Goal: Task Accomplishment & Management: Use online tool/utility

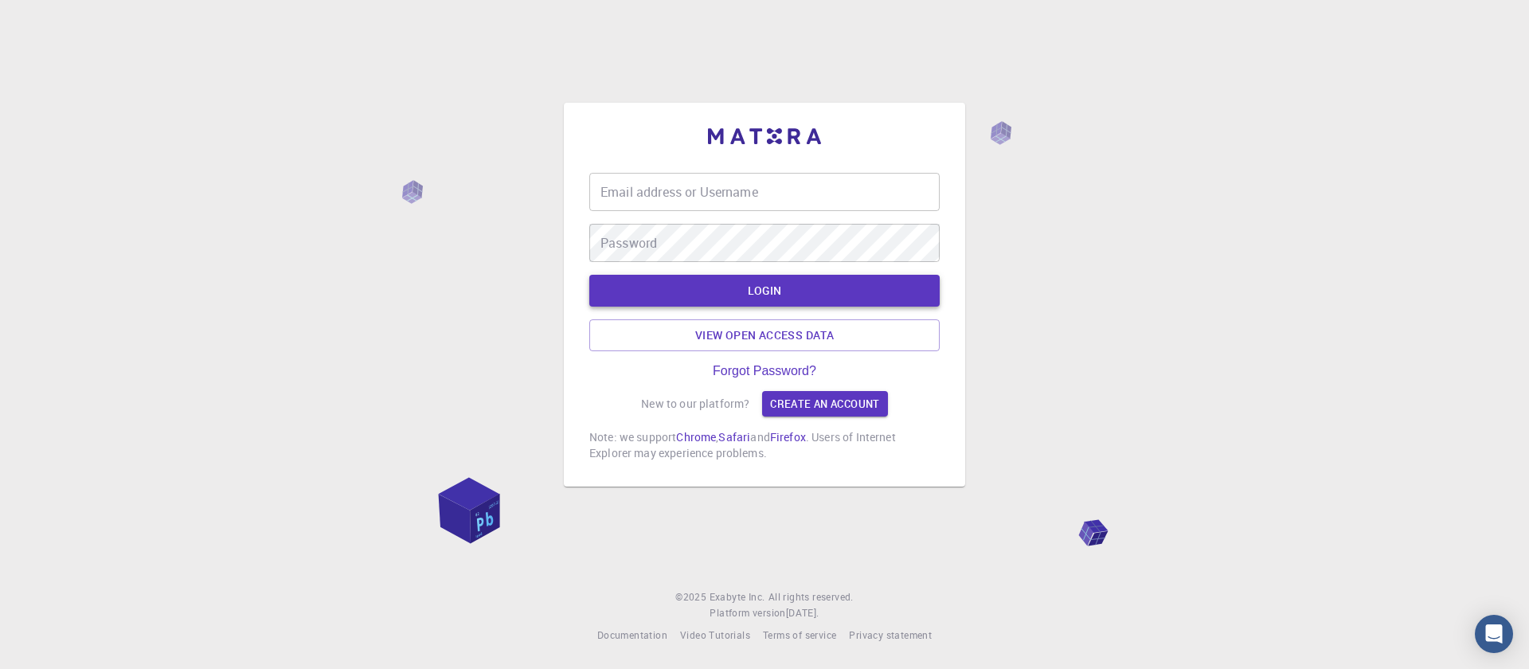
type input "[EMAIL_ADDRESS][DOMAIN_NAME]"
click at [742, 292] on div "LOGIN View open access data" at bounding box center [764, 313] width 350 height 76
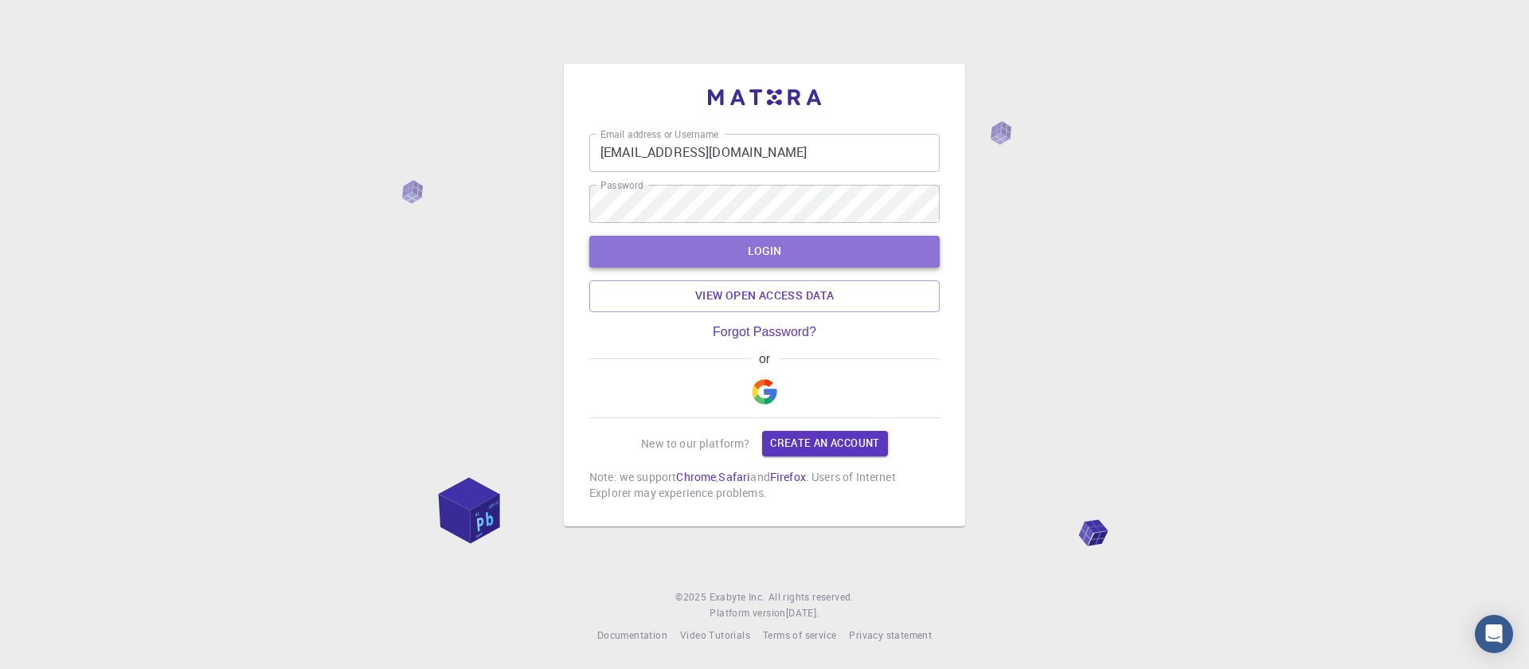
click at [753, 255] on button "LOGIN" at bounding box center [764, 252] width 350 height 32
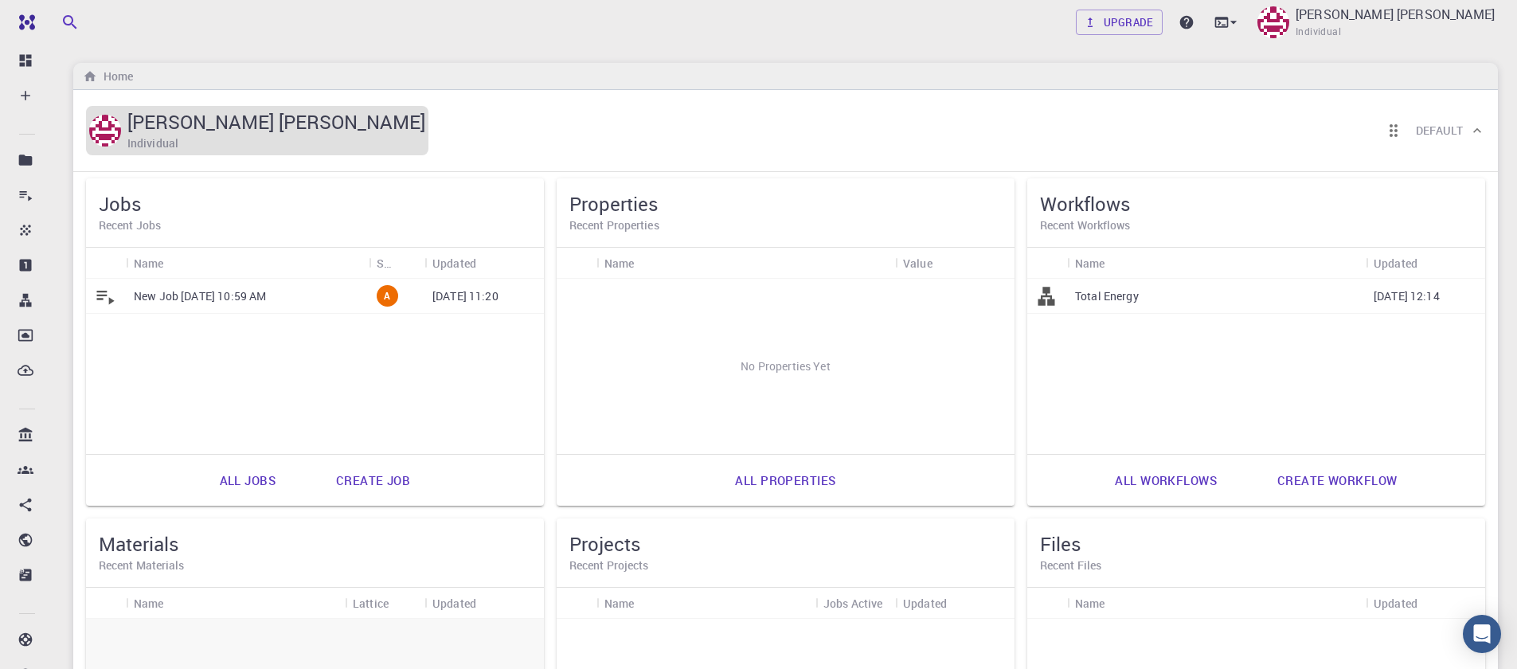
click at [190, 119] on h5 "Sanjay Kumar Mahla" at bounding box center [276, 121] width 298 height 25
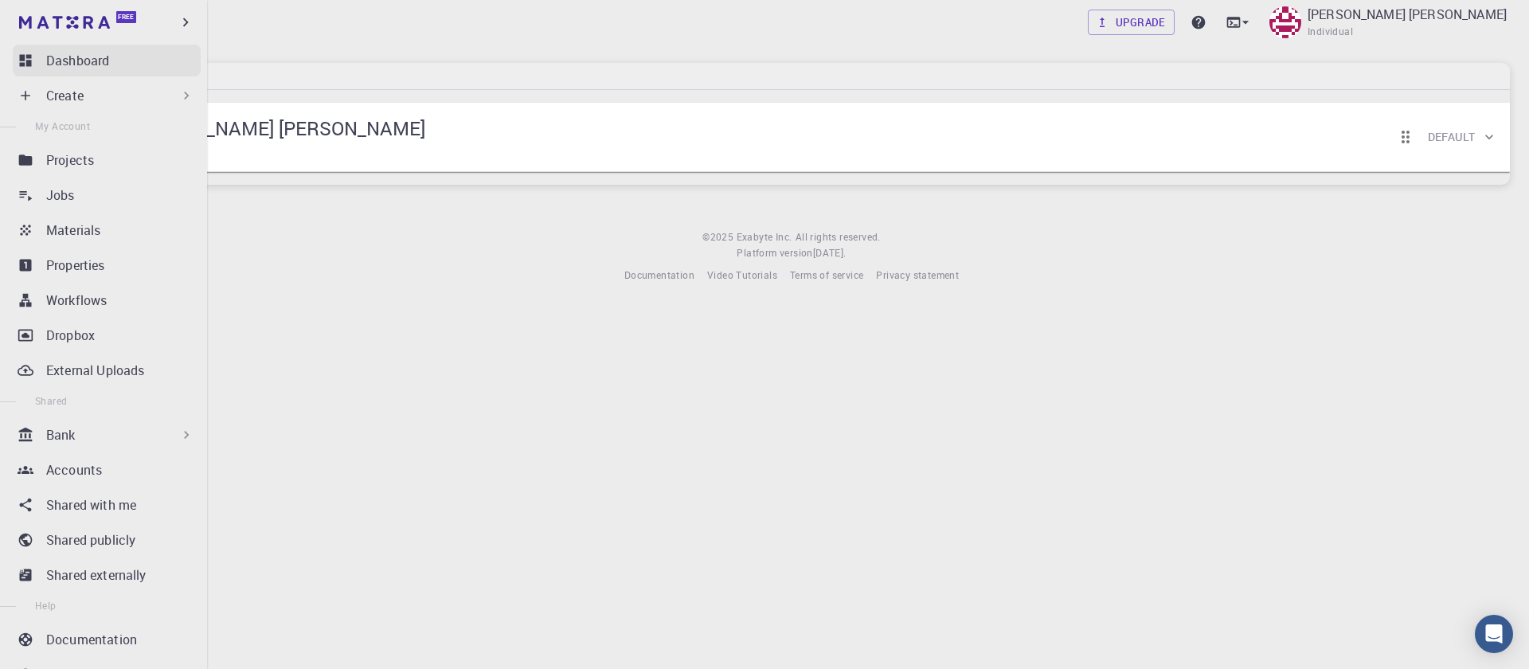
click at [26, 55] on icon at bounding box center [26, 61] width 12 height 12
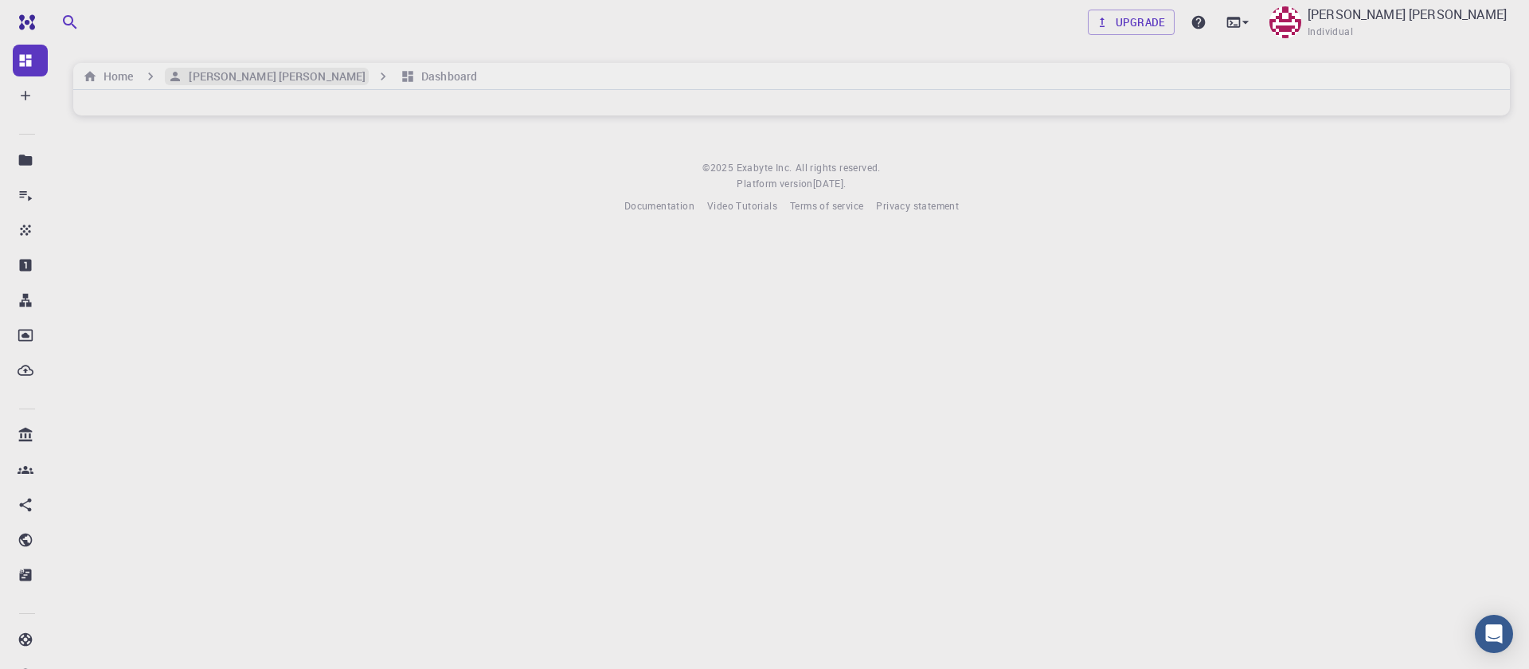
click at [236, 76] on h6 "Sanjay Kumar Mahla" at bounding box center [273, 77] width 183 height 18
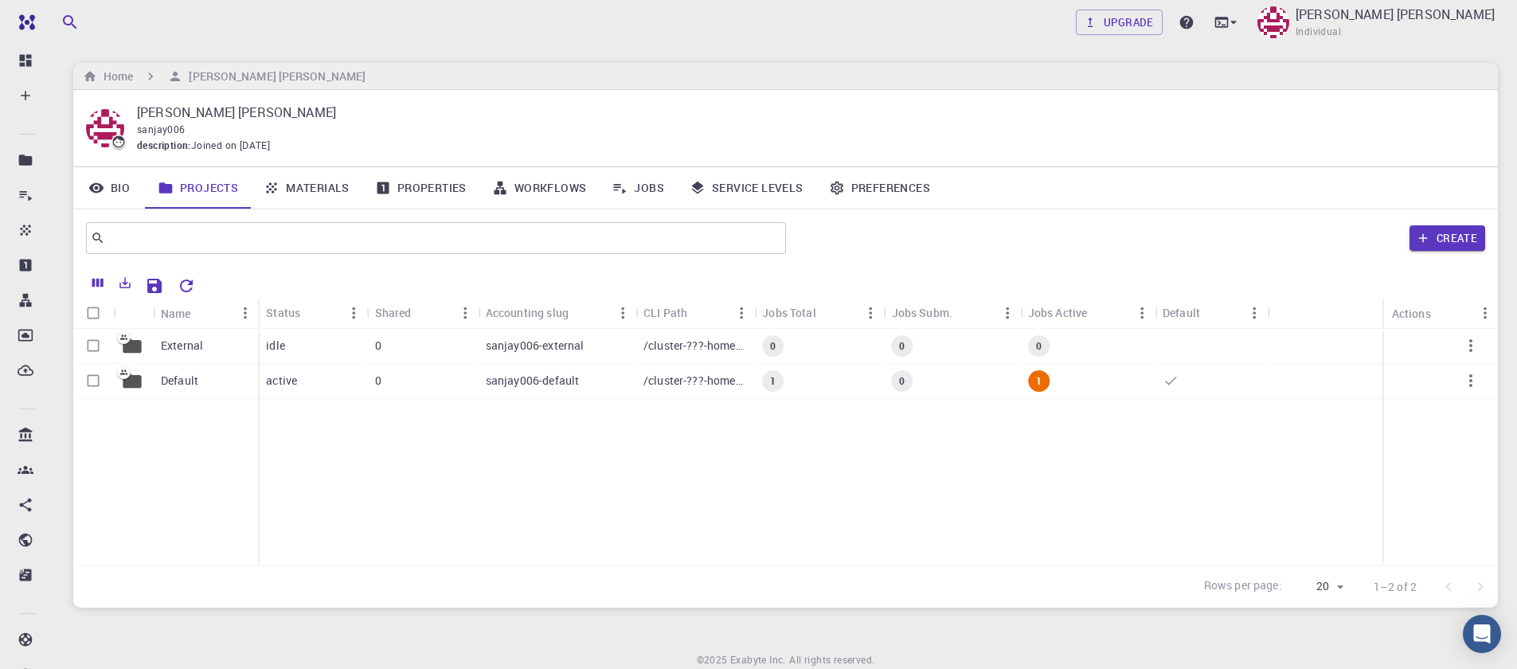
drag, startPoint x: 337, startPoint y: 191, endPoint x: 355, endPoint y: 182, distance: 20.3
click at [336, 191] on link "Materials" at bounding box center [306, 187] width 111 height 41
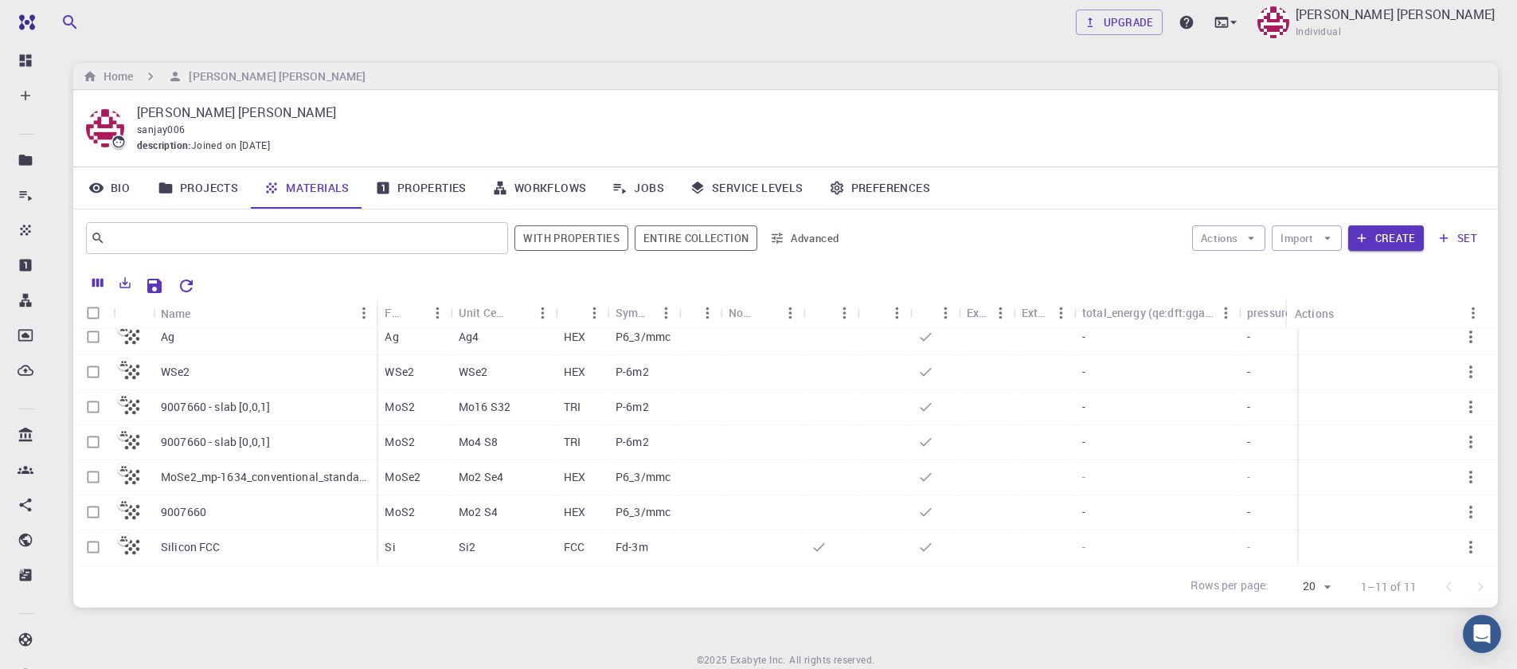
scroll to position [161, 0]
click at [92, 500] on input "Select row" at bounding box center [93, 512] width 30 height 30
checkbox input "true"
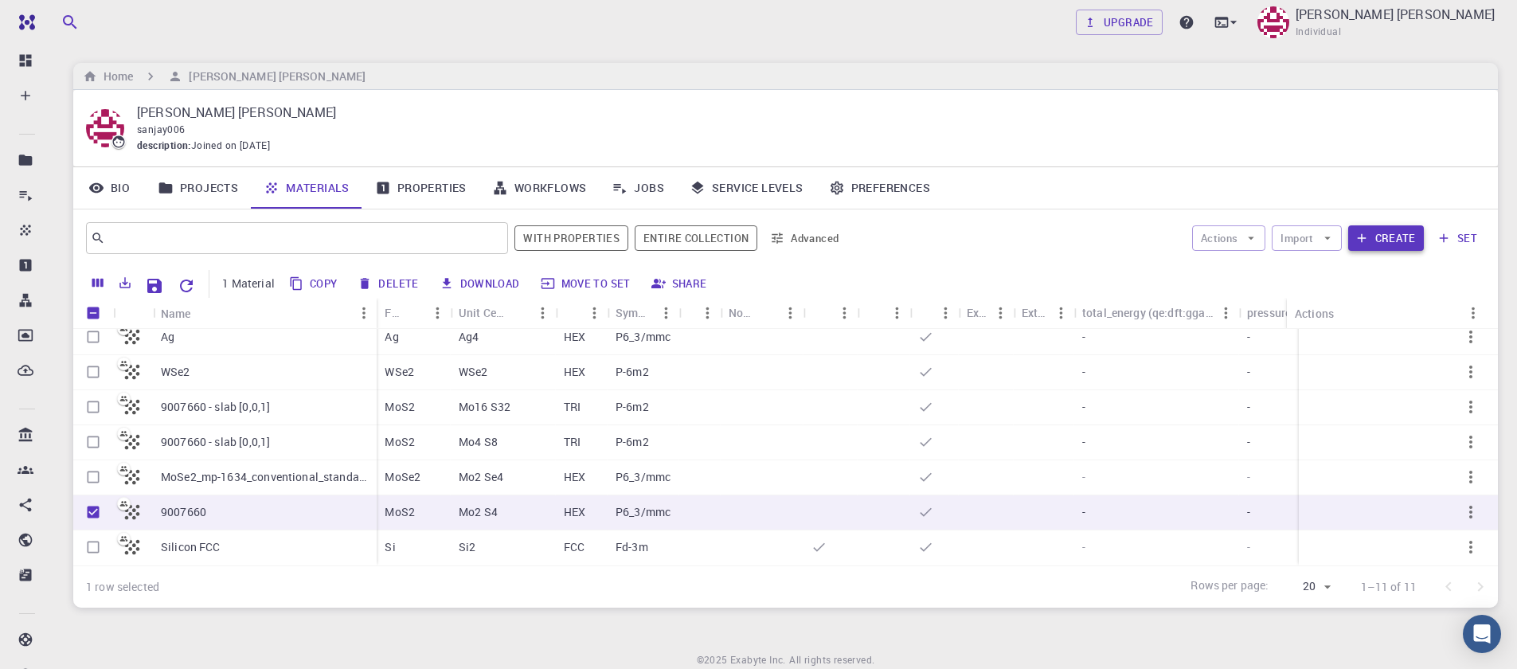
click at [1377, 244] on button "Create" at bounding box center [1386, 237] width 76 height 25
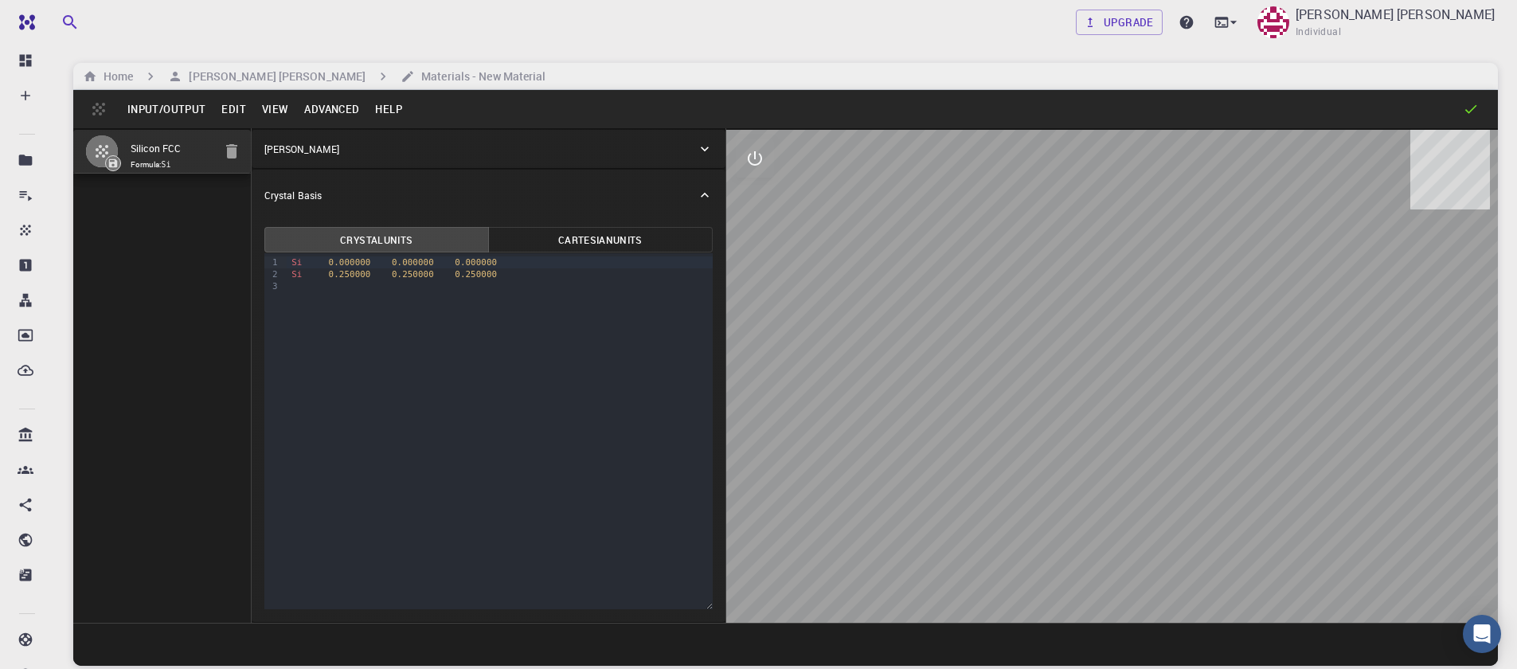
click at [169, 105] on button "Input/Output" at bounding box center [166, 108] width 94 height 25
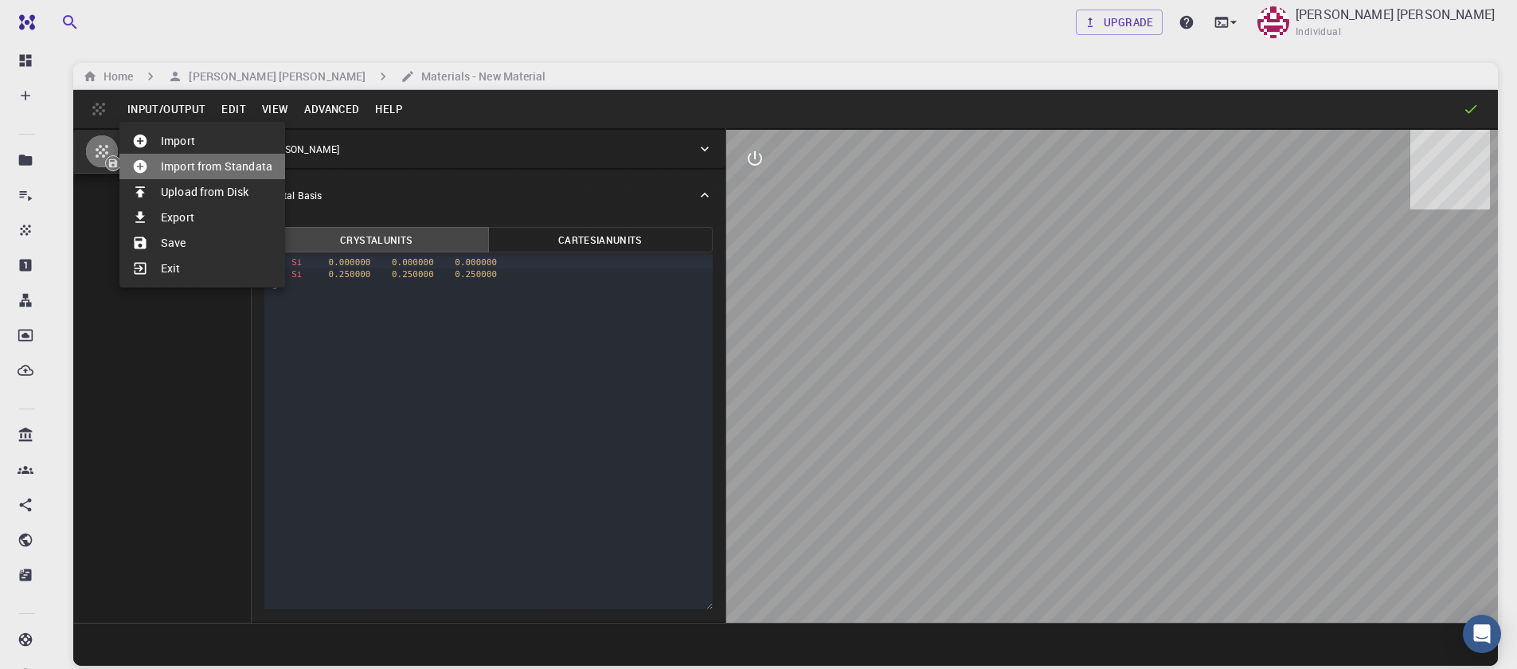
click at [174, 154] on li "Import from Standata" at bounding box center [202, 166] width 166 height 25
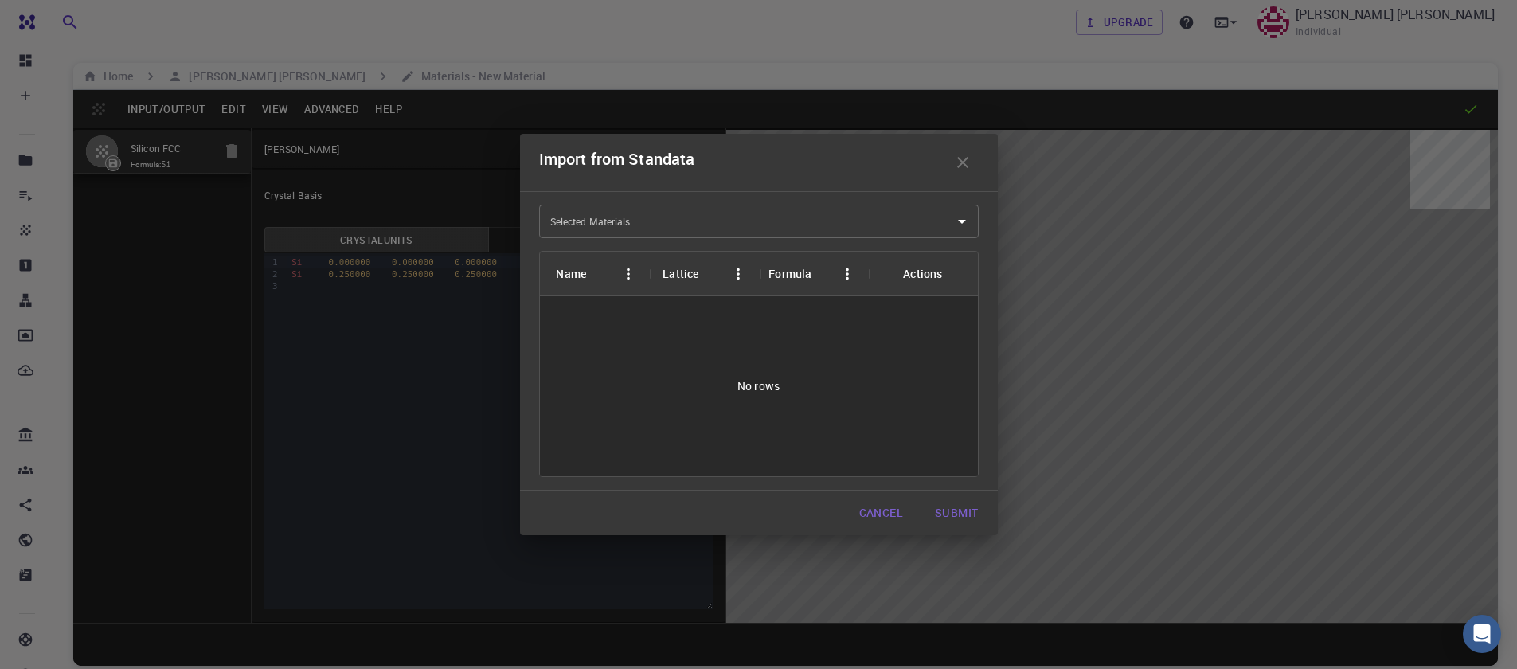
click at [958, 174] on button "button" at bounding box center [963, 163] width 32 height 32
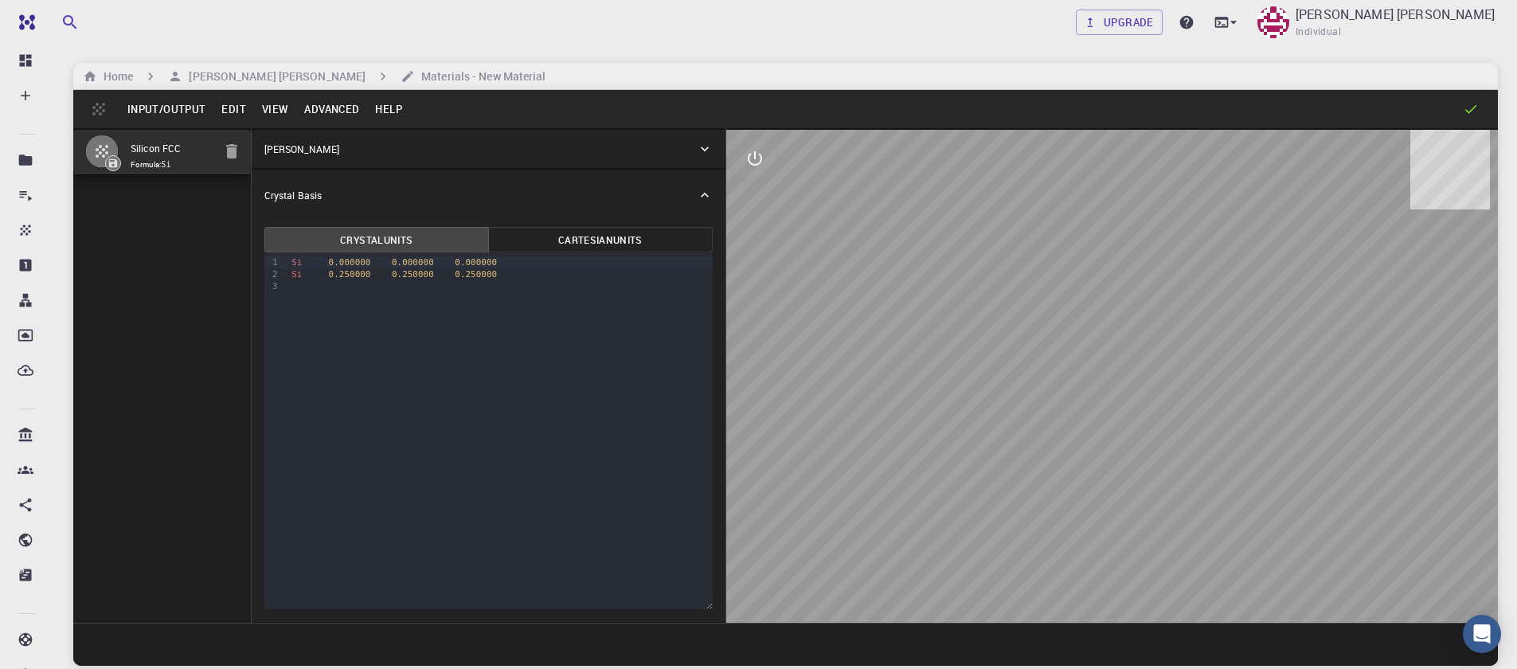
click at [168, 107] on button "Input/Output" at bounding box center [166, 108] width 94 height 25
click at [163, 115] on button "Input/Output" at bounding box center [166, 108] width 94 height 25
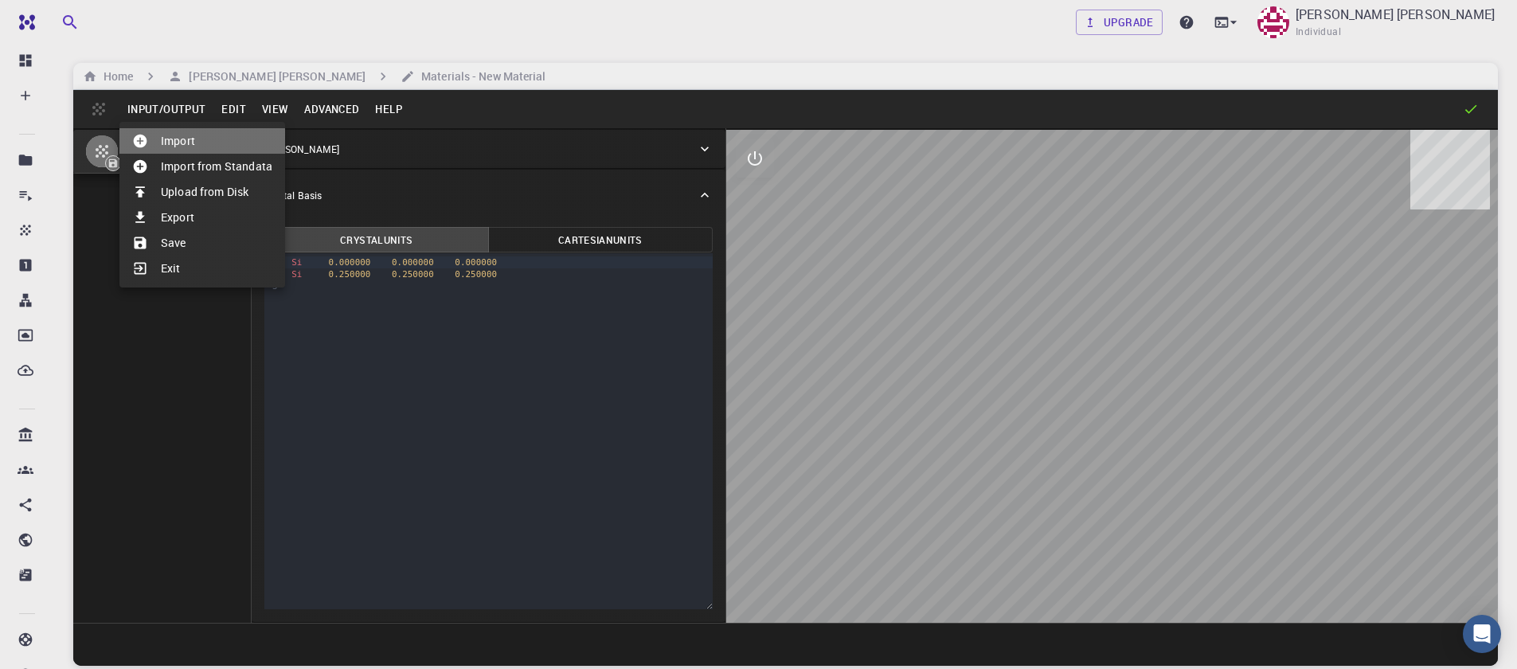
click at [180, 147] on li "Import" at bounding box center [202, 140] width 166 height 25
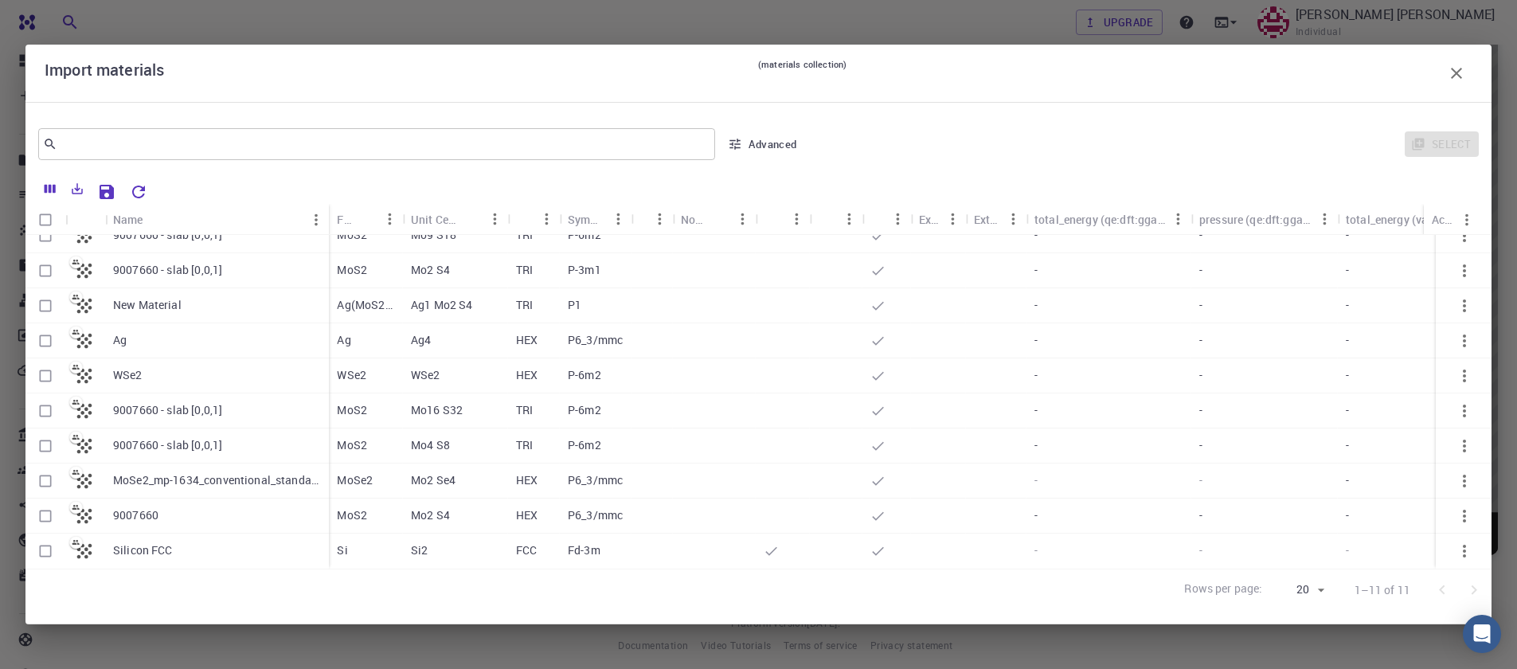
scroll to position [121, 0]
click at [41, 506] on input "Select row" at bounding box center [45, 516] width 30 height 30
checkbox input "true"
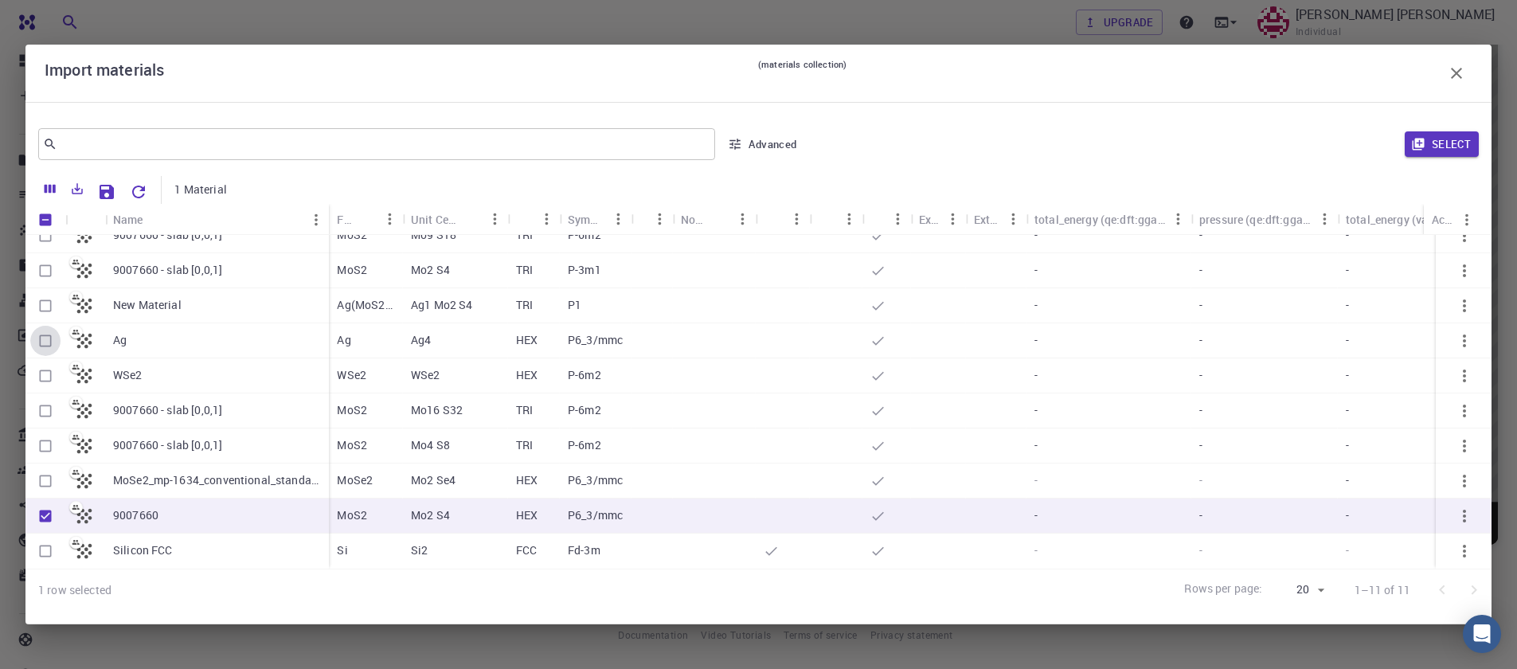
click at [43, 338] on input "Select row" at bounding box center [45, 341] width 30 height 30
checkbox input "true"
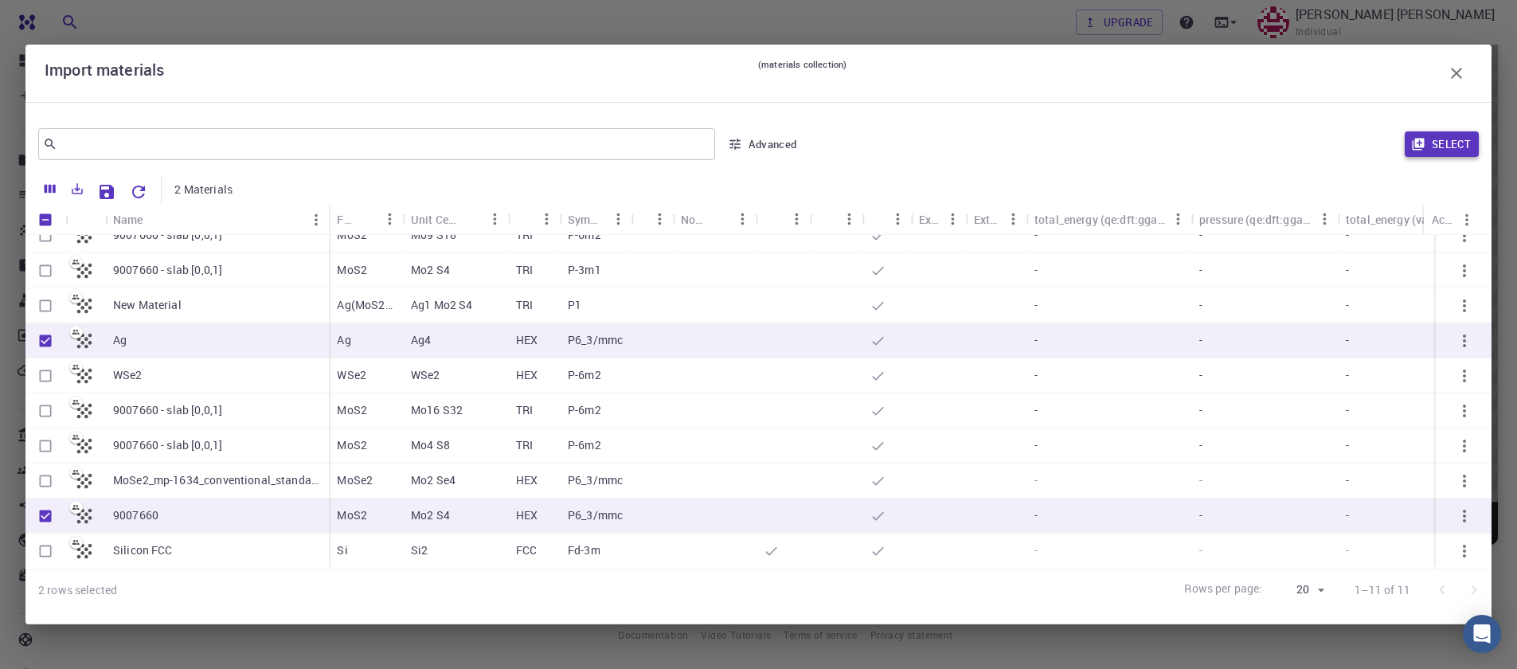
click at [1440, 144] on button "Select" at bounding box center [1442, 143] width 74 height 25
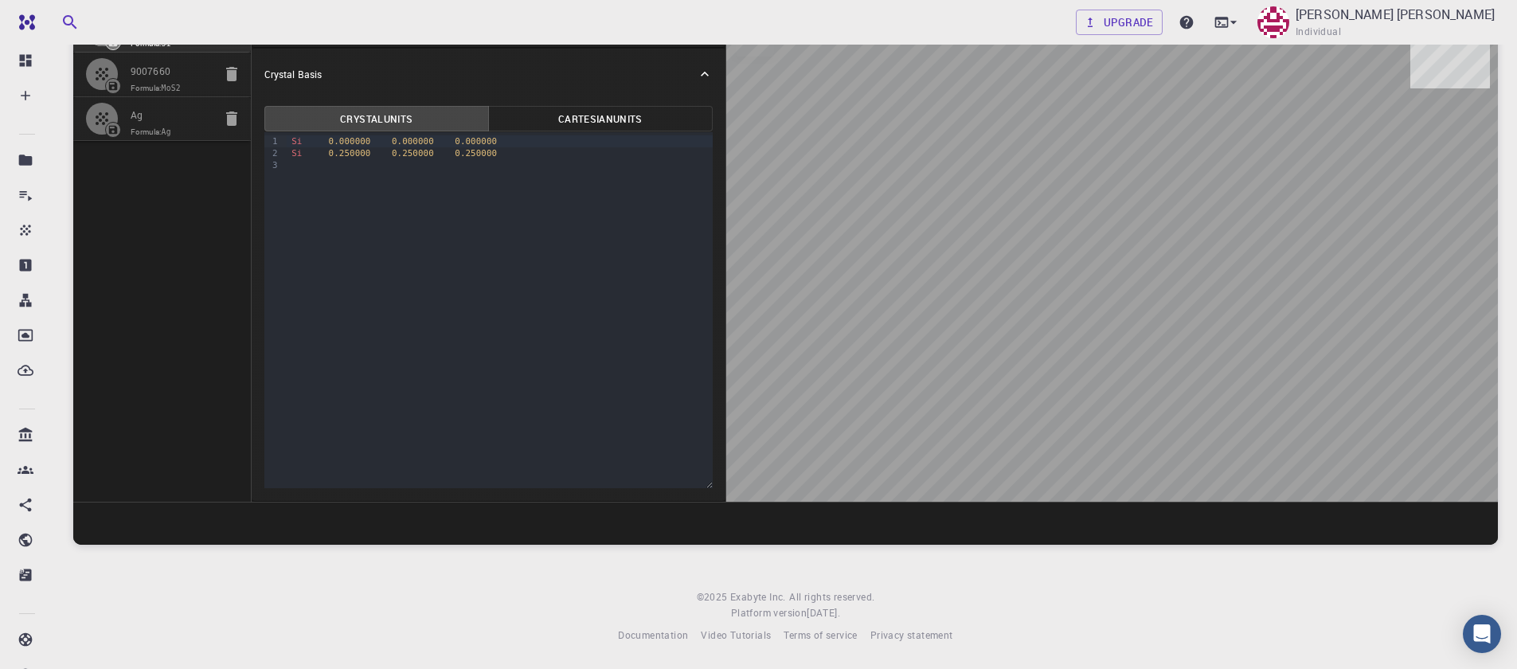
scroll to position [96, 0]
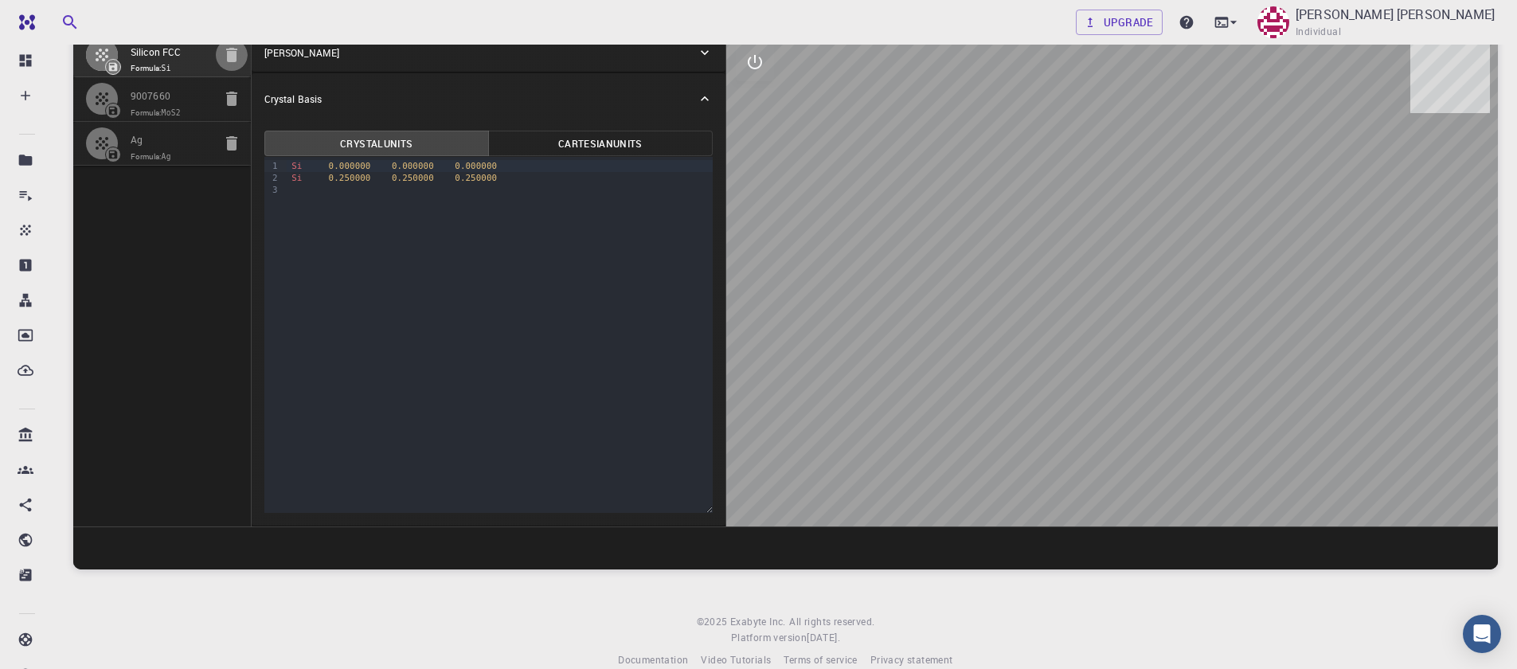
click at [229, 61] on icon "button" at bounding box center [231, 55] width 11 height 14
type input "HEX"
type input "3.161"
type input "12.295"
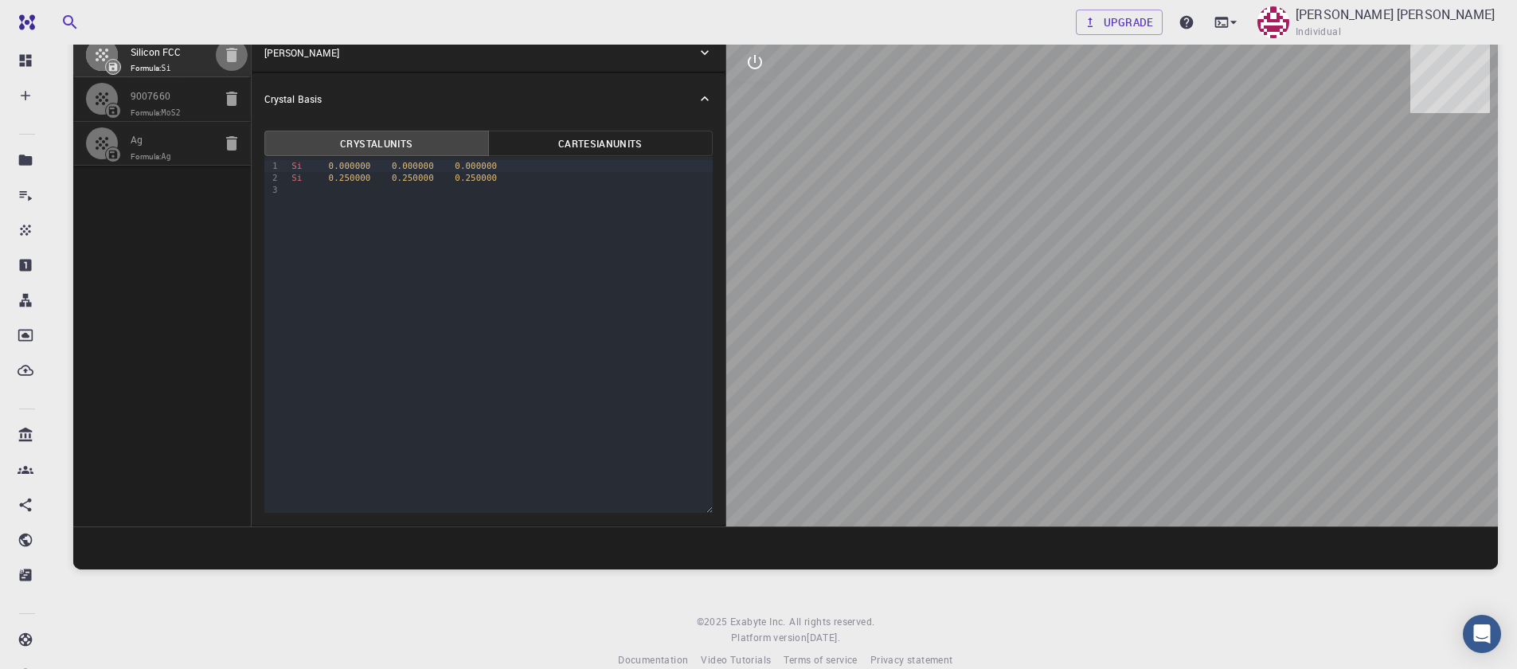
type input "90"
type input "119.99999999999999"
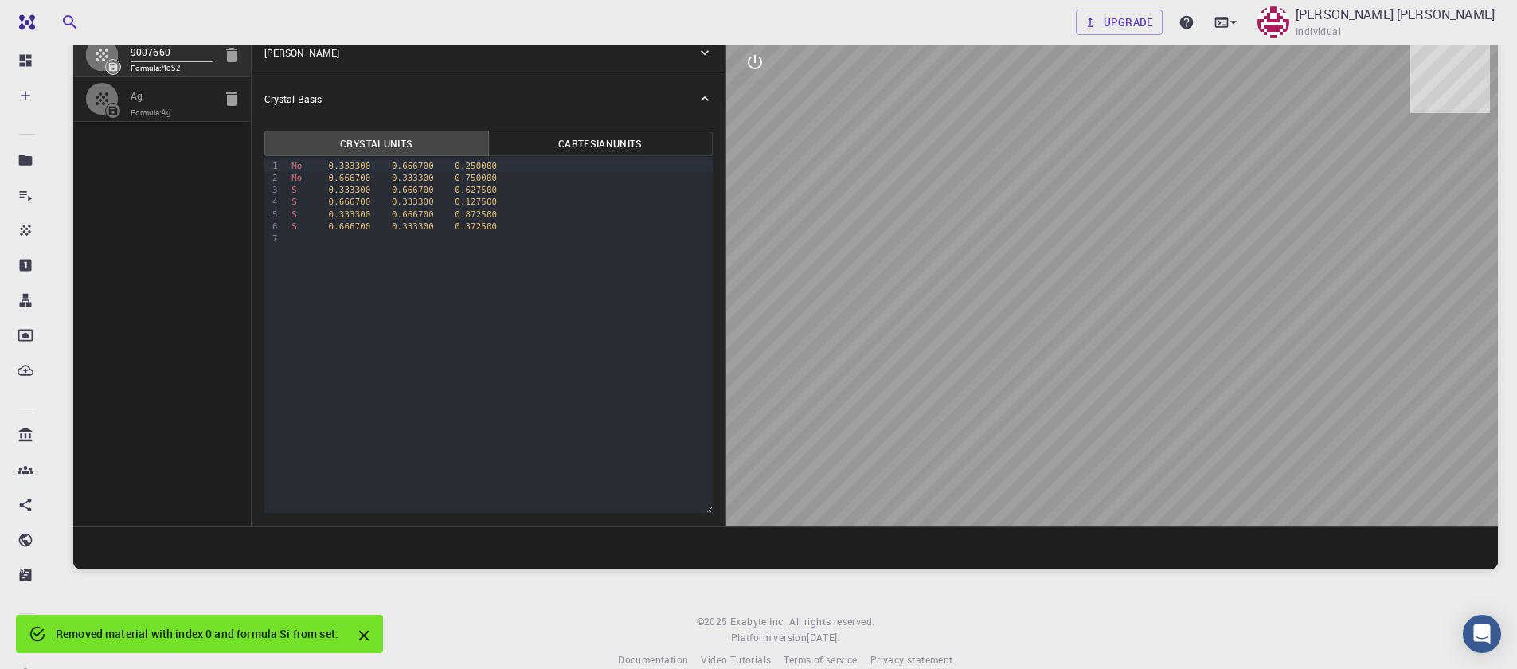
drag, startPoint x: 1112, startPoint y: 255, endPoint x: 1162, endPoint y: 255, distance: 50.2
click at [1162, 255] on div at bounding box center [1112, 279] width 772 height 493
click at [184, 108] on span "Formula: Ag" at bounding box center [172, 113] width 82 height 13
type input "2.91113147"
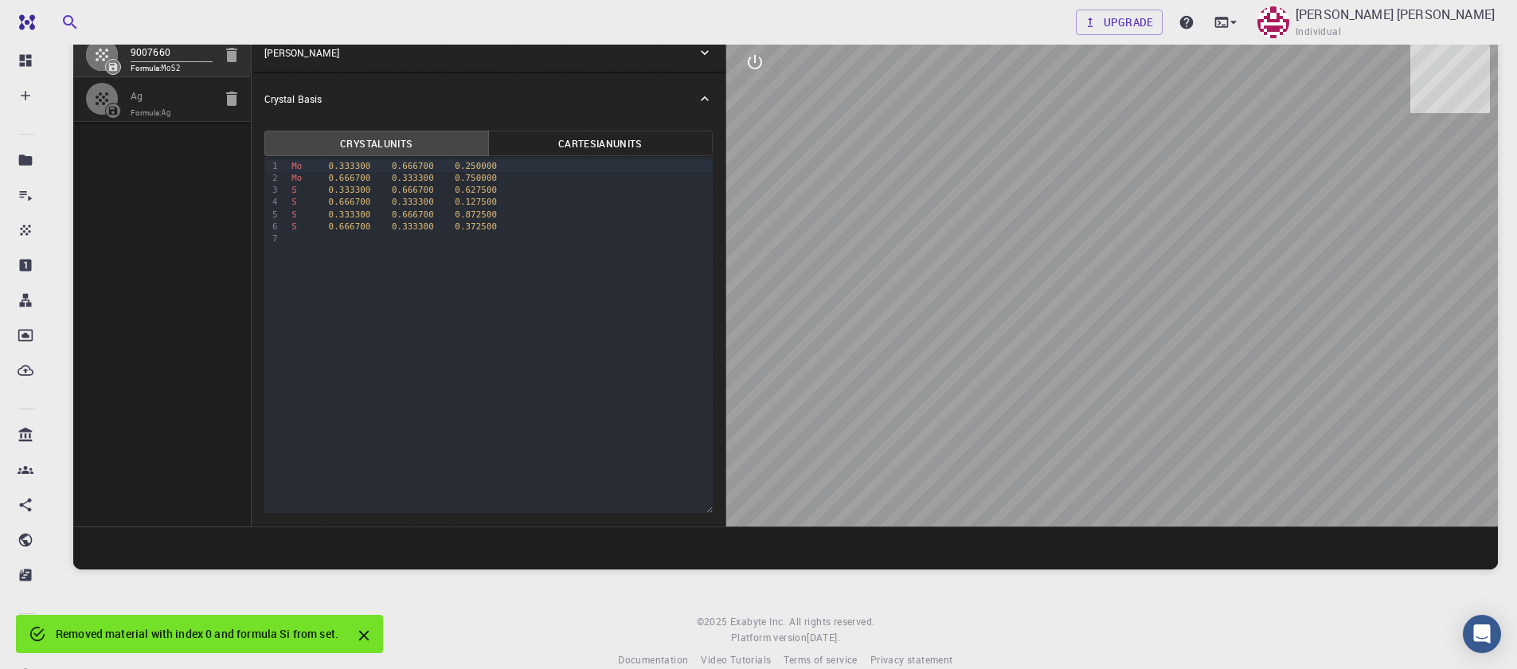
type input "9.46370874"
click at [184, 108] on span "Formula: Ag" at bounding box center [172, 113] width 82 height 13
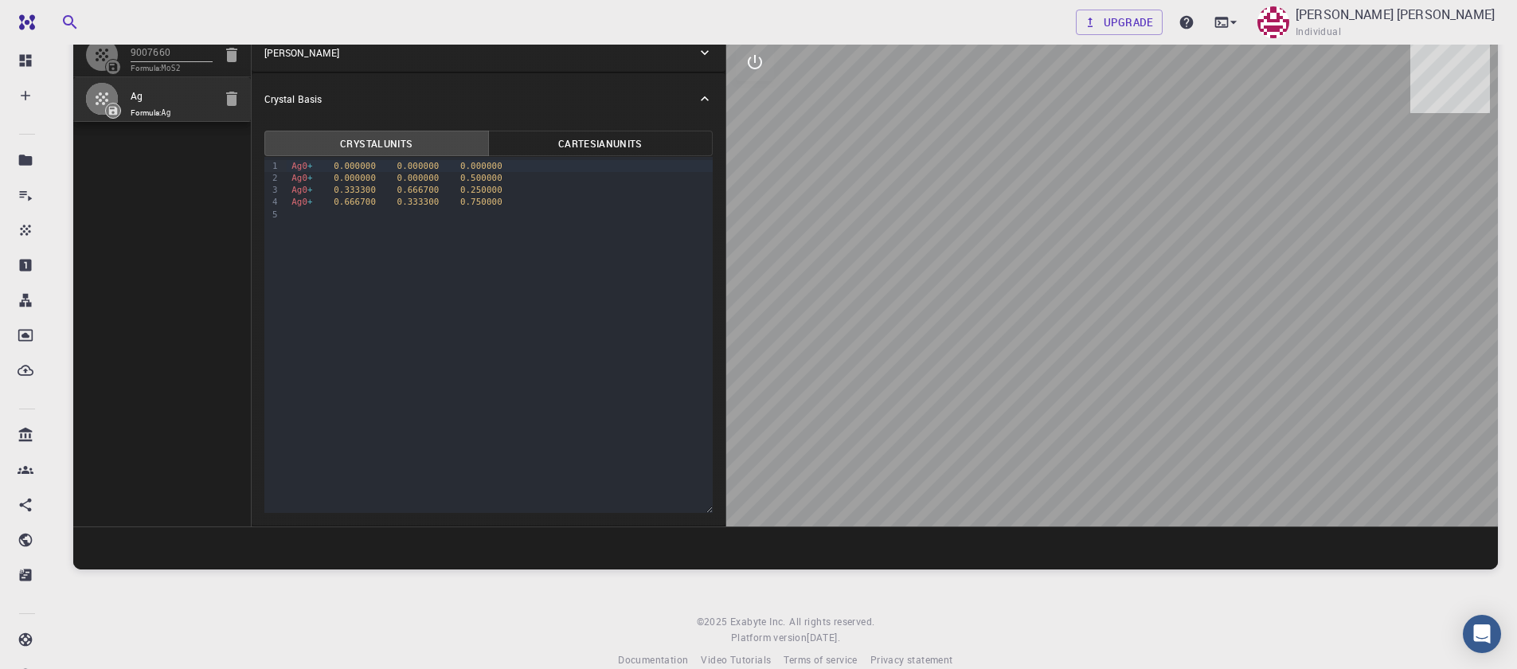
click at [121, 103] on div at bounding box center [108, 99] width 45 height 32
click at [105, 94] on icon "button" at bounding box center [101, 98] width 19 height 19
click at [319, 169] on div "Ag0 + 0.000000 0.000000 0.000000" at bounding box center [500, 166] width 426 height 12
click at [318, 166] on div "Ag0 + 0.000000 0.000000 0.000000" at bounding box center [500, 166] width 426 height 12
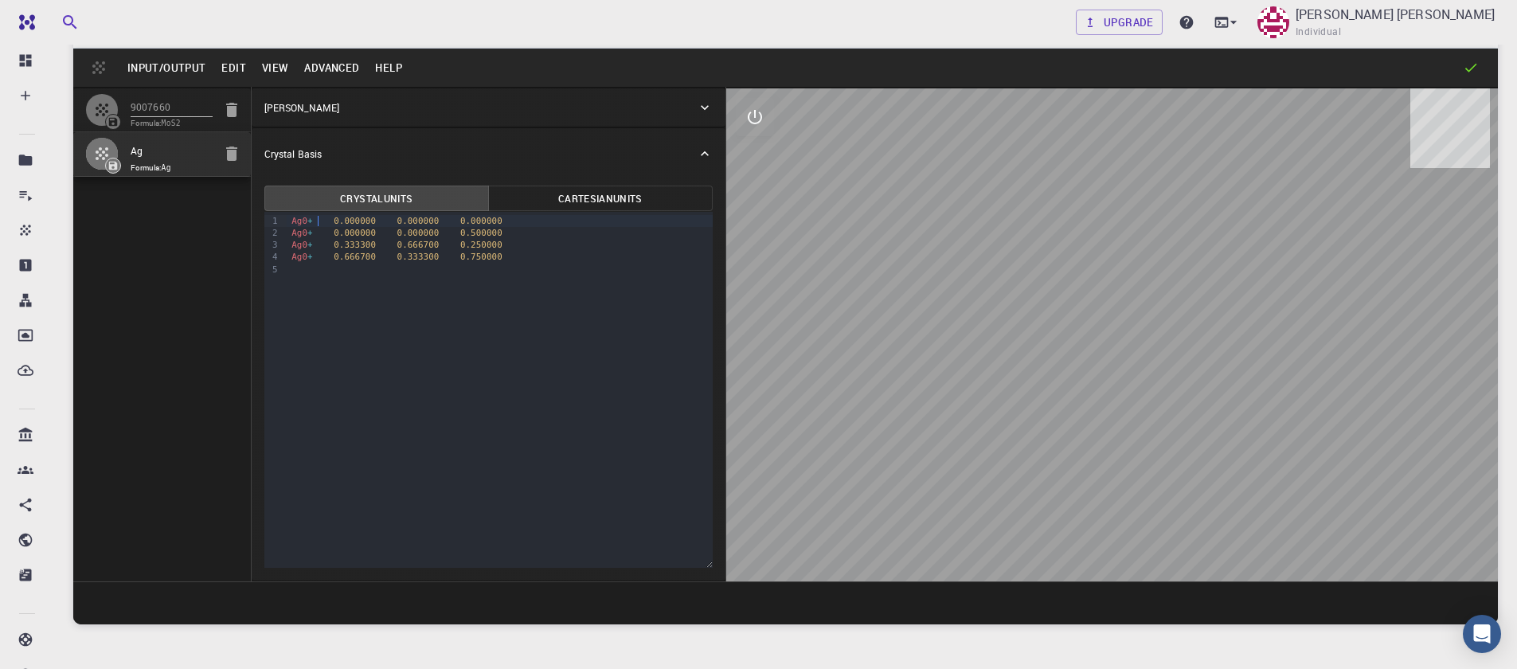
scroll to position [0, 0]
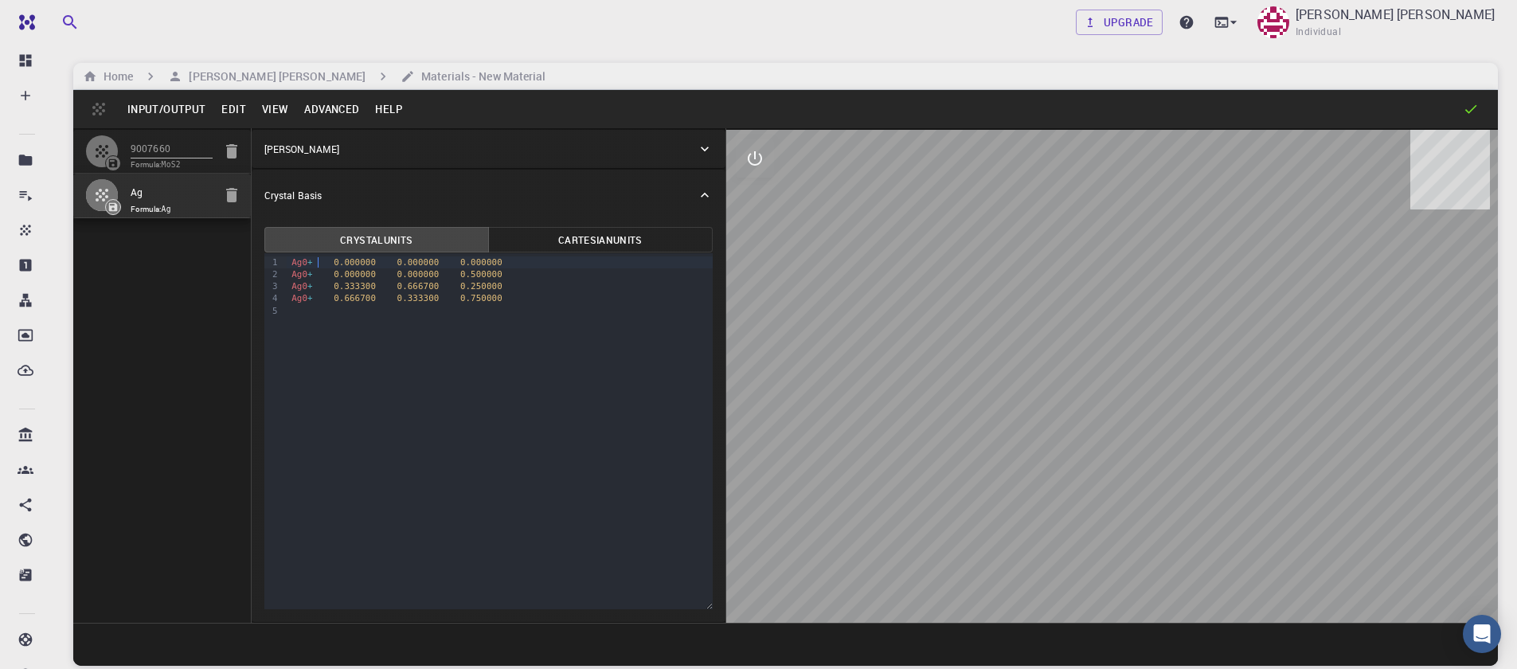
click at [313, 260] on div "Ag0 + 0.000000 0.000000 0.000000" at bounding box center [500, 262] width 426 height 12
click at [454, 315] on div "9 1 2 3 4 › Ag 0.000000 0.000000 0.000000 Ag0 + 0.333300 0.666700 0.250000 Ag0 …" at bounding box center [488, 431] width 448 height 356
drag, startPoint x: 514, startPoint y: 288, endPoint x: 368, endPoint y: 288, distance: 145.7
click at [429, 288] on div "Ag0 + 0.666700 0.333300 0.750000" at bounding box center [500, 286] width 426 height 12
drag, startPoint x: 368, startPoint y: 288, endPoint x: 259, endPoint y: 288, distance: 109.1
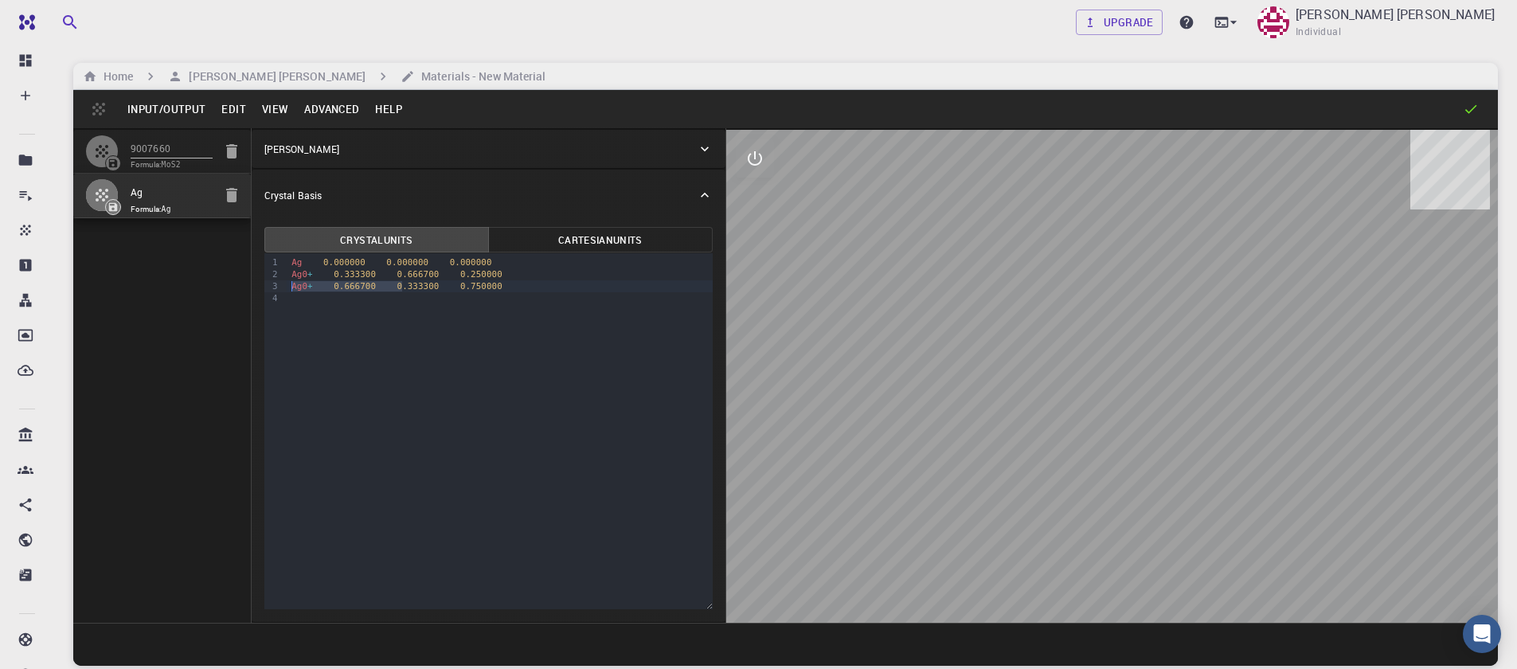
click at [259, 288] on div "Crystal Units Cartesian Units 9 1 2 3 4 › Ag 0.000000 0.000000 0.000000 Ag0 + 0…" at bounding box center [489, 421] width 474 height 401
drag, startPoint x: 405, startPoint y: 290, endPoint x: 239, endPoint y: 291, distance: 166.4
click at [239, 291] on div "9007660 Formula: MoS2 Ag Formula: Ag Crystal Lattice Lattice units angstrom ang…" at bounding box center [785, 375] width 1424 height 494
click at [315, 274] on div "Ag0 + 0.333300 0.666700 0.250000" at bounding box center [500, 274] width 426 height 12
click at [624, 375] on div "9 1 2 3 › Ag 0.000000 0.000000 0.000000 Ag 0.333300 0.666700 0.250000" at bounding box center [488, 431] width 448 height 356
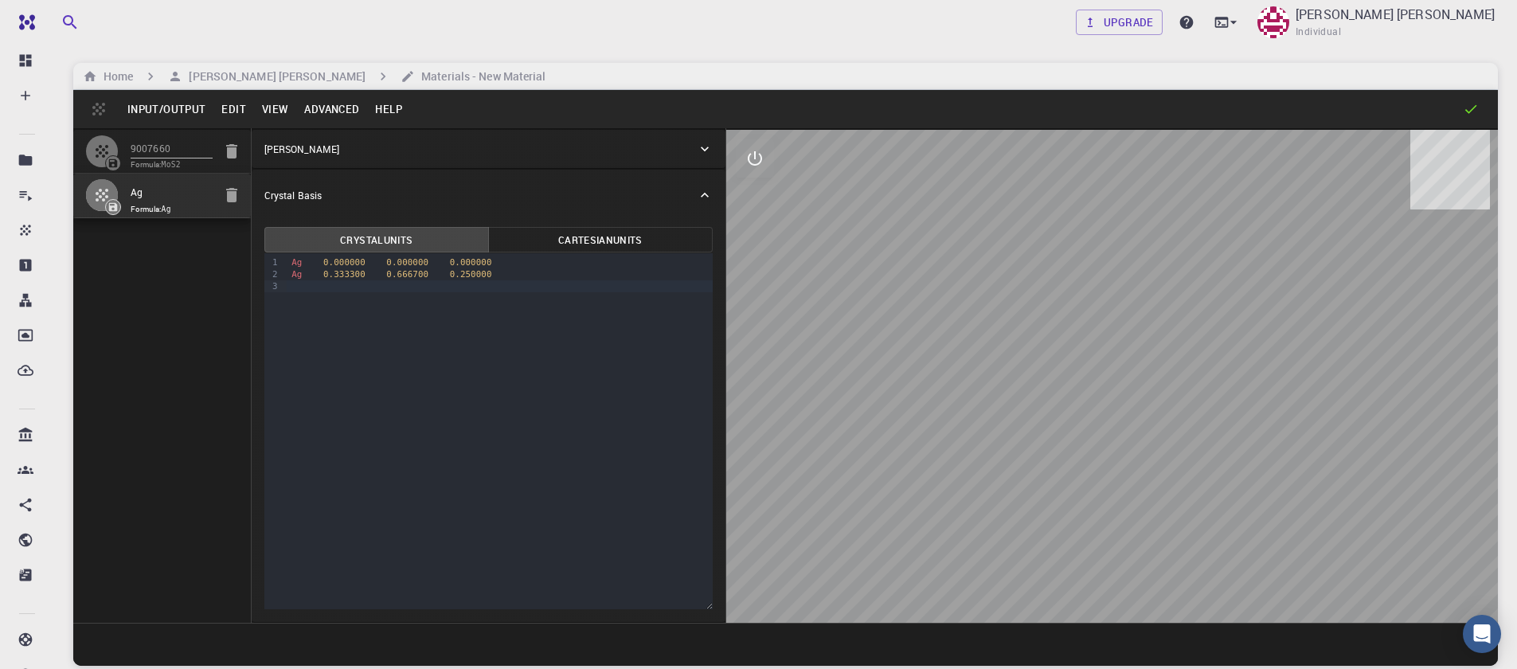
drag, startPoint x: 1159, startPoint y: 488, endPoint x: 1123, endPoint y: 432, distance: 66.3
click at [1135, 450] on div at bounding box center [1112, 376] width 772 height 493
drag, startPoint x: 502, startPoint y: 266, endPoint x: 284, endPoint y: 262, distance: 217.4
click at [284, 262] on div "9 1 2 3 › Ag 0.000000 0.000000 0.000000 Ag 0.333300 0.666700 0.250000" at bounding box center [488, 431] width 448 height 356
drag, startPoint x: 1052, startPoint y: 420, endPoint x: 1105, endPoint y: 399, distance: 57.5
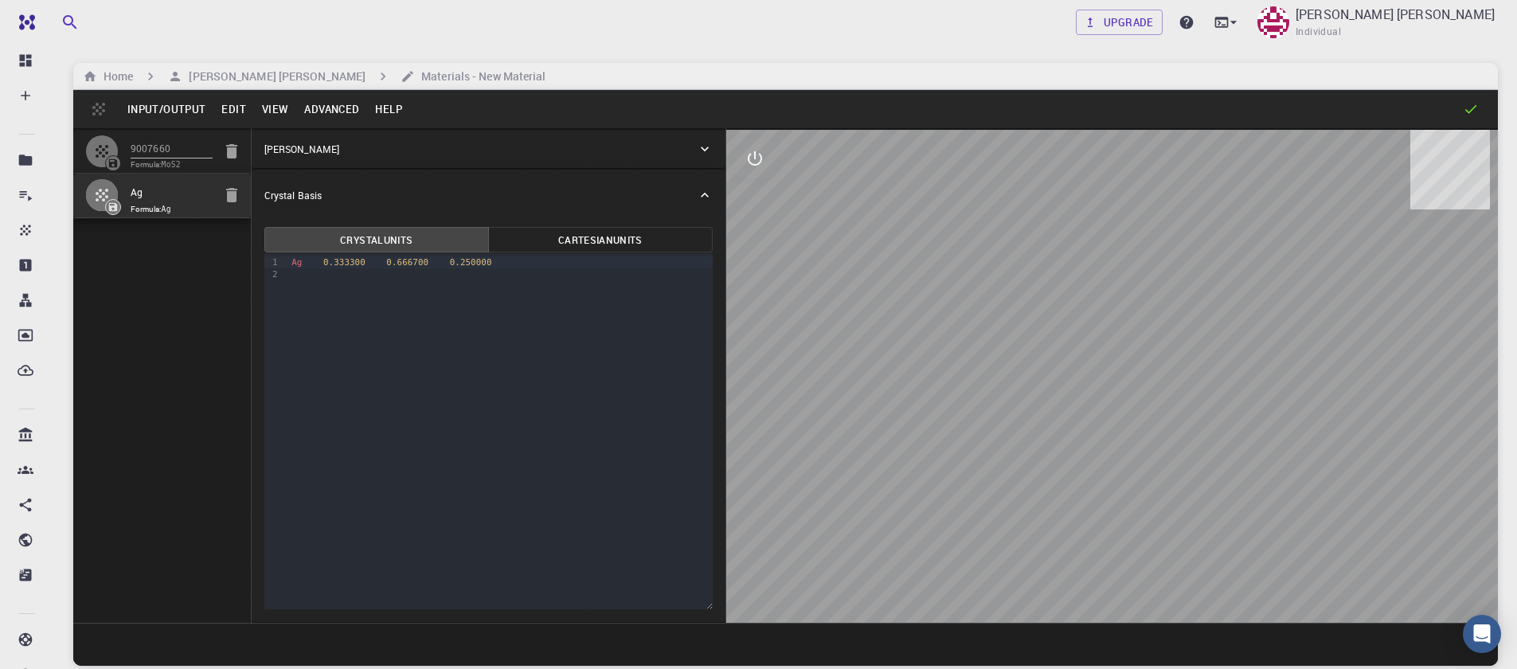
click at [1105, 399] on div at bounding box center [1112, 376] width 772 height 493
click at [467, 268] on span "0.250000" at bounding box center [471, 262] width 42 height 10
click at [543, 310] on div "9 1 2 › Ag 0.333300 0.666700 0.50000" at bounding box center [488, 431] width 448 height 356
click at [254, 108] on button "View" at bounding box center [275, 108] width 43 height 25
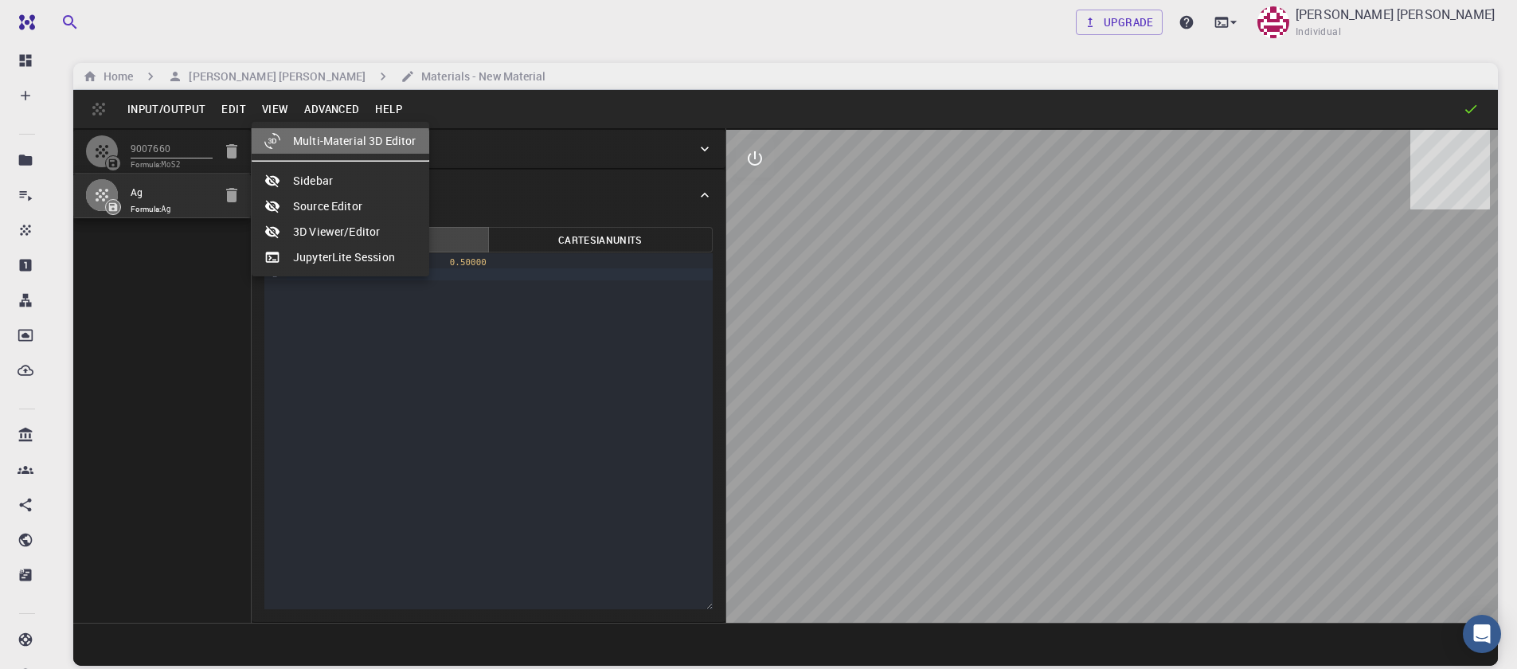
click at [313, 150] on li "Multi-Material 3D Editor" at bounding box center [341, 140] width 178 height 25
select select "Color"
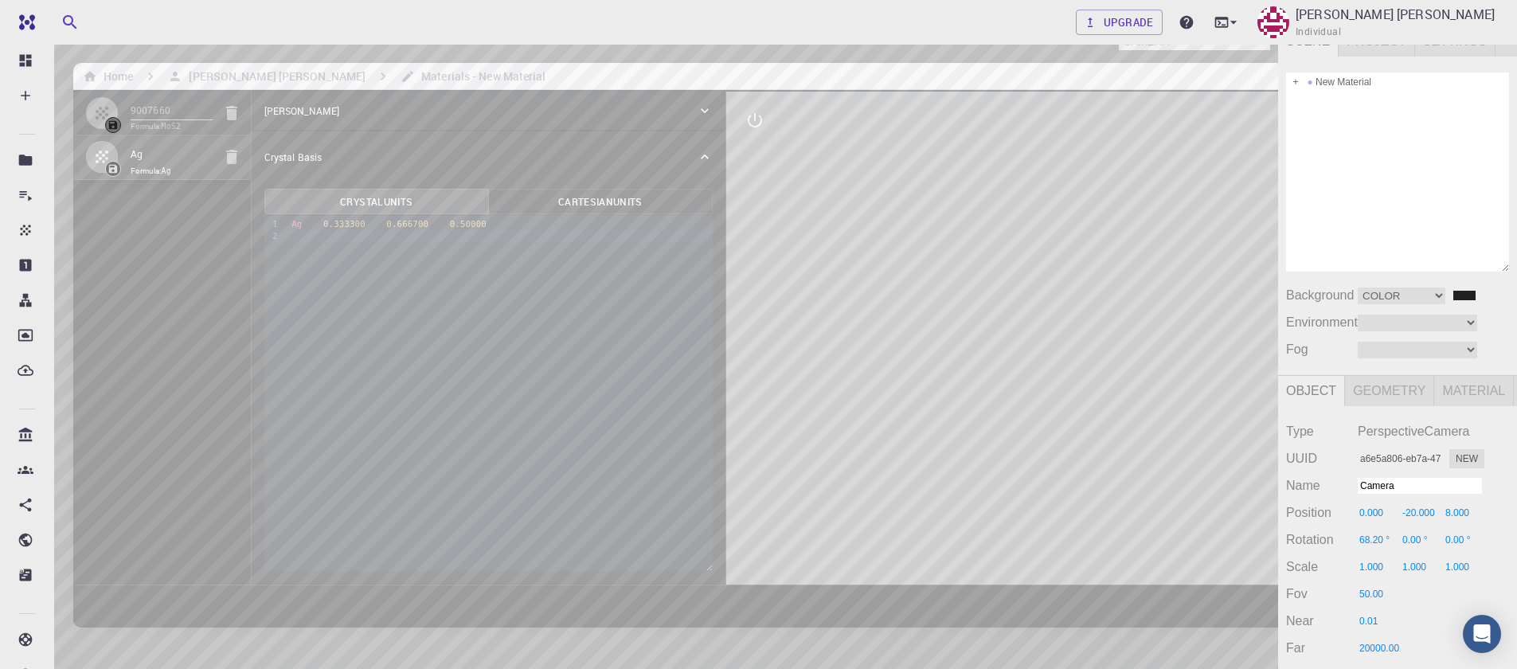
click at [1015, 256] on div "Camera OrthographicCamera PerspectiveCamera Objects 17 Vertices 2,023 Triangles…" at bounding box center [639, 388] width 1278 height 726
click at [1043, 252] on div "Camera OrthographicCamera PerspectiveCamera Objects 17 Vertices 2,023 Triangles…" at bounding box center [639, 388] width 1278 height 726
click at [1293, 82] on span at bounding box center [1295, 81] width 11 height 11
click at [1332, 138] on div "Ag" at bounding box center [1397, 139] width 223 height 19
click at [1310, 137] on span at bounding box center [1309, 139] width 11 height 11
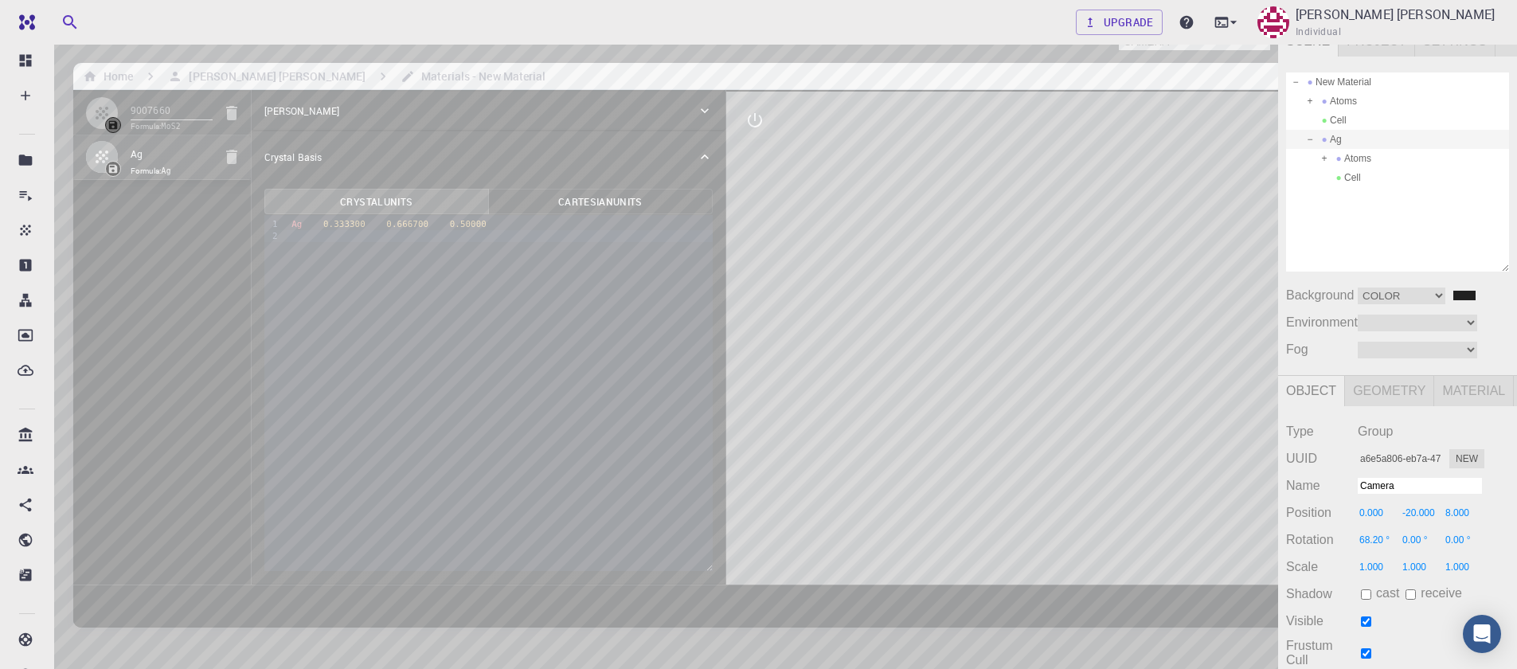
click at [1310, 137] on span at bounding box center [1309, 139] width 11 height 11
click at [1312, 140] on span at bounding box center [1309, 139] width 11 height 11
click at [1355, 176] on div "Cell" at bounding box center [1397, 177] width 223 height 19
click at [1362, 157] on div "Atoms" at bounding box center [1397, 158] width 223 height 19
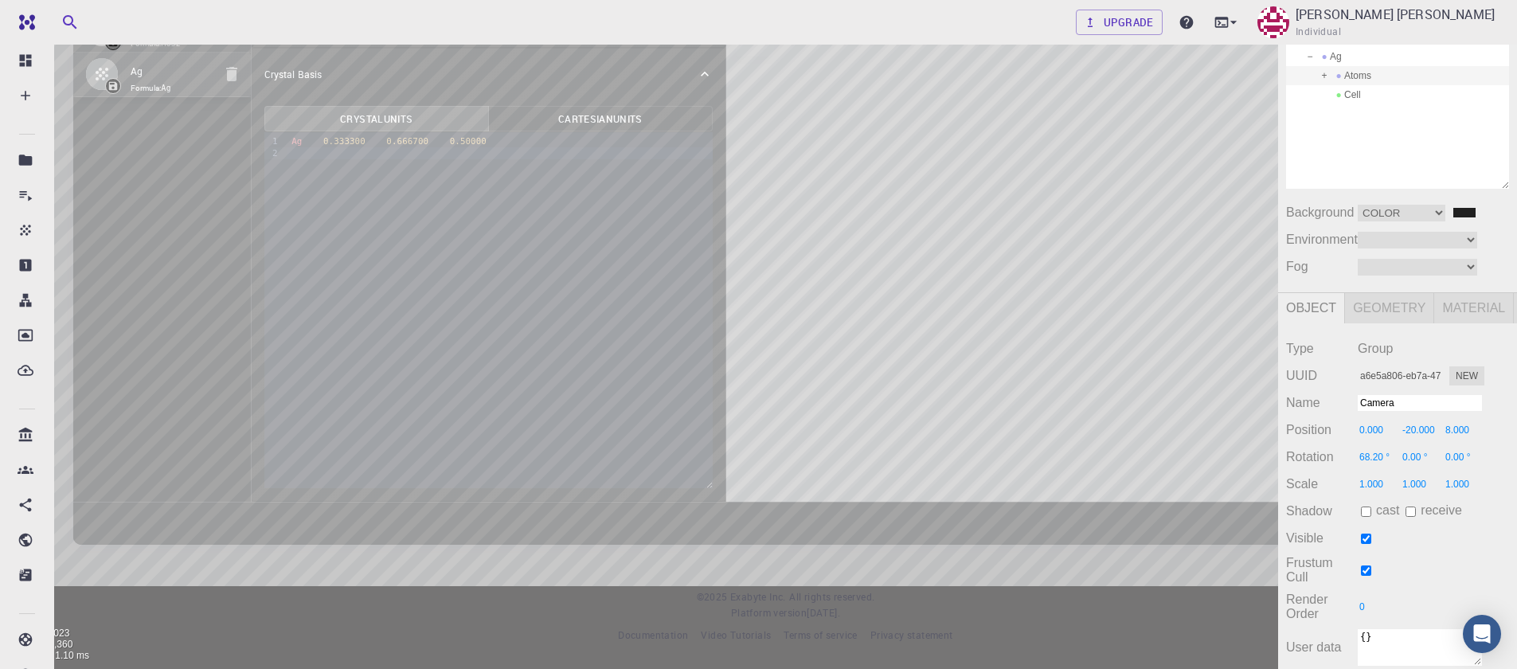
click at [1406, 323] on span "Geometry" at bounding box center [1389, 308] width 89 height 30
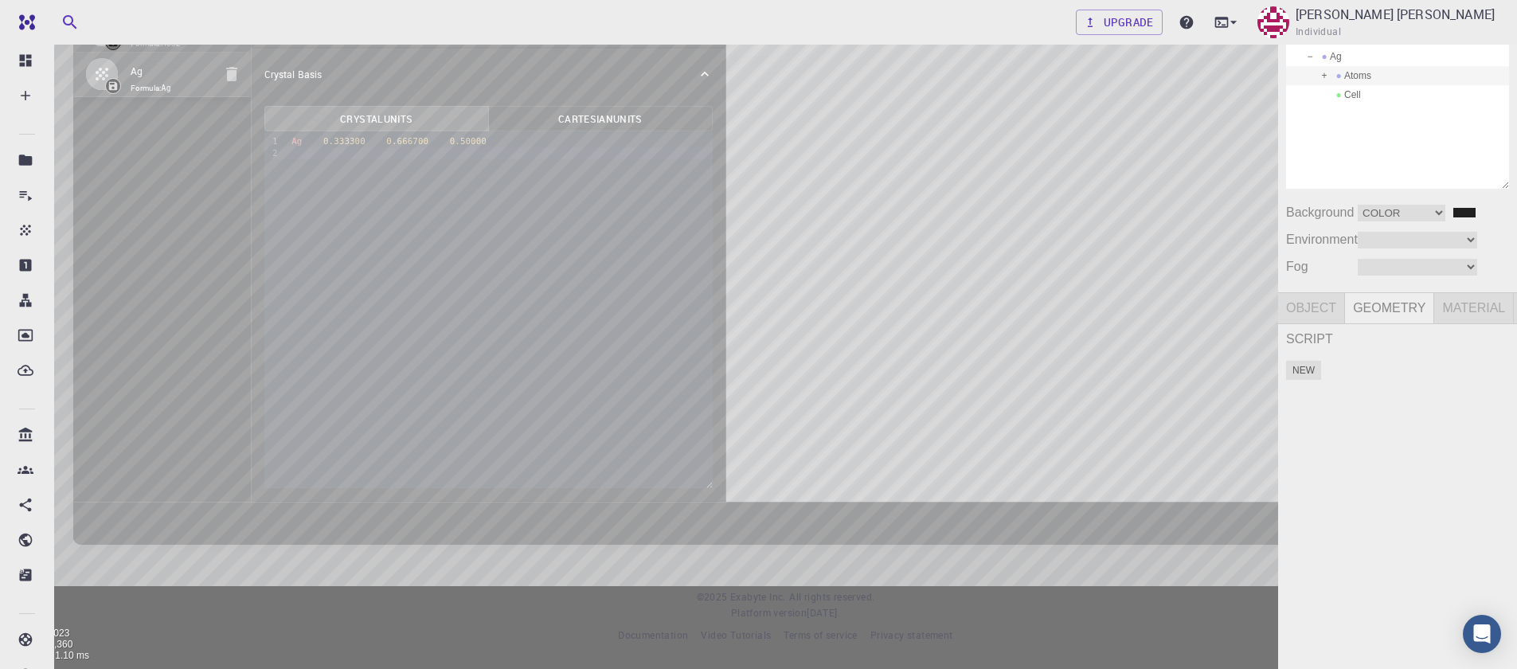
click at [1470, 323] on span "Material" at bounding box center [1474, 308] width 80 height 30
click at [1316, 323] on span "Object" at bounding box center [1311, 308] width 67 height 30
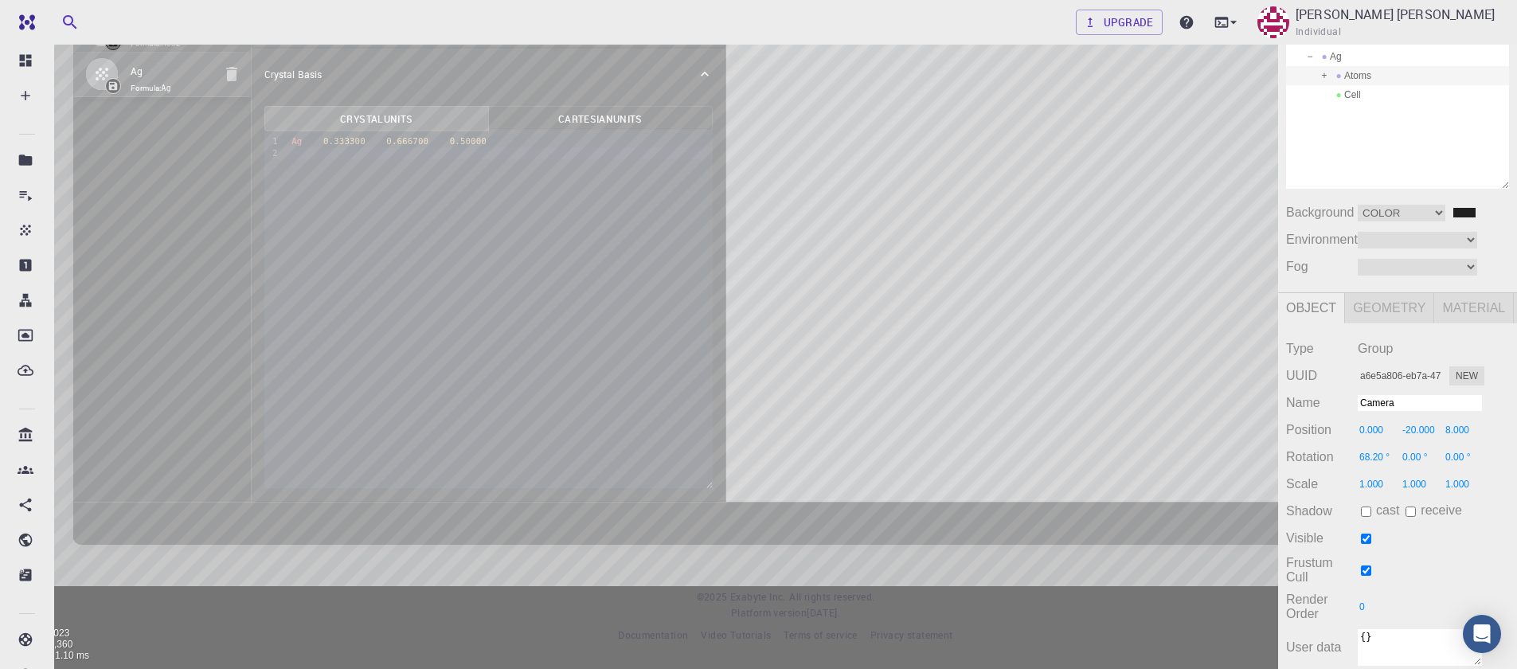
click at [1359, 85] on div "Atoms" at bounding box center [1397, 75] width 223 height 19
click at [673, 232] on div "Camera OrthographicCamera PerspectiveCamera Objects 17 Vertices 2,023 Triangles…" at bounding box center [639, 306] width 1278 height 726
click at [579, 232] on div "Camera OrthographicCamera PerspectiveCamera Objects 17 Vertices 2,023 Triangles…" at bounding box center [639, 306] width 1278 height 726
click at [564, 182] on div "Camera OrthographicCamera PerspectiveCamera Objects 17 Vertices 2,023 Triangles…" at bounding box center [639, 306] width 1278 height 726
click at [563, 200] on div "Camera OrthographicCamera PerspectiveCamera Objects 17 Vertices 2,023 Triangles…" at bounding box center [639, 306] width 1278 height 726
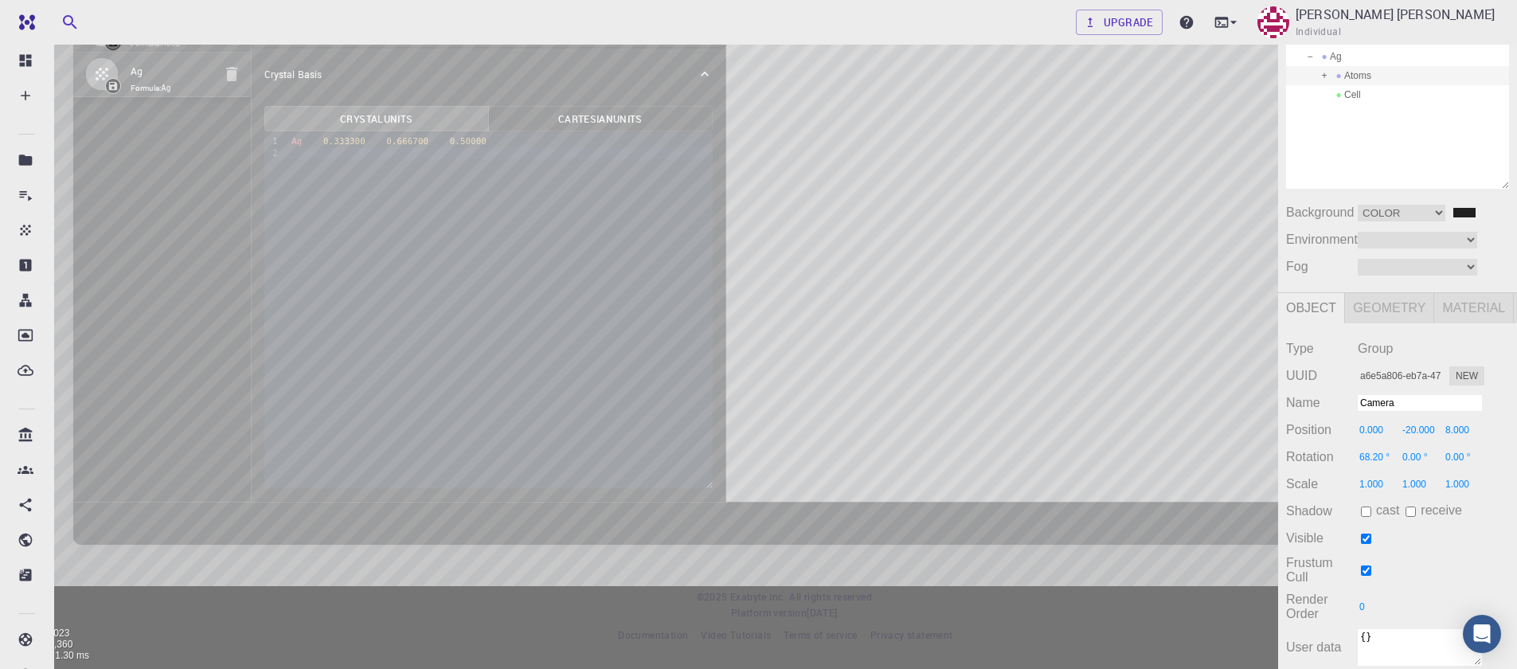
click at [1350, 85] on div "Atoms" at bounding box center [1397, 75] width 223 height 19
click at [557, 181] on div "Camera OrthographicCamera PerspectiveCamera Objects 17 Vertices 2,023 Triangles…" at bounding box center [639, 306] width 1278 height 726
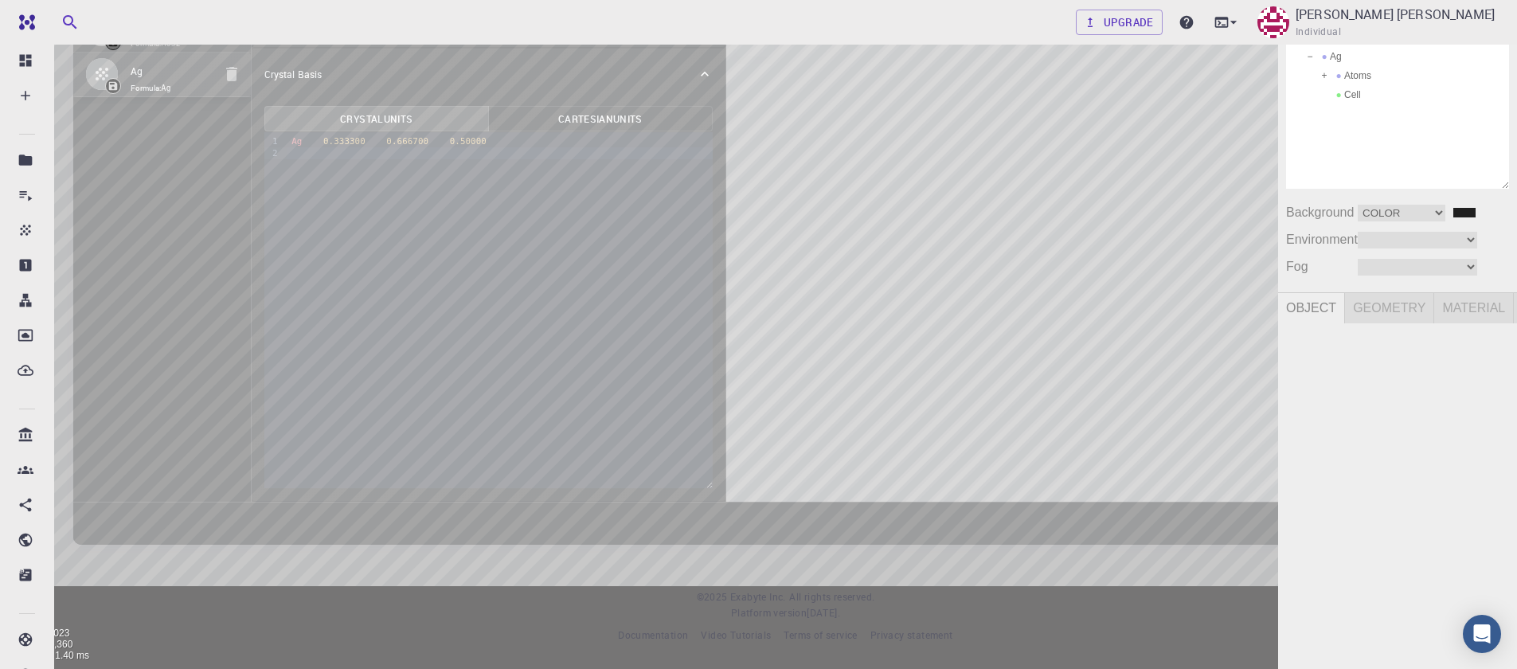
click at [544, 194] on div "Camera OrthographicCamera PerspectiveCamera Objects 17 Vertices 2,023 Triangles…" at bounding box center [639, 306] width 1278 height 726
click at [552, 195] on div "Camera OrthographicCamera PerspectiveCamera Objects 17 Vertices 2,023 Triangles…" at bounding box center [639, 306] width 1278 height 726
click at [1342, 81] on span at bounding box center [1338, 75] width 11 height 11
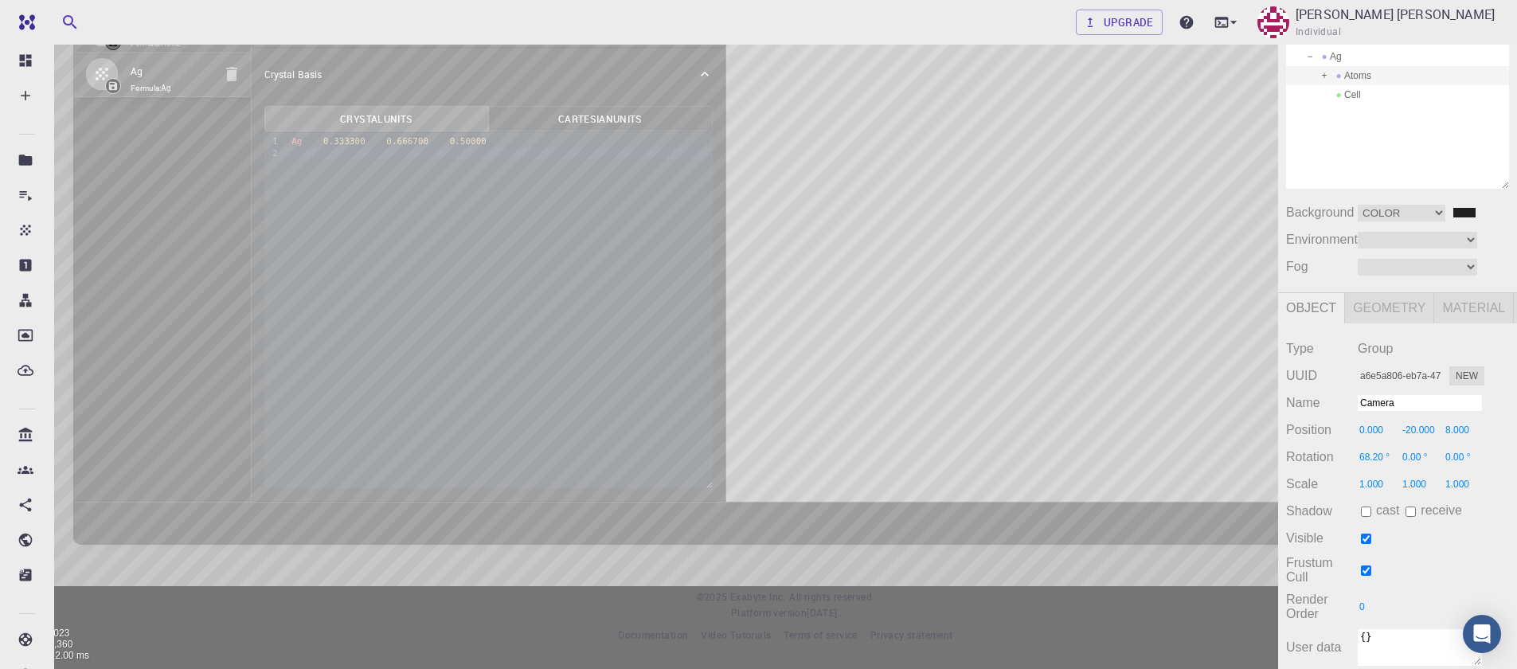
click at [547, 173] on div "Camera OrthographicCamera PerspectiveCamera Objects 17 Vertices 2,023 Triangles…" at bounding box center [639, 306] width 1278 height 726
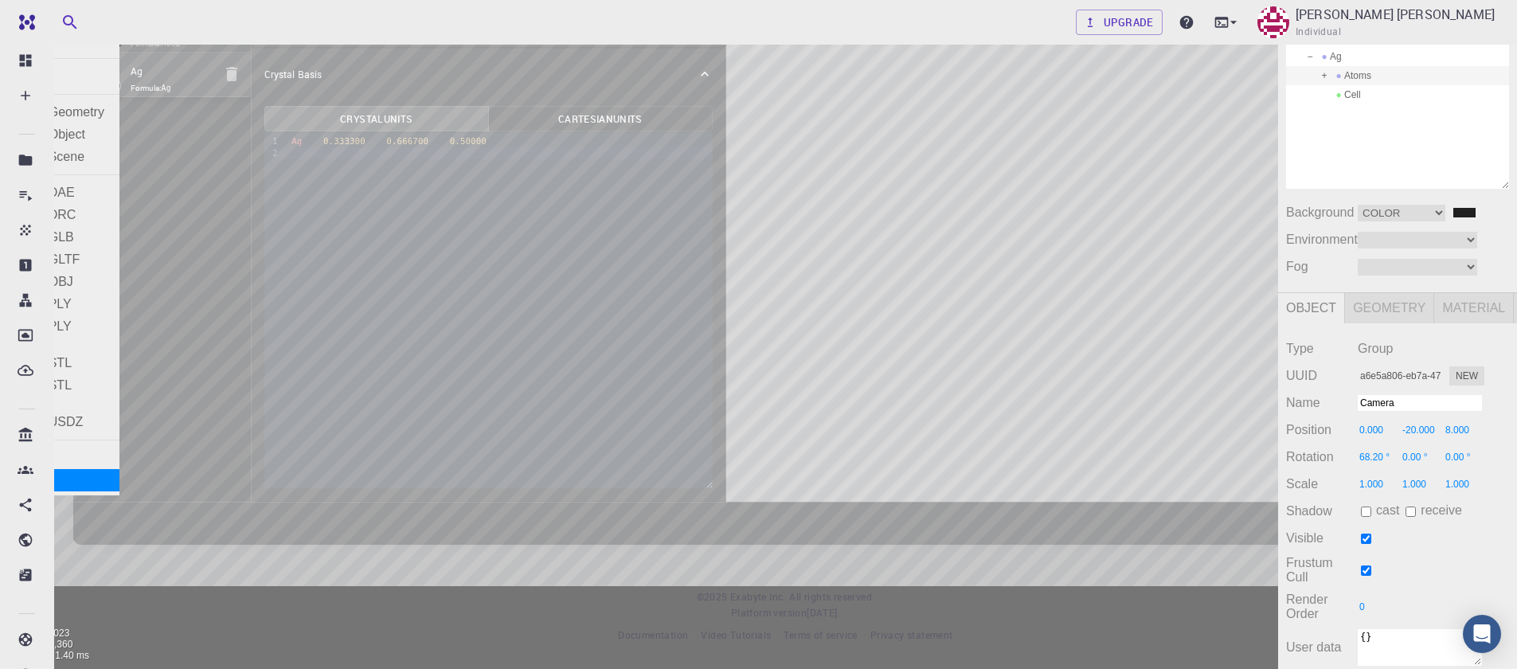
click at [13, 475] on div "Exit" at bounding box center [59, 480] width 119 height 22
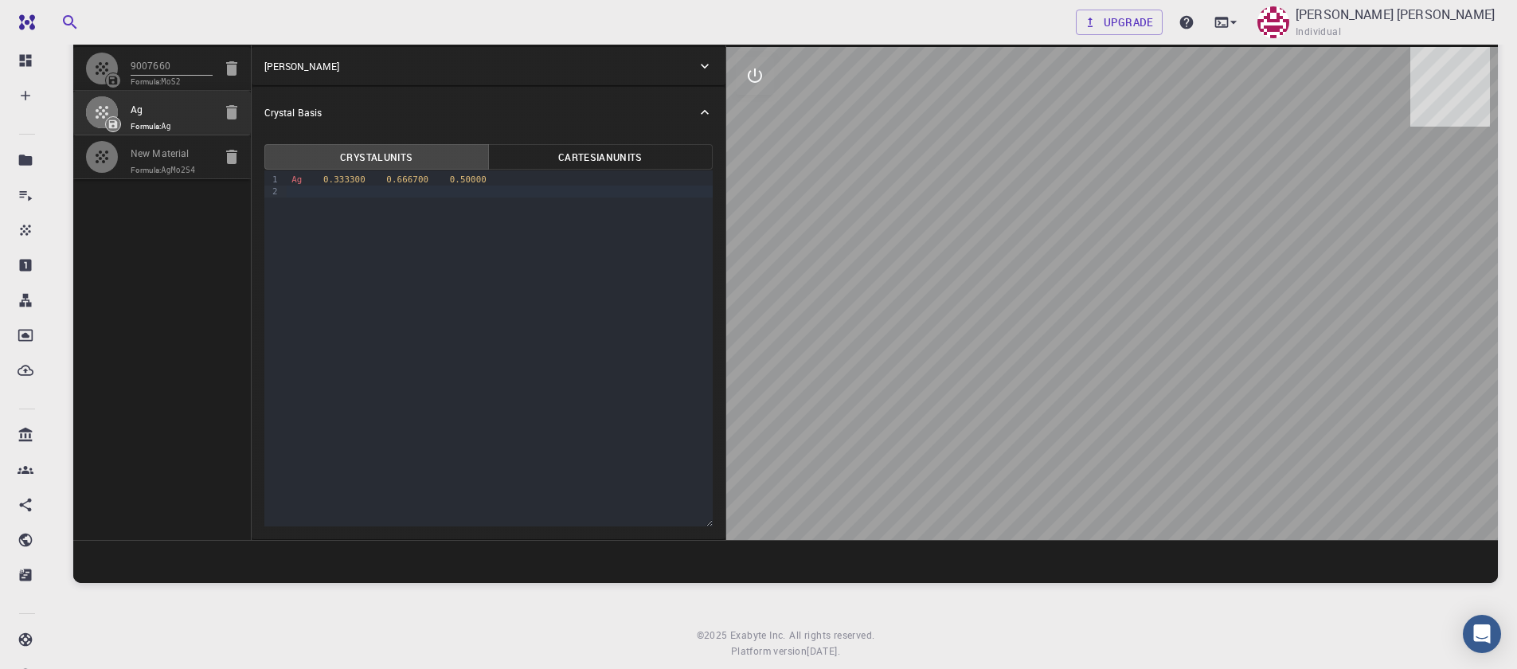
click at [467, 176] on span "0.50000" at bounding box center [468, 179] width 37 height 10
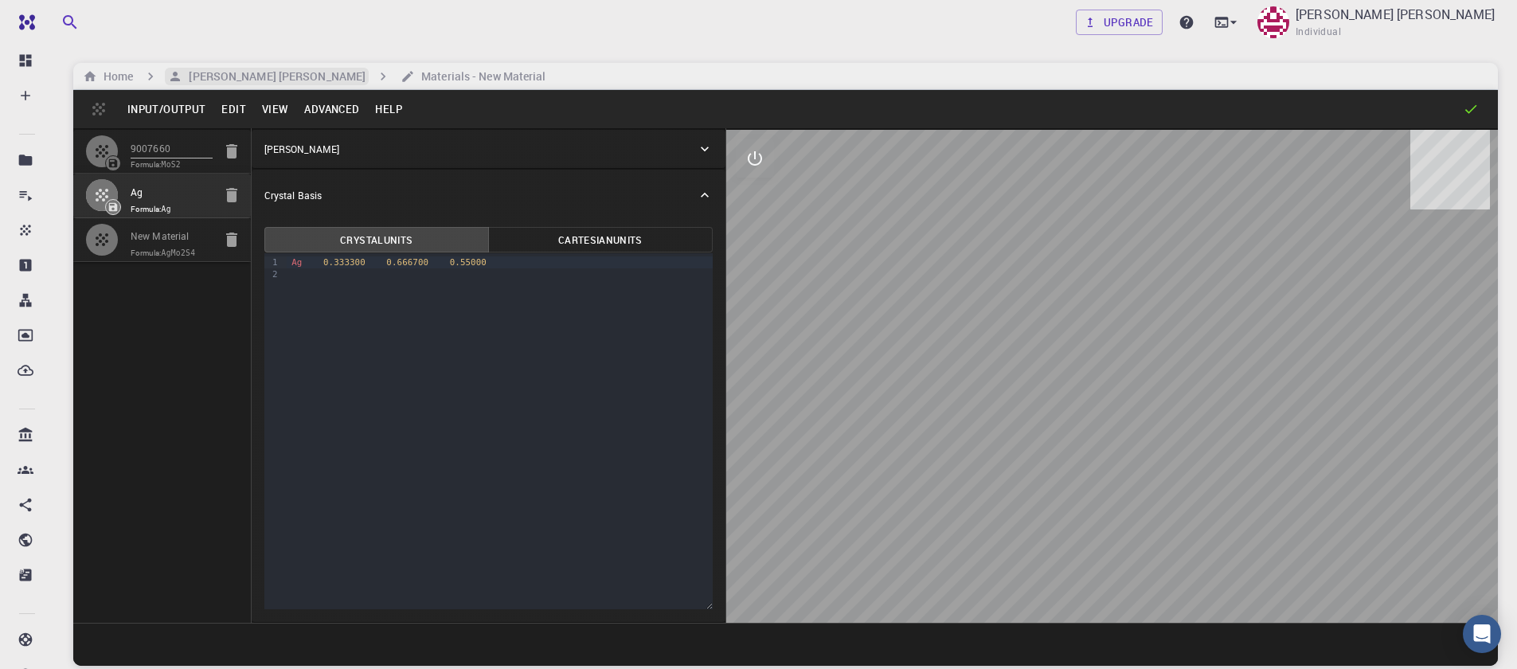
click at [213, 79] on h6 "Sanjay Kumar Mahla" at bounding box center [273, 77] width 183 height 18
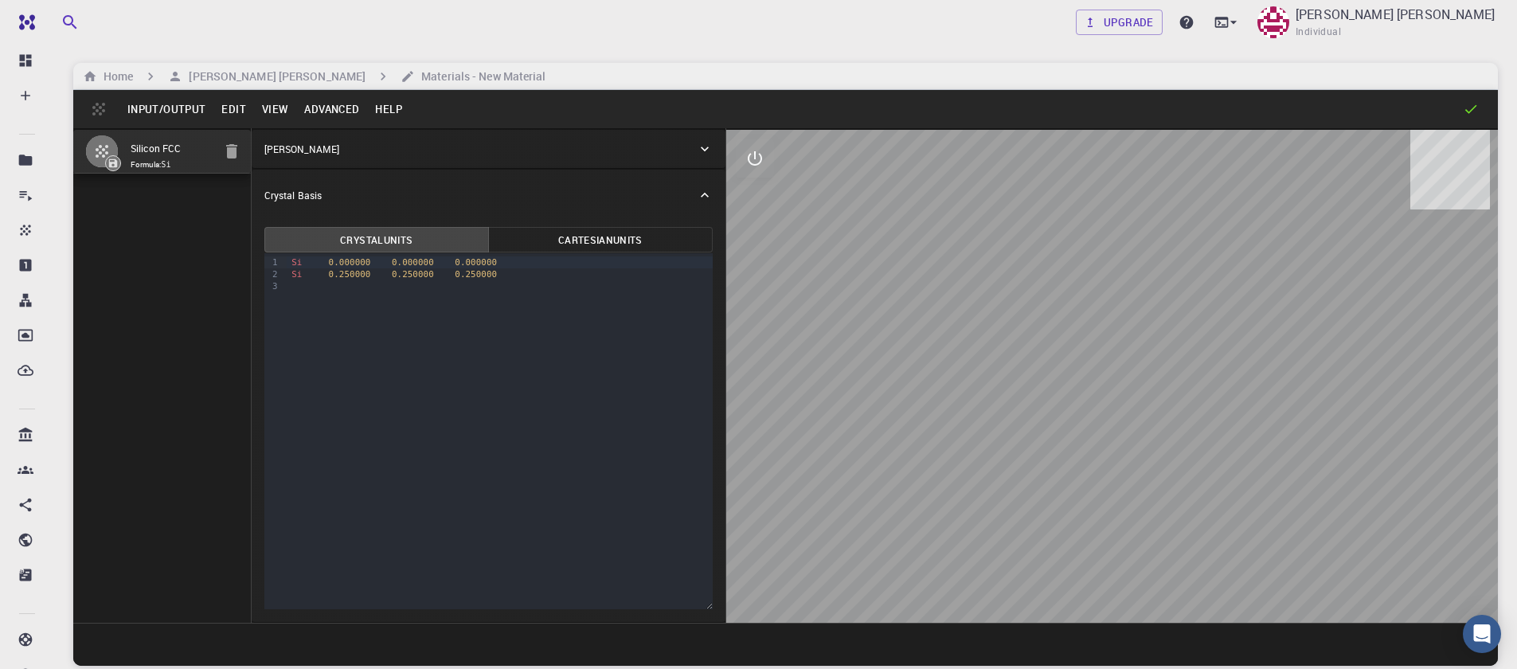
click at [146, 105] on button "Input/Output" at bounding box center [166, 108] width 94 height 25
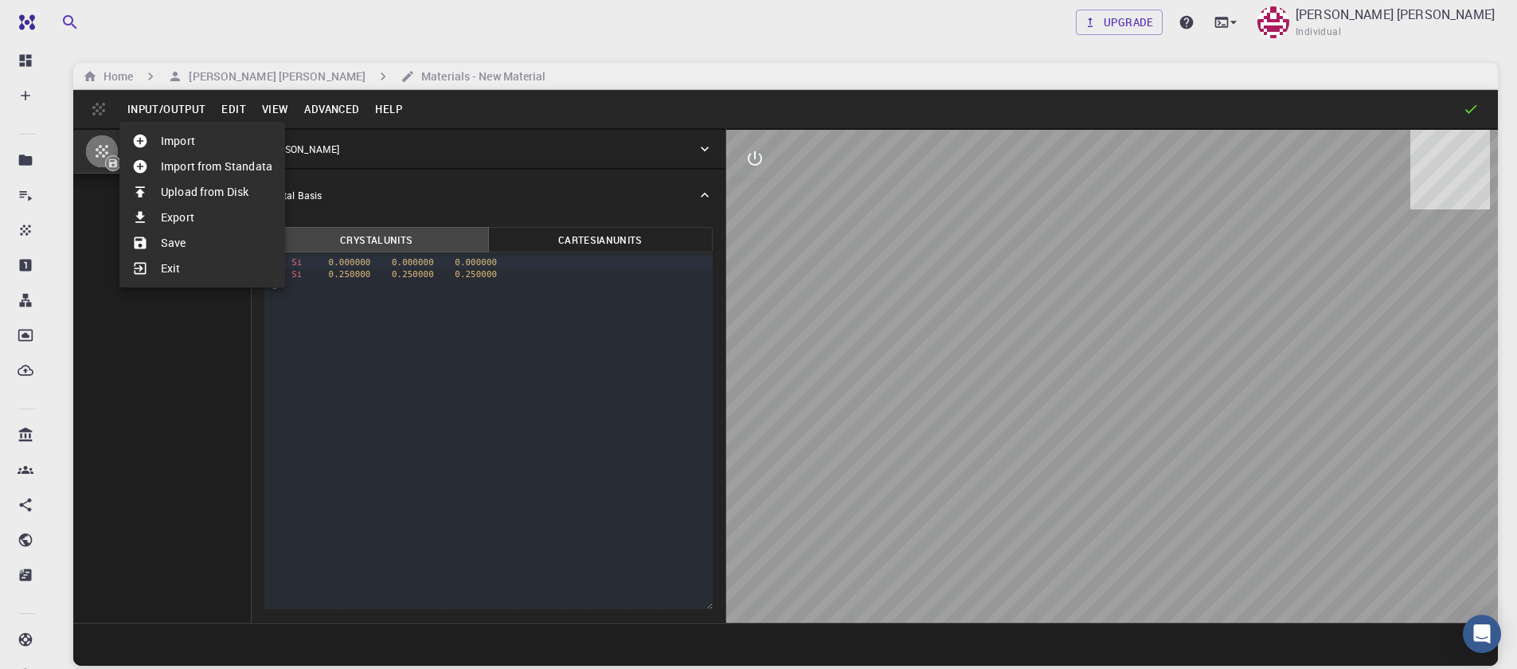
click at [177, 135] on li "Import" at bounding box center [202, 140] width 166 height 25
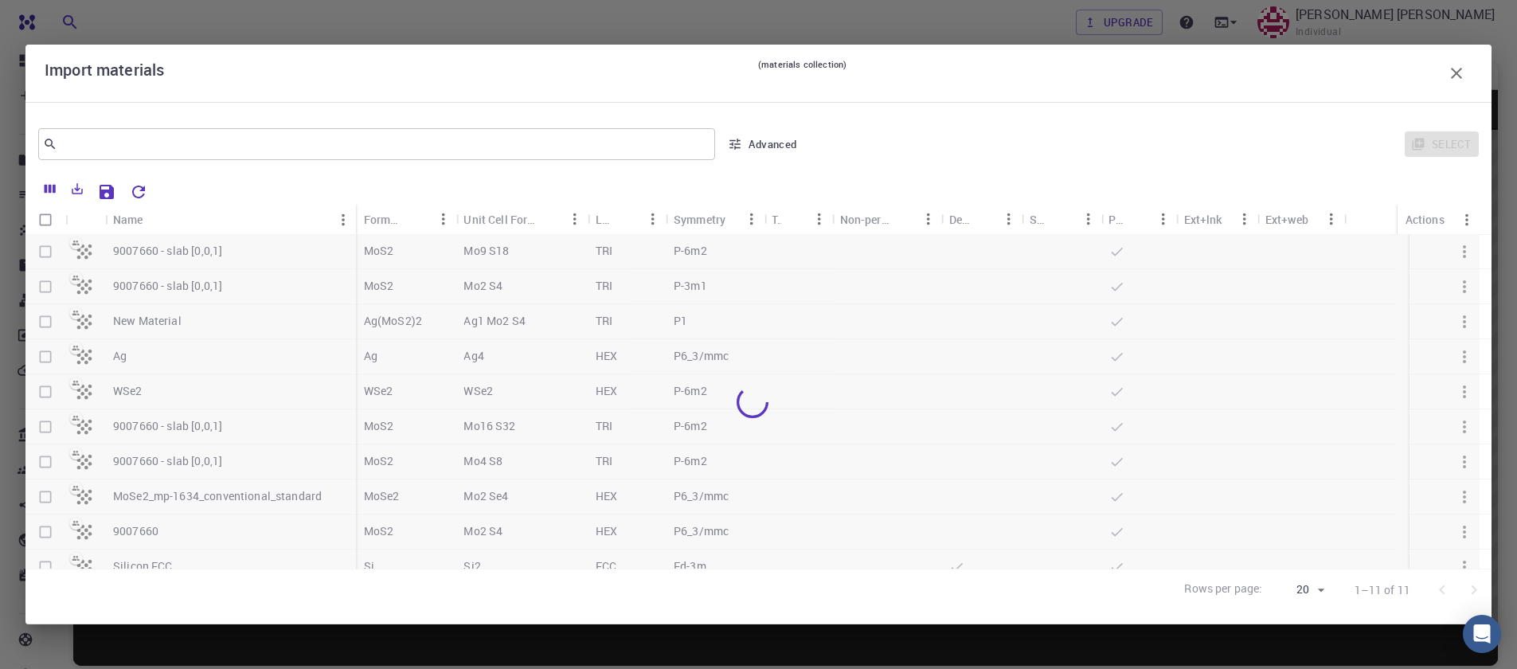
scroll to position [52, 0]
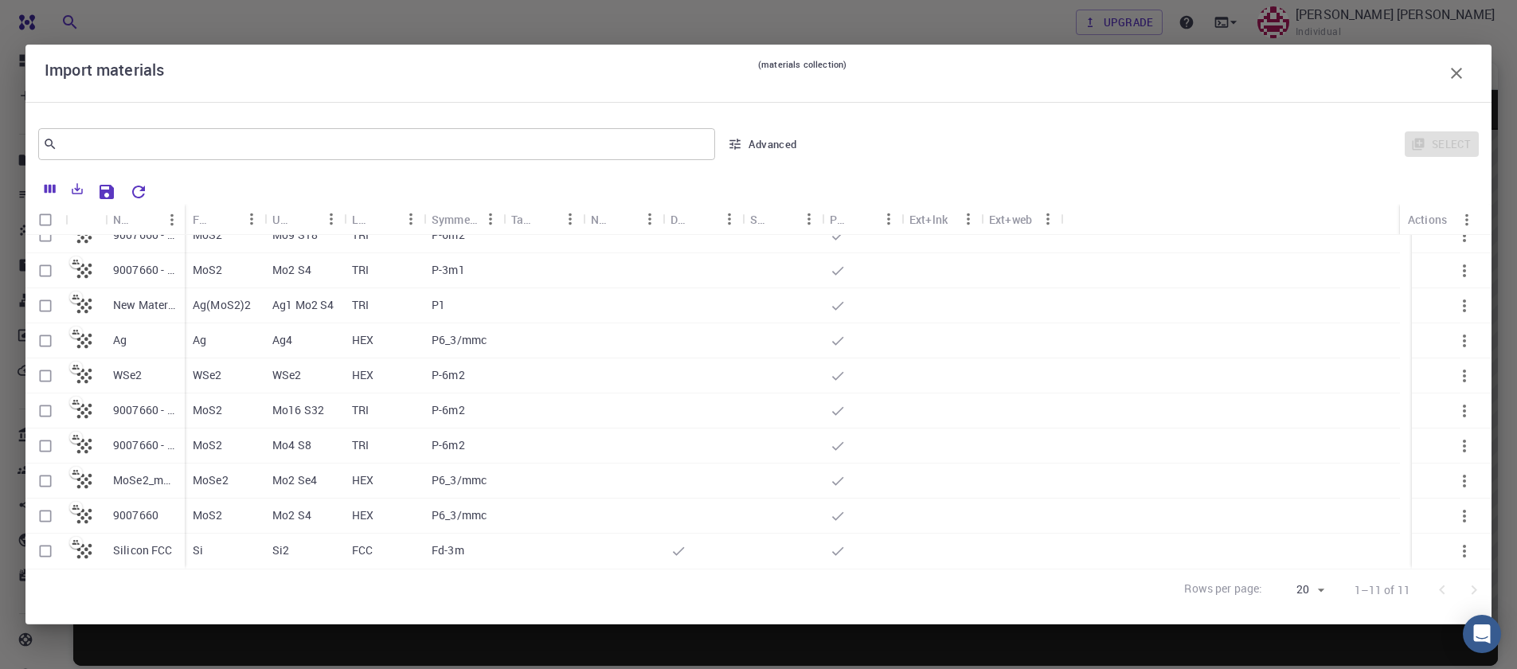
click at [41, 340] on input "Select row" at bounding box center [45, 341] width 30 height 30
checkbox input "false"
click at [49, 346] on input "Select row" at bounding box center [45, 341] width 30 height 30
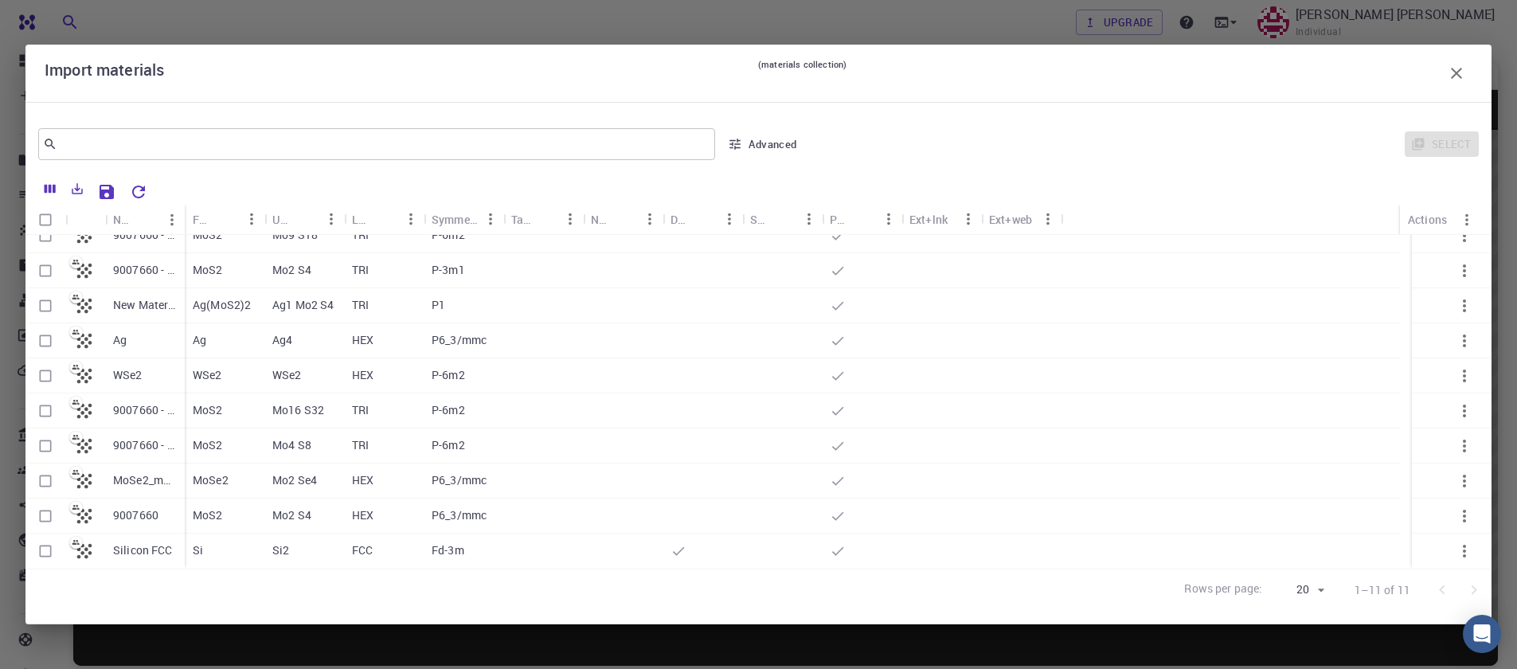
checkbox input "true"
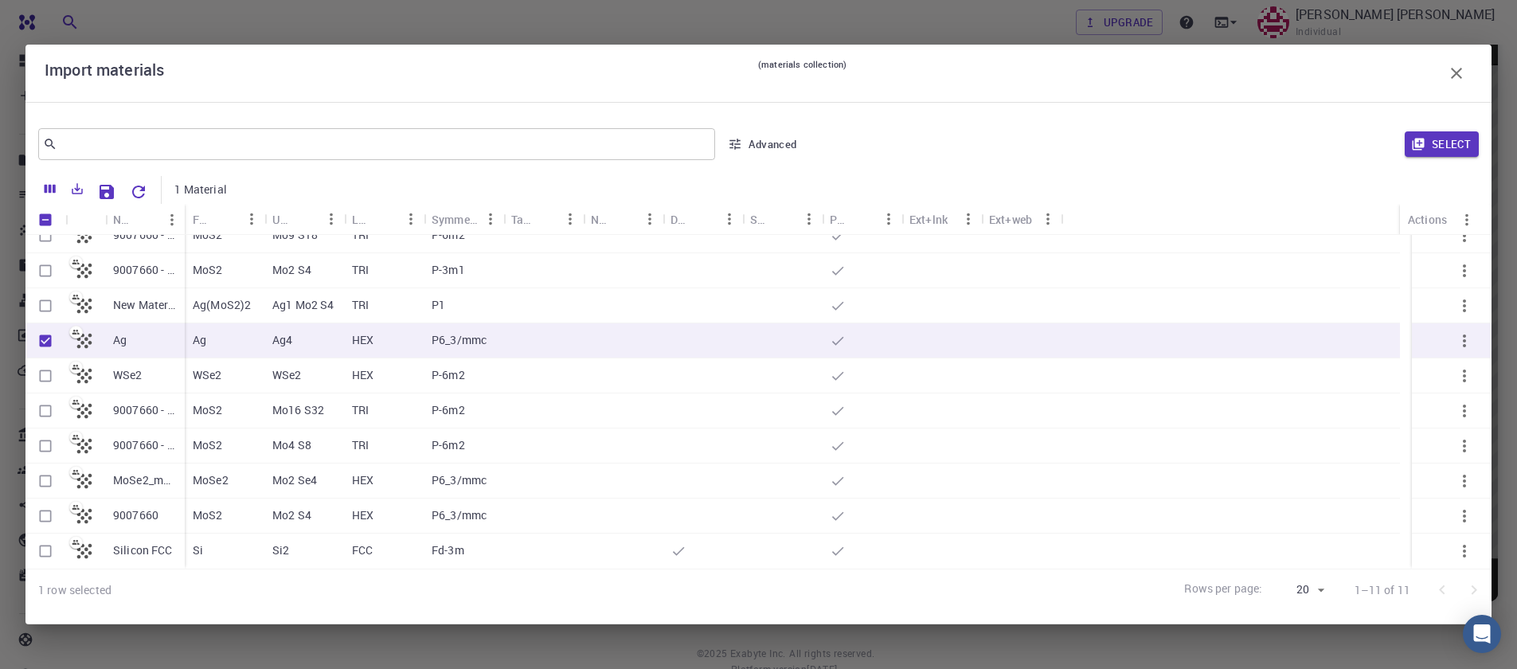
scroll to position [121, 0]
click at [37, 521] on input "Select row" at bounding box center [45, 516] width 30 height 30
click at [42, 518] on input "Select row" at bounding box center [45, 516] width 30 height 30
checkbox input "true"
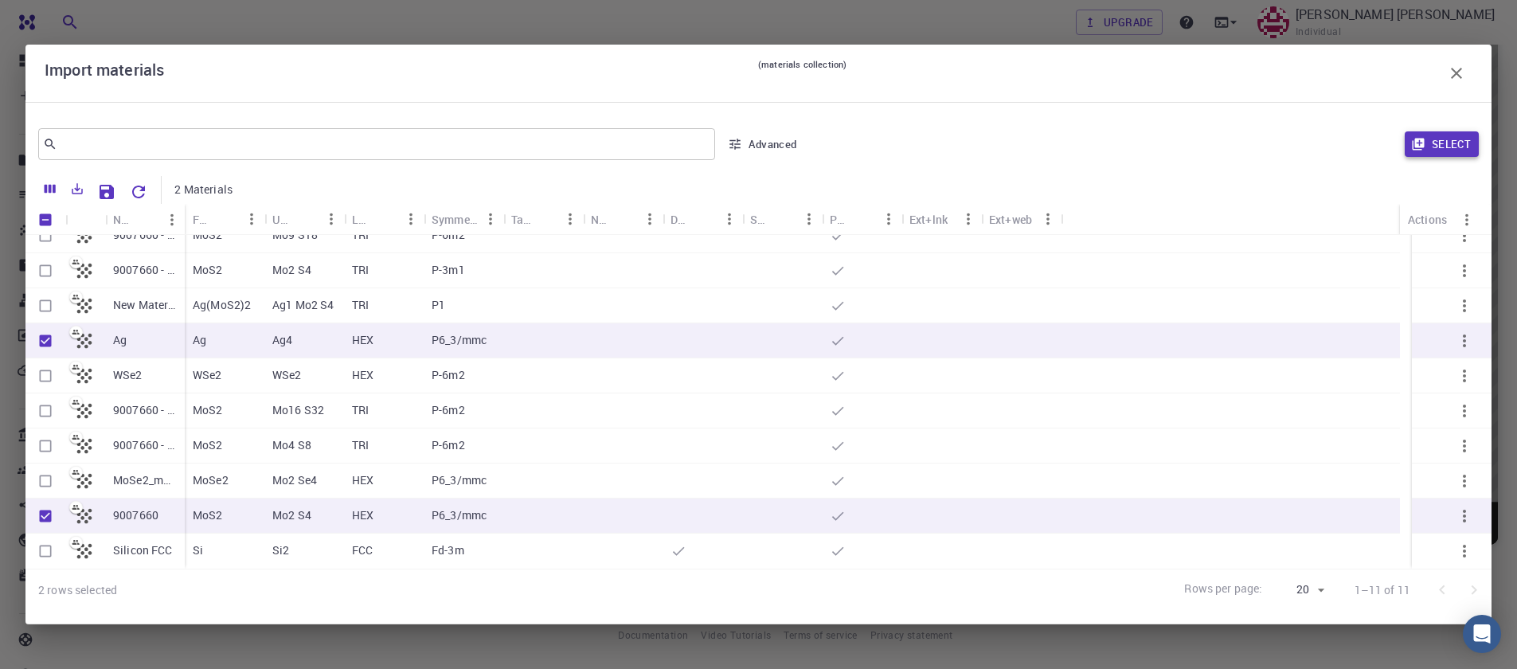
click at [1430, 148] on button "Select" at bounding box center [1442, 143] width 74 height 25
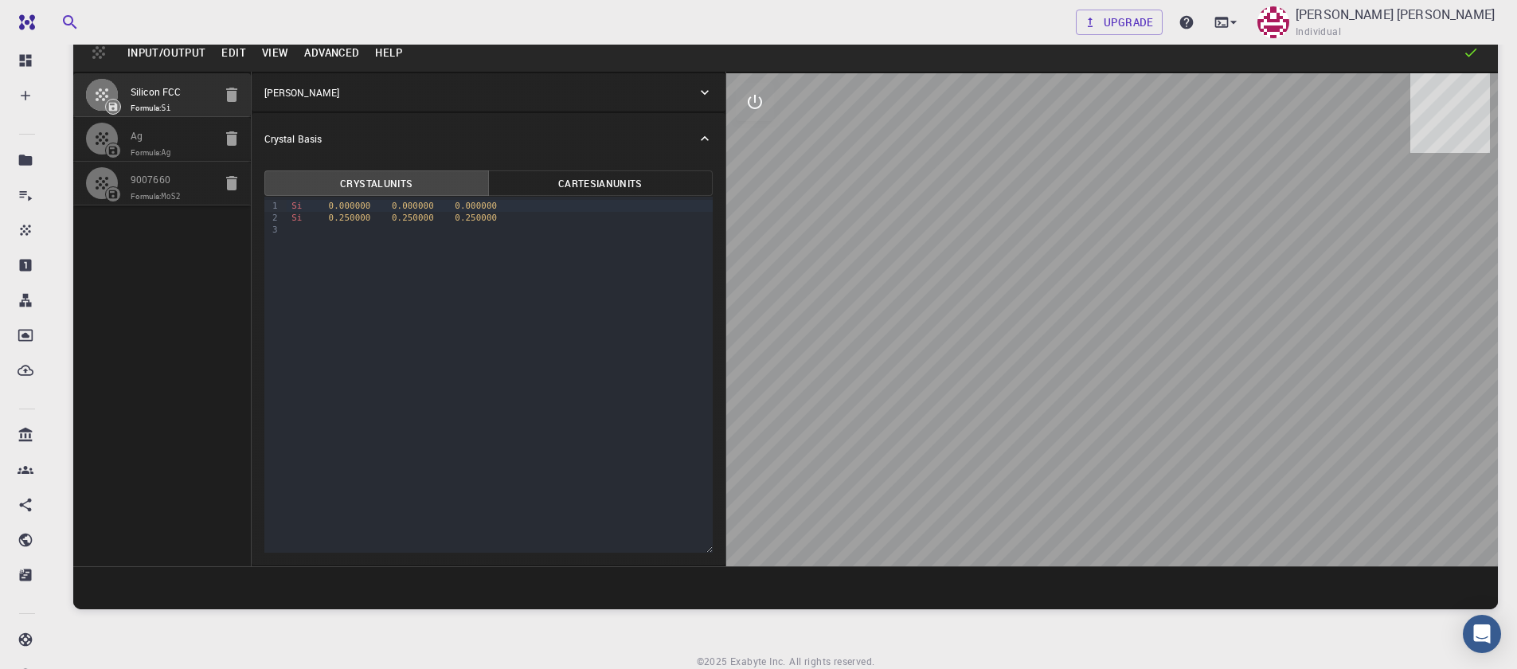
scroll to position [0, 0]
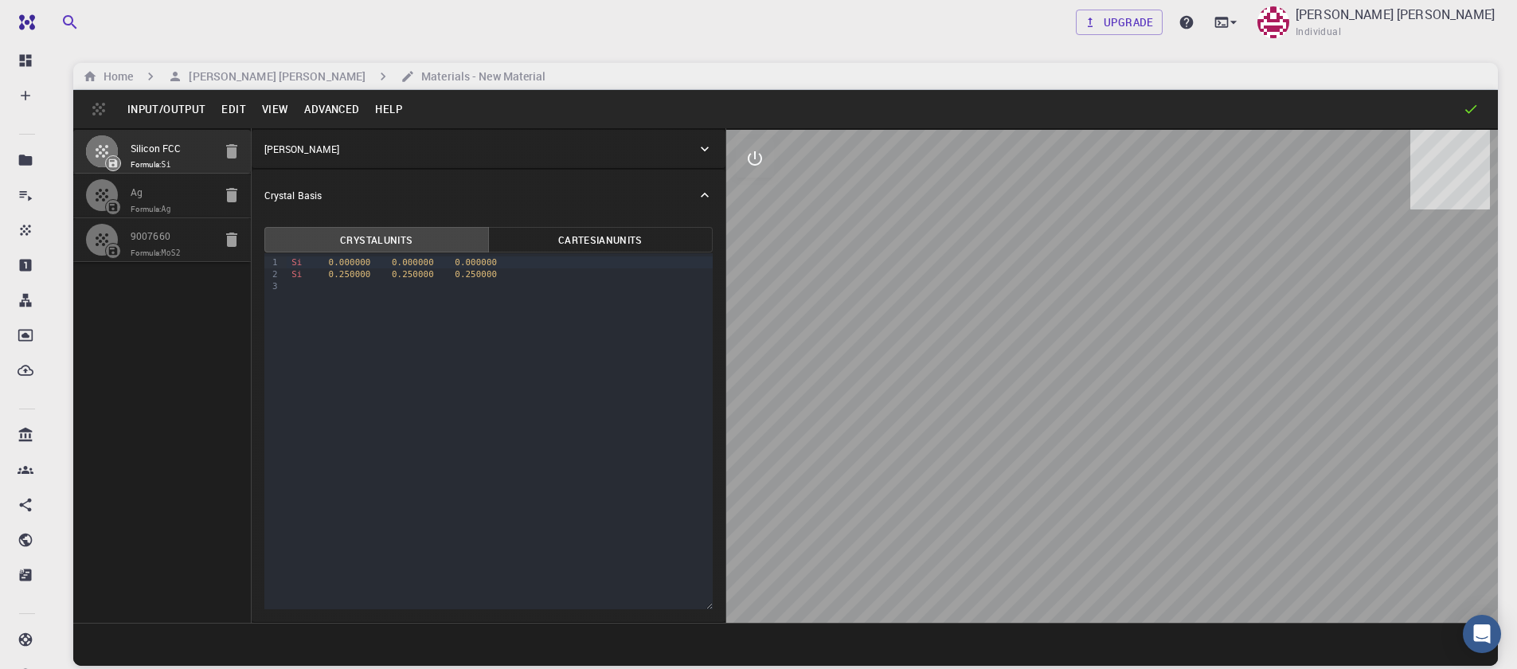
click at [227, 151] on icon "button" at bounding box center [231, 151] width 11 height 14
type input "HEX"
type input "2.91113147"
type input "9.46370874"
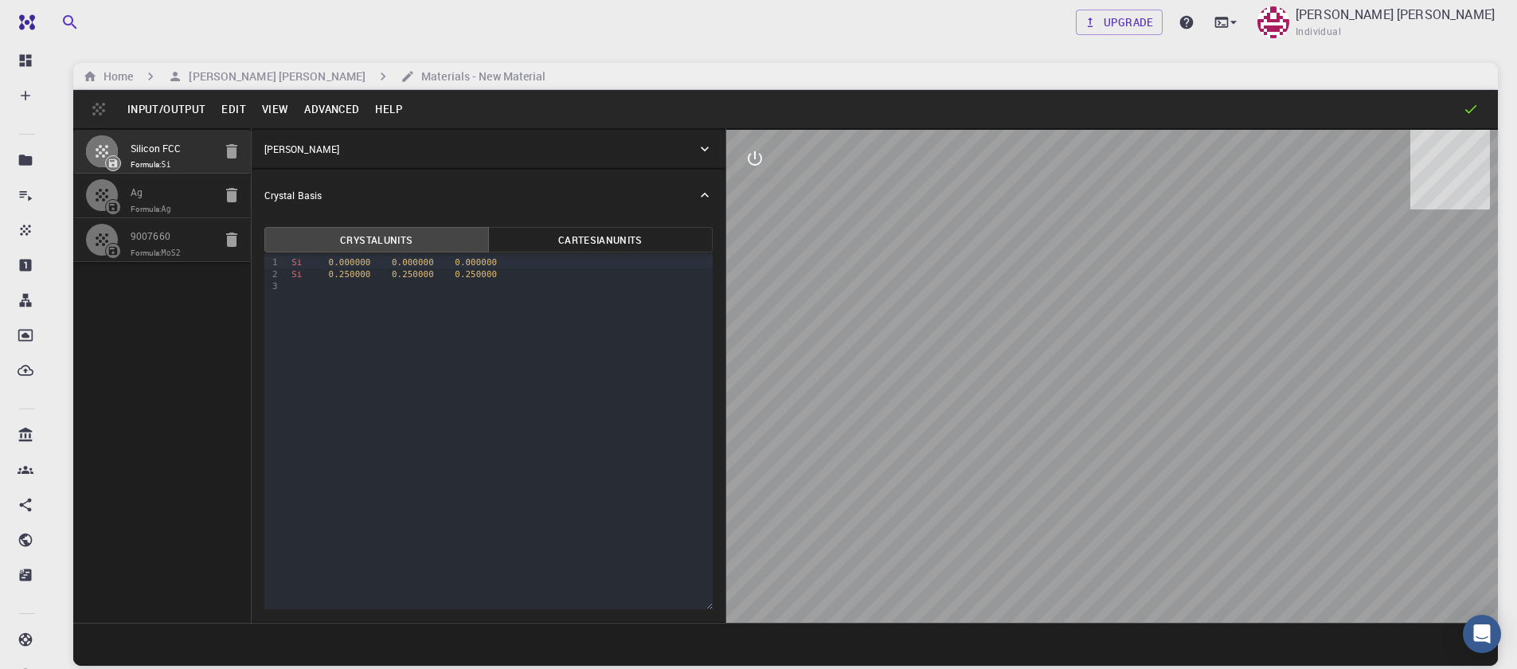
type input "90"
type input "119.99999999999999"
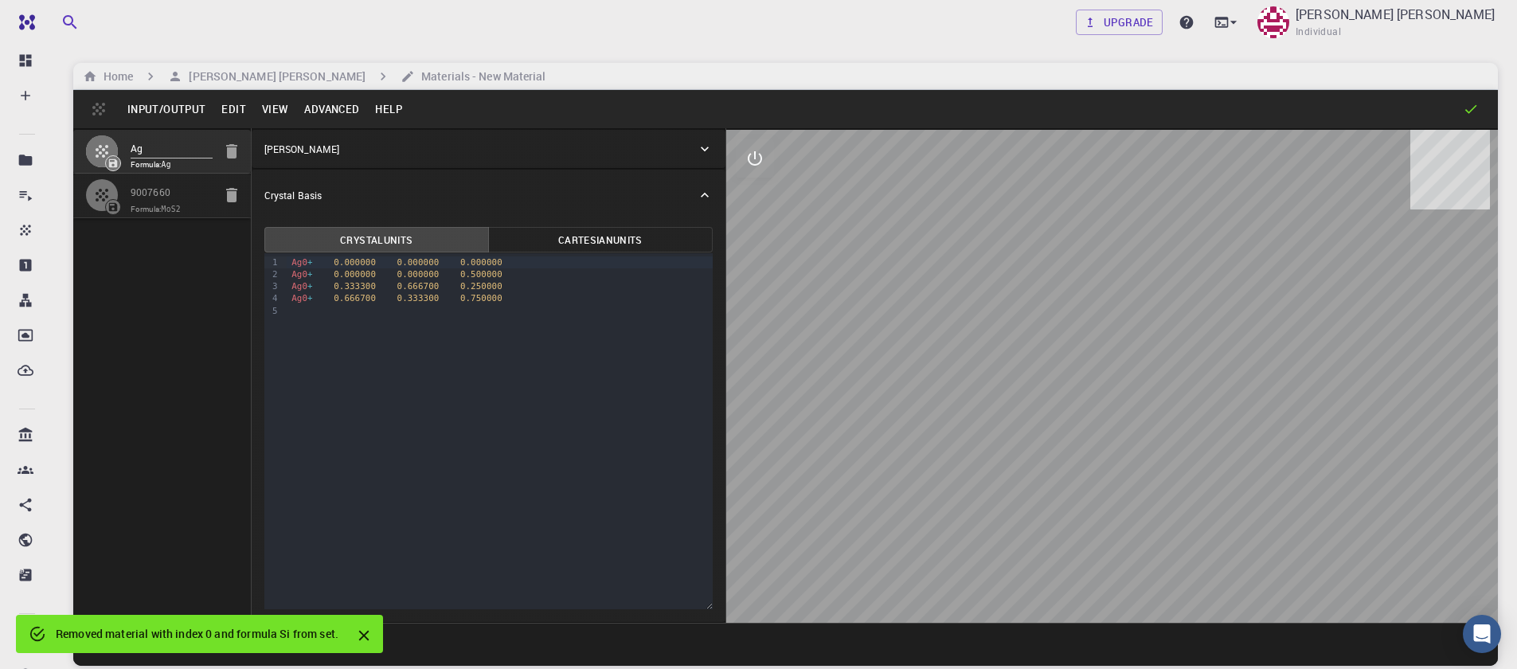
click at [286, 275] on div "›" at bounding box center [283, 286] width 7 height 67
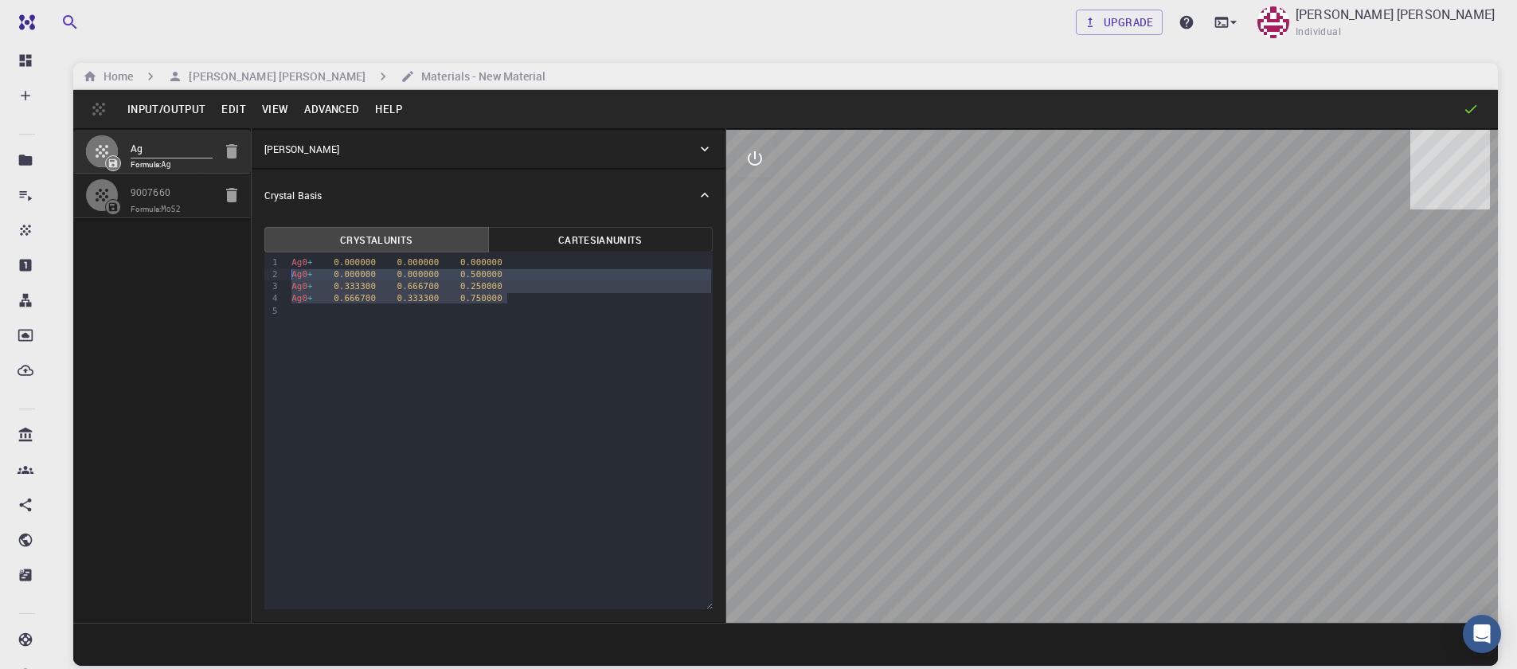
drag, startPoint x: 518, startPoint y: 303, endPoint x: 264, endPoint y: 275, distance: 256.2
click at [264, 275] on div "9 1 2 3 4 5 › Ag0 + 0.000000 0.000000 0.000000 Ag0 + 0.000000 0.000000 0.500000…" at bounding box center [488, 431] width 448 height 356
click at [330, 260] on div "Ag0 + 0.000000 0.000000 0.000000" at bounding box center [500, 262] width 426 height 12
click at [331, 260] on div "Ag0 + 0.000000 0.000000 0.000000" at bounding box center [500, 262] width 426 height 12
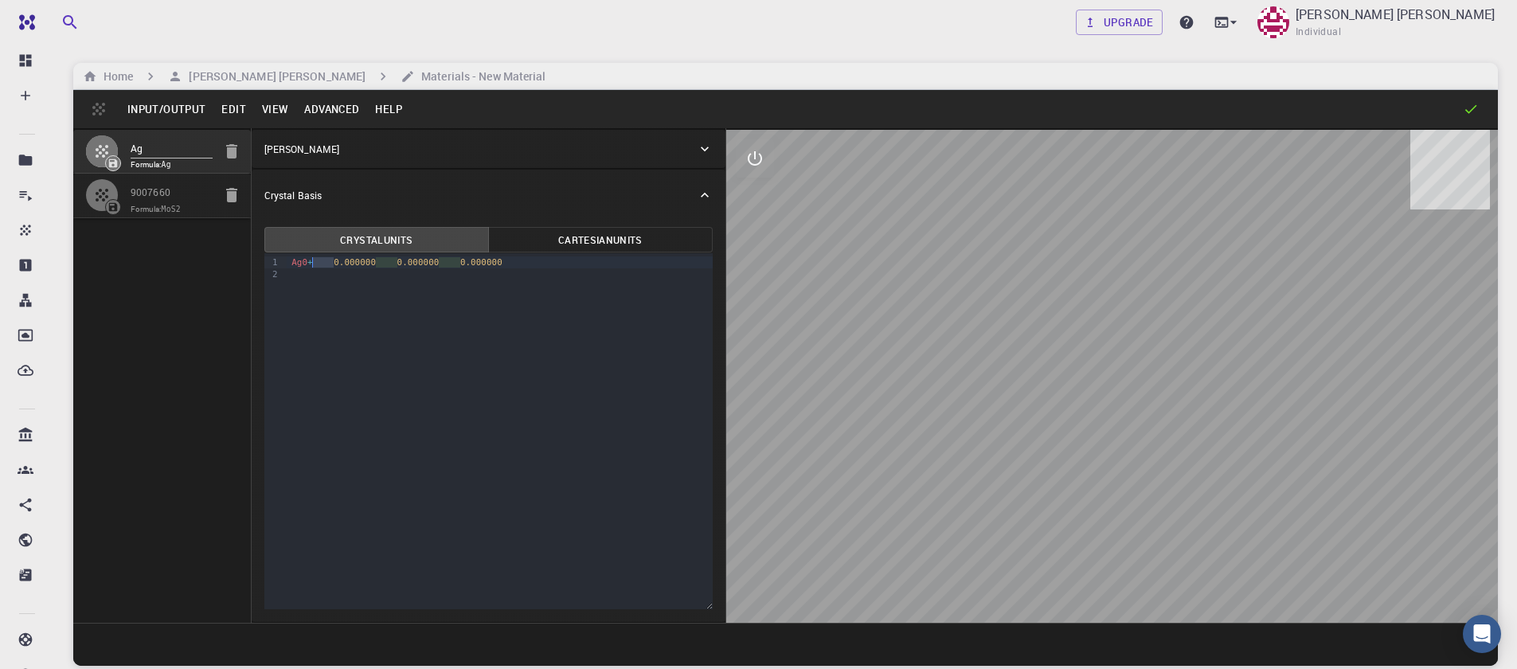
click at [320, 264] on div "Ag0 + 0.000000 0.000000 0.000000" at bounding box center [500, 262] width 426 height 12
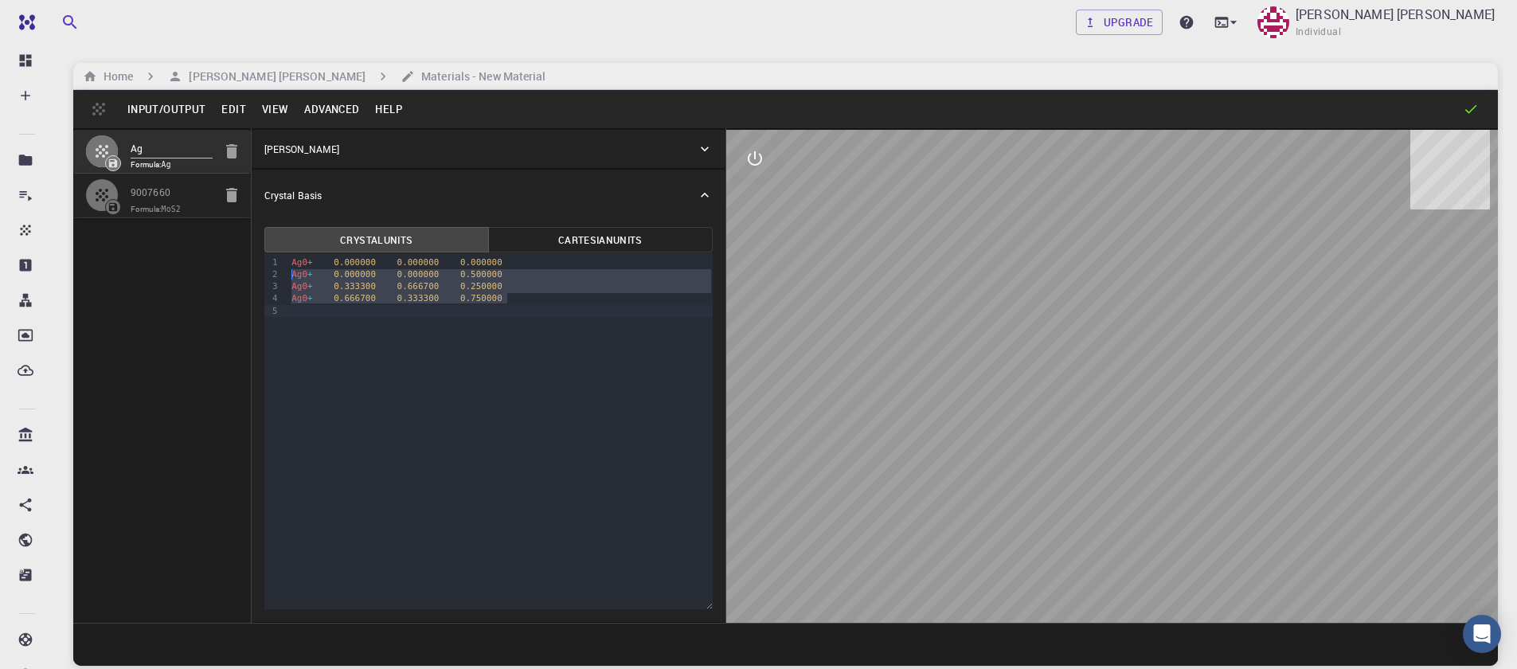
click at [300, 324] on div "9 1 2 3 4 5 › Ag0 + 0.000000 0.000000 0.000000 Ag0 + 0.000000 0.000000 0.500000…" at bounding box center [488, 431] width 448 height 356
drag, startPoint x: 525, startPoint y: 299, endPoint x: 297, endPoint y: 304, distance: 227.8
click at [297, 304] on div "Ag0 + 0.666700 0.333300 0.750000" at bounding box center [500, 298] width 426 height 12
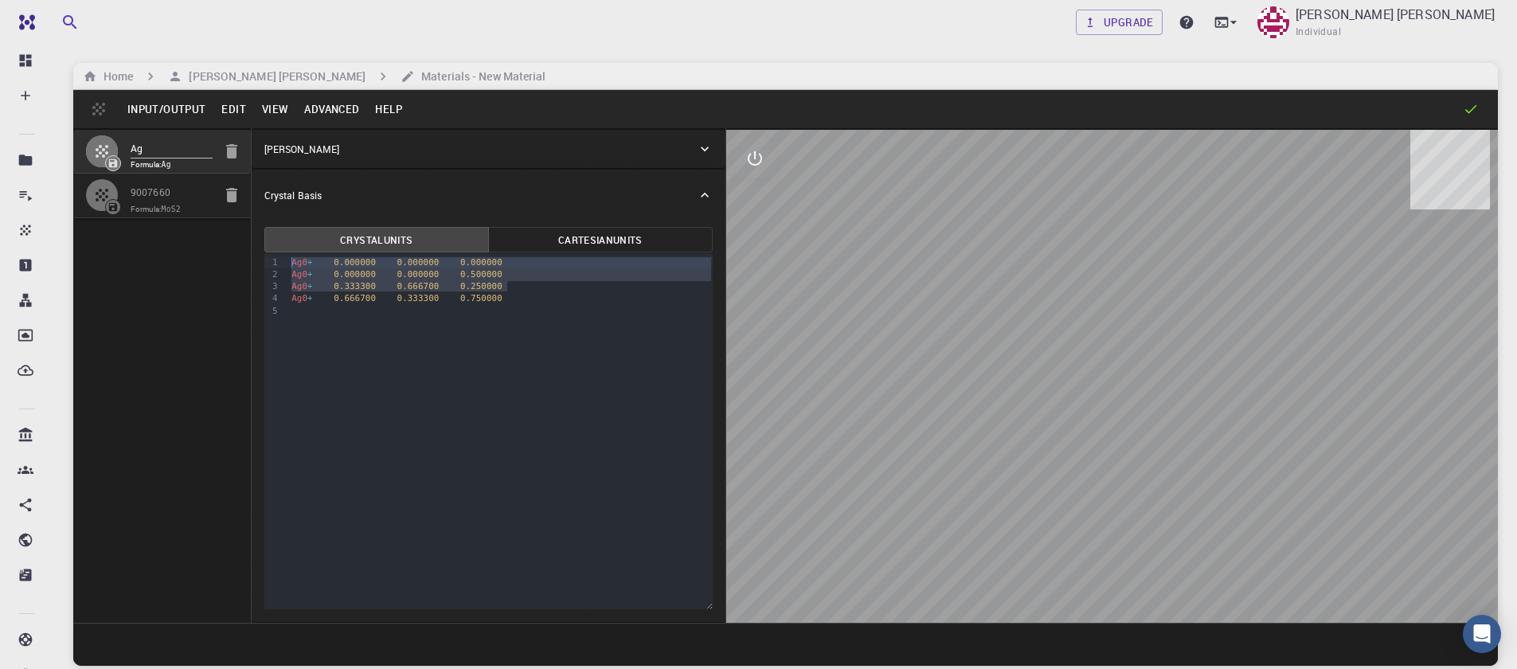
drag, startPoint x: 522, startPoint y: 284, endPoint x: 267, endPoint y: 258, distance: 256.1
click at [267, 258] on div "9 1 2 3 4 5 › Ag0 + 0.000000 0.000000 0.000000 Ag0 + 0.000000 0.000000 0.500000…" at bounding box center [488, 431] width 448 height 356
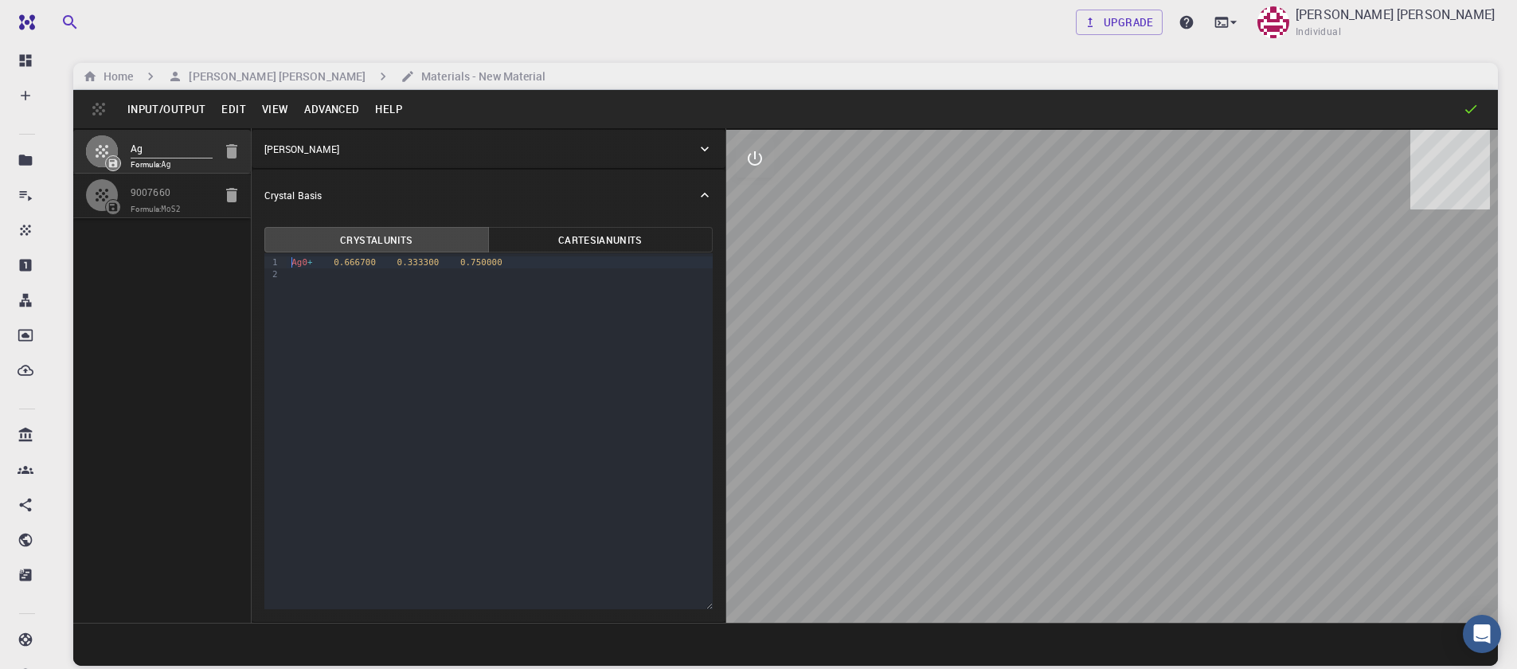
click at [315, 253] on div "Ag0 + 0.666700 0.333300 0.750000" at bounding box center [500, 268] width 426 height 30
click at [318, 258] on div "Ag0 + 0.666700 0.333300 0.750000" at bounding box center [500, 262] width 426 height 12
click at [467, 264] on span "0.750000" at bounding box center [471, 262] width 42 height 10
drag, startPoint x: 1078, startPoint y: 354, endPoint x: 1104, endPoint y: 354, distance: 25.5
click at [1104, 354] on div at bounding box center [1112, 376] width 772 height 493
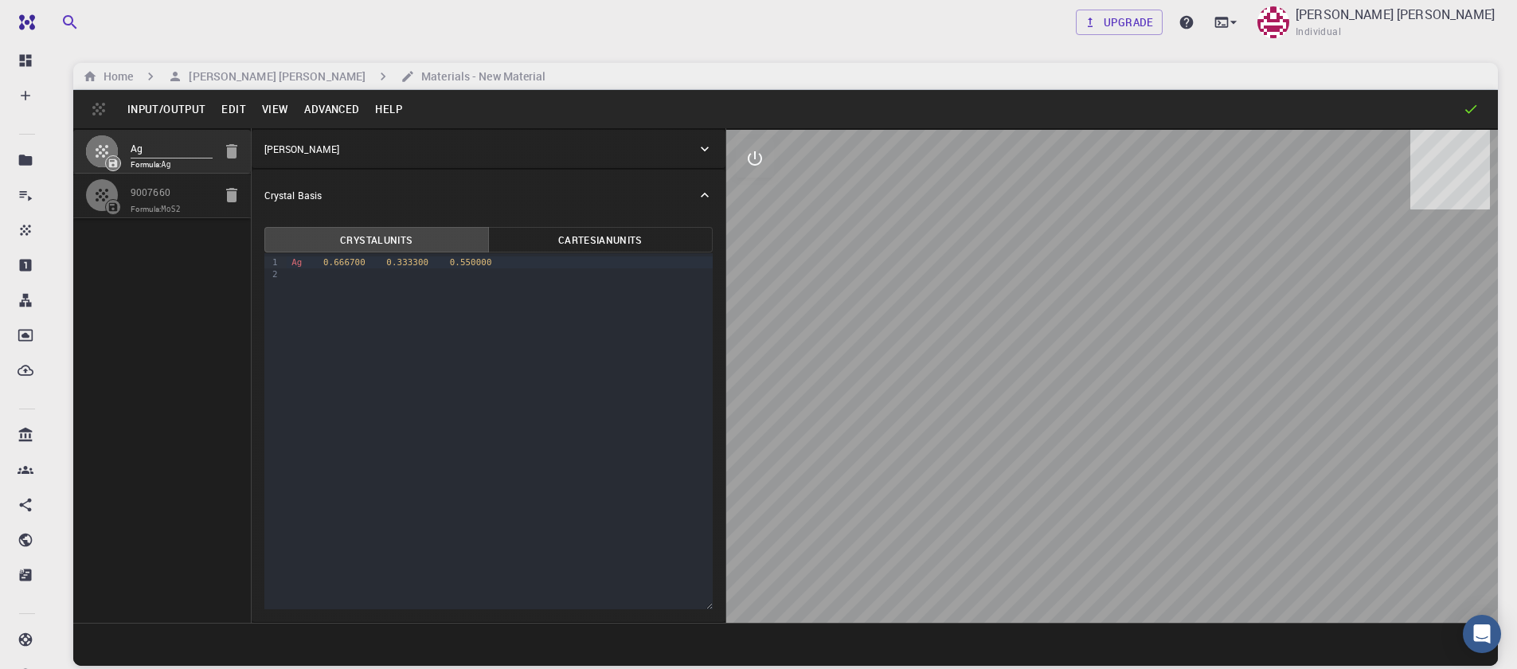
click at [269, 111] on button "View" at bounding box center [275, 108] width 43 height 25
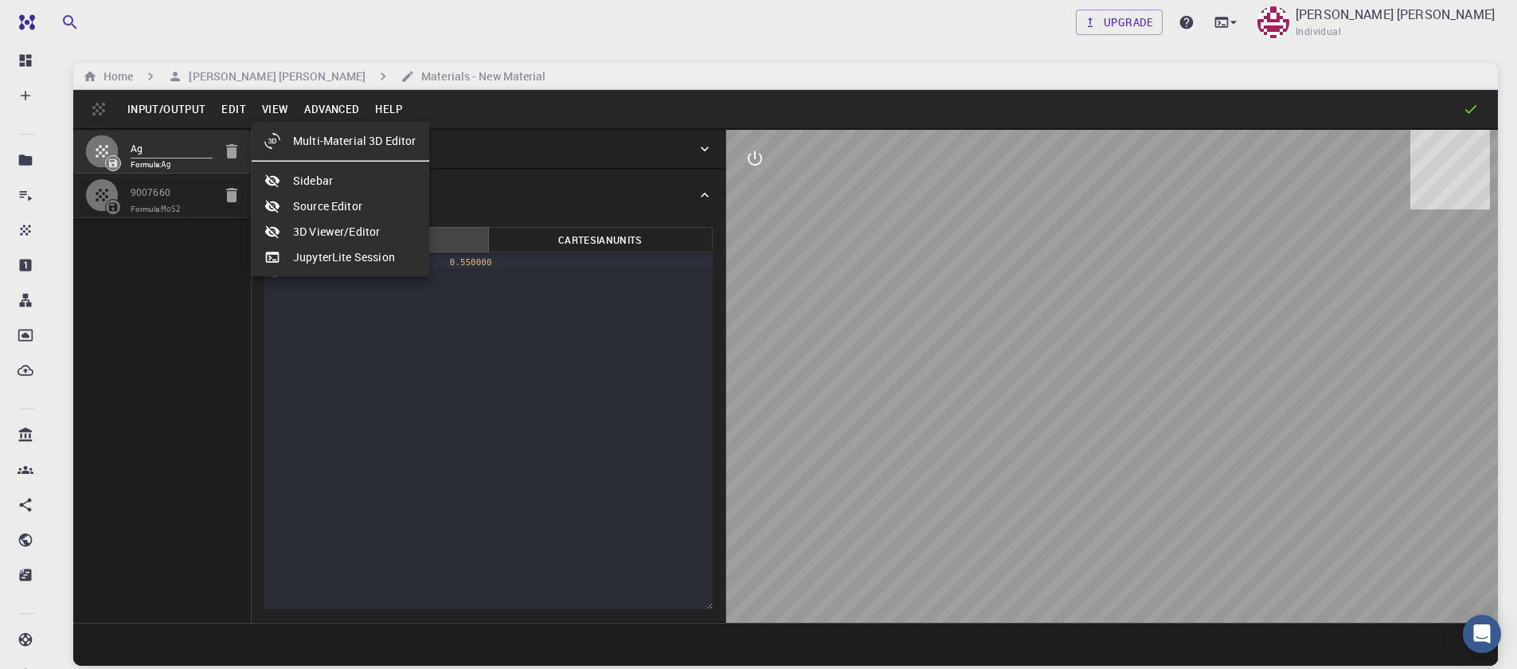
click at [280, 133] on div at bounding box center [278, 141] width 29 height 16
select select "Color"
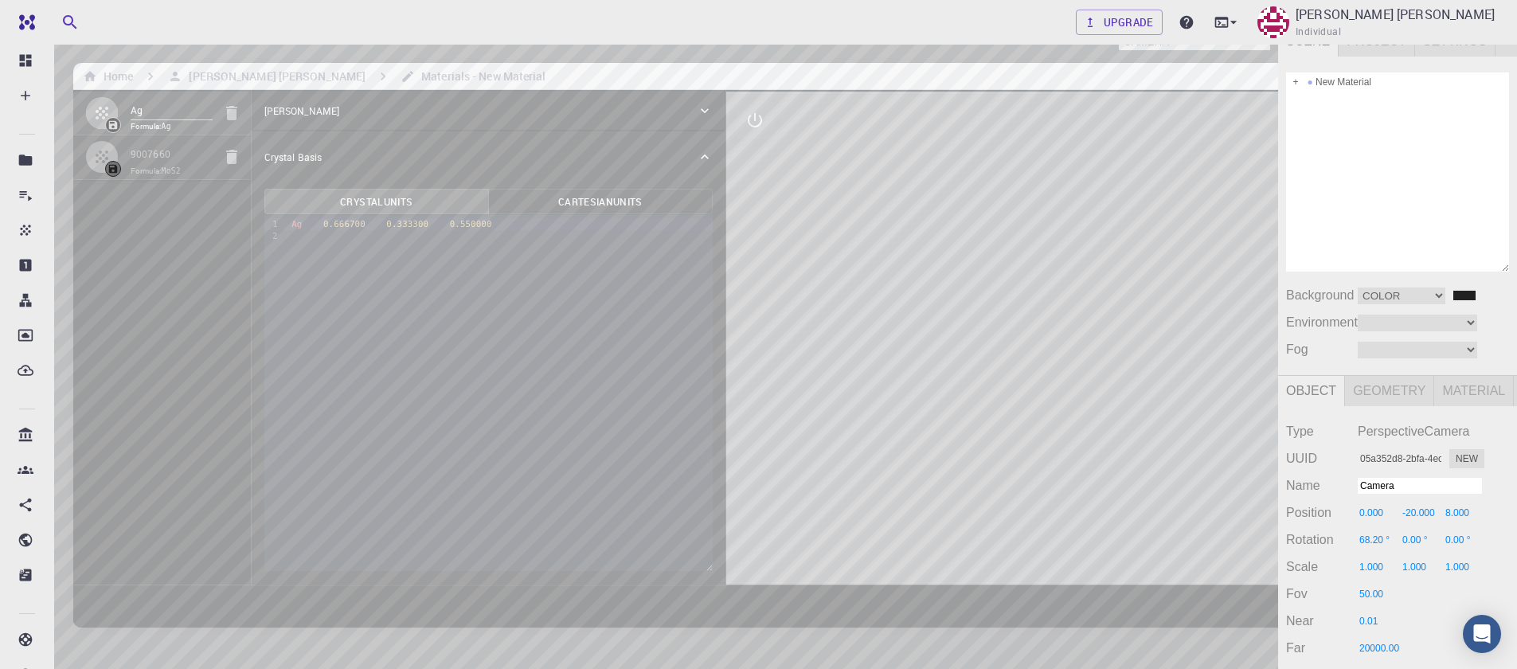
click at [863, 187] on div "Camera OrthographicCamera PerspectiveCamera Objects 17 Vertices 2,023 Triangles…" at bounding box center [639, 388] width 1278 height 726
click at [1303, 80] on div "New Material" at bounding box center [1397, 81] width 223 height 19
click at [1059, 192] on div "Camera OrthographicCamera PerspectiveCamera Objects 17 Vertices 2,023 Triangles…" at bounding box center [639, 388] width 1278 height 726
click at [1042, 194] on div "Camera OrthographicCamera PerspectiveCamera Objects 17 Vertices 2,023 Triangles…" at bounding box center [639, 388] width 1278 height 726
click at [1076, 205] on div "Camera OrthographicCamera PerspectiveCamera Objects 17 Vertices 2,023 Triangles…" at bounding box center [639, 388] width 1278 height 726
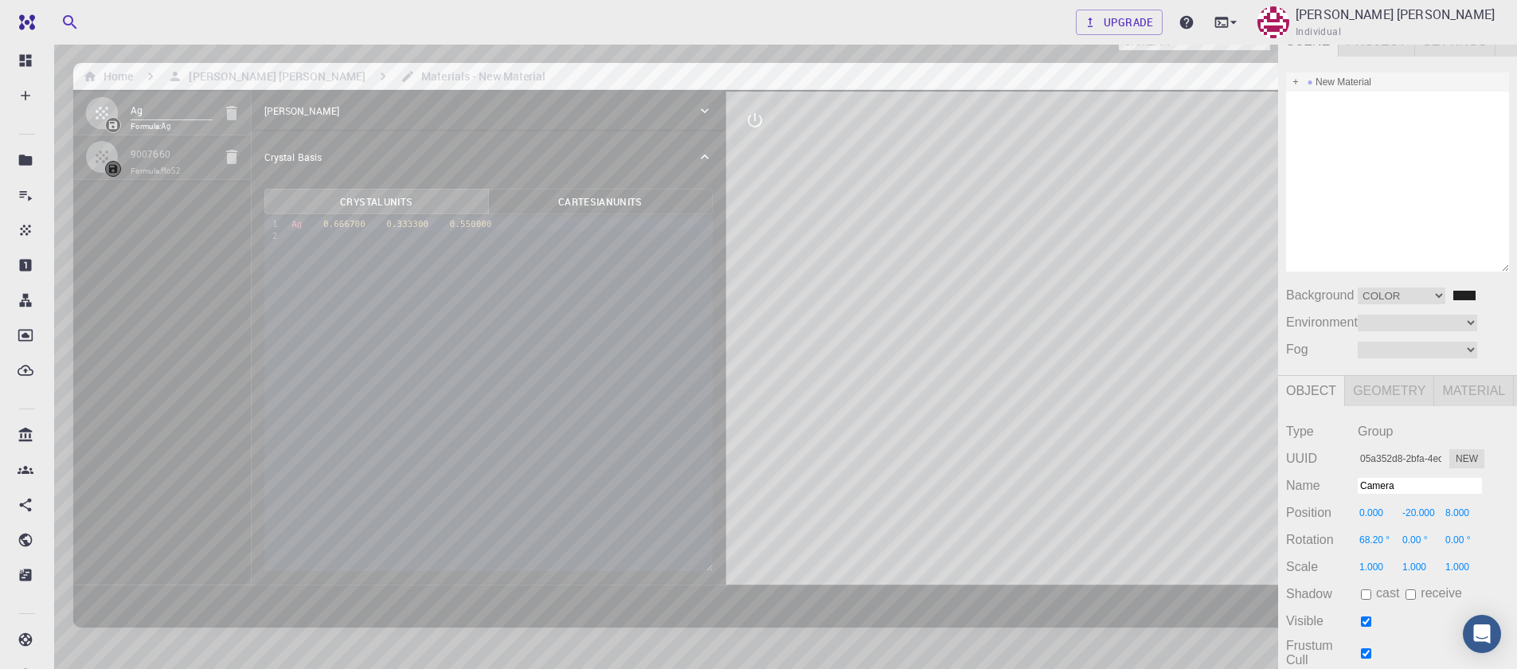
click at [733, 122] on div "Camera OrthographicCamera PerspectiveCamera Objects 17 Vertices 2,023 Triangles…" at bounding box center [639, 388] width 1278 height 726
click at [672, 162] on div "Camera OrthographicCamera PerspectiveCamera Objects 17 Vertices 2,023 Triangles…" at bounding box center [639, 388] width 1278 height 726
click at [587, 164] on div "Camera OrthographicCamera PerspectiveCamera Objects 17 Vertices 2,023 Triangles…" at bounding box center [639, 388] width 1278 height 726
click at [631, 336] on div "Camera OrthographicCamera PerspectiveCamera Objects 17 Vertices 2,023 Triangles…" at bounding box center [639, 388] width 1278 height 726
click at [588, 311] on div "Camera OrthographicCamera PerspectiveCamera Objects 17 Vertices 2,023 Triangles…" at bounding box center [639, 388] width 1278 height 726
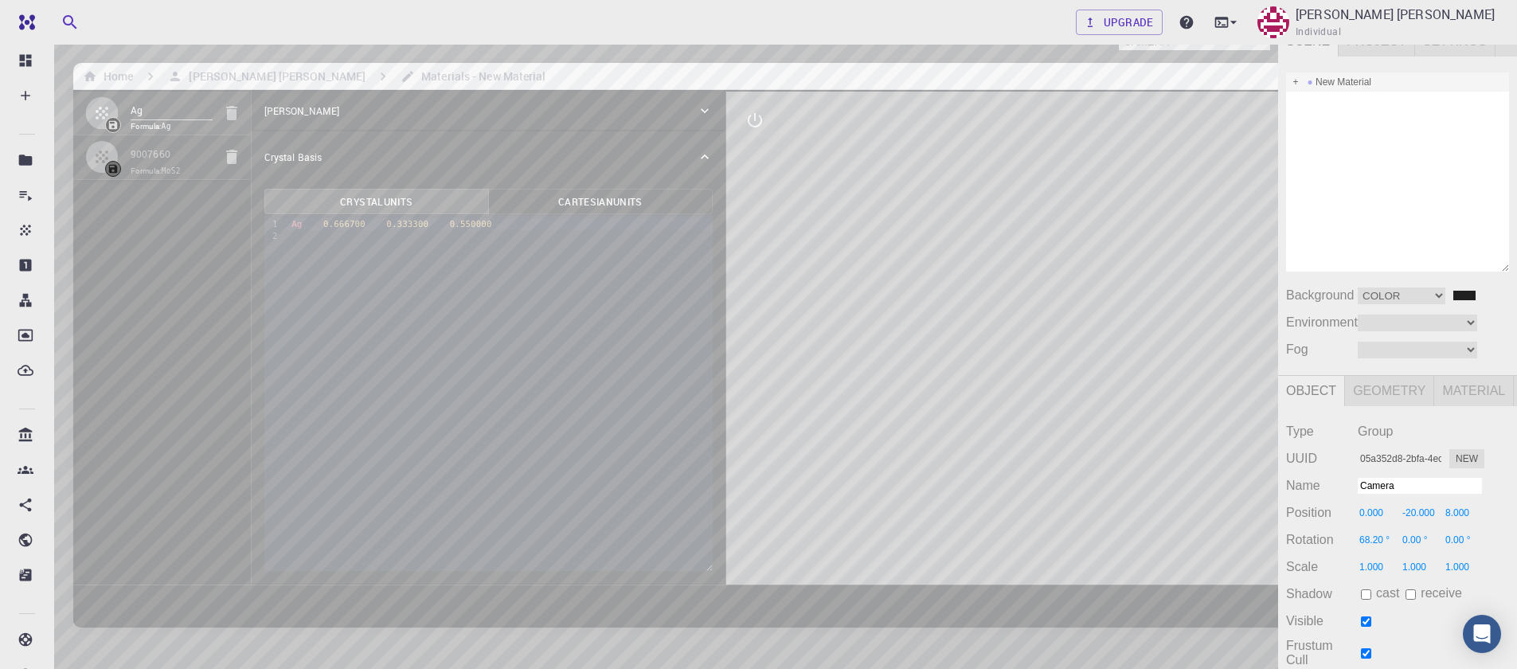
click at [1340, 81] on div "New Material" at bounding box center [1397, 81] width 223 height 19
click at [1294, 81] on span at bounding box center [1295, 81] width 11 height 11
click at [1322, 80] on div "New Material" at bounding box center [1397, 81] width 223 height 19
click at [1297, 81] on span at bounding box center [1295, 81] width 11 height 11
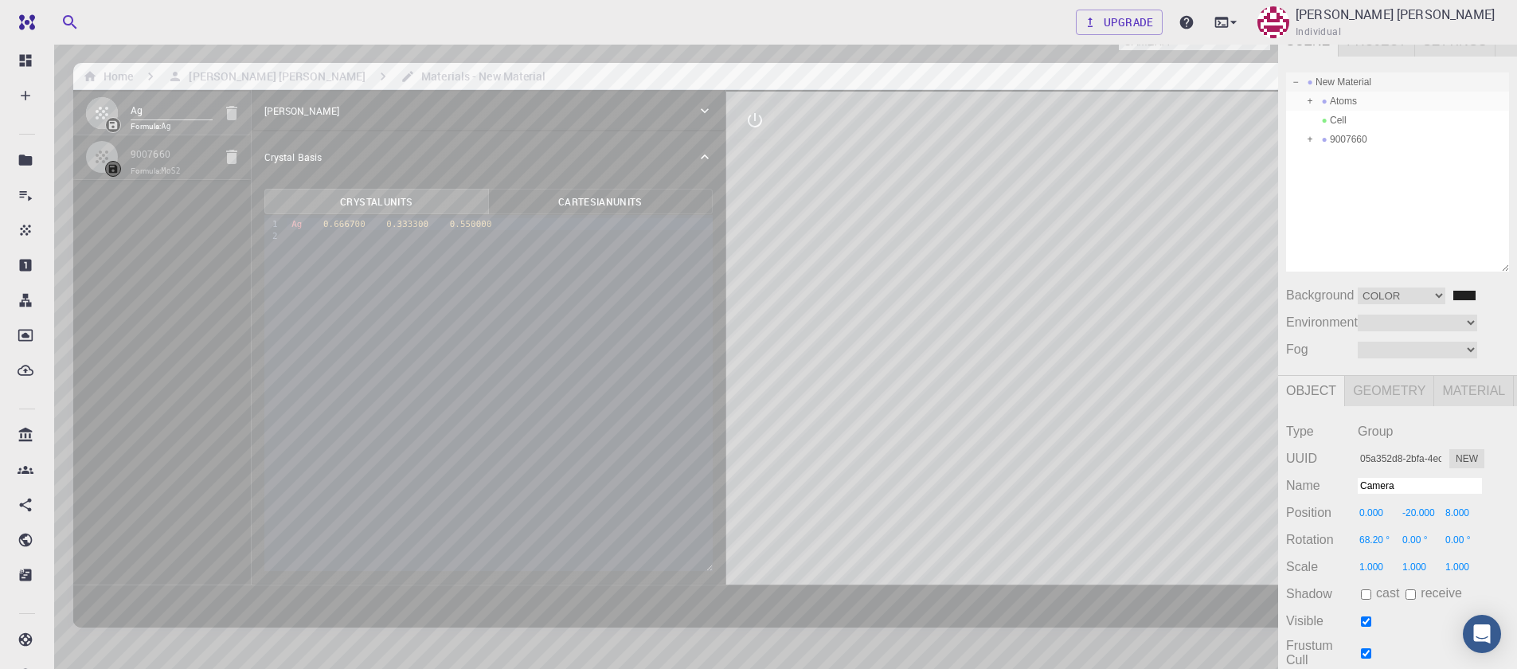
click at [1338, 104] on div "Atoms" at bounding box center [1397, 101] width 223 height 19
click at [571, 174] on div "Camera OrthographicCamera PerspectiveCamera Objects 17 Vertices 2,023 Triangles…" at bounding box center [639, 388] width 1278 height 726
click at [1325, 120] on span at bounding box center [1324, 120] width 11 height 11
click at [571, 195] on div "Camera OrthographicCamera PerspectiveCamera Objects 17 Vertices 2,023 Triangles…" at bounding box center [639, 388] width 1278 height 726
click at [587, 196] on div "Camera OrthographicCamera PerspectiveCamera Objects 17 Vertices 2,023 Triangles…" at bounding box center [639, 388] width 1278 height 726
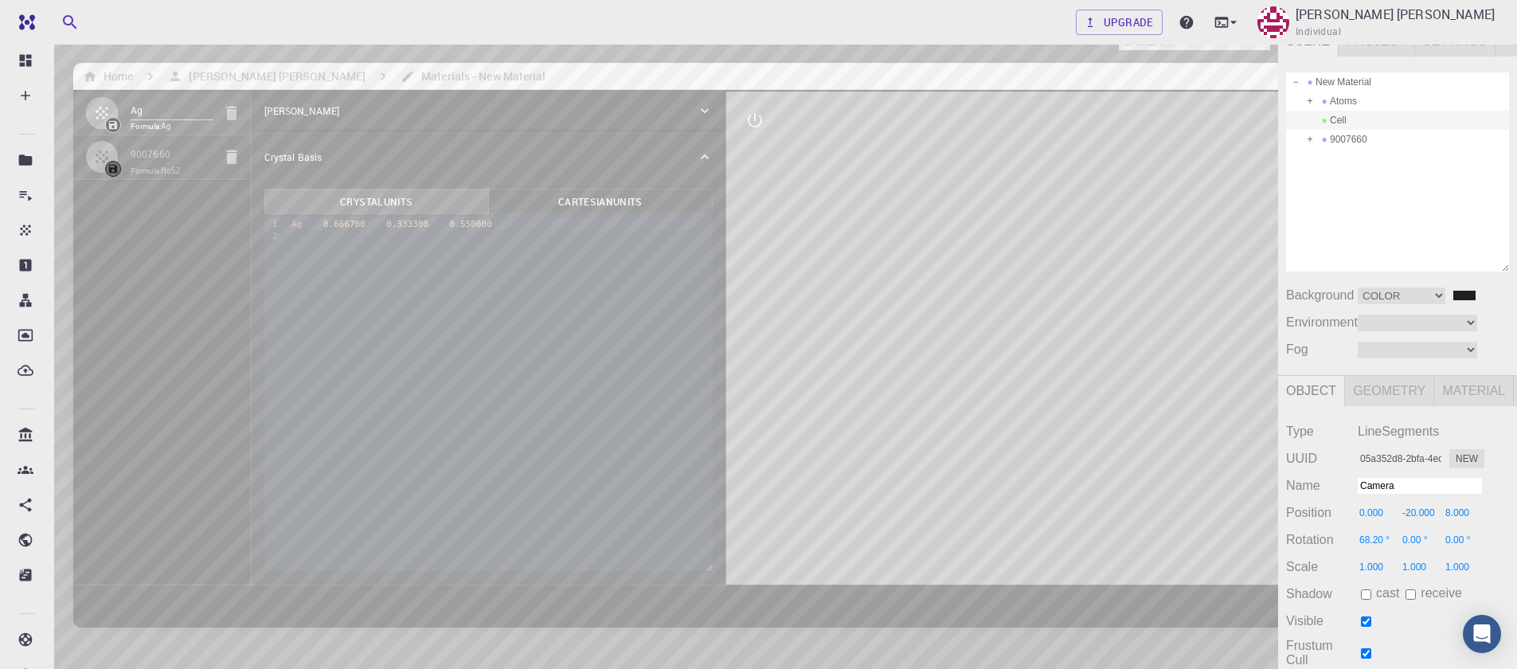
click at [628, 342] on div "Camera OrthographicCamera PerspectiveCamera Objects 17 Vertices 2,023 Triangles…" at bounding box center [639, 388] width 1278 height 726
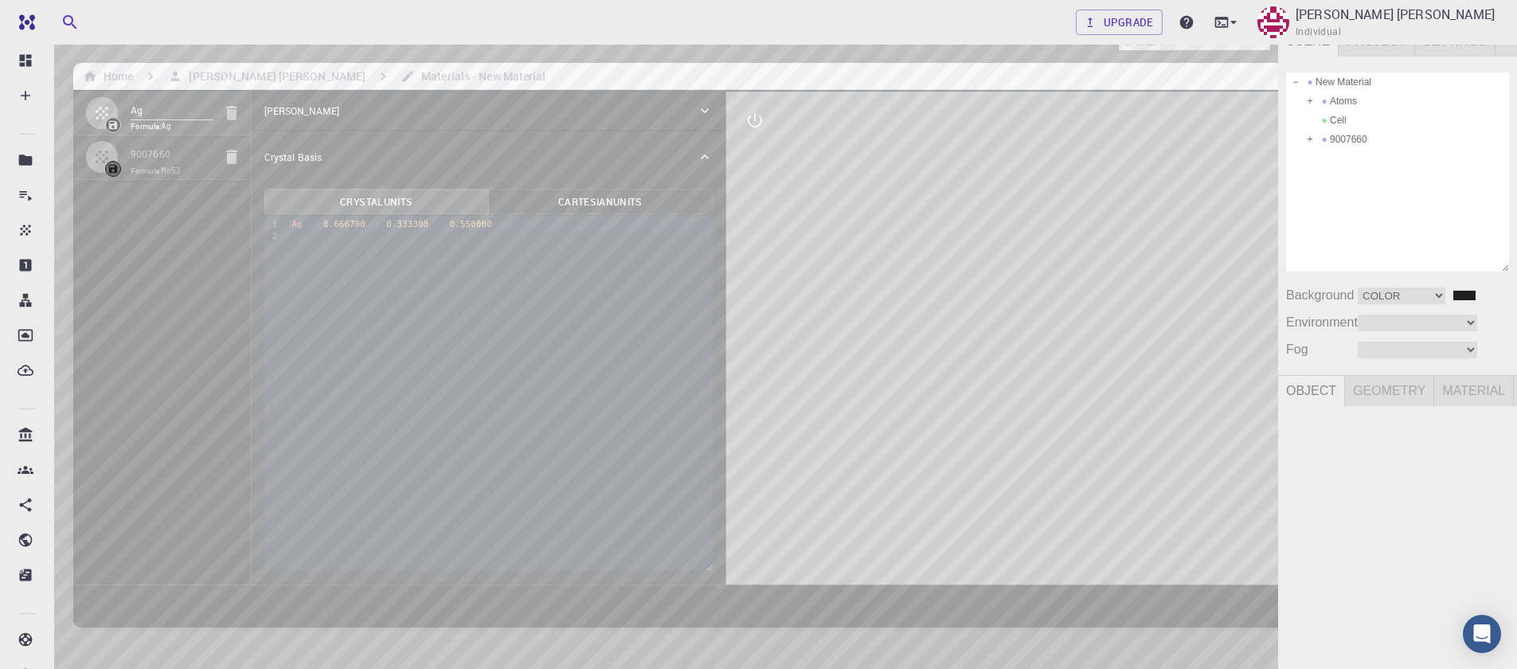
click at [621, 341] on div "Camera OrthographicCamera PerspectiveCamera Objects 17 Vertices 2,023 Triangles…" at bounding box center [639, 388] width 1278 height 726
click at [604, 341] on div "Camera OrthographicCamera PerspectiveCamera Objects 17 Vertices 2,023 Triangles…" at bounding box center [639, 388] width 1278 height 726
click at [1342, 140] on div "9007660" at bounding box center [1397, 139] width 223 height 19
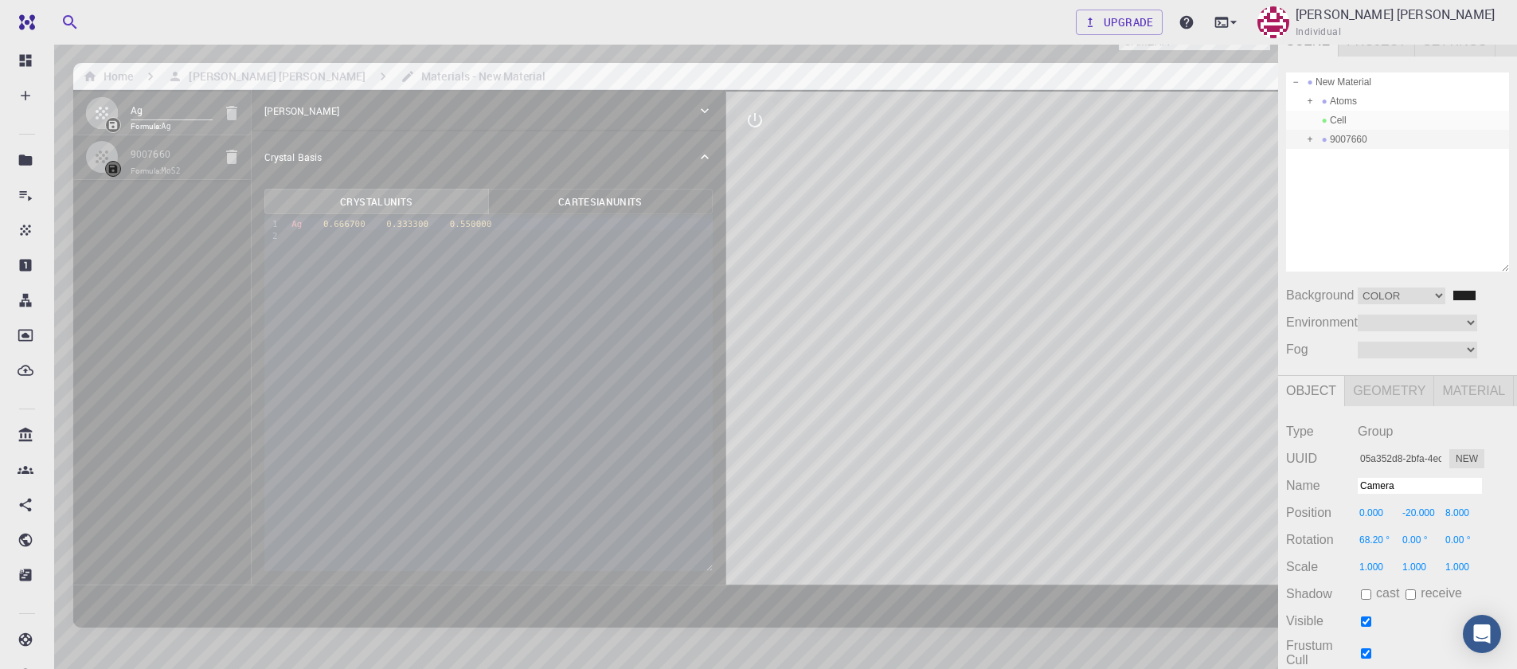
click at [1334, 117] on div "Cell" at bounding box center [1397, 120] width 223 height 19
click at [1307, 139] on span at bounding box center [1309, 139] width 11 height 11
click at [1303, 99] on div "Atoms" at bounding box center [1397, 101] width 223 height 19
click at [1310, 101] on span at bounding box center [1309, 101] width 11 height 11
click at [1358, 120] on div "Ag-0" at bounding box center [1397, 120] width 223 height 19
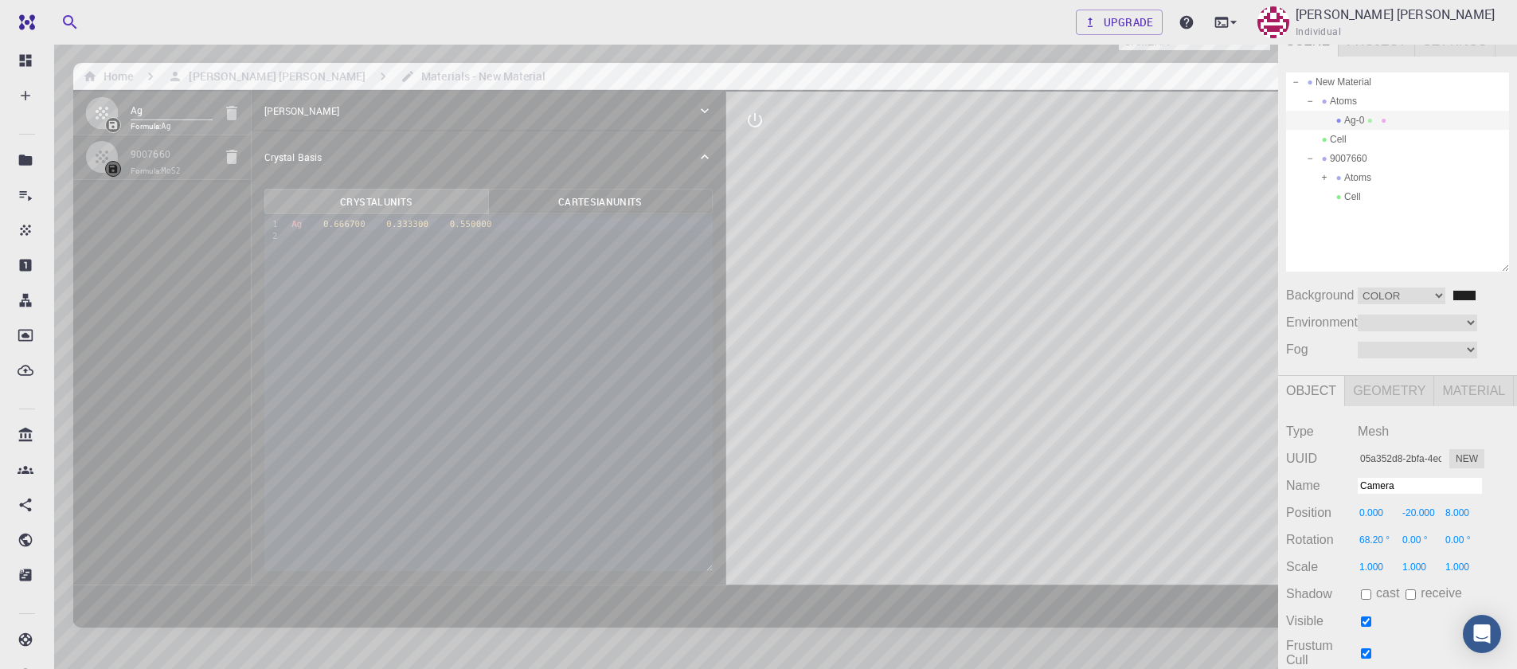
click at [575, 150] on div "Camera OrthographicCamera PerspectiveCamera Objects 17 Vertices 2,023 Triangles…" at bounding box center [639, 388] width 1278 height 726
click at [967, 234] on div "Camera OrthographicCamera PerspectiveCamera Objects 17 Vertices 2,023 Triangles…" at bounding box center [639, 388] width 1278 height 726
click at [737, 137] on div "Camera OrthographicCamera PerspectiveCamera Objects 17 Vertices 2,023 Triangles…" at bounding box center [639, 388] width 1278 height 726
click at [751, 190] on div "Camera OrthographicCamera PerspectiveCamera Objects 17 Vertices 2,023 Triangles…" at bounding box center [639, 388] width 1278 height 726
click at [600, 135] on div "Camera OrthographicCamera PerspectiveCamera Objects 17 Vertices 2,023 Triangles…" at bounding box center [639, 388] width 1278 height 726
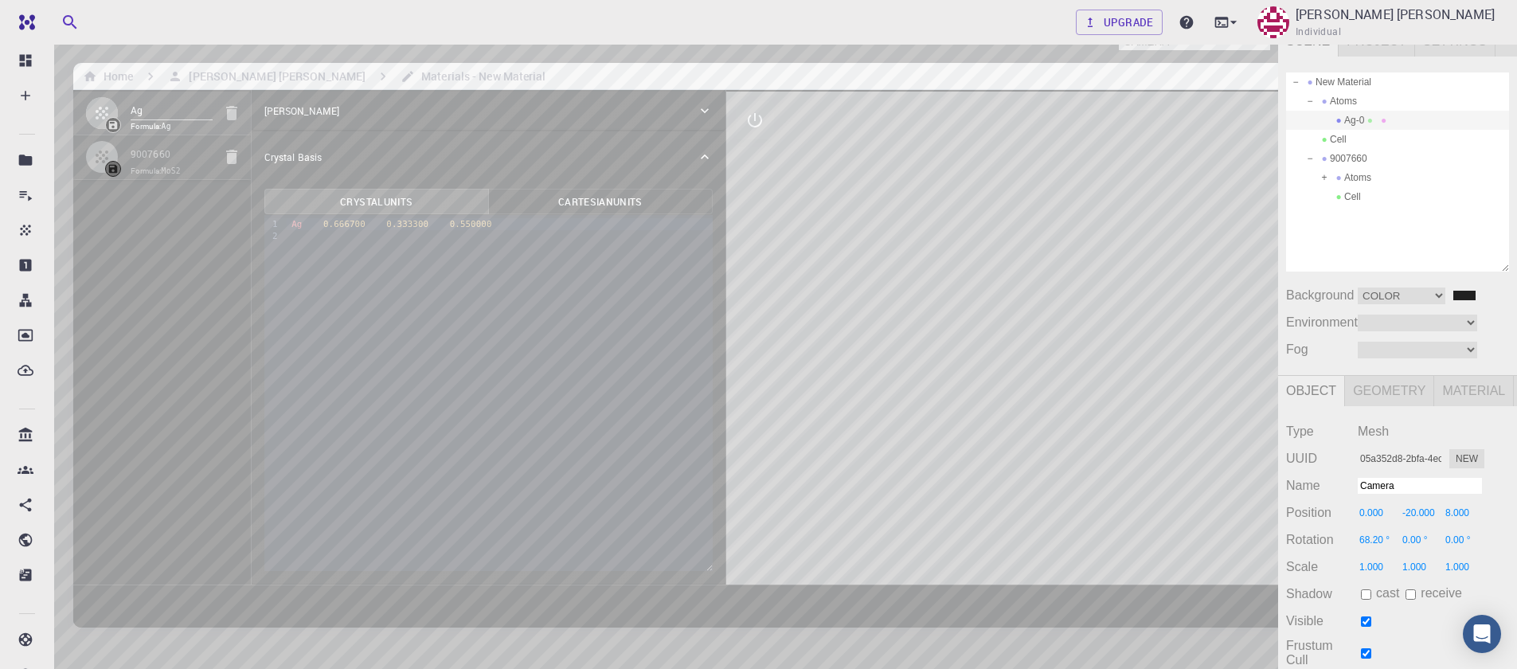
click at [742, 207] on div "Camera OrthographicCamera PerspectiveCamera Objects 17 Vertices 2,023 Triangles…" at bounding box center [639, 388] width 1278 height 726
click at [858, 201] on div "Camera OrthographicCamera PerspectiveCamera Objects 17 Vertices 2,023 Triangles…" at bounding box center [639, 388] width 1278 height 726
click at [1350, 162] on div "9007660" at bounding box center [1397, 158] width 223 height 19
click at [1100, 219] on div "Camera OrthographicCamera PerspectiveCamera Objects 17 Vertices 2,023 Triangles…" at bounding box center [639, 388] width 1278 height 726
click at [1051, 221] on div "Camera OrthographicCamera PerspectiveCamera Objects 17 Vertices 2,023 Triangles…" at bounding box center [639, 388] width 1278 height 726
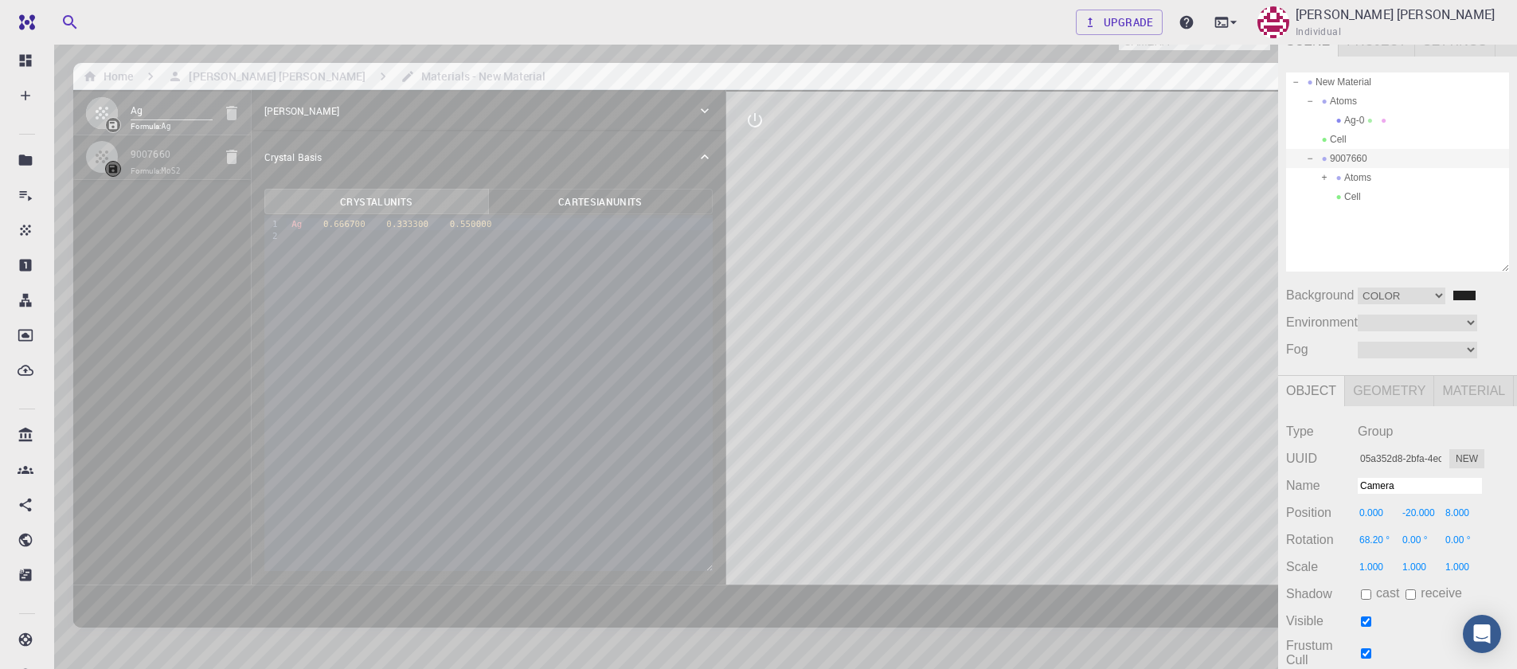
click at [1060, 220] on div "Camera OrthographicCamera PerspectiveCamera Objects 17 Vertices 2,023 Triangles…" at bounding box center [639, 388] width 1278 height 726
click at [1137, 213] on div "Camera OrthographicCamera PerspectiveCamera Objects 17 Vertices 2,023 Triangles…" at bounding box center [639, 388] width 1278 height 726
click at [994, 222] on div "Camera OrthographicCamera PerspectiveCamera Objects 17 Vertices 2,023 Triangles…" at bounding box center [639, 388] width 1278 height 726
click at [1010, 252] on div "Camera OrthographicCamera PerspectiveCamera Objects 17 Vertices 2,023 Triangles…" at bounding box center [639, 388] width 1278 height 726
click at [1005, 202] on div "Camera OrthographicCamera PerspectiveCamera Objects 17 Vertices 2,023 Triangles…" at bounding box center [639, 388] width 1278 height 726
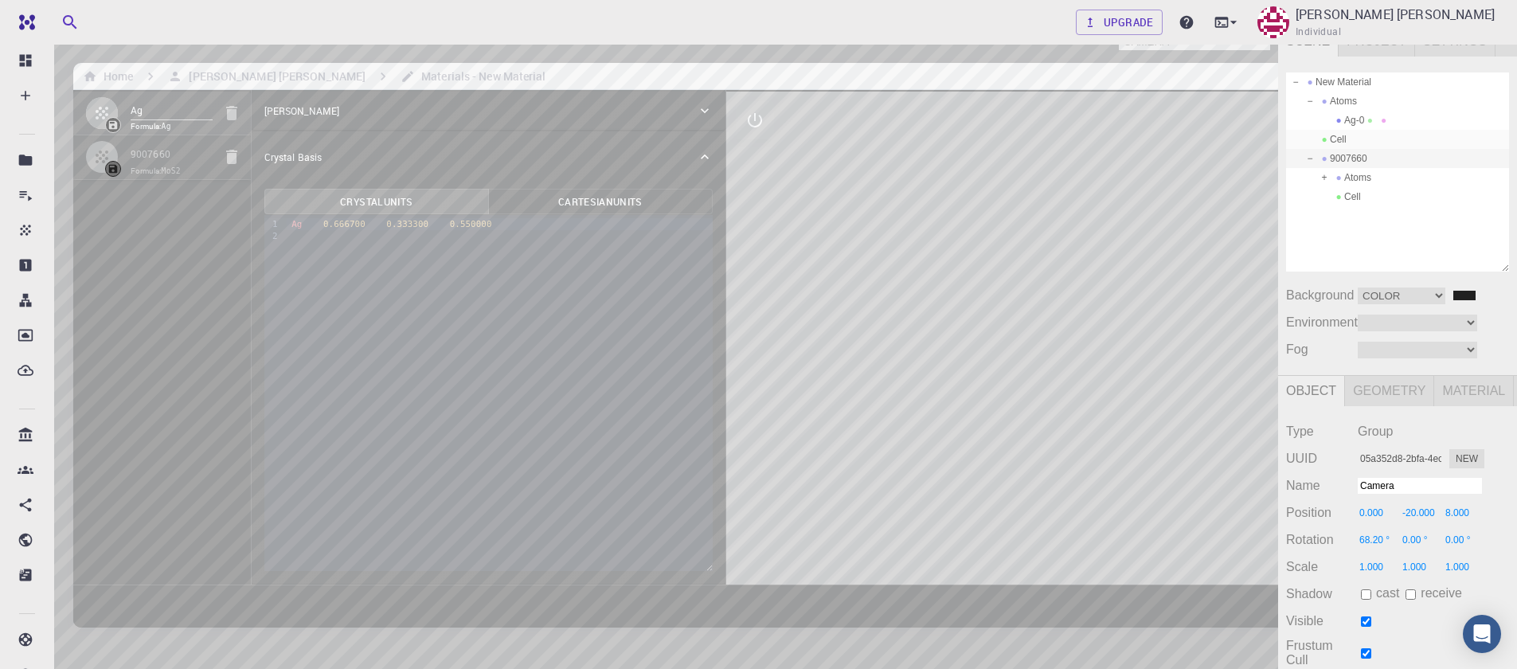
click at [1358, 141] on div "Cell" at bounding box center [1397, 139] width 223 height 19
click at [656, 340] on div "Camera OrthographicCamera PerspectiveCamera Objects 17 Vertices 2,023 Triangles…" at bounding box center [639, 388] width 1278 height 726
click at [1356, 100] on div "Atoms" at bounding box center [1397, 101] width 223 height 19
click at [1363, 159] on div "9007660" at bounding box center [1397, 158] width 223 height 19
click at [1346, 139] on div "Cell" at bounding box center [1397, 139] width 223 height 19
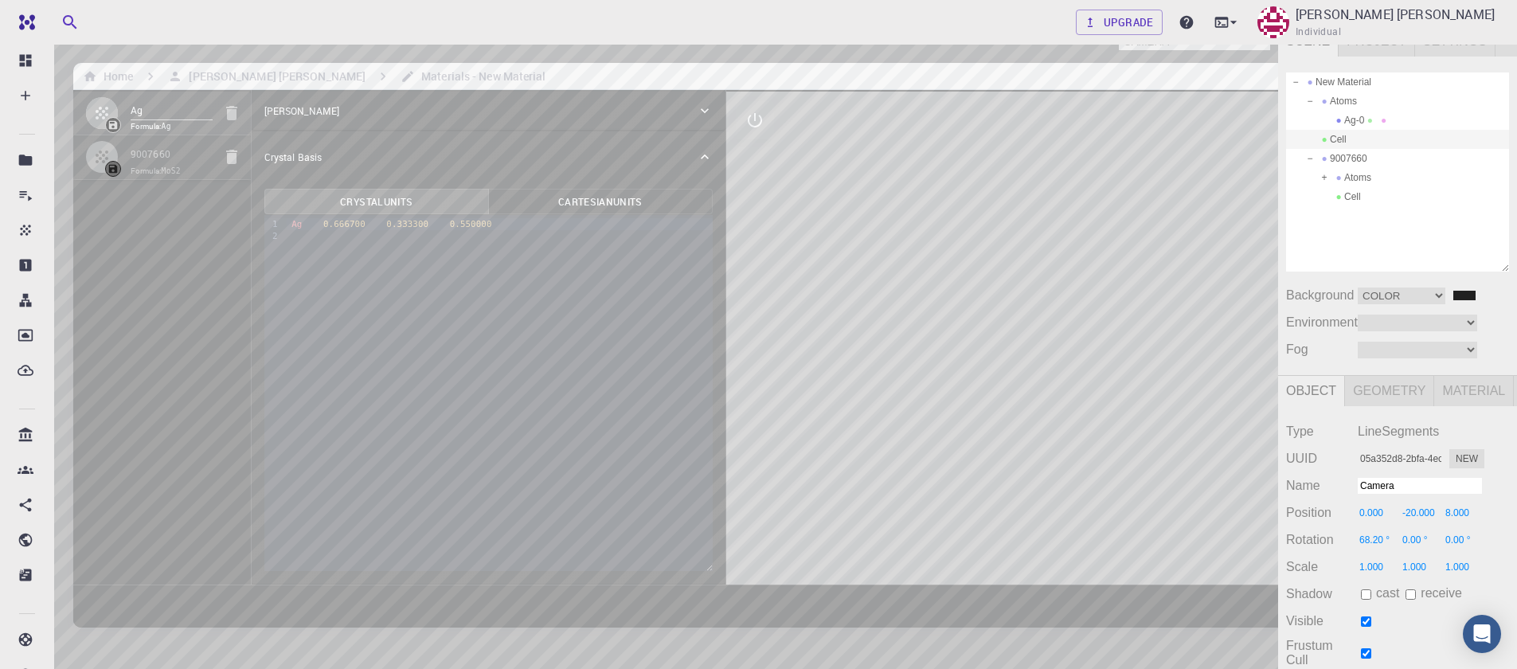
click at [724, 212] on div "Camera OrthographicCamera PerspectiveCamera Objects 17 Vertices 2,023 Triangles…" at bounding box center [639, 388] width 1278 height 726
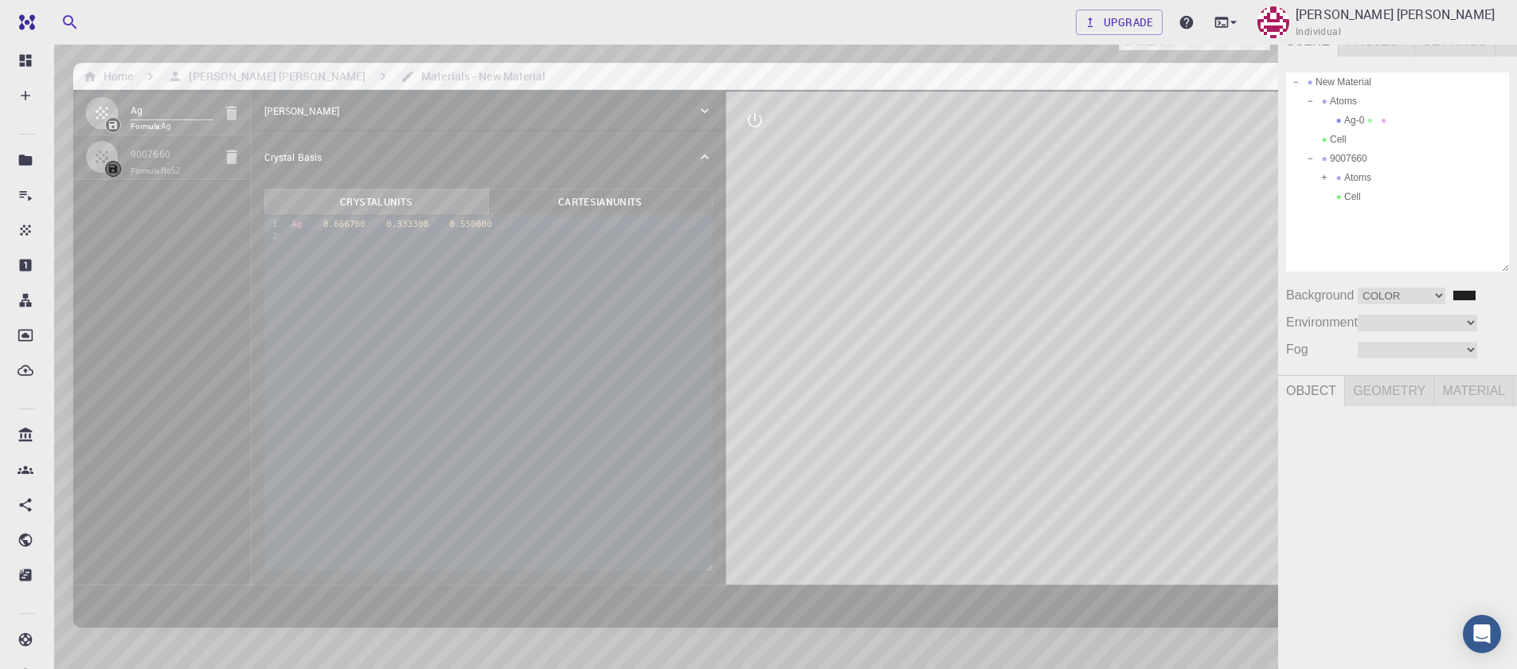
click at [722, 213] on div "Camera OrthographicCamera PerspectiveCamera Objects 17 Vertices 2,023 Triangles…" at bounding box center [639, 388] width 1278 height 726
click at [1338, 139] on div "Cell" at bounding box center [1397, 139] width 223 height 19
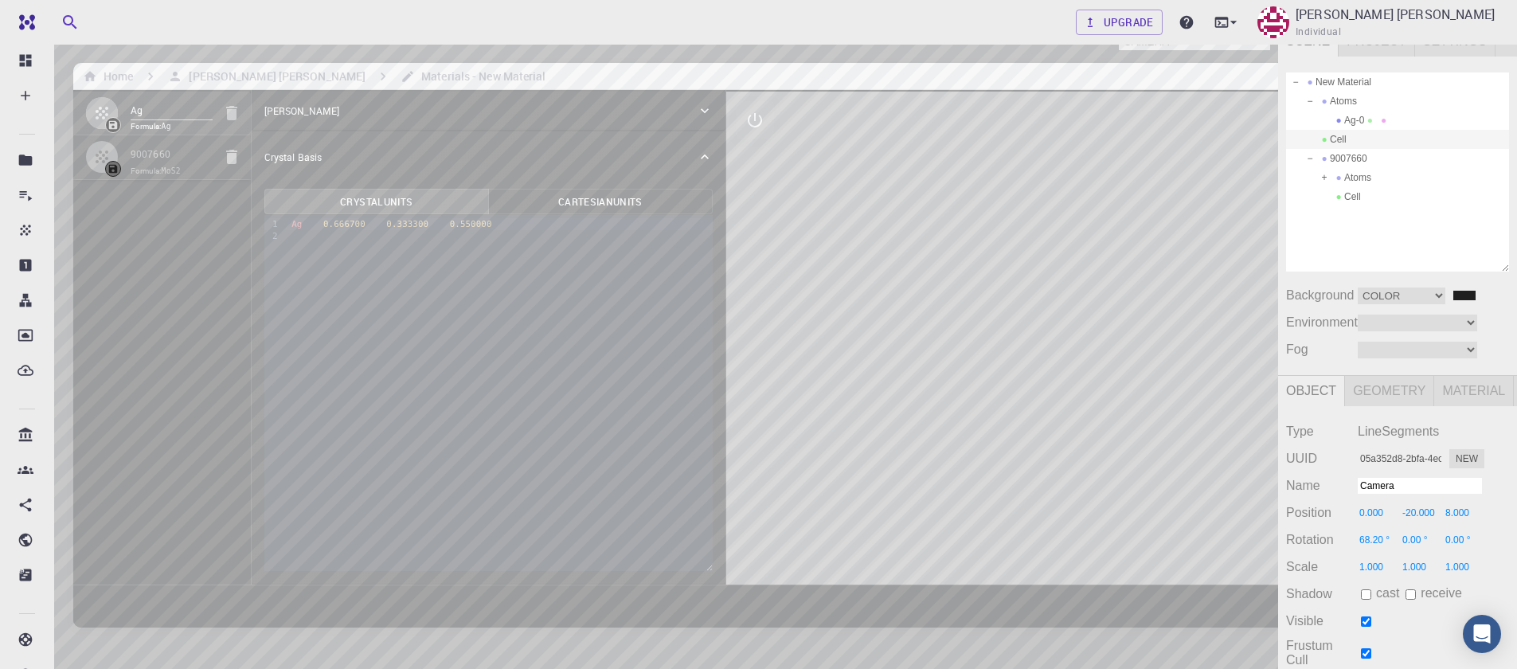
click at [701, 300] on div "Camera OrthographicCamera PerspectiveCamera Objects 17 Vertices 2,023 Triangles…" at bounding box center [639, 388] width 1278 height 726
click at [687, 338] on div "Camera OrthographicCamera PerspectiveCamera Objects 17 Vertices 2,023 Triangles…" at bounding box center [639, 388] width 1278 height 726
click at [1348, 193] on div "Cell" at bounding box center [1397, 196] width 223 height 19
click at [919, 231] on div "Camera OrthographicCamera PerspectiveCamera Objects 17 Vertices 2,023 Triangles…" at bounding box center [639, 388] width 1278 height 726
click at [882, 232] on div "Camera OrthographicCamera PerspectiveCamera Objects 17 Vertices 2,023 Triangles…" at bounding box center [639, 388] width 1278 height 726
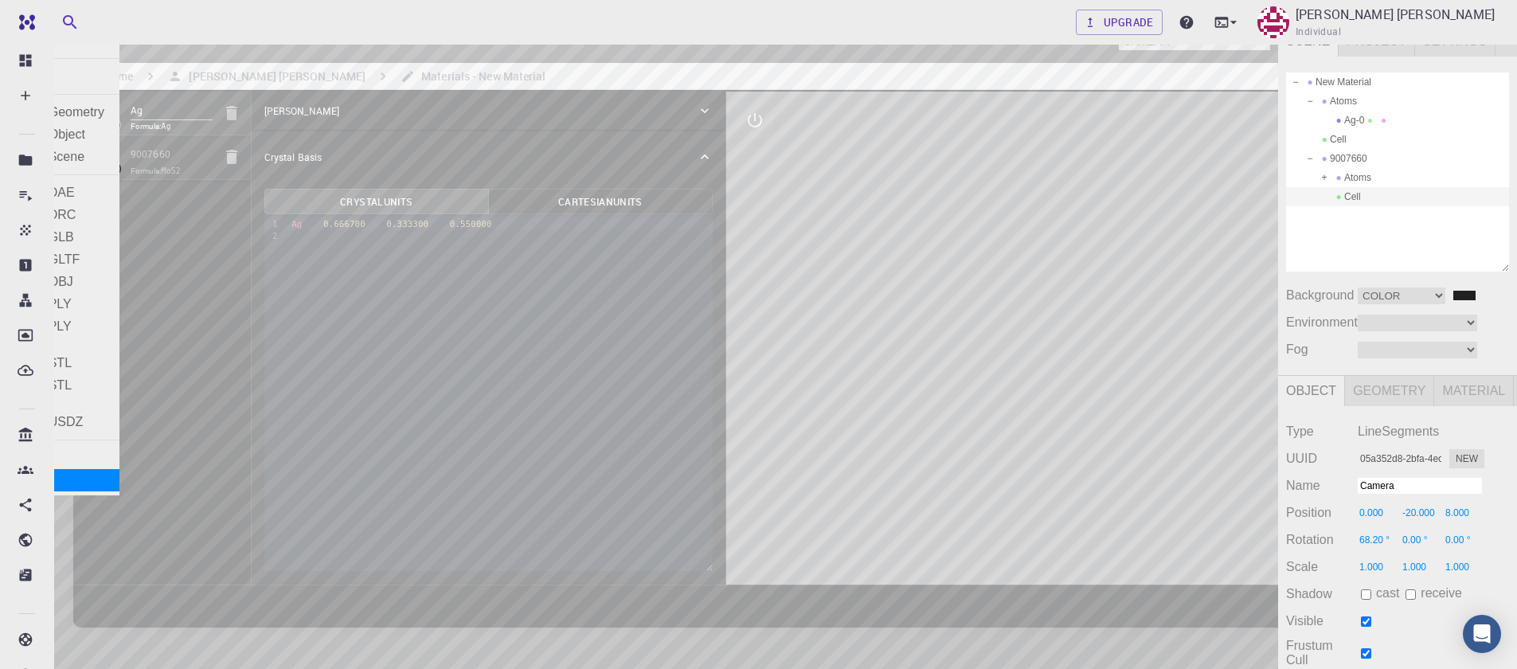
click at [21, 475] on div "Exit" at bounding box center [59, 480] width 119 height 22
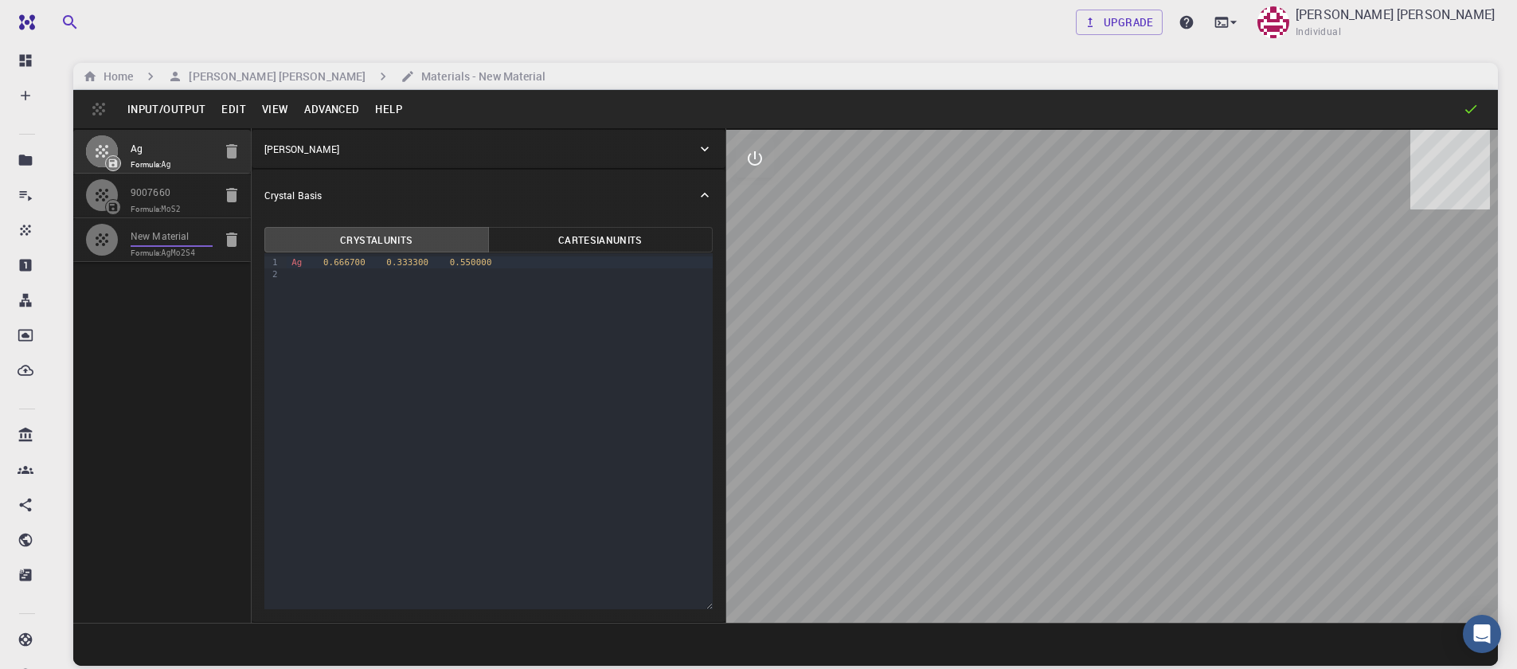
click at [172, 232] on input "New Material" at bounding box center [172, 238] width 82 height 18
type input "TRI"
type input "2.9111313819885254"
type input "2.911131504939809"
type input "9.463708877563477"
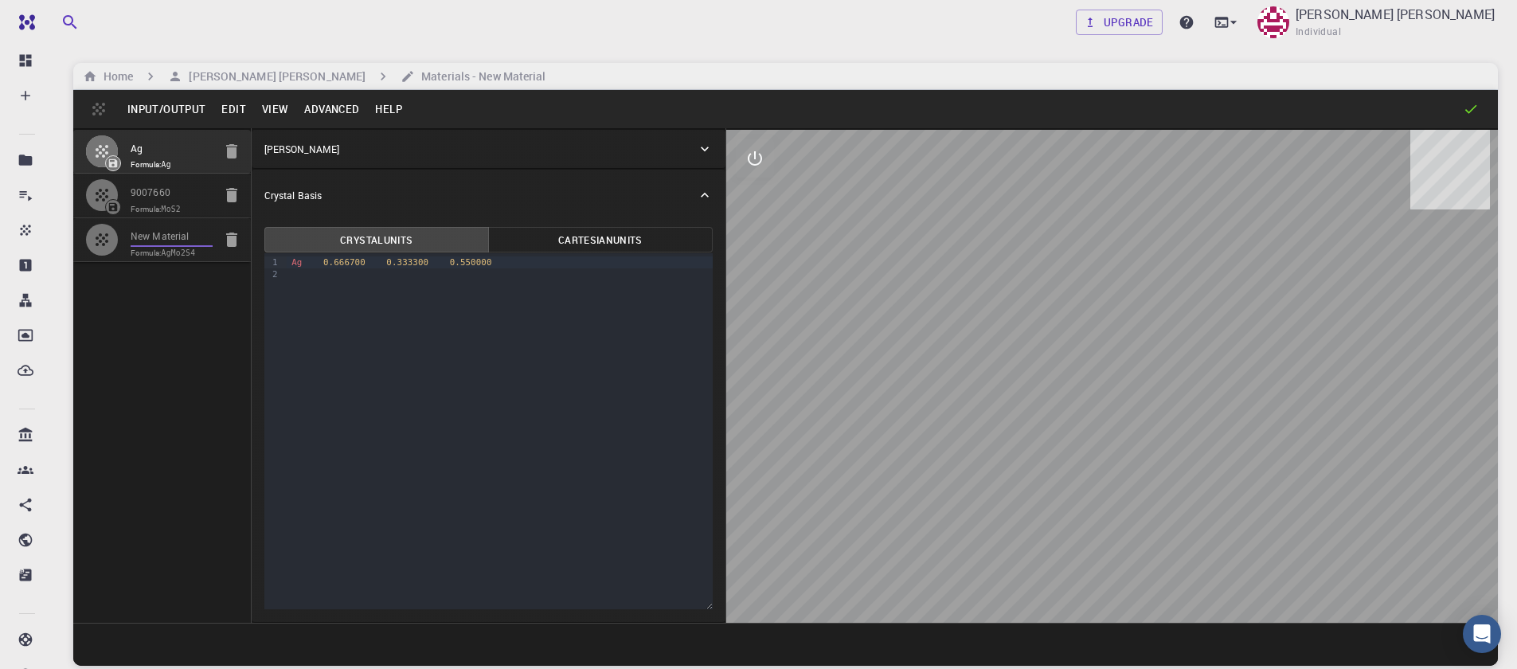
type input "119.9999986028815"
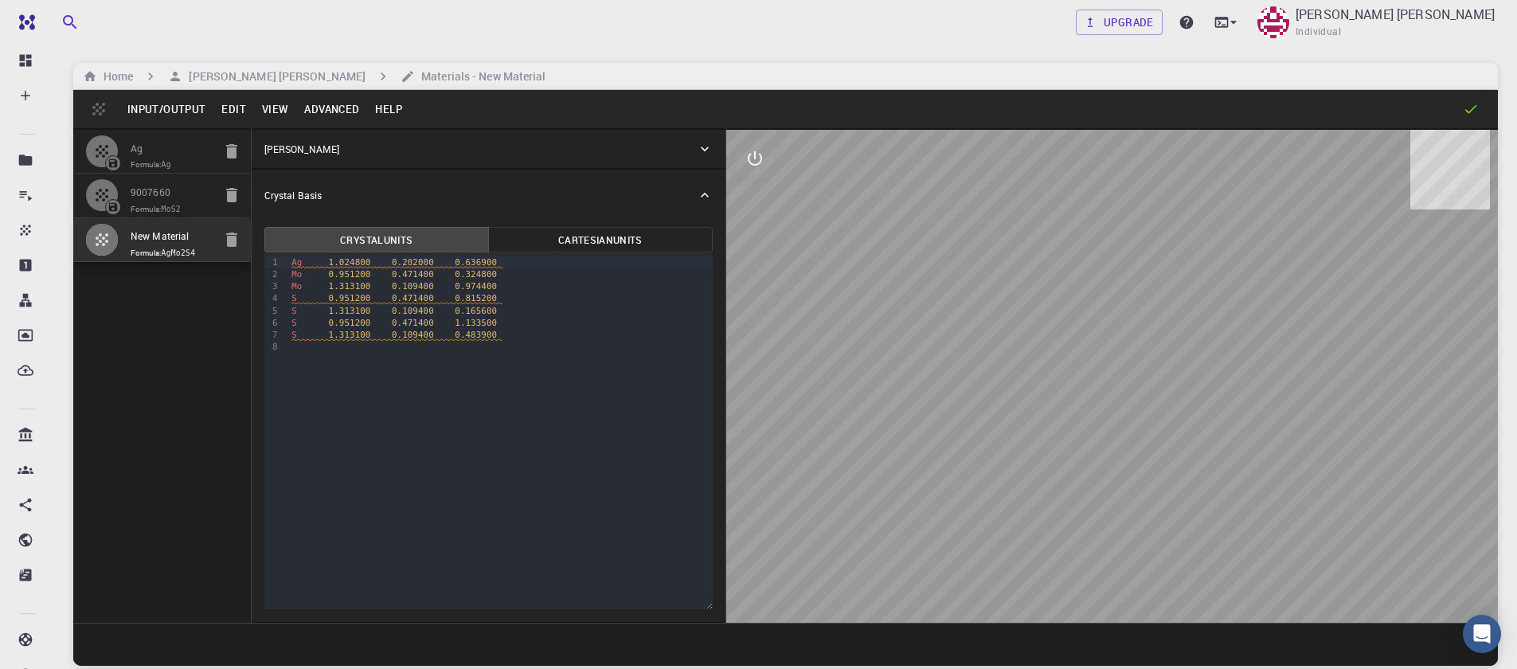
drag, startPoint x: 1073, startPoint y: 315, endPoint x: 1100, endPoint y: 252, distance: 69.5
click at [1100, 252] on div at bounding box center [1112, 376] width 772 height 493
click at [743, 158] on button "interactive" at bounding box center [755, 158] width 38 height 38
click at [760, 199] on icon "view" at bounding box center [755, 197] width 18 height 12
click at [873, 287] on p "Rotate/Zoom [O]" at bounding box center [870, 294] width 129 height 14
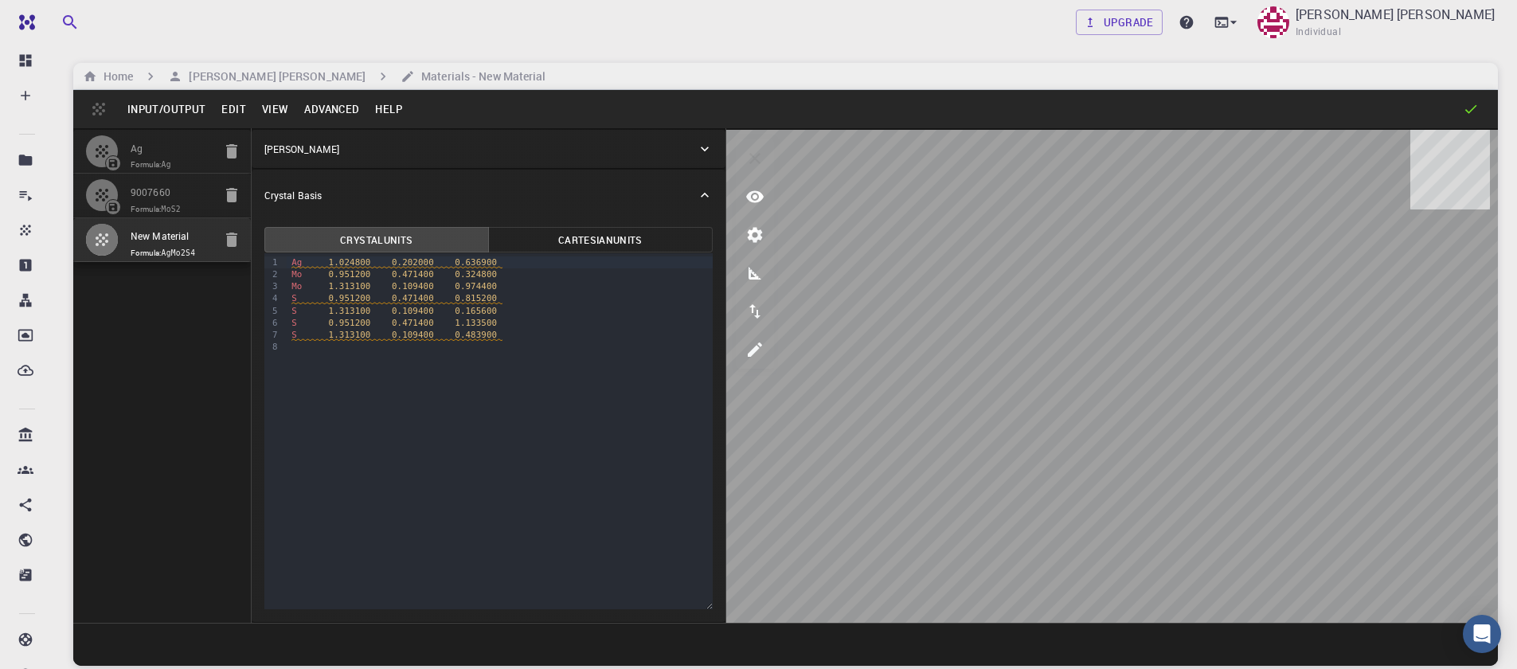
click at [524, 383] on div "9 1 2 3 4 5 6 7 8 › Ag 1.024800 0.202000 0.636900 Mo 0.951200 0.471400 0.324800…" at bounding box center [488, 431] width 448 height 356
click at [233, 244] on icon "button" at bounding box center [231, 239] width 11 height 14
type input "HEX"
type input "3.161"
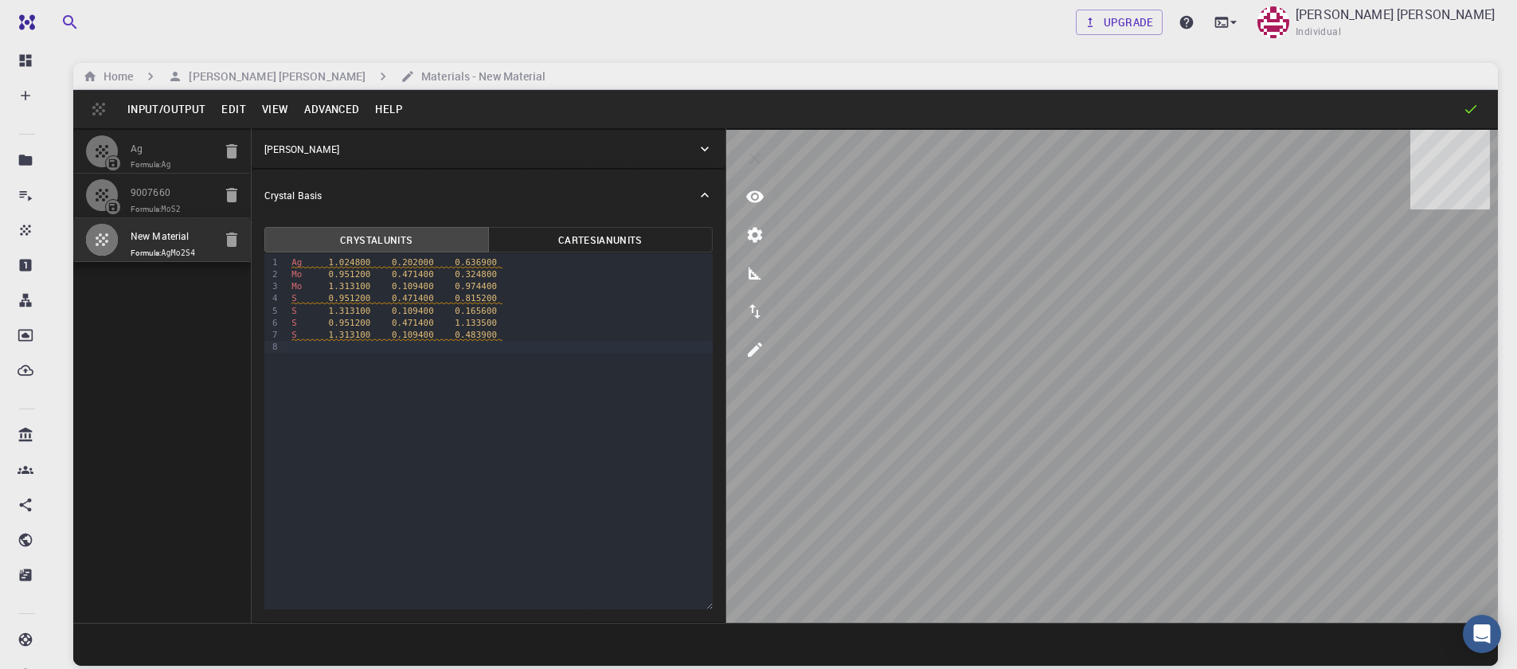
type input "12.295"
type input "119.99999999999999"
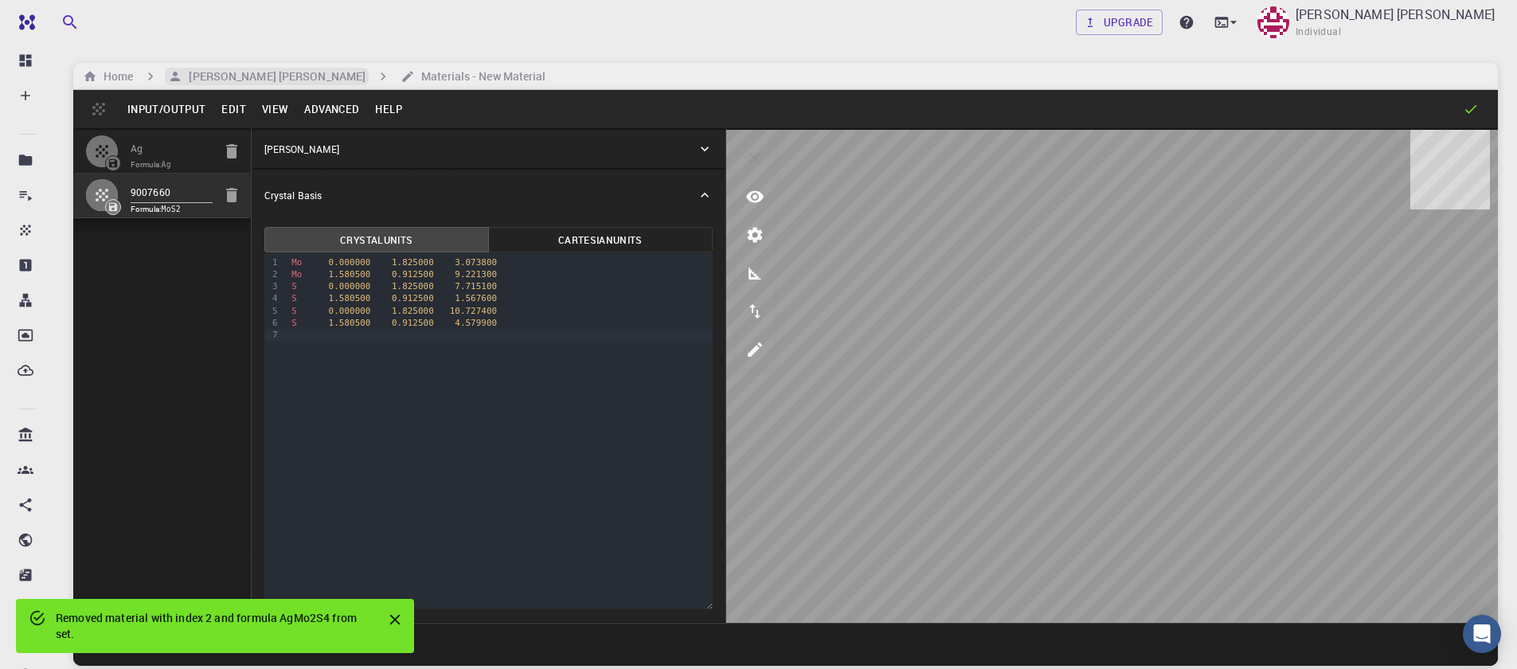
click at [238, 76] on h6 "Sanjay Kumar Mahla" at bounding box center [273, 77] width 183 height 18
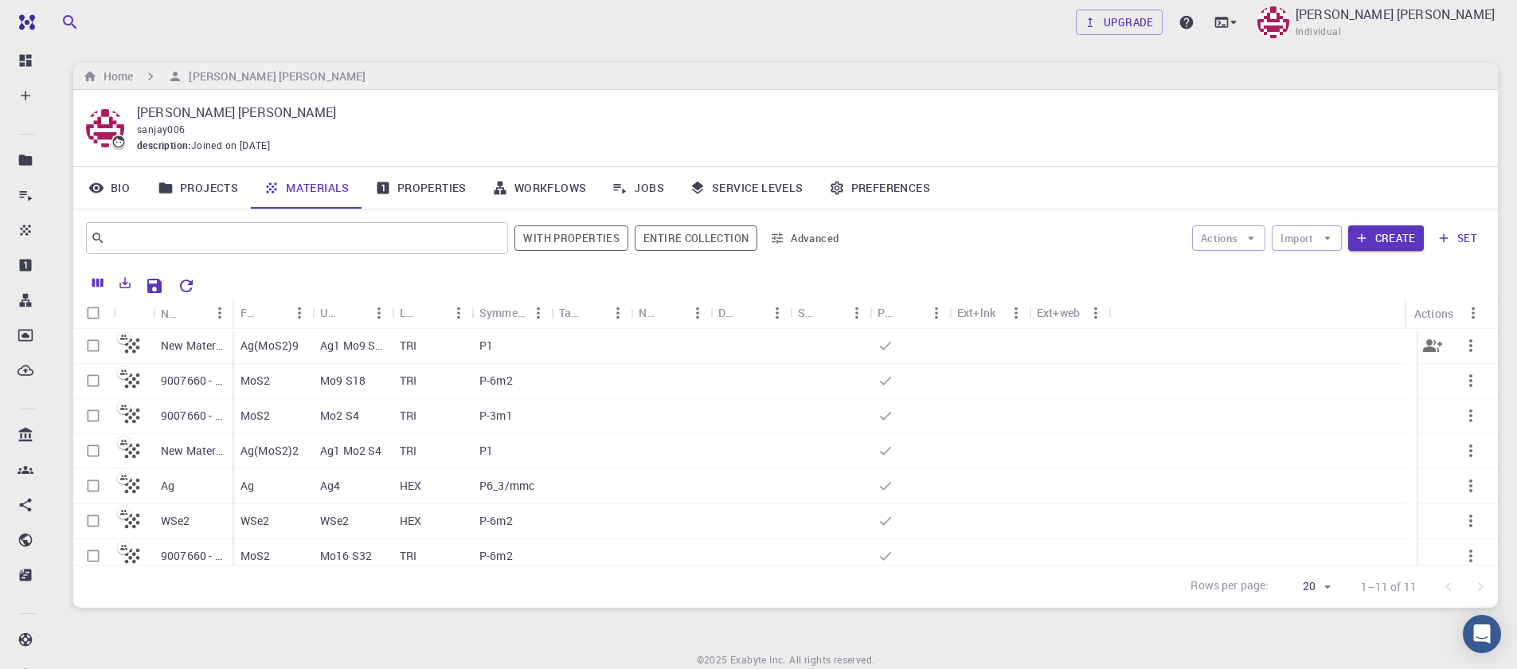
scroll to position [149, 0]
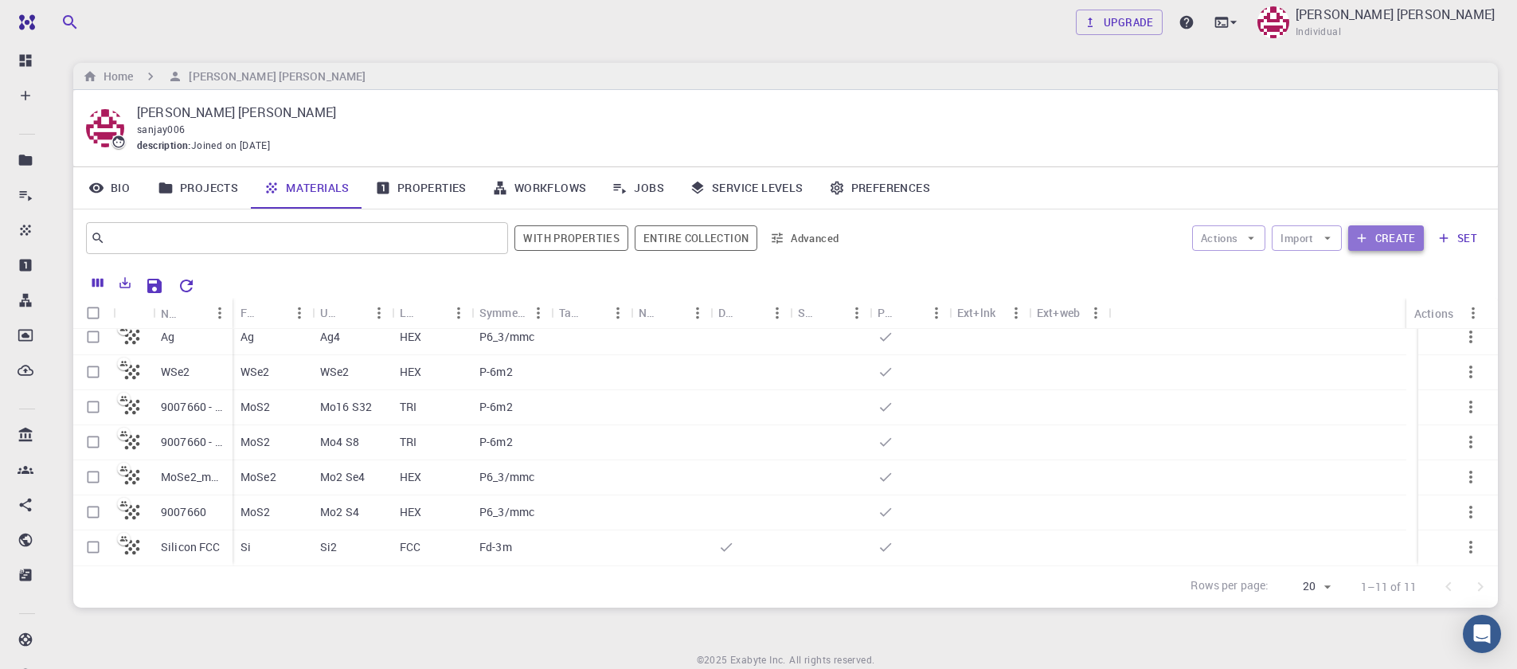
click at [1373, 242] on button "Create" at bounding box center [1386, 237] width 76 height 25
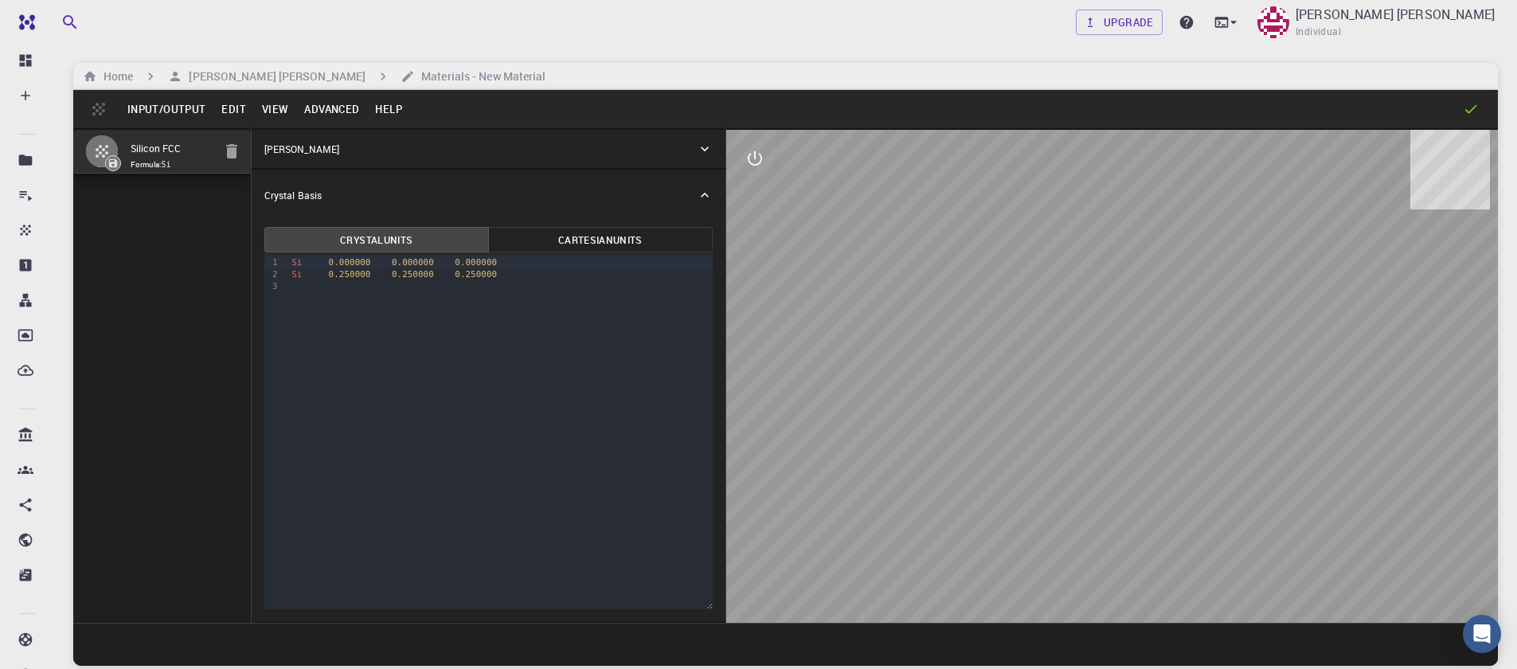
click at [194, 108] on button "Input/Output" at bounding box center [166, 108] width 94 height 25
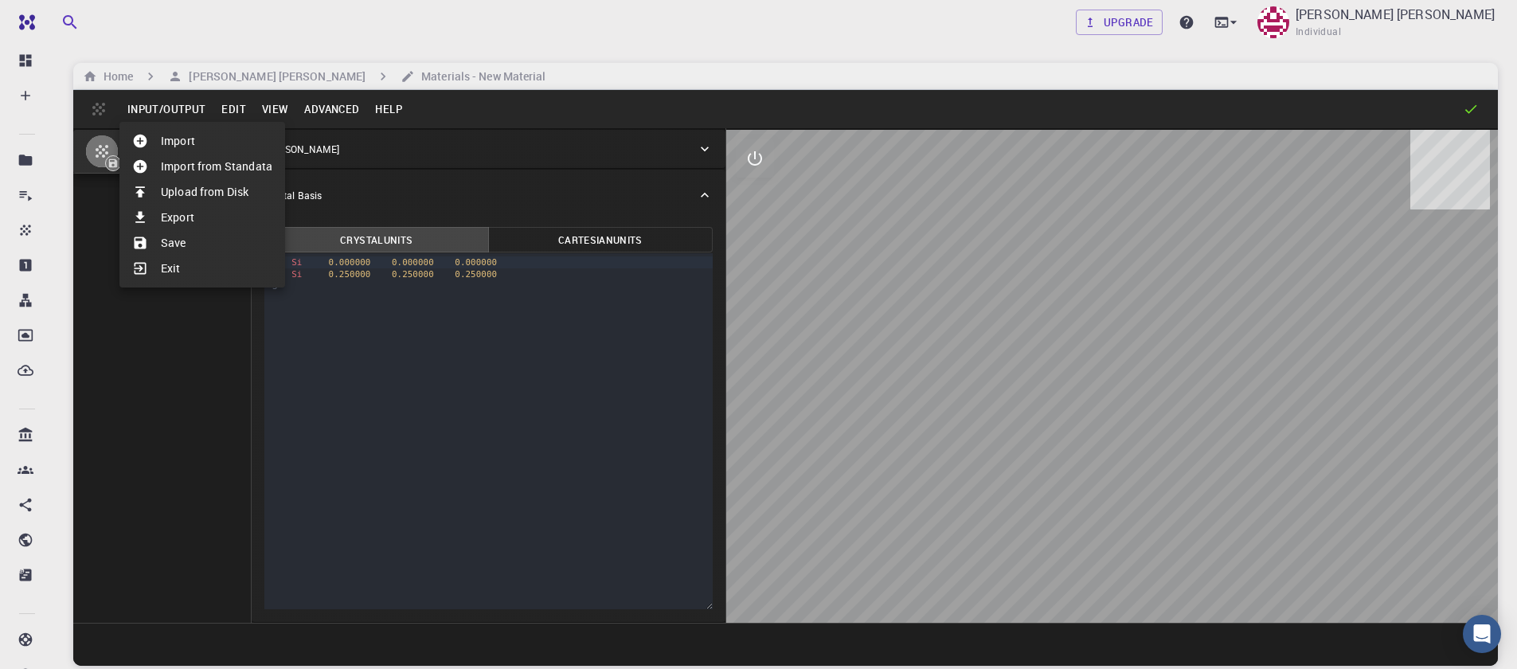
click at [200, 149] on ul "Import Import from Standata Upload from Disk Export Save Exit" at bounding box center [202, 205] width 166 height 166
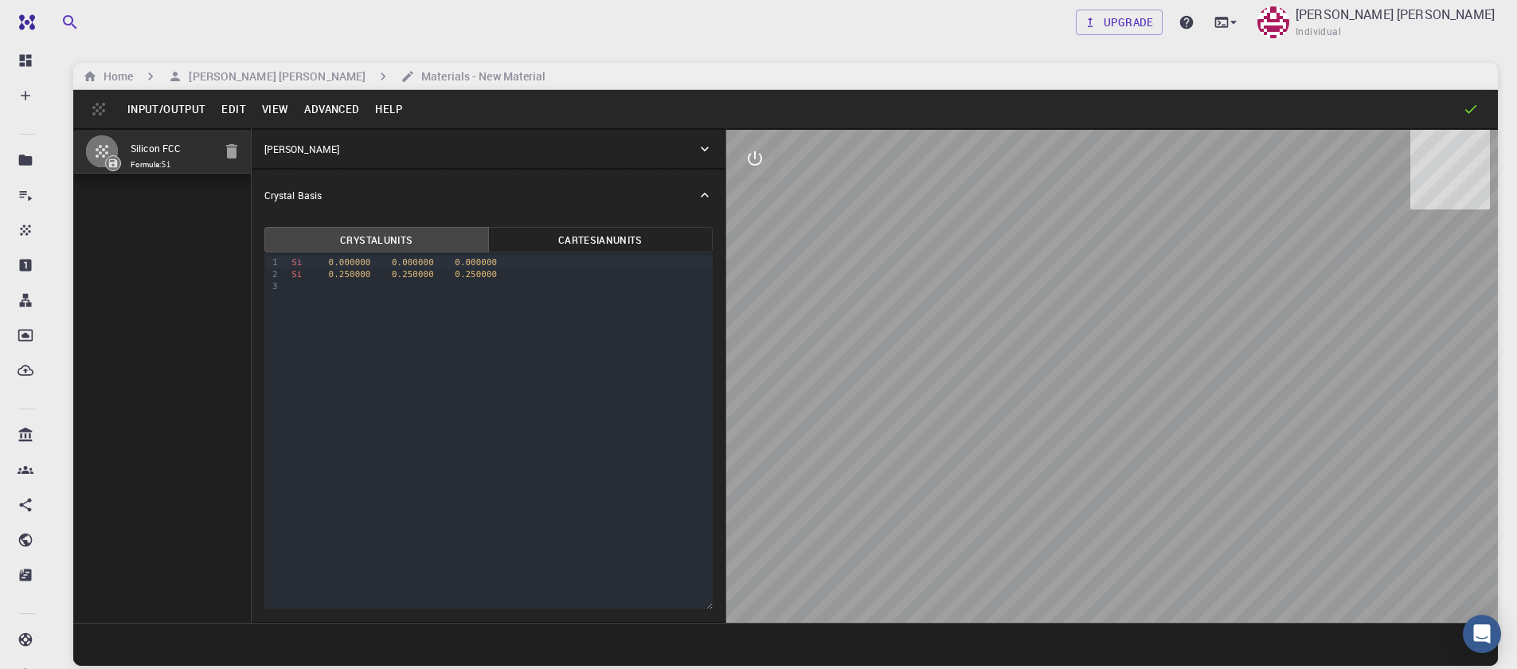
click at [186, 107] on button "Input/Output" at bounding box center [166, 108] width 94 height 25
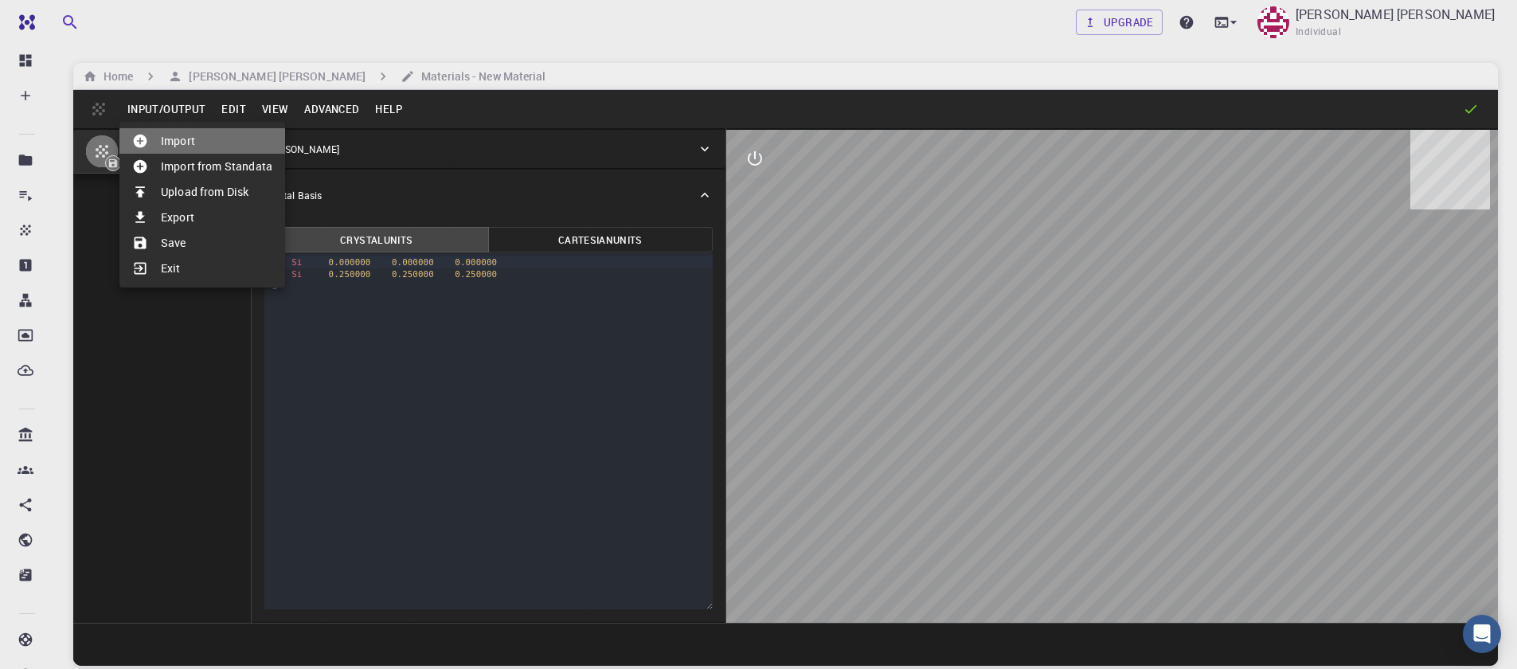
click at [209, 144] on li "Import" at bounding box center [202, 140] width 166 height 25
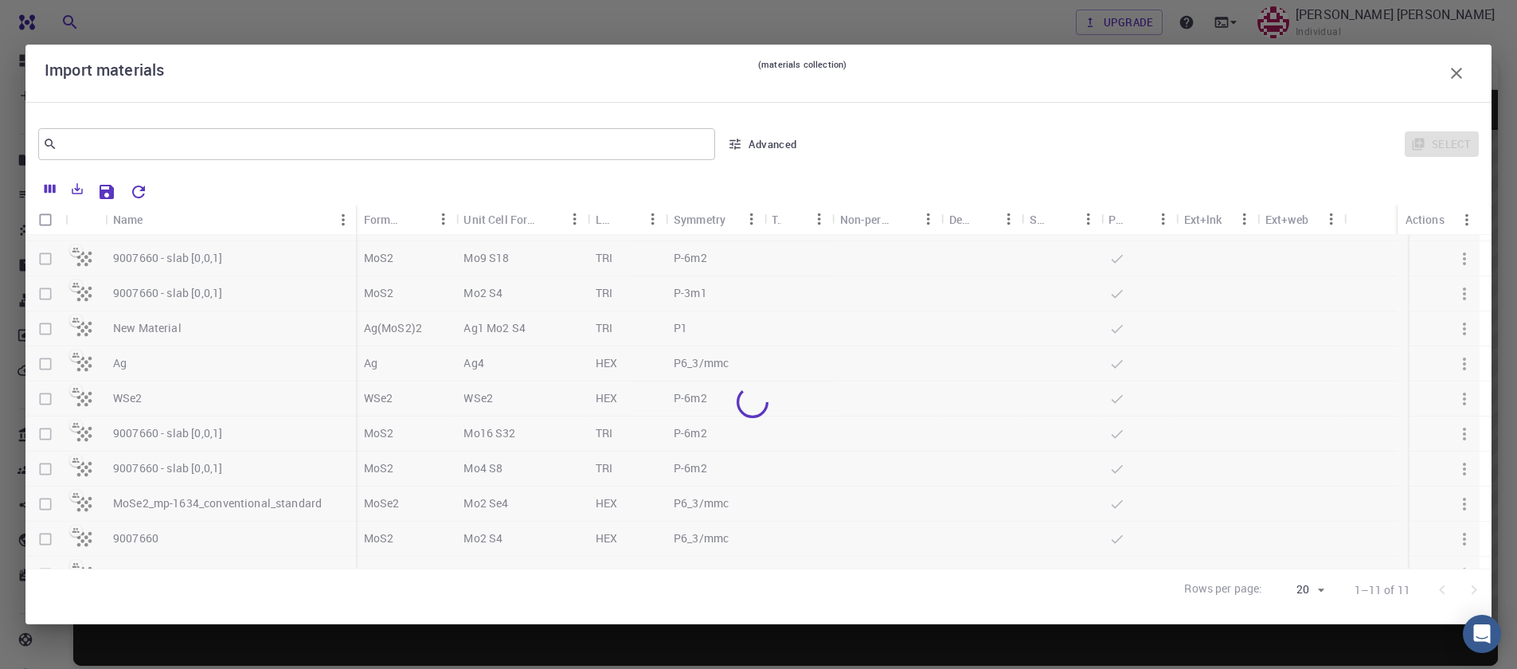
scroll to position [52, 0]
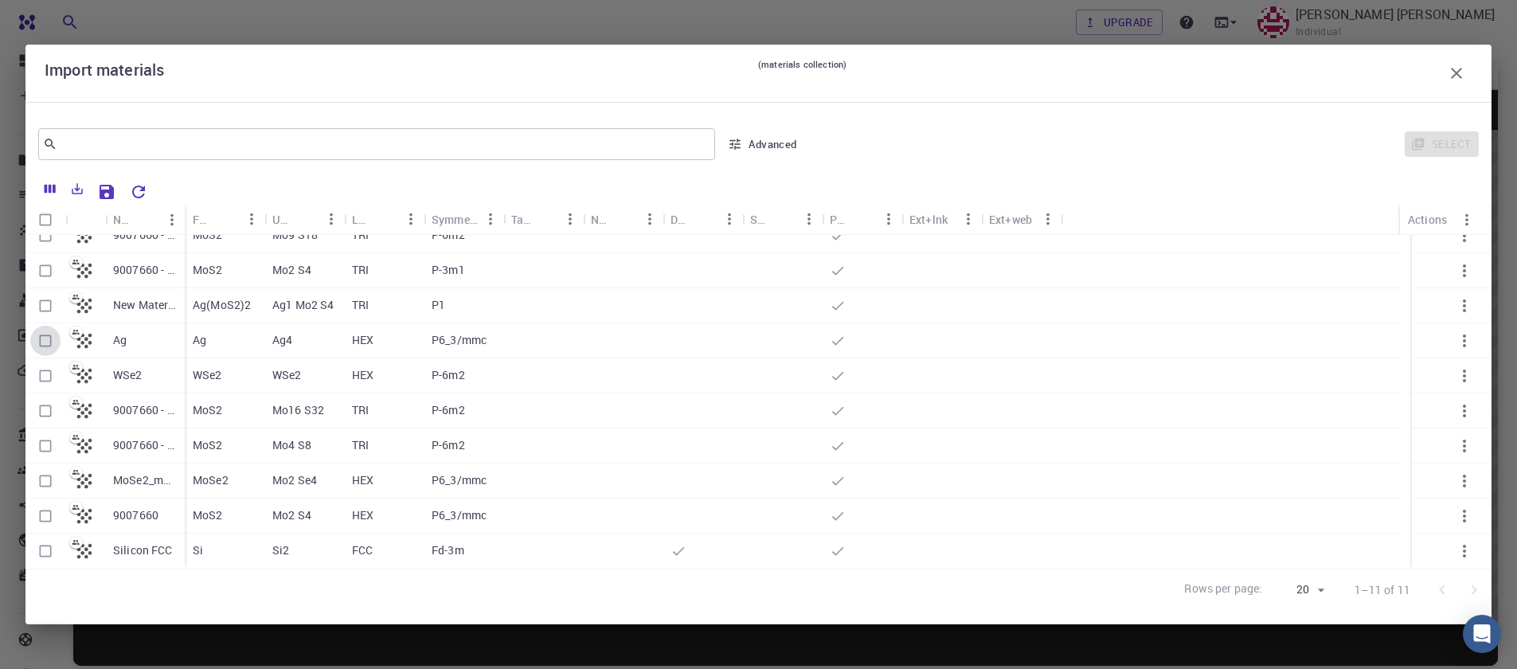
click at [45, 347] on input "Select row" at bounding box center [45, 341] width 30 height 30
checkbox input "true"
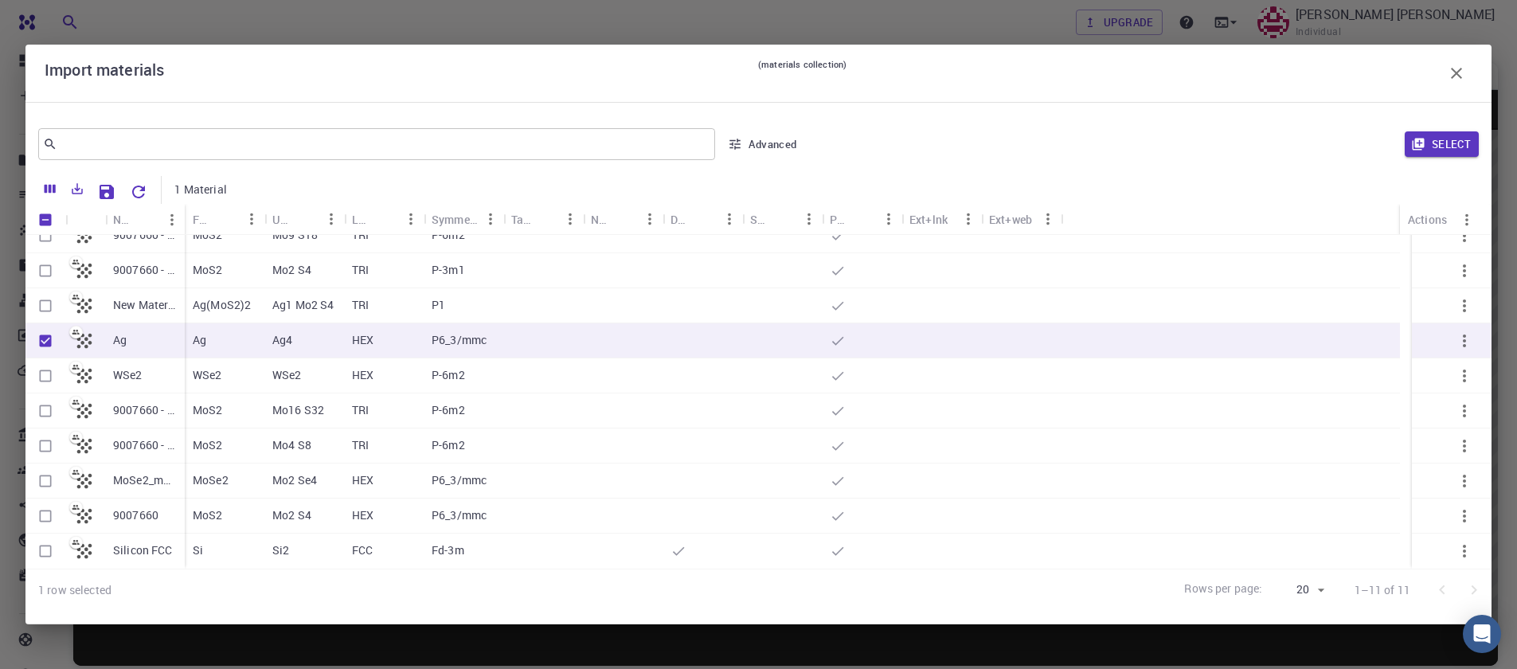
click at [45, 448] on input "Select row" at bounding box center [45, 446] width 30 height 30
checkbox input "true"
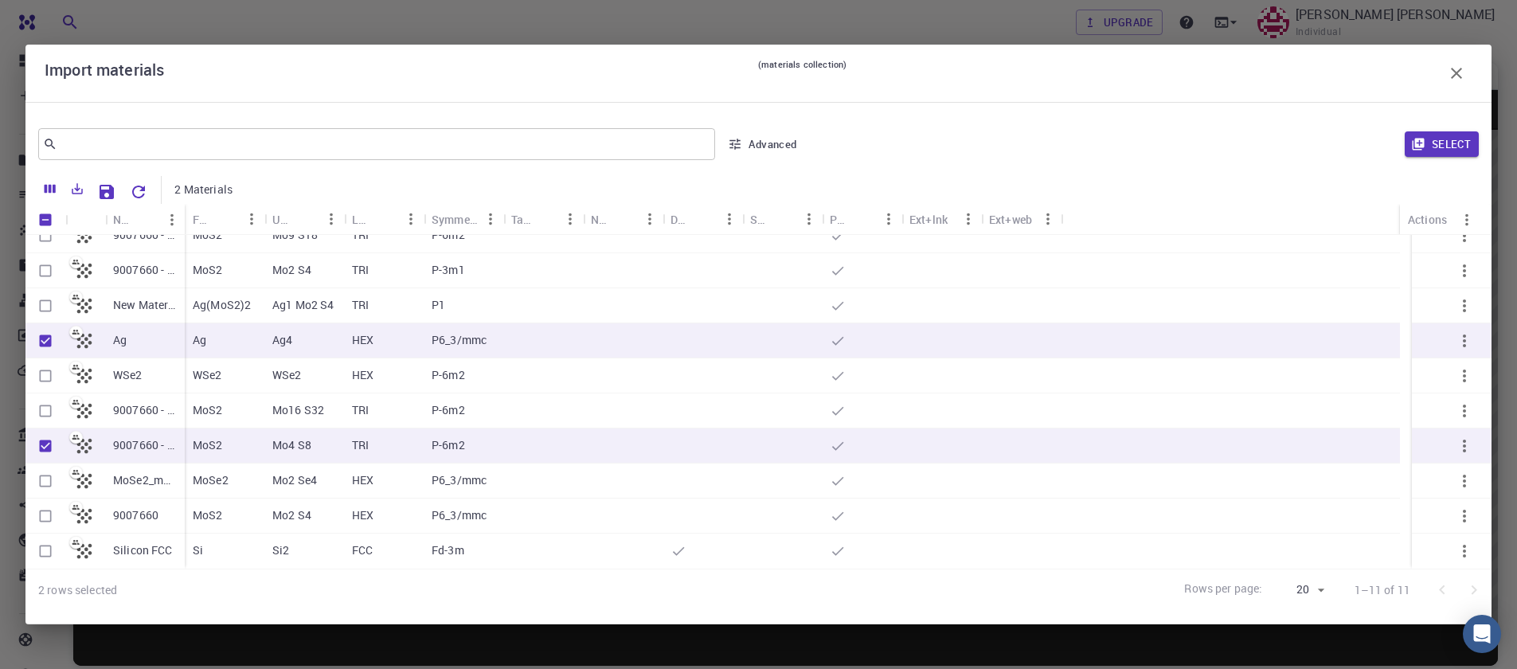
click at [39, 516] on input "Select row" at bounding box center [45, 516] width 30 height 30
checkbox input "false"
click at [43, 449] on input "Unselect row" at bounding box center [45, 446] width 30 height 30
checkbox input "false"
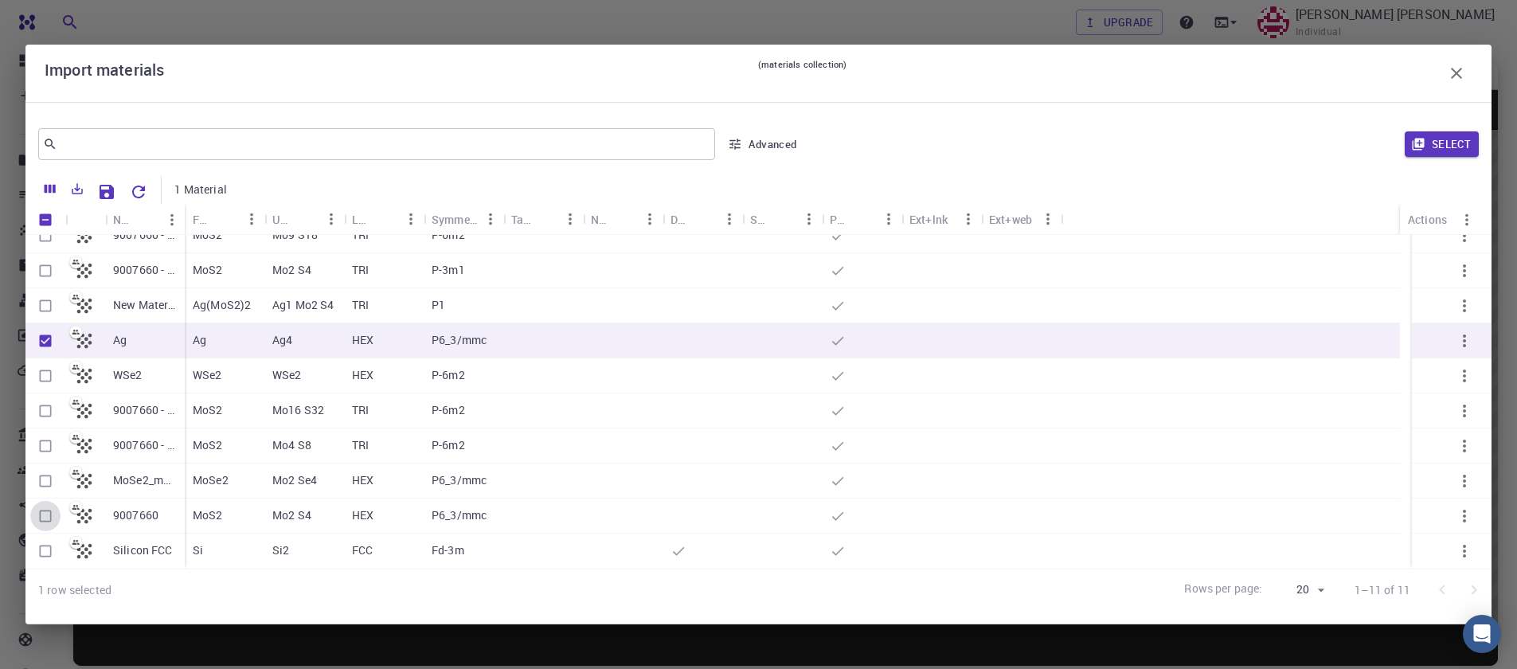
click at [43, 519] on input "Select row" at bounding box center [45, 516] width 30 height 30
checkbox input "true"
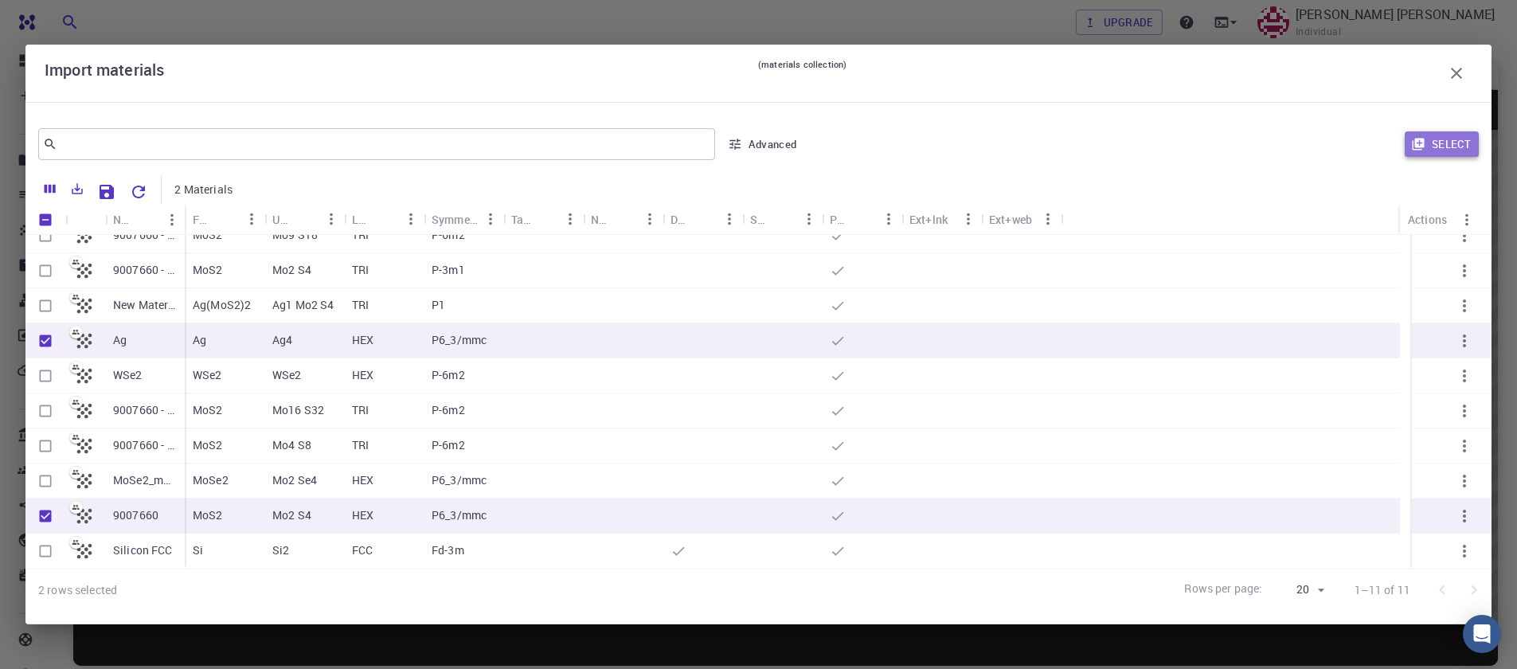
click at [1440, 155] on button "Select" at bounding box center [1442, 143] width 74 height 25
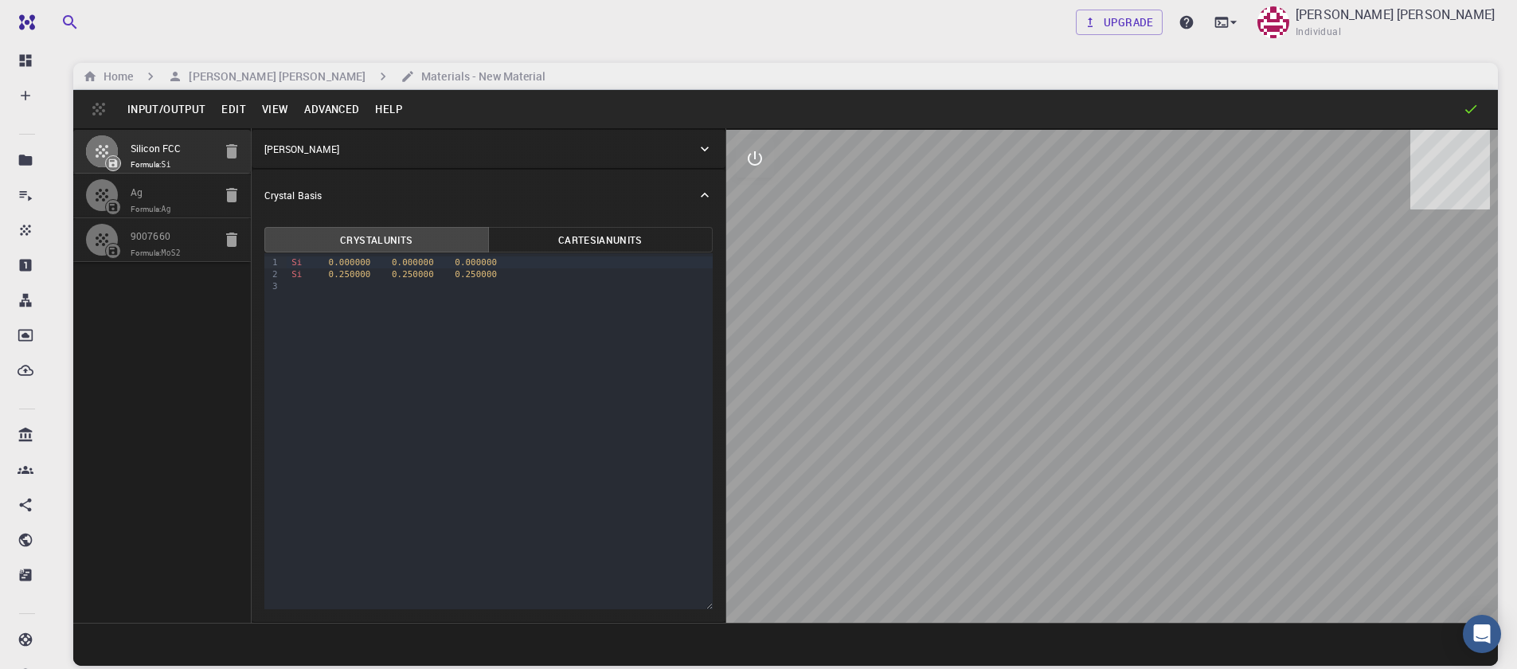
click at [225, 151] on icon "button" at bounding box center [231, 151] width 19 height 19
type input "HEX"
type input "2.91113147"
type input "9.46370874"
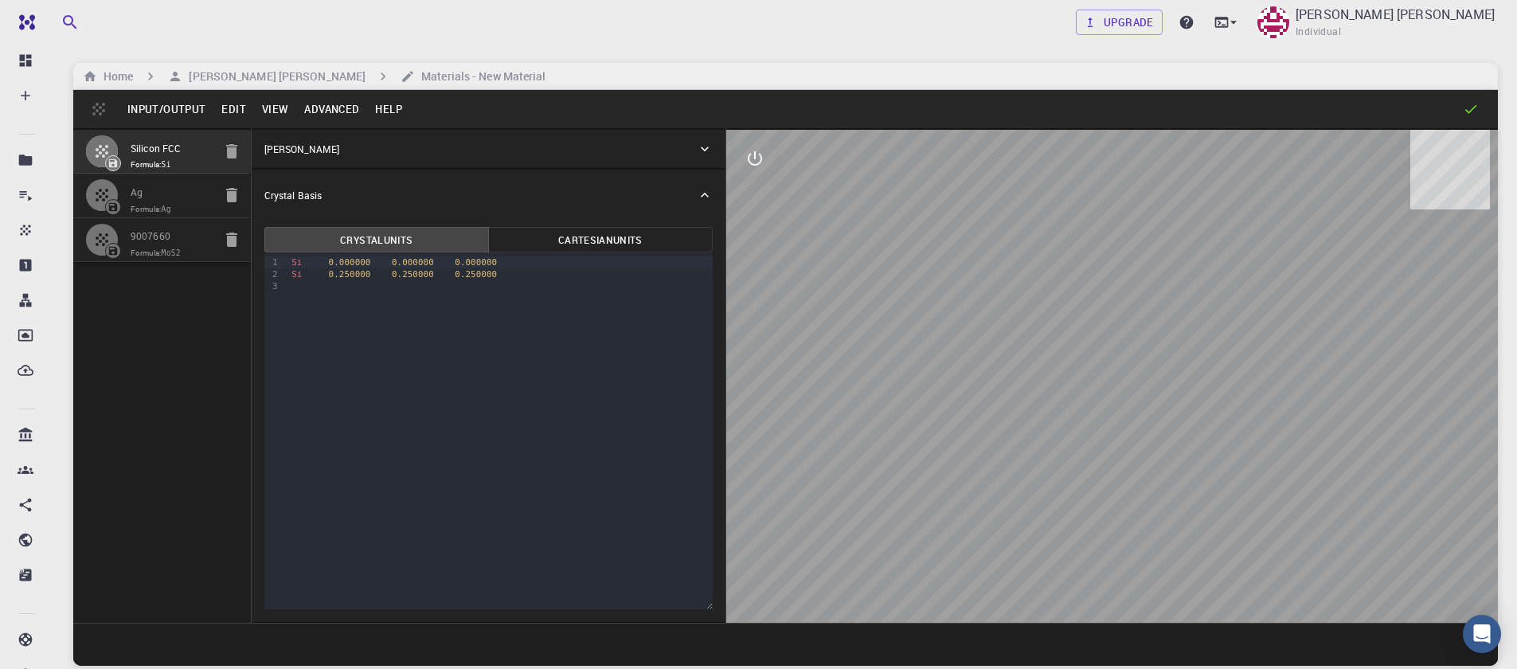
type input "90"
type input "119.99999999999999"
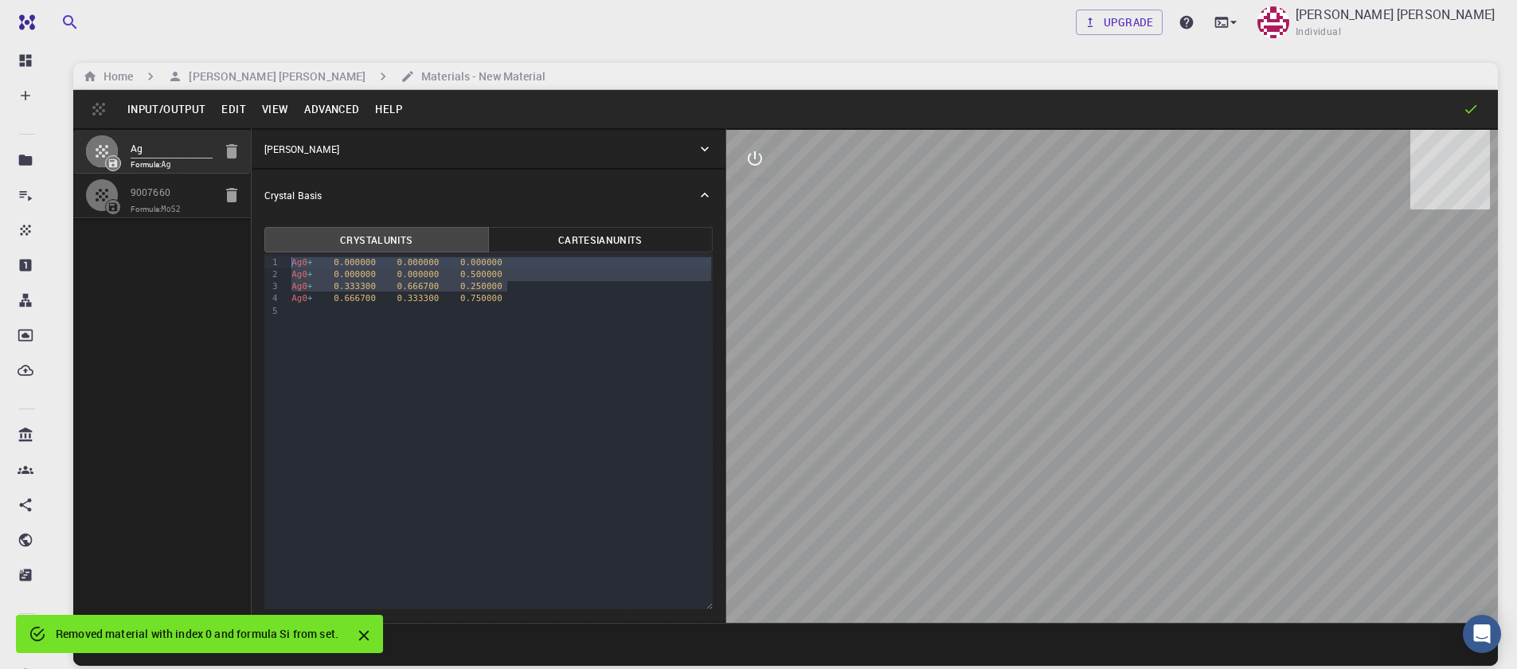
drag, startPoint x: 517, startPoint y: 288, endPoint x: 264, endPoint y: 256, distance: 255.2
click at [264, 256] on div "9 1 2 3 4 5 › Ag0 + 0.000000 0.000000 0.000000 Ag0 + 0.000000 0.000000 0.500000…" at bounding box center [488, 431] width 448 height 356
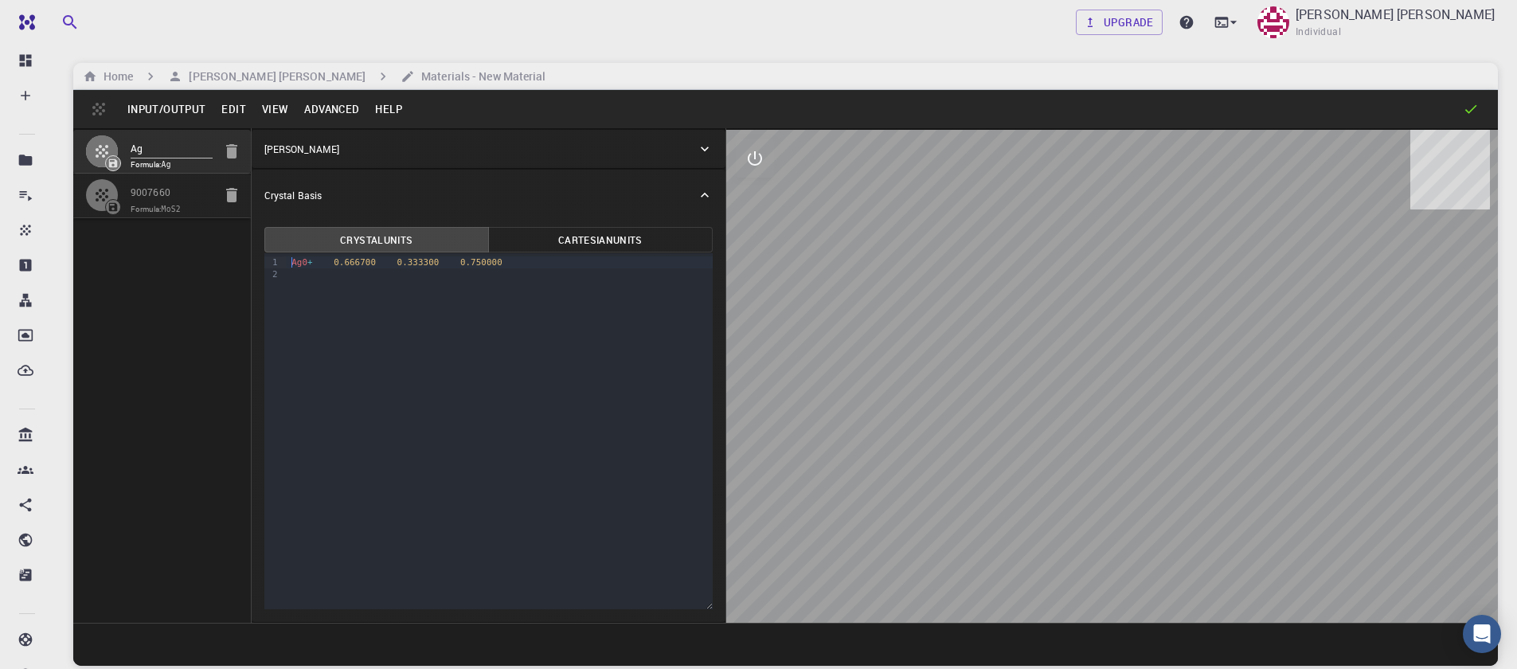
click at [318, 265] on div "Ag0 + 0.666700 0.333300 0.750000" at bounding box center [500, 262] width 426 height 12
click at [467, 361] on div "9 1 2 › Ag 0.666700 0.333300 0.750000" at bounding box center [488, 431] width 448 height 356
click at [459, 259] on span "0.750000" at bounding box center [465, 262] width 42 height 10
click at [263, 113] on button "View" at bounding box center [275, 108] width 43 height 25
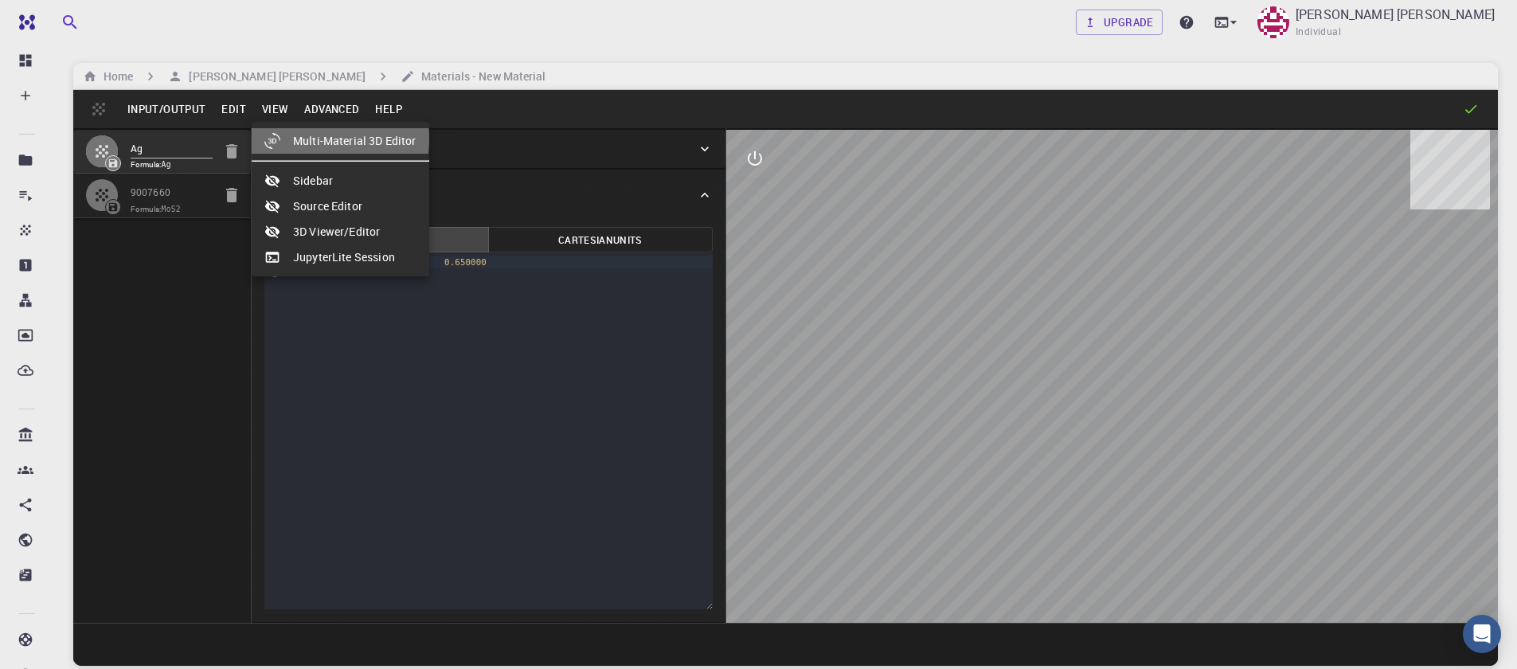
click at [308, 139] on li "Multi-Material 3D Editor" at bounding box center [341, 140] width 178 height 25
select select "Color"
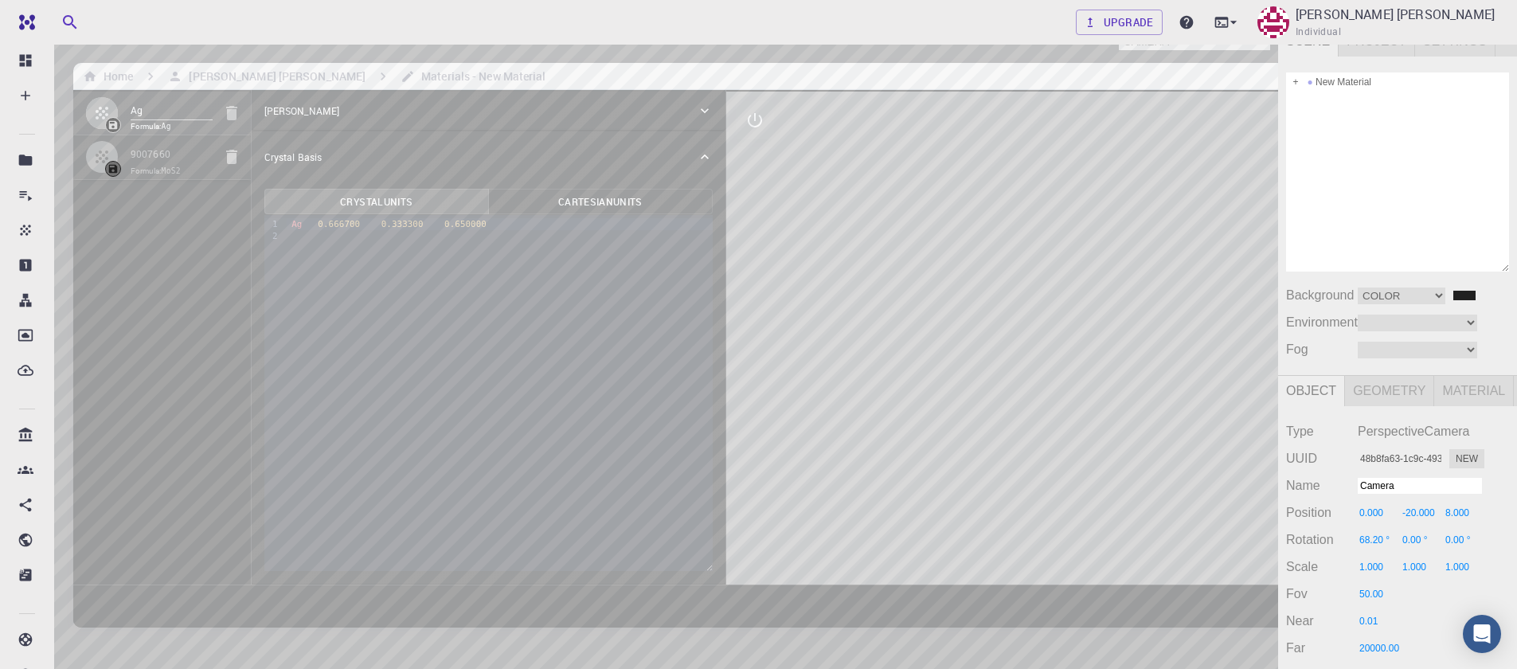
click at [893, 322] on div "Camera OrthographicCamera PerspectiveCamera Objects 17 Vertices 2,023 Triangles…" at bounding box center [639, 388] width 1278 height 726
click at [784, 274] on div "Camera OrthographicCamera PerspectiveCamera Objects 17 Vertices 2,023 Triangles…" at bounding box center [639, 388] width 1278 height 726
click at [1307, 80] on span at bounding box center [1309, 81] width 11 height 11
click at [1294, 80] on span at bounding box center [1295, 81] width 11 height 11
click at [1311, 140] on span at bounding box center [1309, 139] width 11 height 11
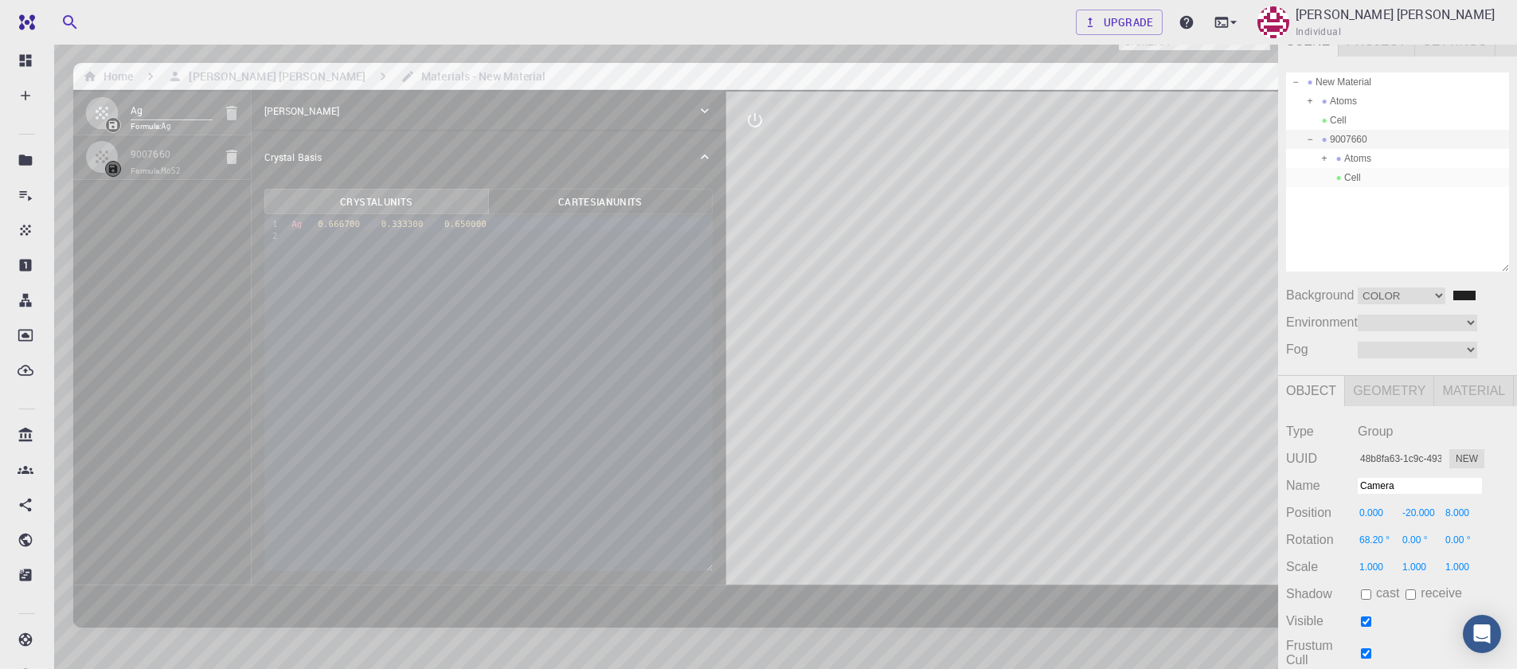
click at [1355, 174] on div "Cell" at bounding box center [1397, 177] width 223 height 19
click at [733, 182] on div "Camera OrthographicCamera PerspectiveCamera Objects 17 Vertices 2,023 Triangles…" at bounding box center [639, 388] width 1278 height 726
click at [727, 178] on div "Camera OrthographicCamera PerspectiveCamera Objects 17 Vertices 2,023 Triangles…" at bounding box center [639, 388] width 1278 height 726
click at [685, 184] on div "Camera OrthographicCamera PerspectiveCamera Objects 17 Vertices 2,023 Triangles…" at bounding box center [639, 388] width 1278 height 726
click at [1333, 120] on div "Cell" at bounding box center [1397, 120] width 223 height 19
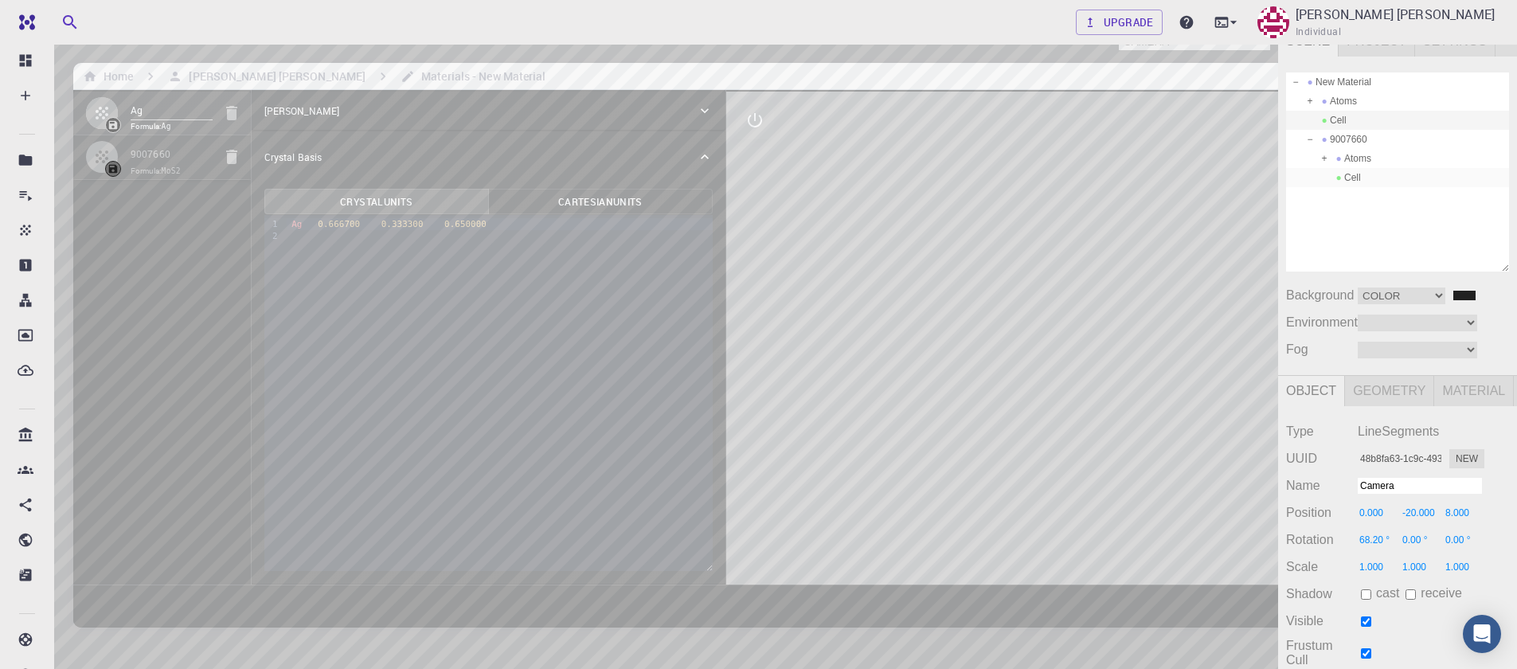
click at [1359, 171] on div "Cell" at bounding box center [1397, 177] width 223 height 19
click at [807, 268] on div "Camera OrthographicCamera PerspectiveCamera Objects 17 Vertices 2,023 Triangles…" at bounding box center [639, 388] width 1278 height 726
click at [585, 361] on div "Camera OrthographicCamera PerspectiveCamera Objects 17 Vertices 2,023 Triangles…" at bounding box center [639, 388] width 1278 height 726
click at [1358, 124] on div "Cell" at bounding box center [1397, 120] width 223 height 19
click at [1355, 175] on div "Cell" at bounding box center [1397, 177] width 223 height 19
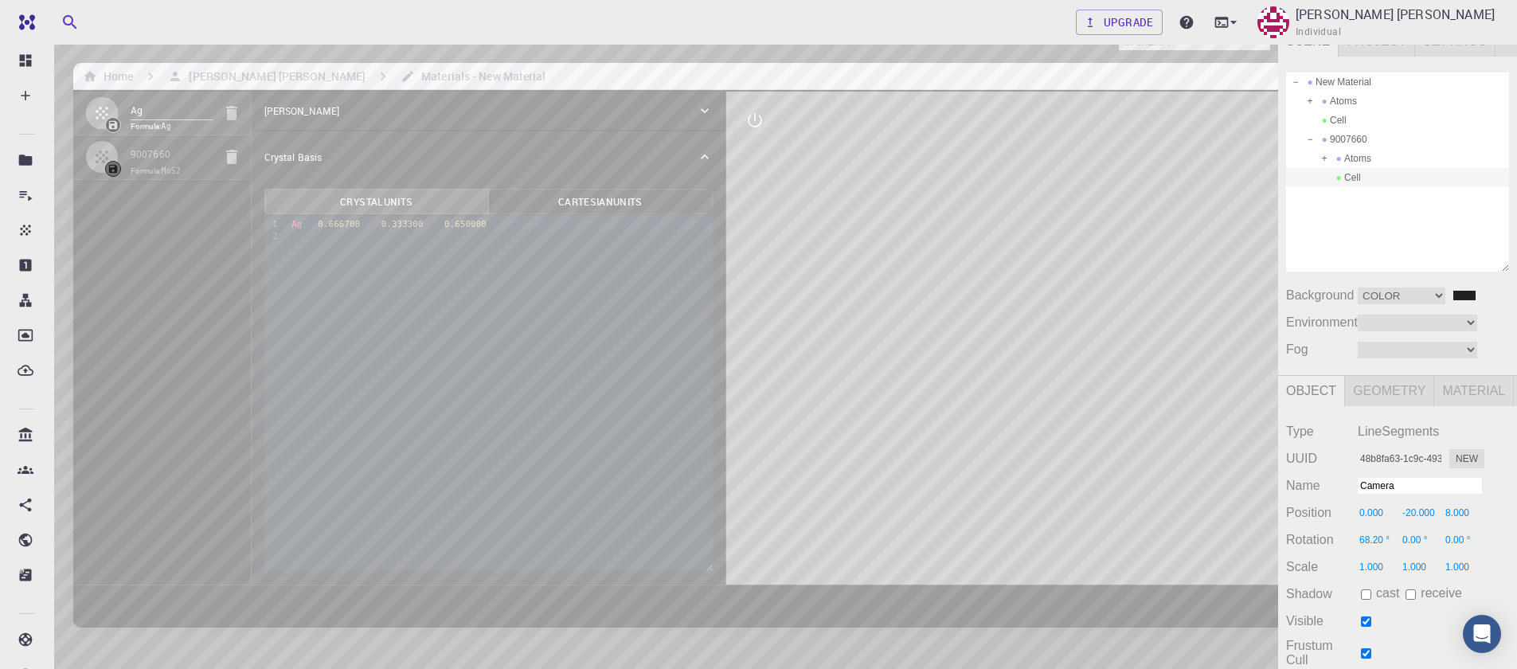
click at [1355, 175] on div "Cell" at bounding box center [1397, 177] width 223 height 19
click at [612, 299] on div "Camera OrthographicCamera PerspectiveCamera Objects 17 Vertices 2,023 Triangles…" at bounding box center [639, 388] width 1278 height 726
click at [654, 447] on div "Camera OrthographicCamera PerspectiveCamera Objects 17 Vertices 2,023 Triangles…" at bounding box center [639, 388] width 1278 height 726
click at [1333, 125] on div "Cell" at bounding box center [1397, 120] width 223 height 19
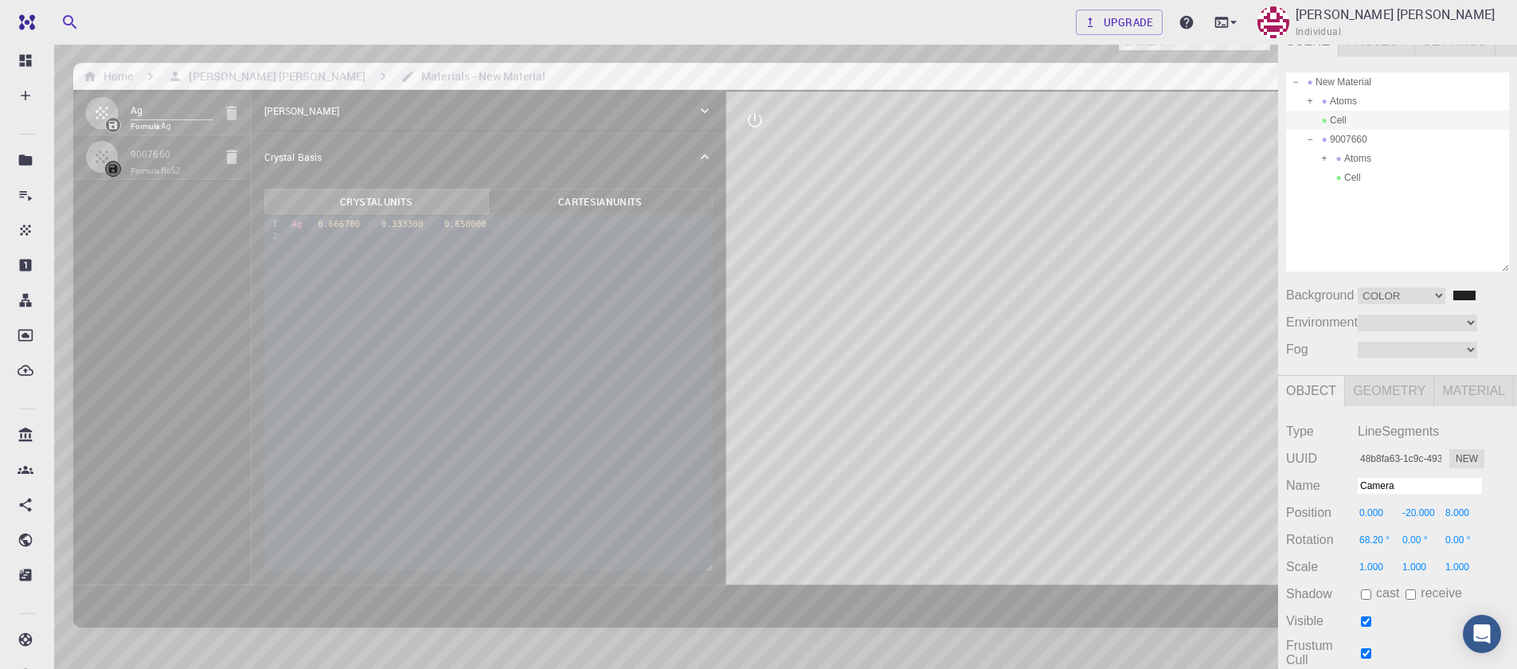
click at [697, 445] on div "Camera OrthographicCamera PerspectiveCamera Objects 17 Vertices 2,023 Triangles…" at bounding box center [639, 388] width 1278 height 726
click at [1349, 172] on div "Cell" at bounding box center [1397, 177] width 223 height 19
click at [1342, 103] on div "Atoms" at bounding box center [1397, 101] width 223 height 19
click at [654, 313] on div "Camera OrthographicCamera PerspectiveCamera Objects 17 Vertices 2,023 Triangles…" at bounding box center [639, 388] width 1278 height 726
click at [658, 287] on div "Camera OrthographicCamera PerspectiveCamera Objects 17 Vertices 2,023 Triangles…" at bounding box center [639, 388] width 1278 height 726
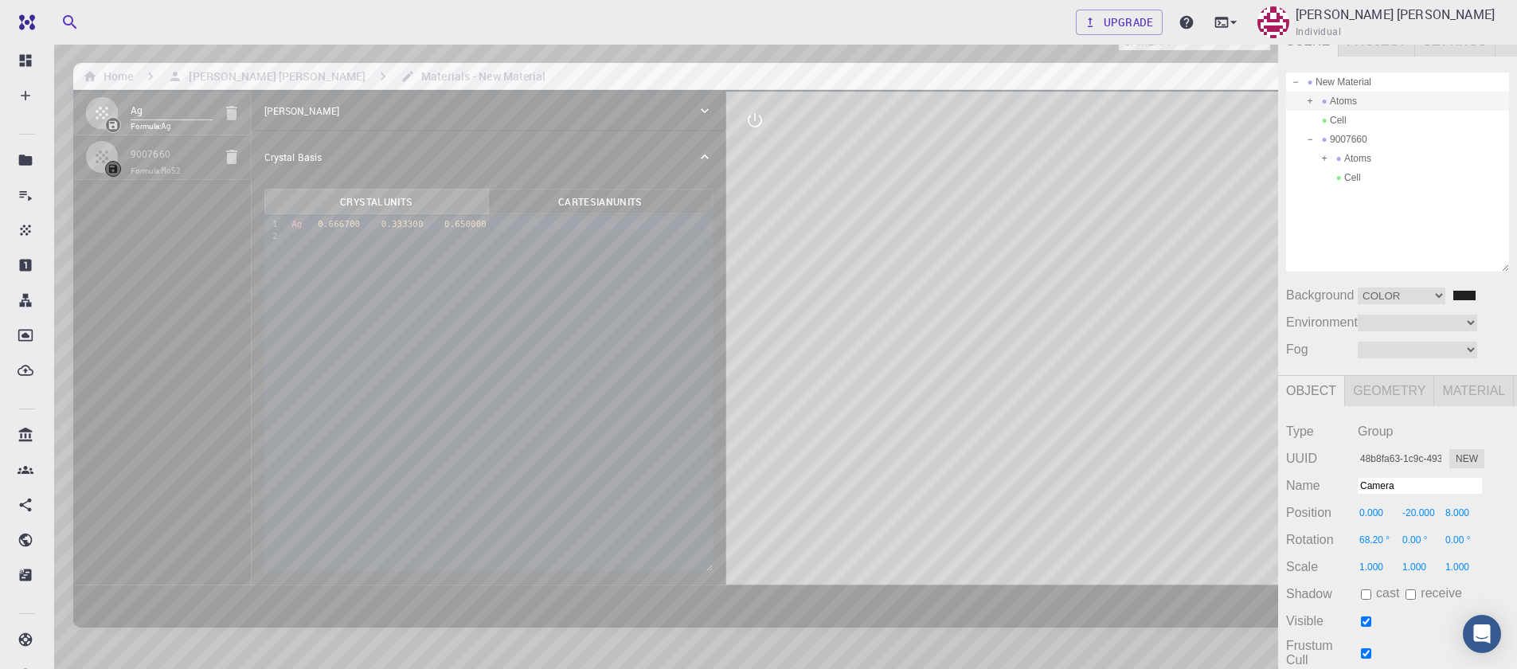
click at [645, 322] on div "Camera OrthographicCamera PerspectiveCamera Objects 17 Vertices 2,023 Triangles…" at bounding box center [639, 388] width 1278 height 726
click at [658, 417] on div "Camera OrthographicCamera PerspectiveCamera Objects 17 Vertices 2,023 Triangles…" at bounding box center [639, 388] width 1278 height 726
click at [1350, 138] on div "9007660" at bounding box center [1397, 139] width 223 height 19
click at [675, 286] on div "Camera OrthographicCamera PerspectiveCamera Objects 17 Vertices 2,023 Triangles…" at bounding box center [639, 388] width 1278 height 726
click at [707, 287] on div "Camera OrthographicCamera PerspectiveCamera Objects 17 Vertices 2,023 Triangles…" at bounding box center [639, 388] width 1278 height 726
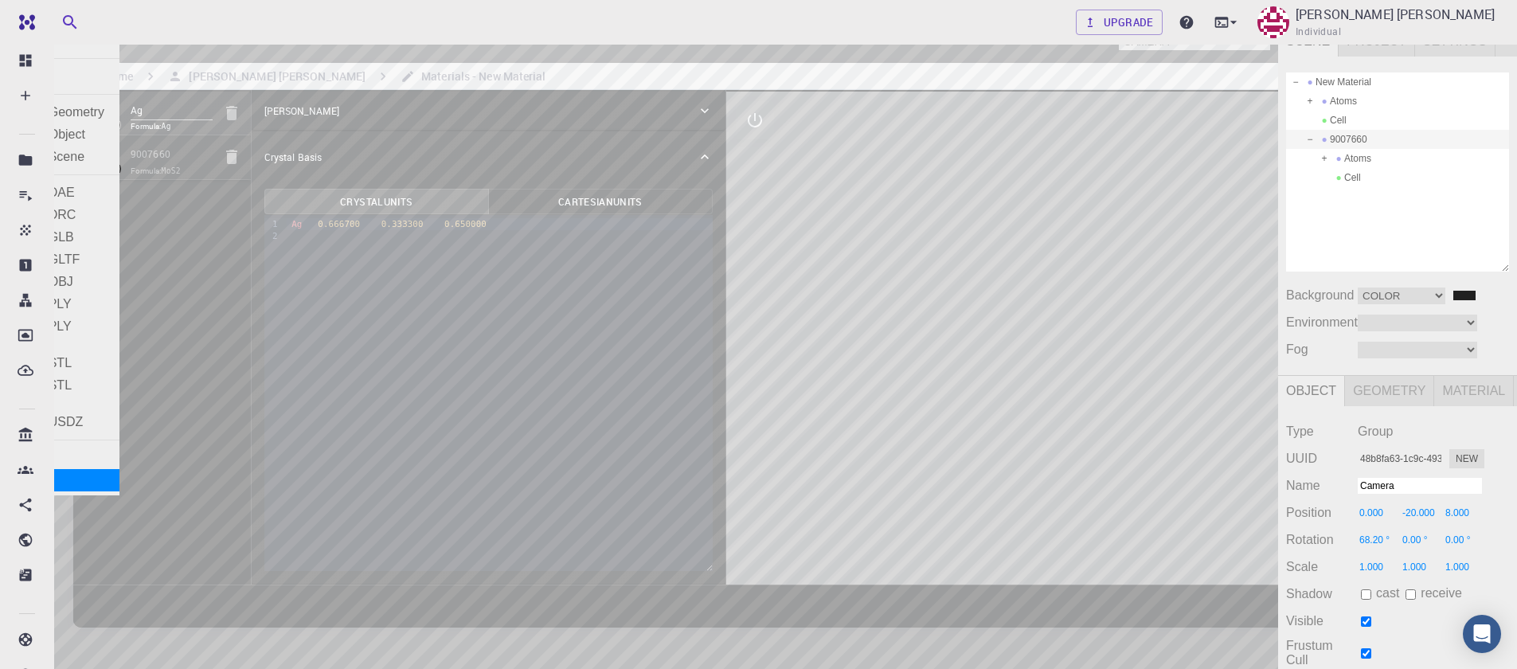
click at [48, 476] on div "Exit" at bounding box center [59, 480] width 119 height 22
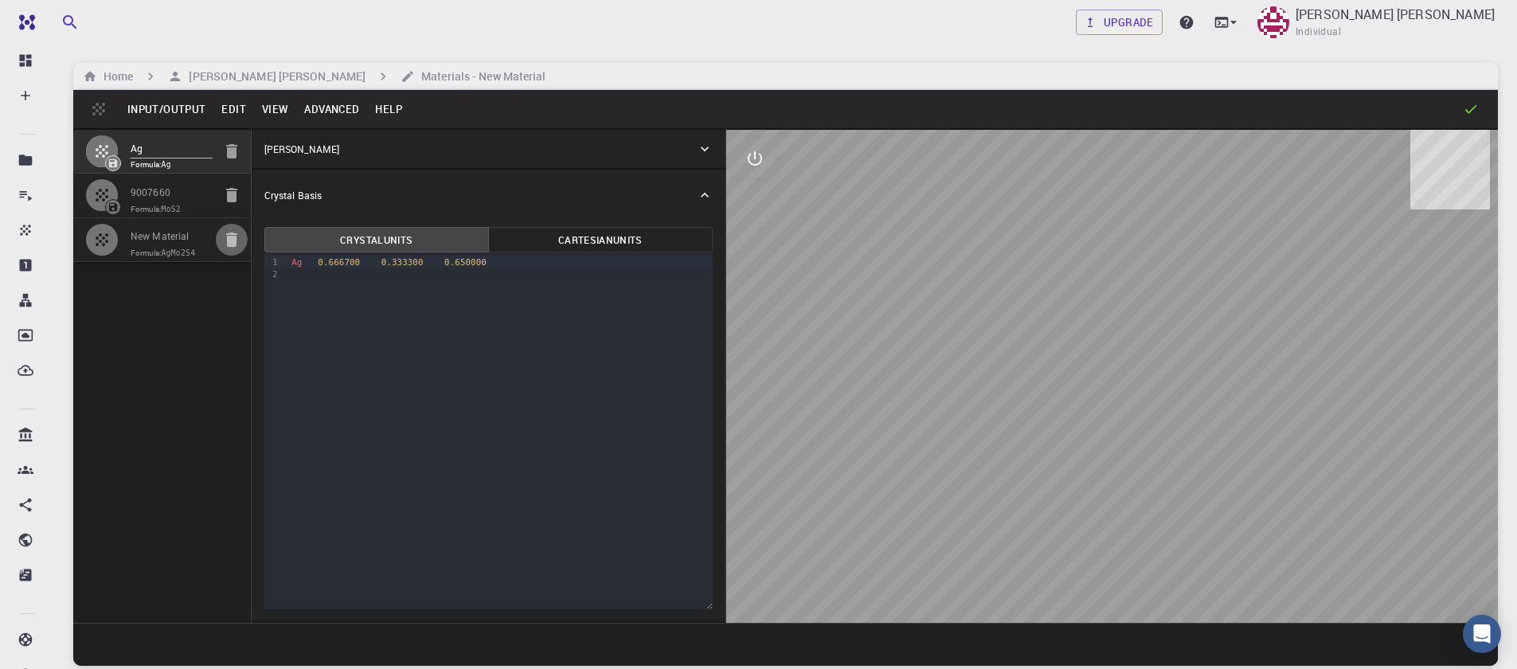
click at [229, 238] on icon "button" at bounding box center [231, 239] width 11 height 14
type input "3.161"
type input "12.295"
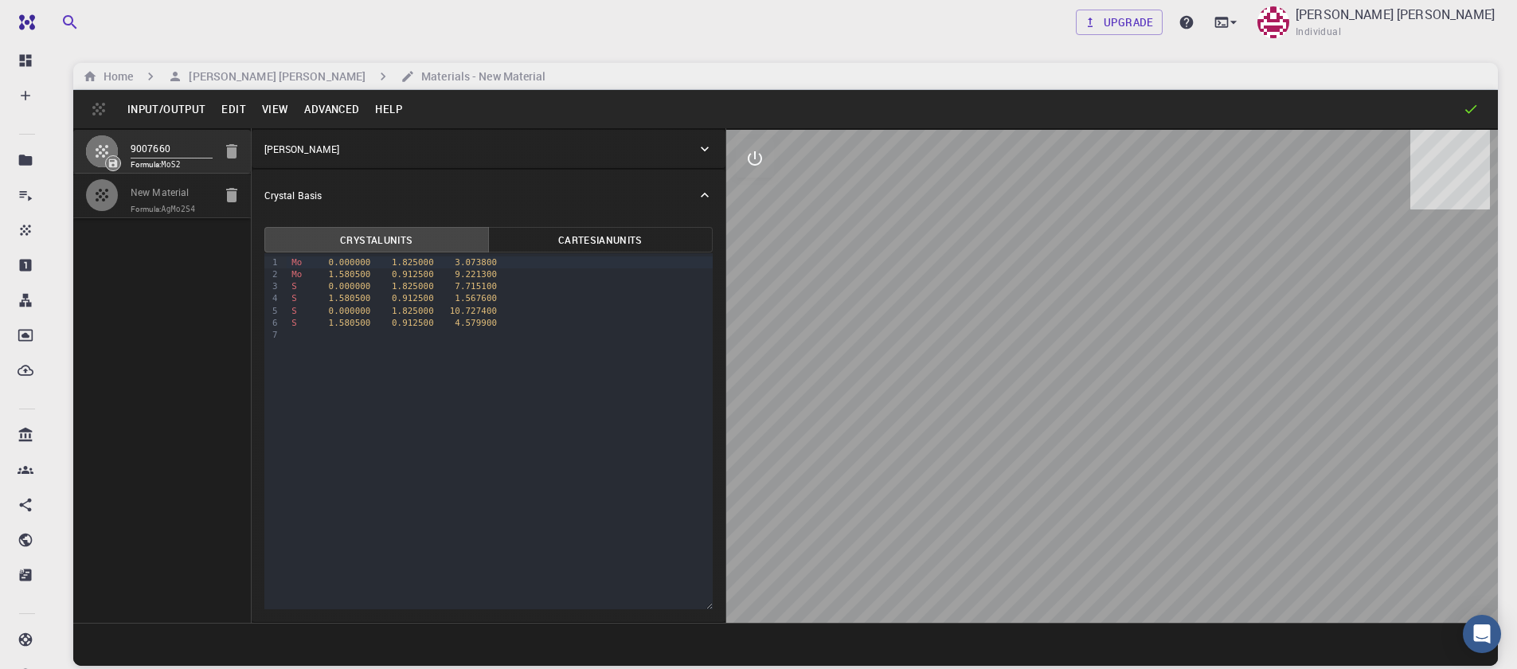
click at [323, 110] on button "Advanced" at bounding box center [331, 108] width 71 height 25
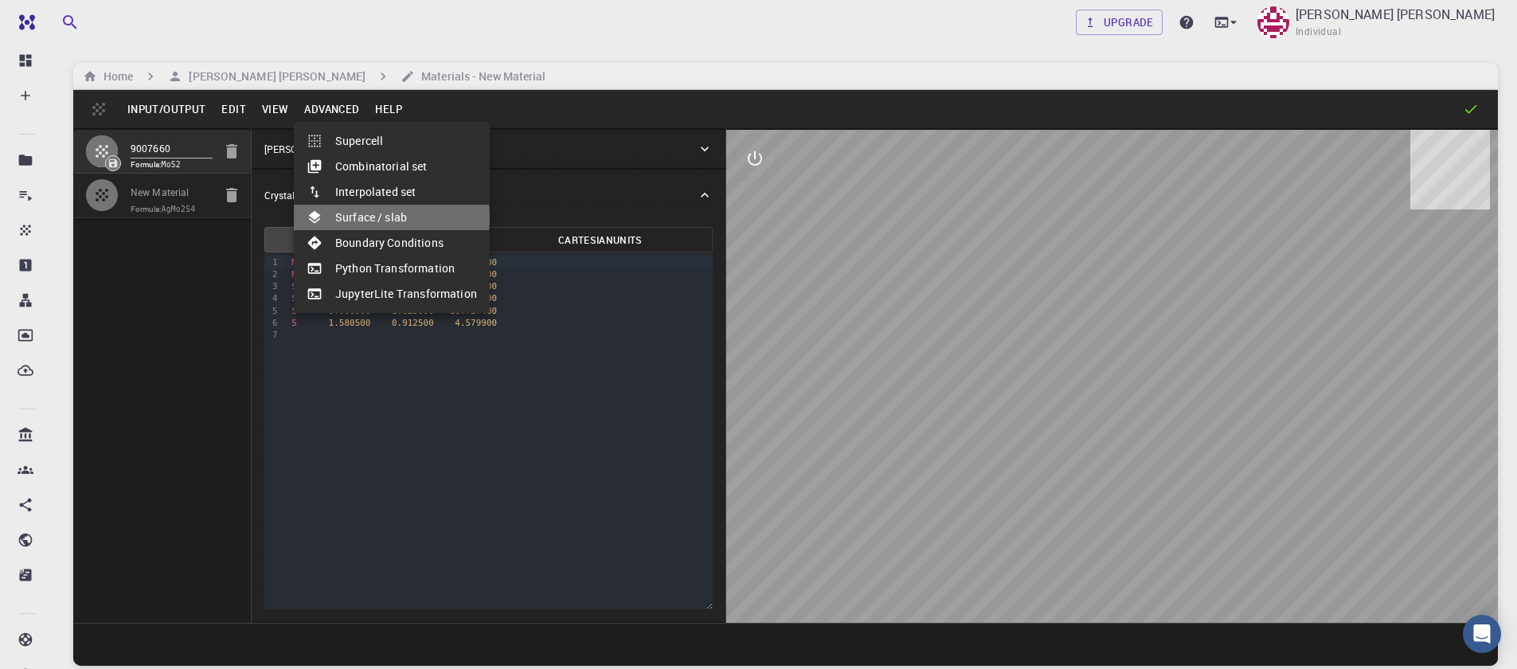
click at [379, 217] on li "Surface / slab" at bounding box center [392, 217] width 196 height 25
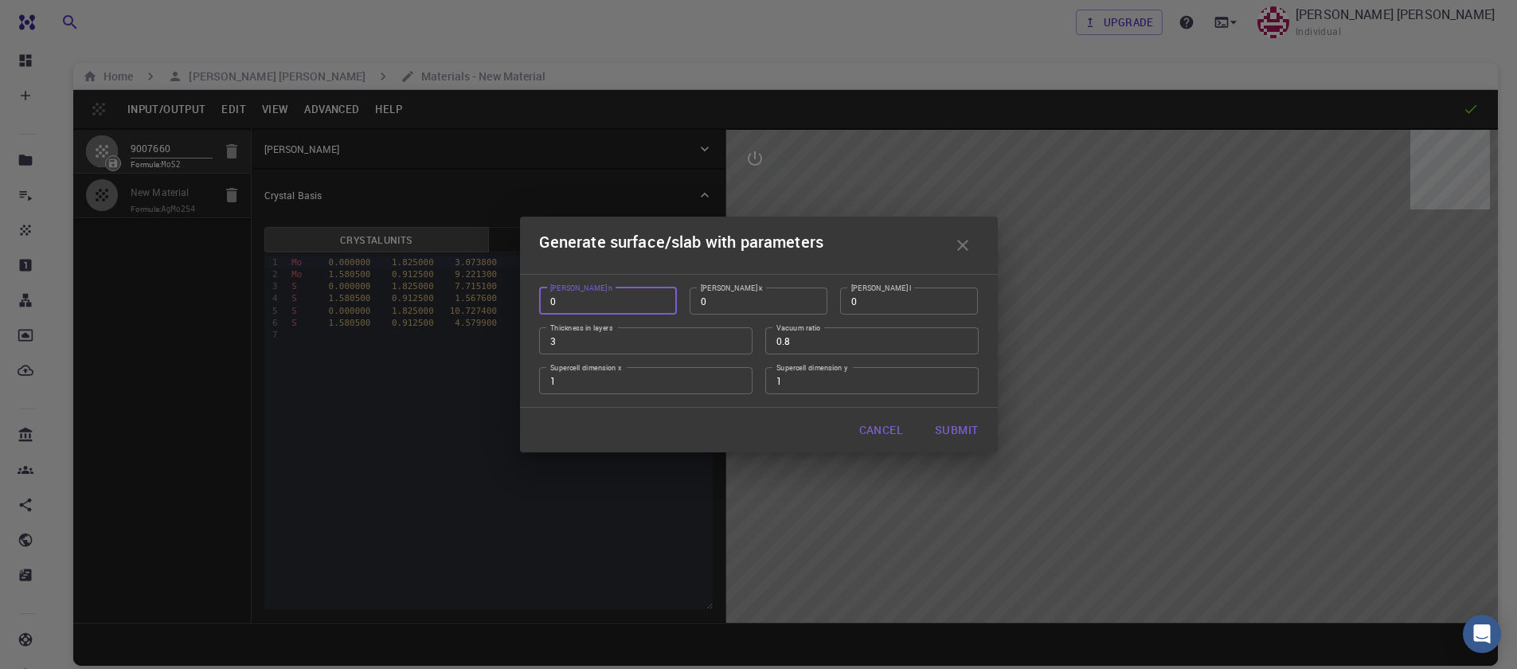
type input "0"
click at [662, 307] on input "0" at bounding box center [608, 300] width 138 height 27
type input "1"
click at [959, 295] on input "1" at bounding box center [909, 300] width 138 height 27
click at [737, 346] on input "2" at bounding box center [645, 340] width 213 height 27
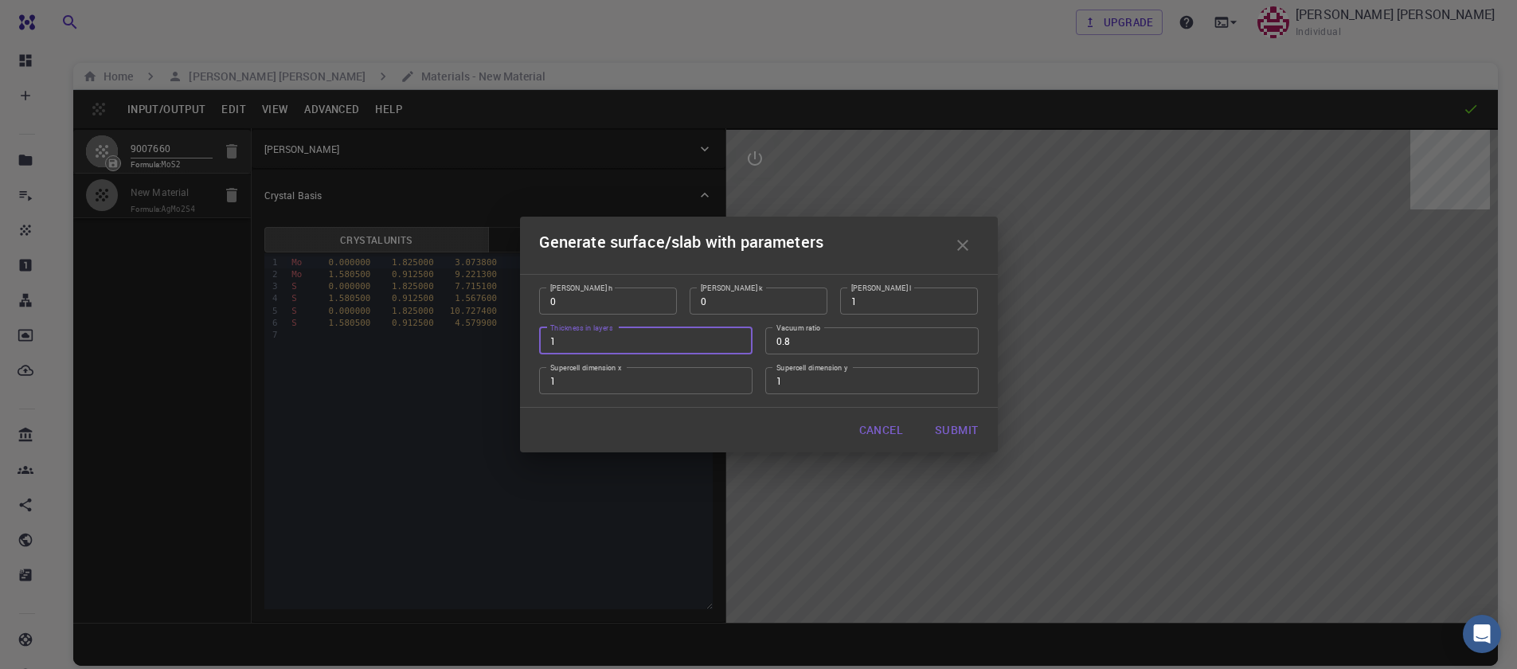
type input "1"
click at [737, 346] on input "1" at bounding box center [645, 340] width 213 height 27
click at [959, 345] on input "0.79" at bounding box center [871, 340] width 213 height 27
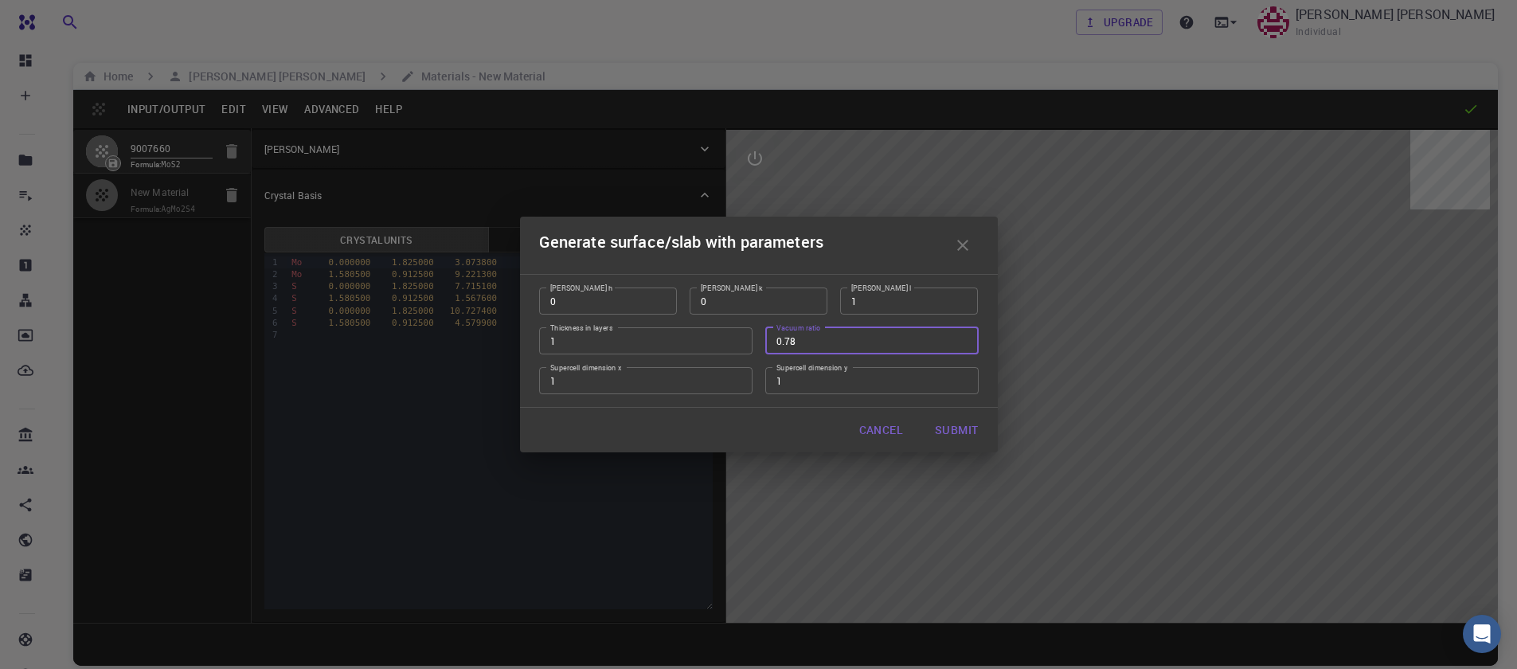
click at [959, 345] on input "0.78" at bounding box center [871, 340] width 213 height 27
click at [959, 345] on input "0.77" at bounding box center [871, 340] width 213 height 27
click at [959, 345] on input "0.61" at bounding box center [871, 340] width 213 height 27
click at [959, 345] on input "0.6" at bounding box center [871, 340] width 213 height 27
click at [959, 345] on input "0.59" at bounding box center [871, 340] width 213 height 27
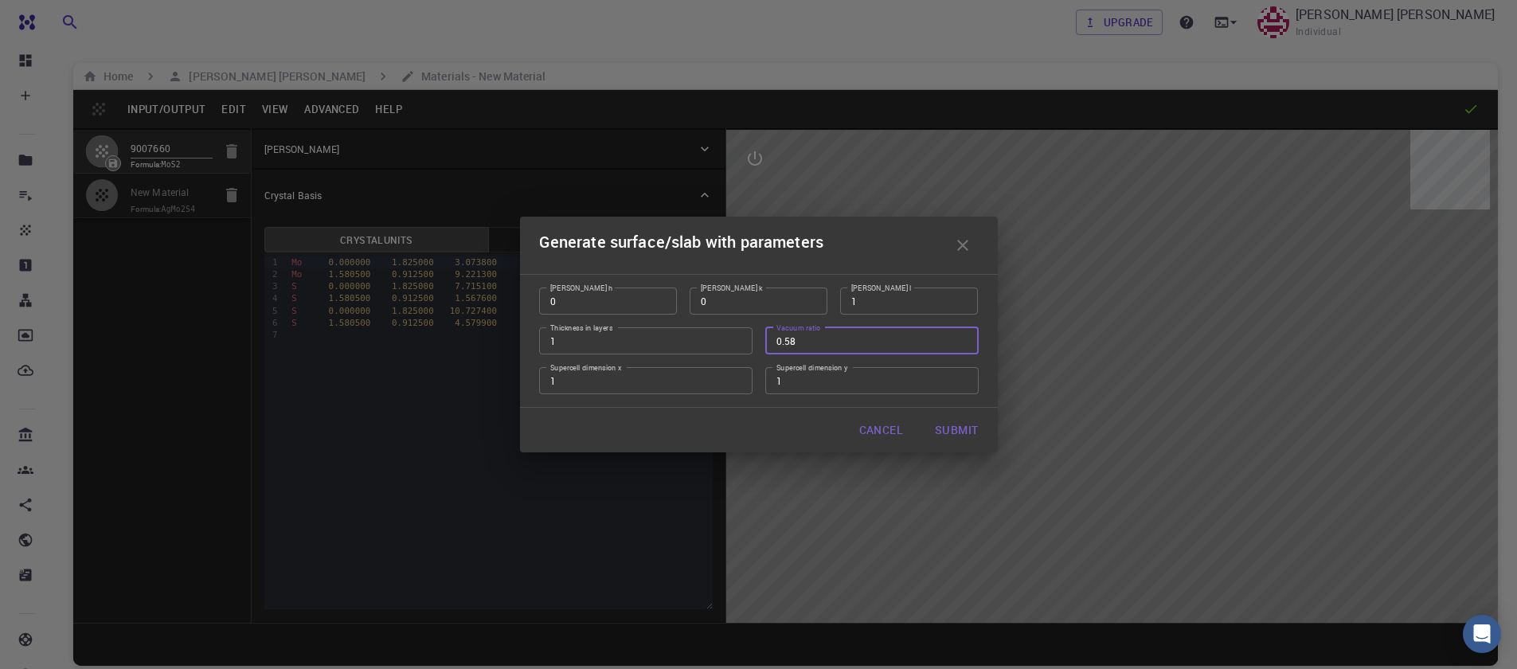
click at [959, 345] on input "0.58" at bounding box center [871, 340] width 213 height 27
click at [959, 345] on input "0.47" at bounding box center [871, 340] width 213 height 27
click at [962, 338] on input "0.48" at bounding box center [871, 340] width 213 height 27
click at [962, 338] on input "0.49" at bounding box center [871, 340] width 213 height 27
type input "0.5"
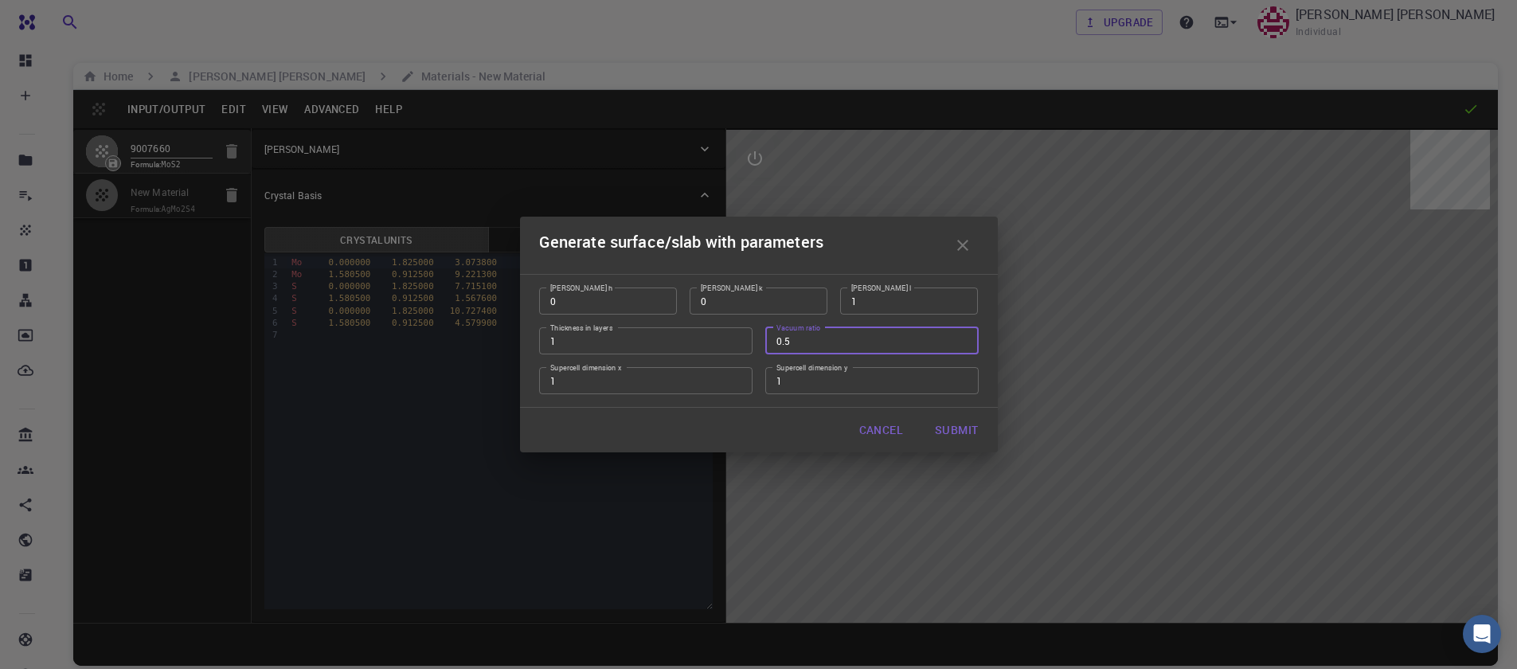
click at [962, 338] on input "0.5" at bounding box center [871, 340] width 213 height 27
click at [958, 435] on button "Submit" at bounding box center [956, 430] width 68 height 32
type input "TRI"
type input "3.160994542861471"
type input "24.59"
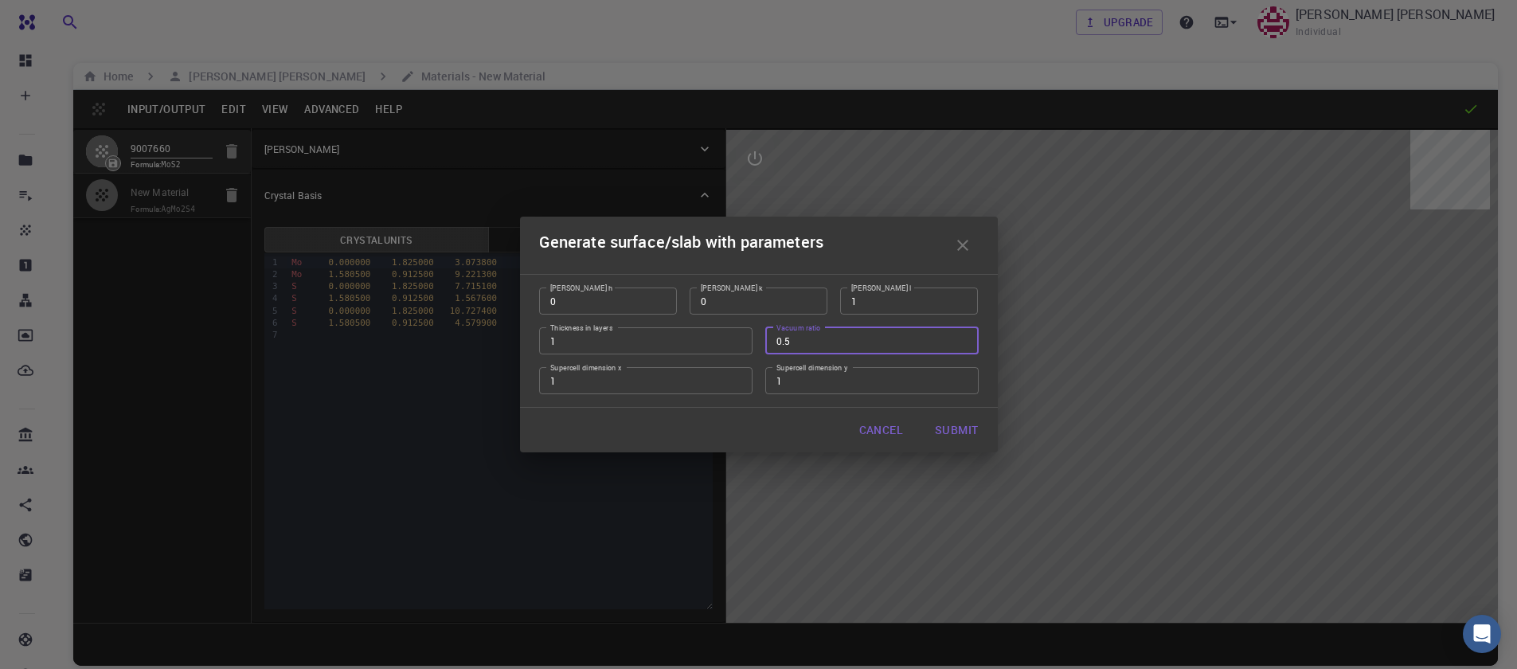
type input "120.0000571088431"
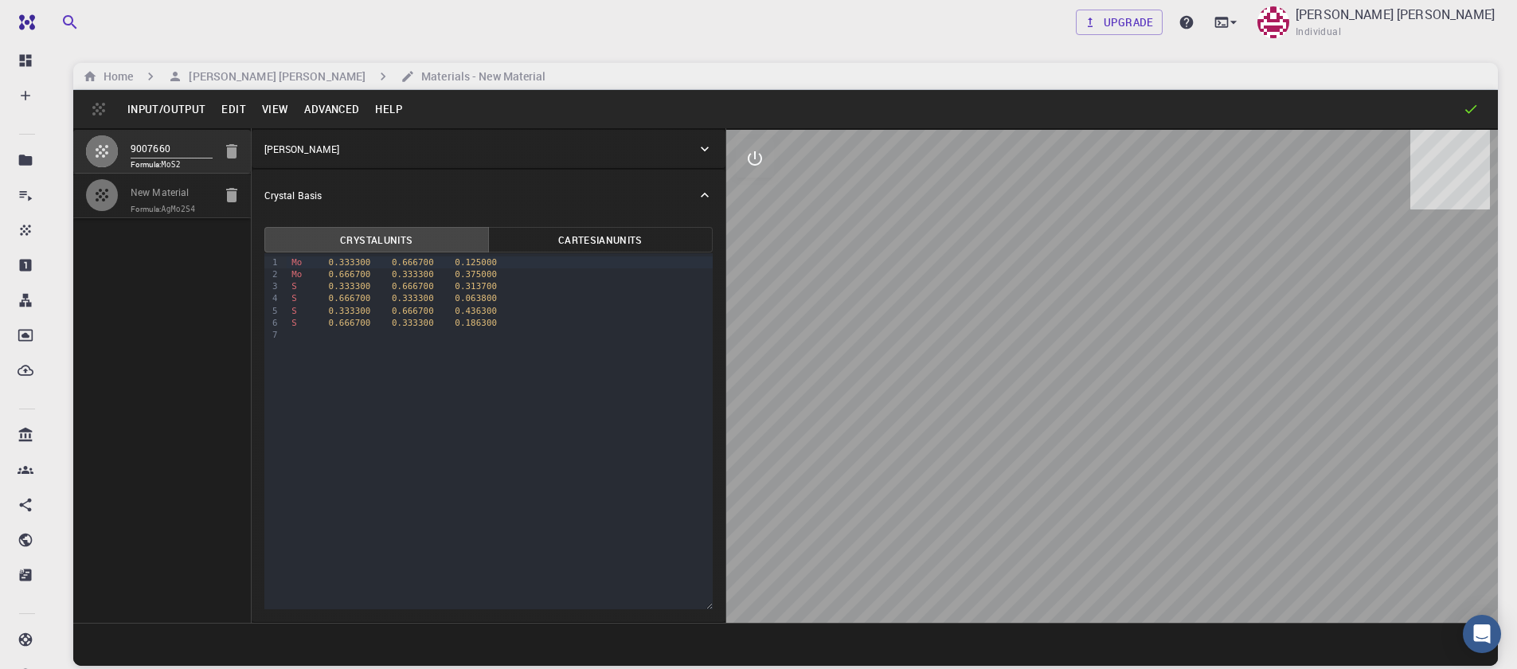
click at [125, 196] on div at bounding box center [108, 195] width 45 height 32
type input "2.9111313819885254"
type input "2.911131504939809"
type input "9.463708877563477"
type input "119.9999986028815"
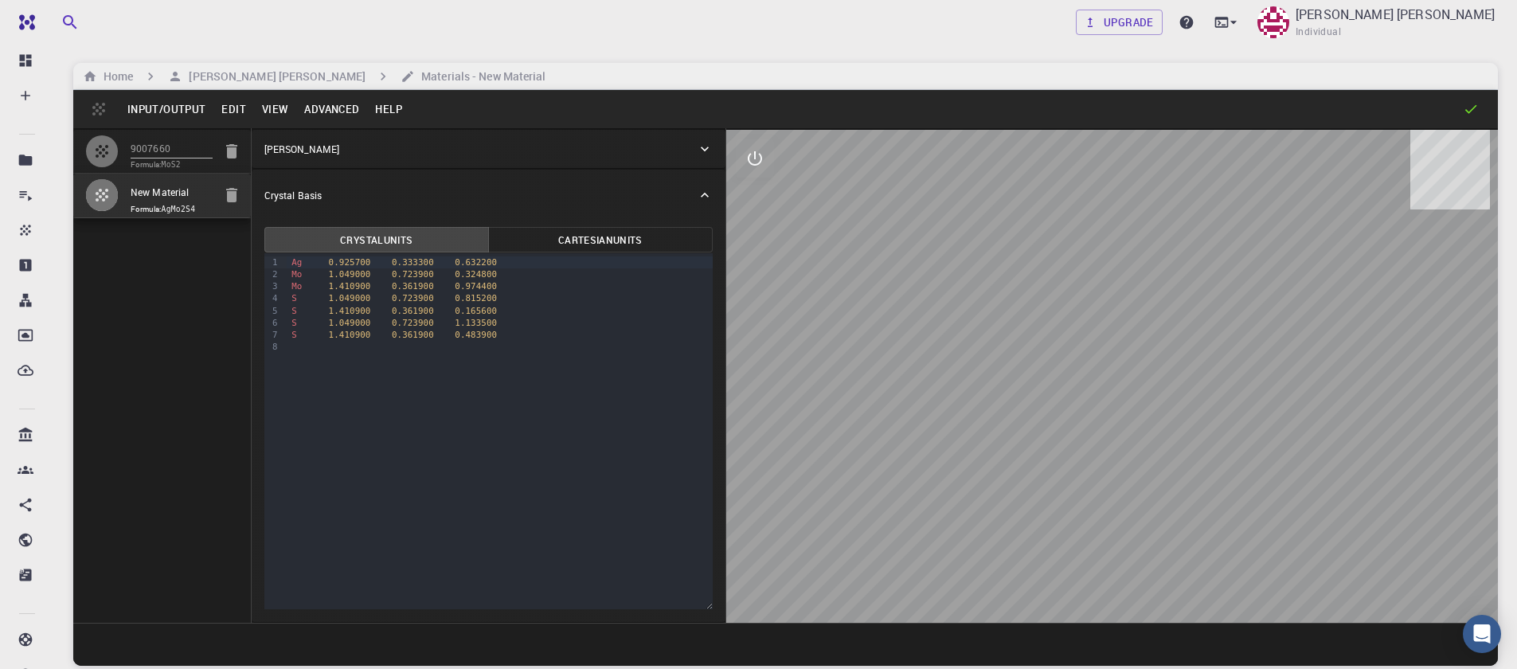
click at [232, 201] on icon "button" at bounding box center [231, 195] width 11 height 14
type input "3.161"
type input "3.160994542861471"
type input "24.59"
type input "120.0000571088431"
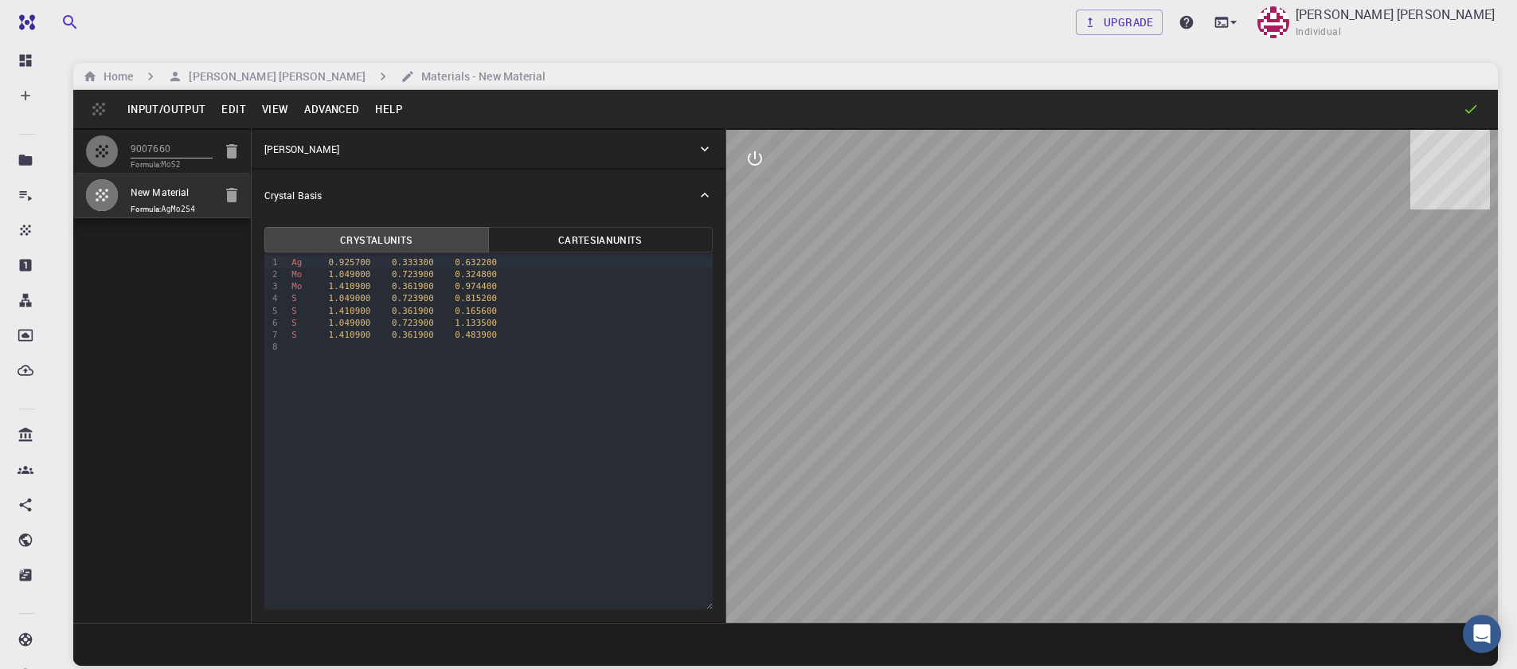
type input "9007660 - slab [0,0,1]"
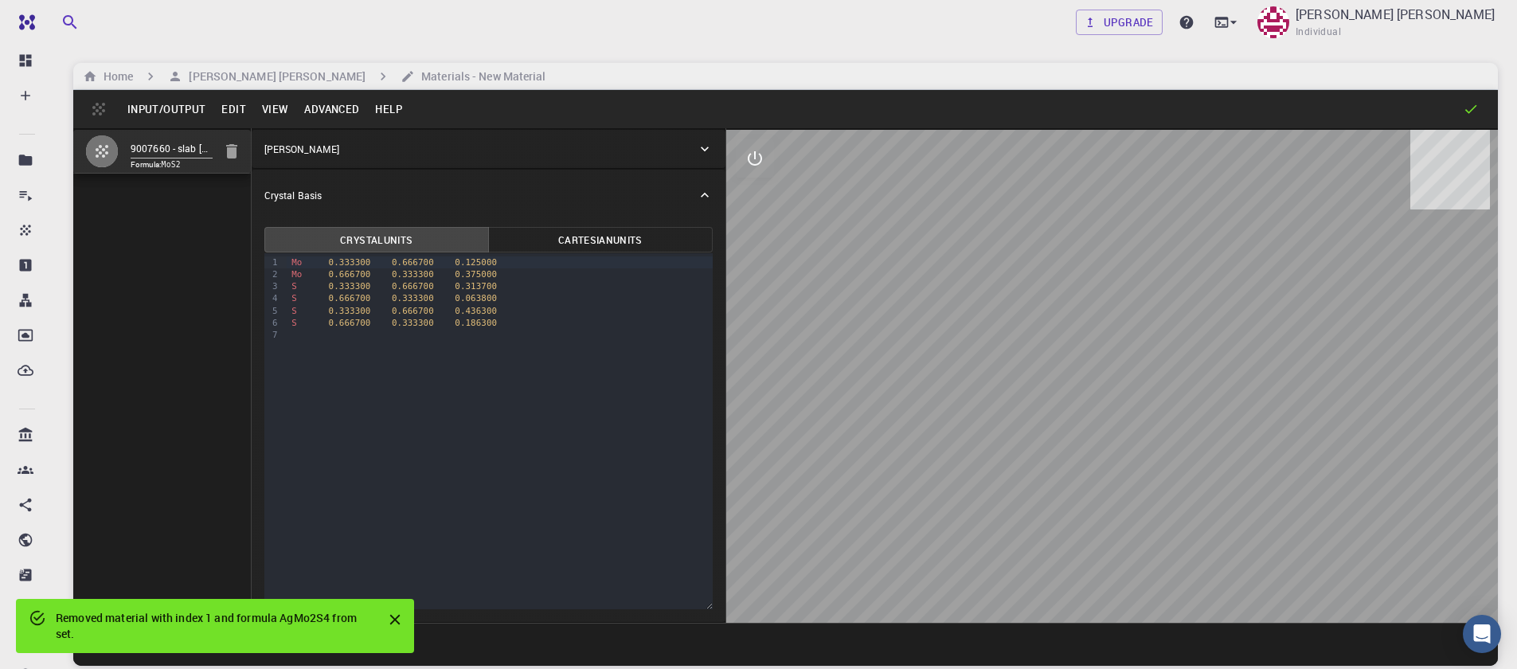
click at [178, 109] on button "Input/Output" at bounding box center [166, 108] width 94 height 25
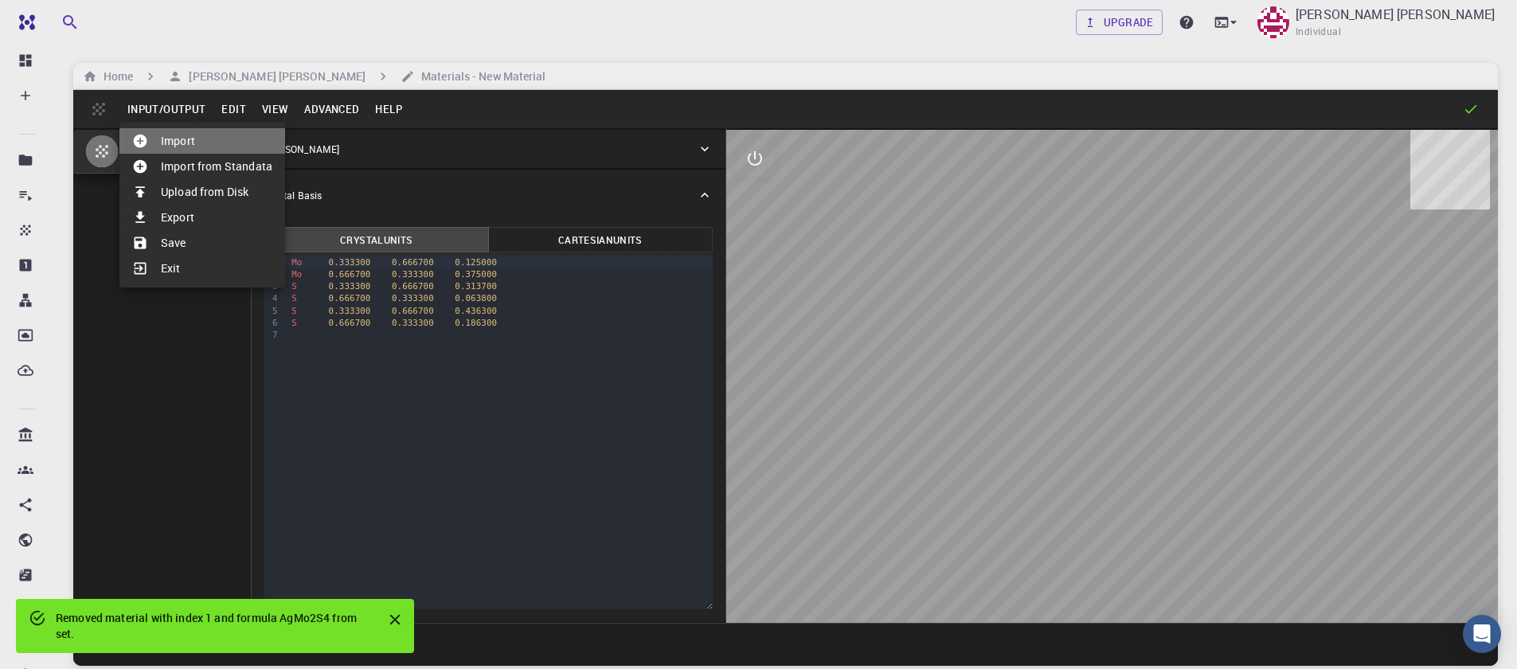
click at [182, 143] on li "Import" at bounding box center [202, 140] width 166 height 25
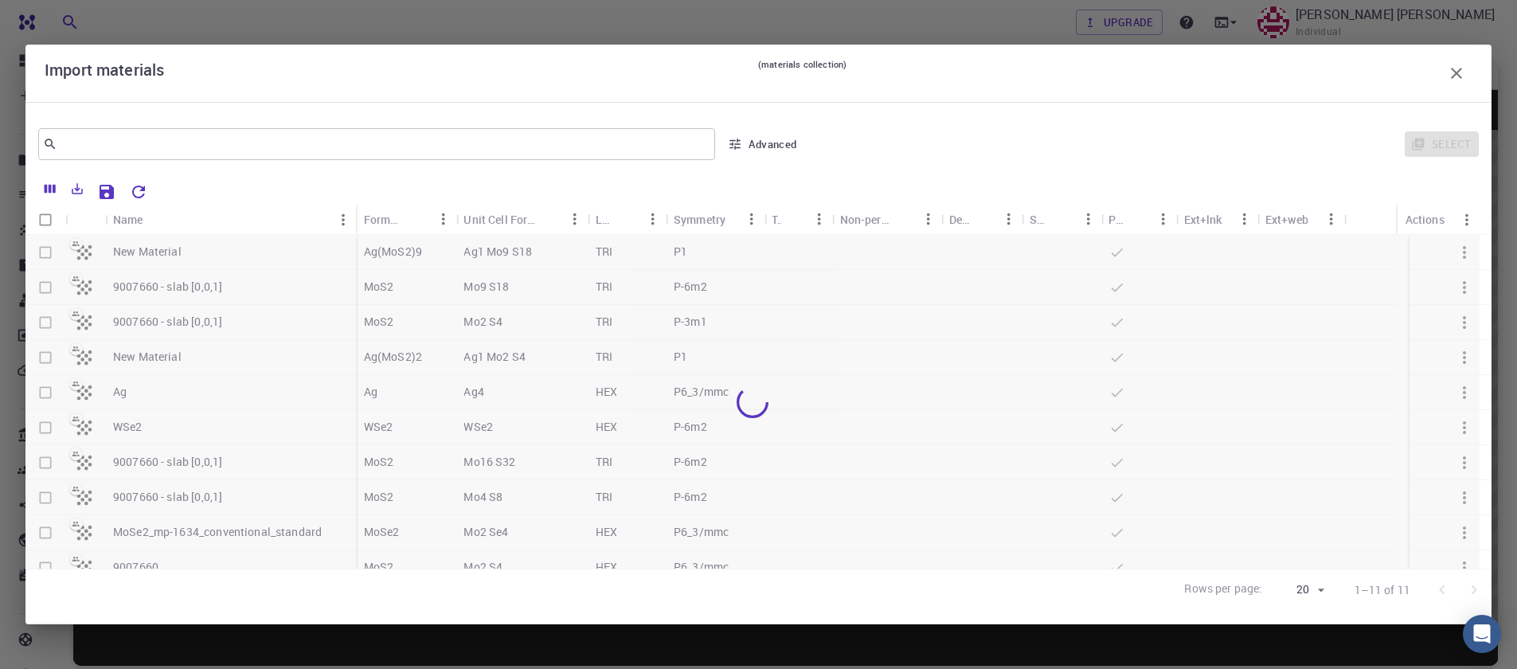
click at [42, 393] on div at bounding box center [752, 402] width 1454 height 334
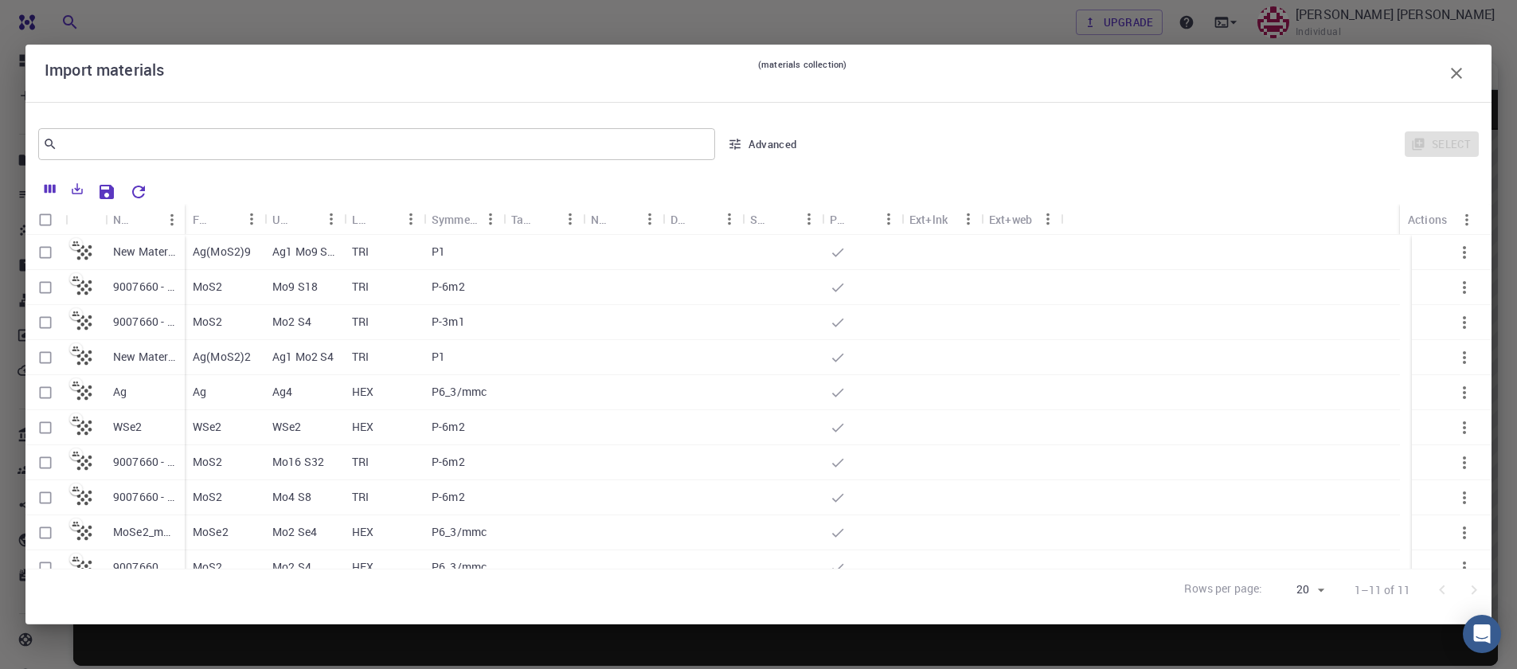
click at [45, 394] on input "Select row" at bounding box center [45, 392] width 30 height 30
checkbox input "true"
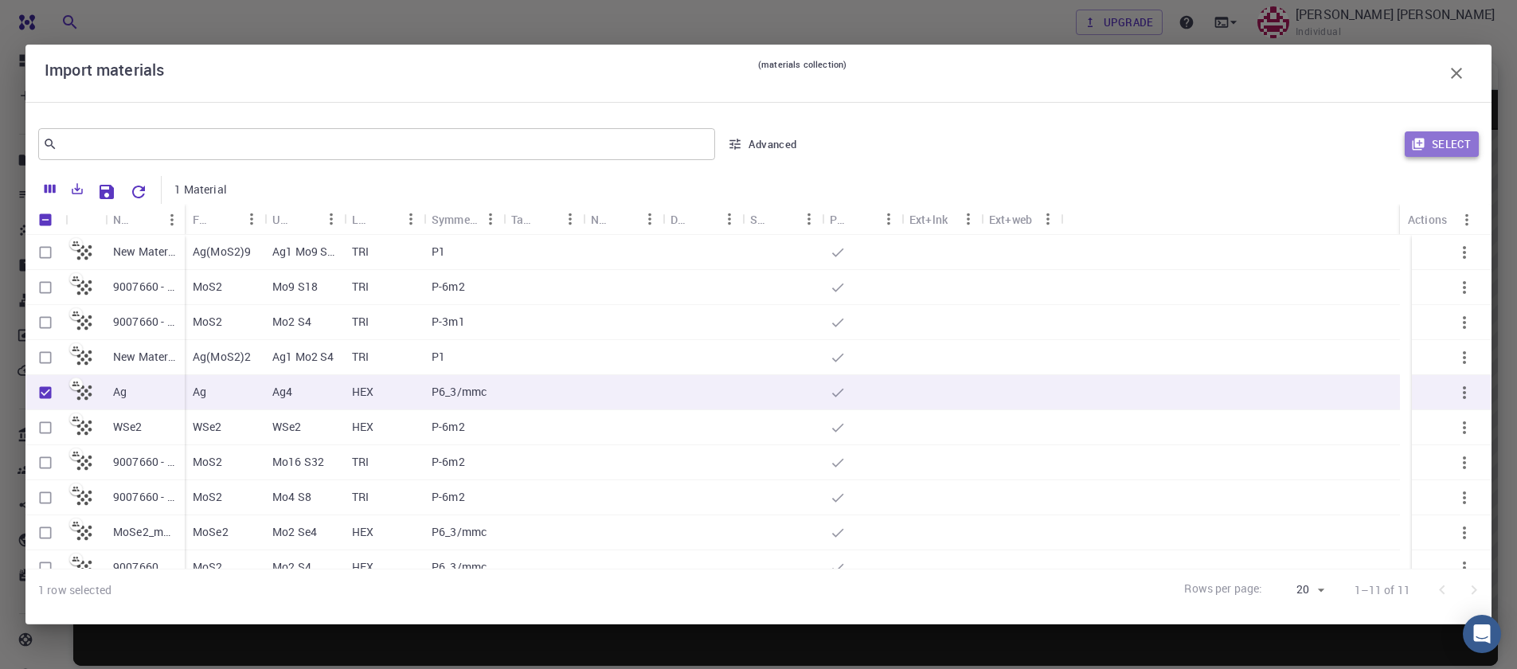
click at [1419, 140] on icon "button" at bounding box center [1418, 145] width 12 height 12
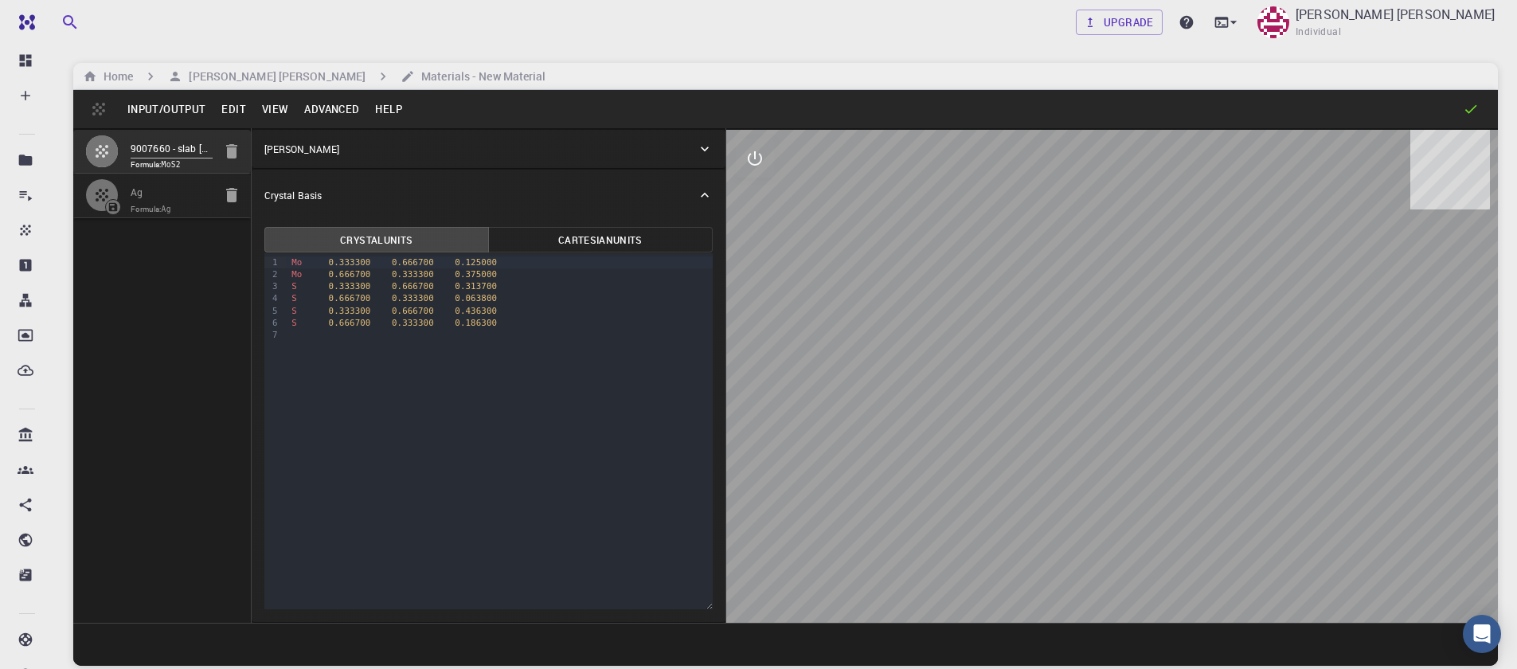
click at [162, 201] on input "Ag" at bounding box center [172, 193] width 82 height 18
type input "HEX"
type input "2.91113147"
type input "9.46370874"
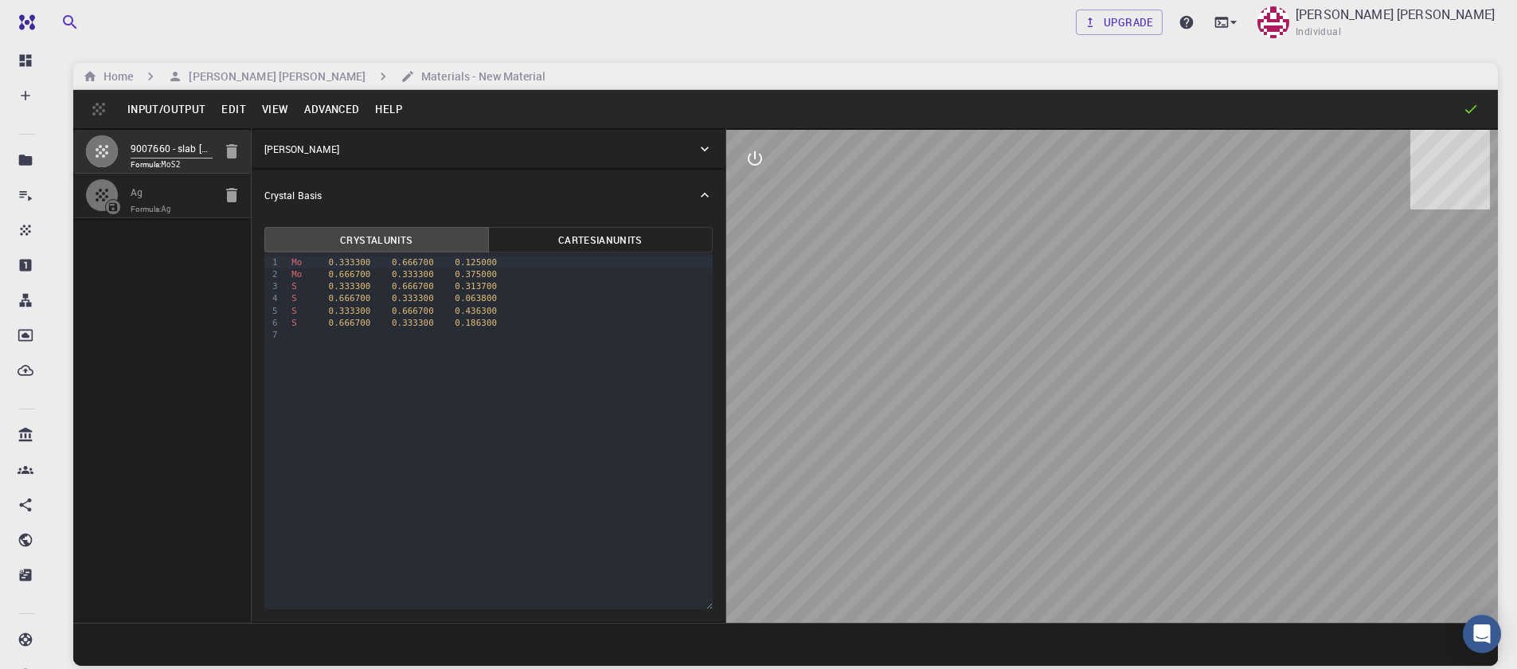
type input "119.99999999999999"
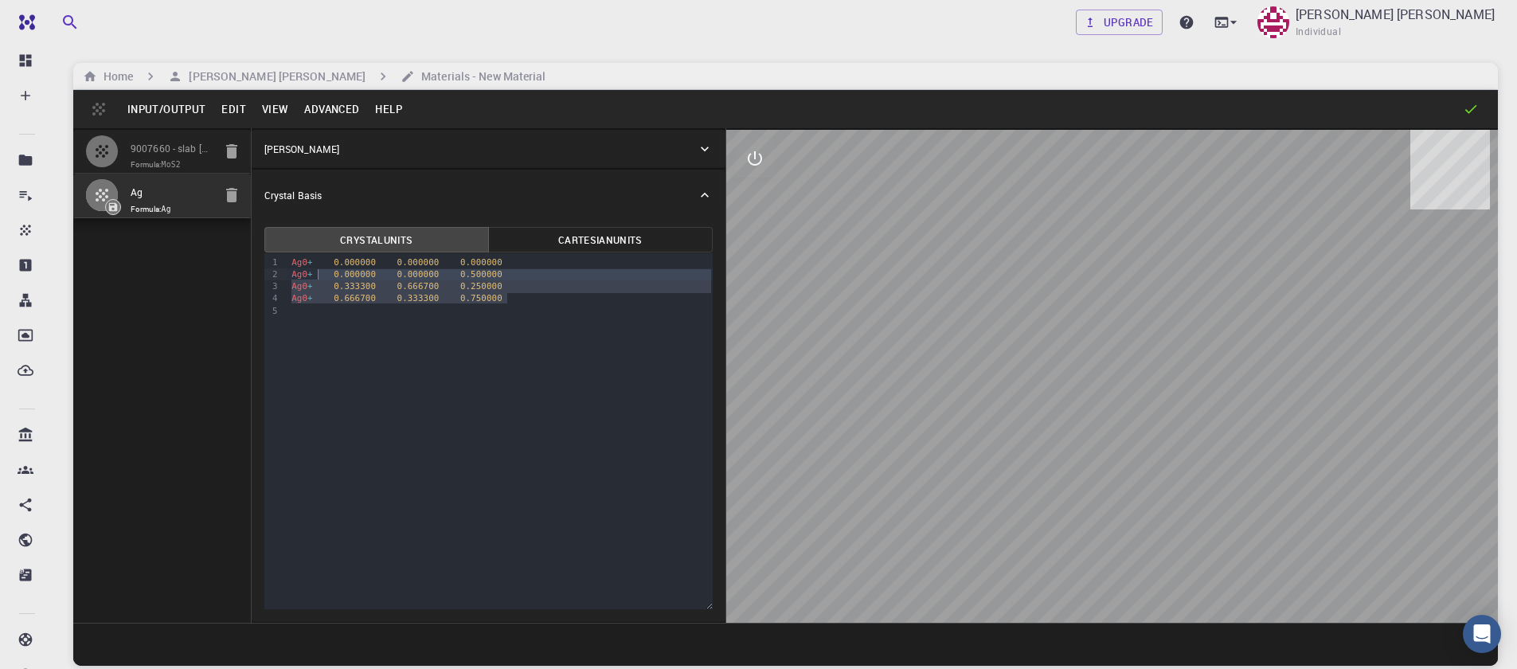
drag, startPoint x: 516, startPoint y: 302, endPoint x: 316, endPoint y: 307, distance: 199.9
click at [316, 282] on div "Ag0 + 0.000000 0.000000 0.000000 Ag0 + 0.000000 0.000000 0.500000 Ag0 + 0.33330…" at bounding box center [500, 286] width 426 height 67
click at [518, 298] on div "Ag0 + 0.666700 0.333300 0.750000" at bounding box center [500, 298] width 426 height 12
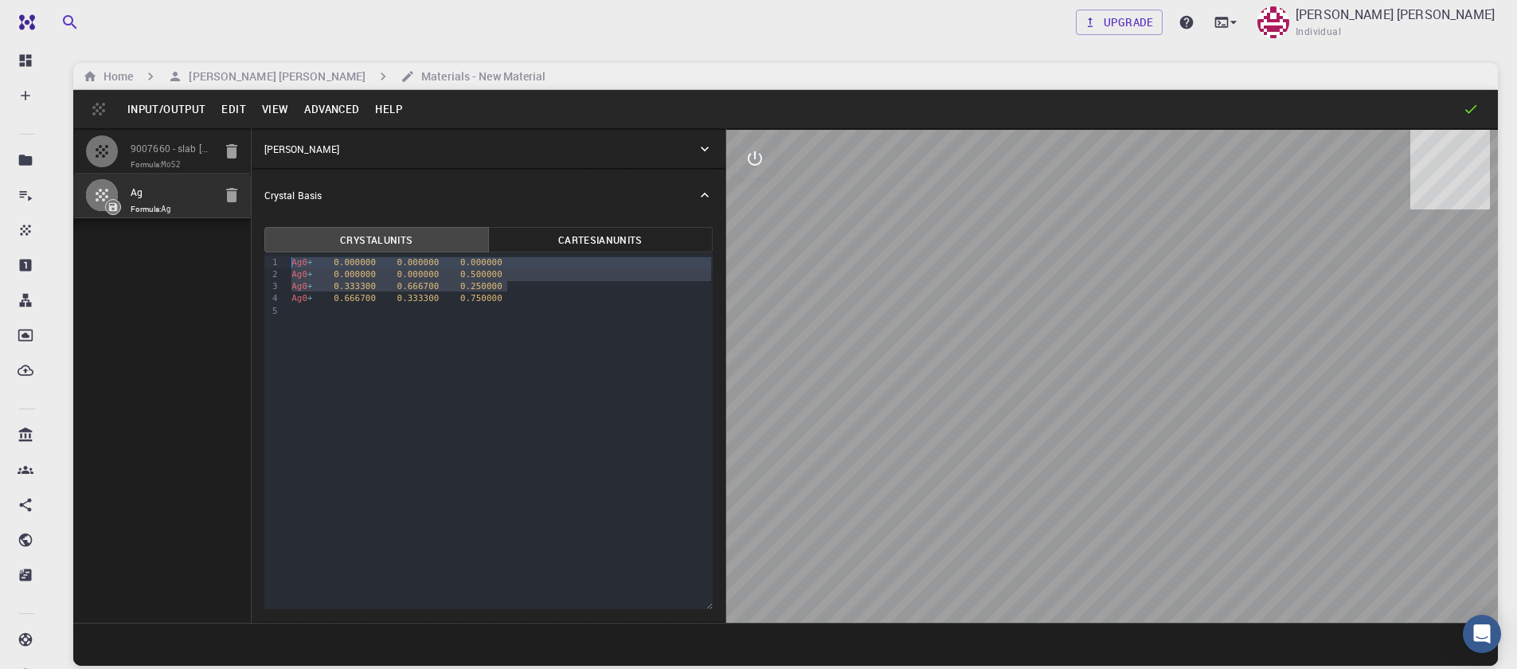
drag, startPoint x: 513, startPoint y: 287, endPoint x: 261, endPoint y: 265, distance: 252.5
click at [261, 265] on div "Crystal Units Cartesian Units Selection deleted 9 1 2 3 4 5 › Ag0 + 0.000000 0.…" at bounding box center [489, 421] width 474 height 401
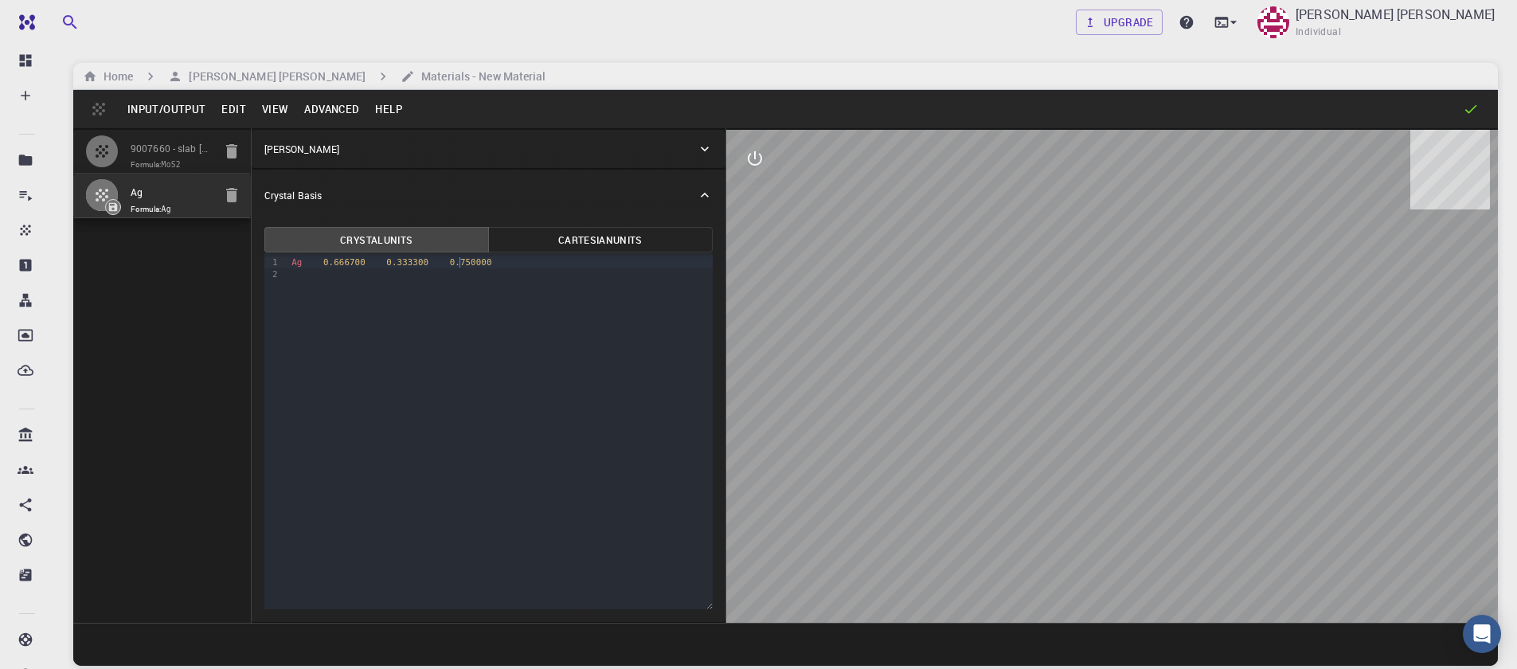
click at [463, 264] on span "0.750000" at bounding box center [471, 262] width 42 height 10
click at [467, 263] on span "0.750000" at bounding box center [471, 262] width 42 height 10
click at [322, 109] on button "Advanced" at bounding box center [331, 108] width 71 height 25
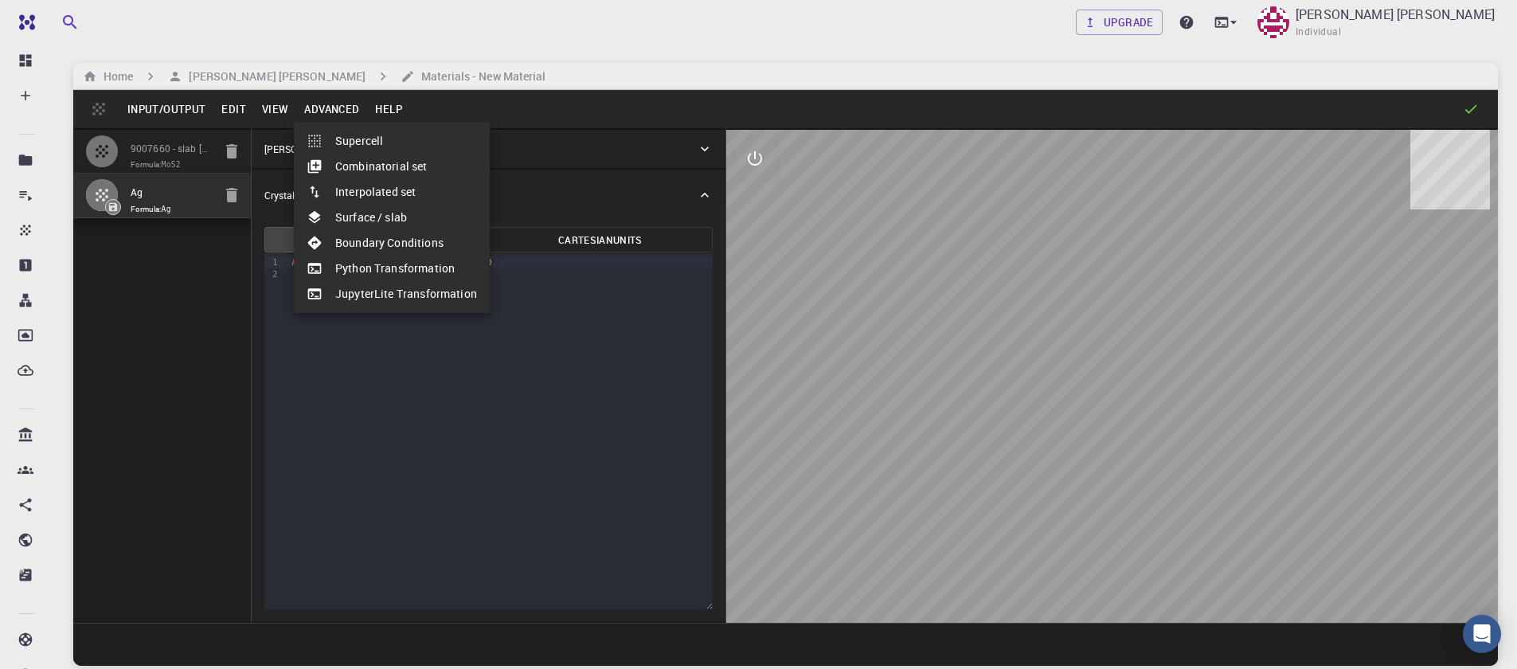
click at [383, 226] on li "Surface / slab" at bounding box center [392, 217] width 196 height 25
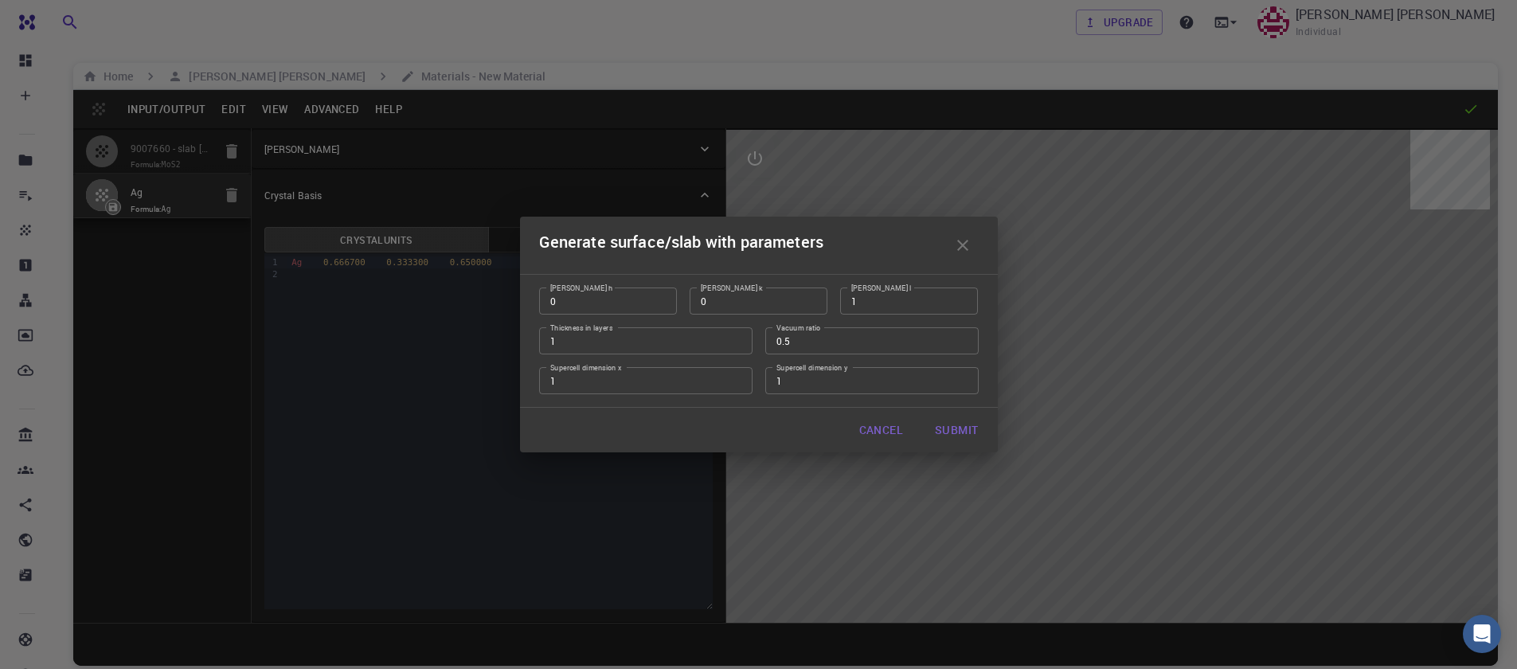
click at [946, 435] on button "Submit" at bounding box center [956, 430] width 68 height 32
type input "TRI"
type input "2.9111"
type input "2.911136645710744"
type input "18.9274"
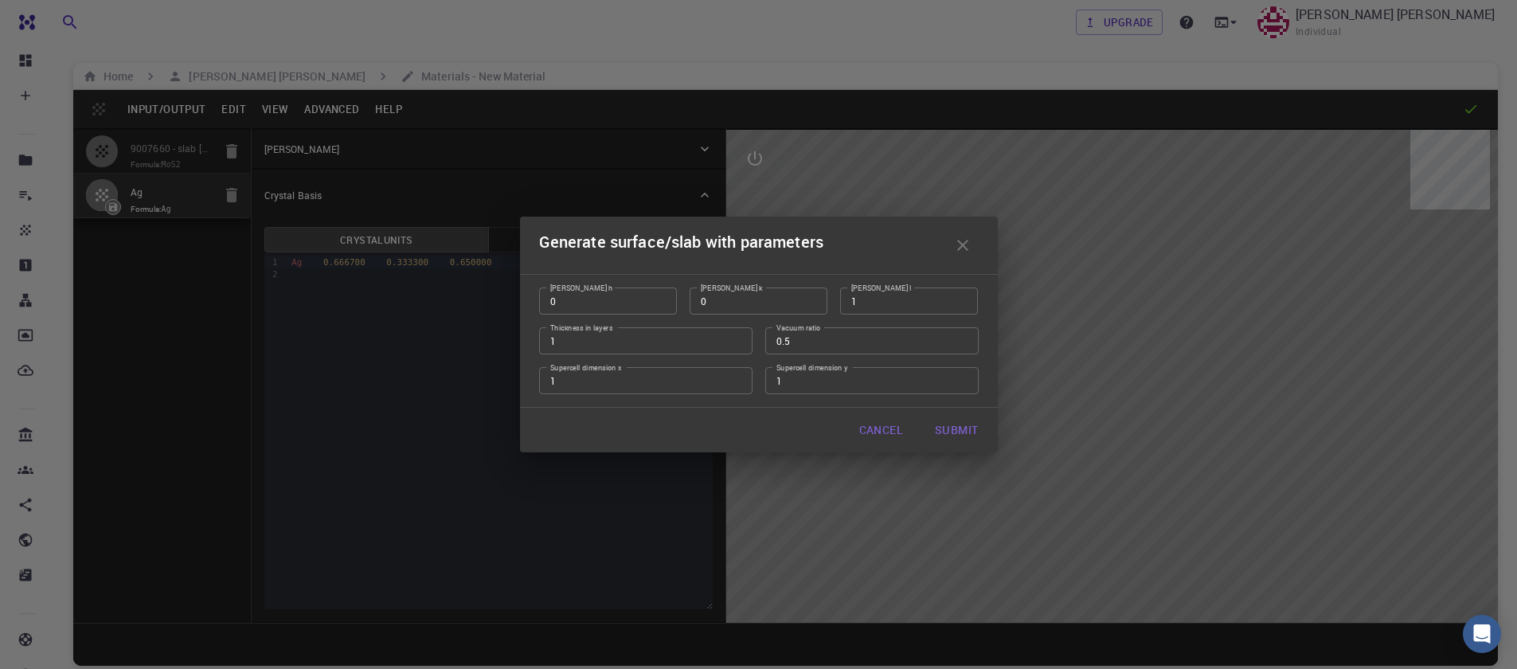
type input "120.00071990802071"
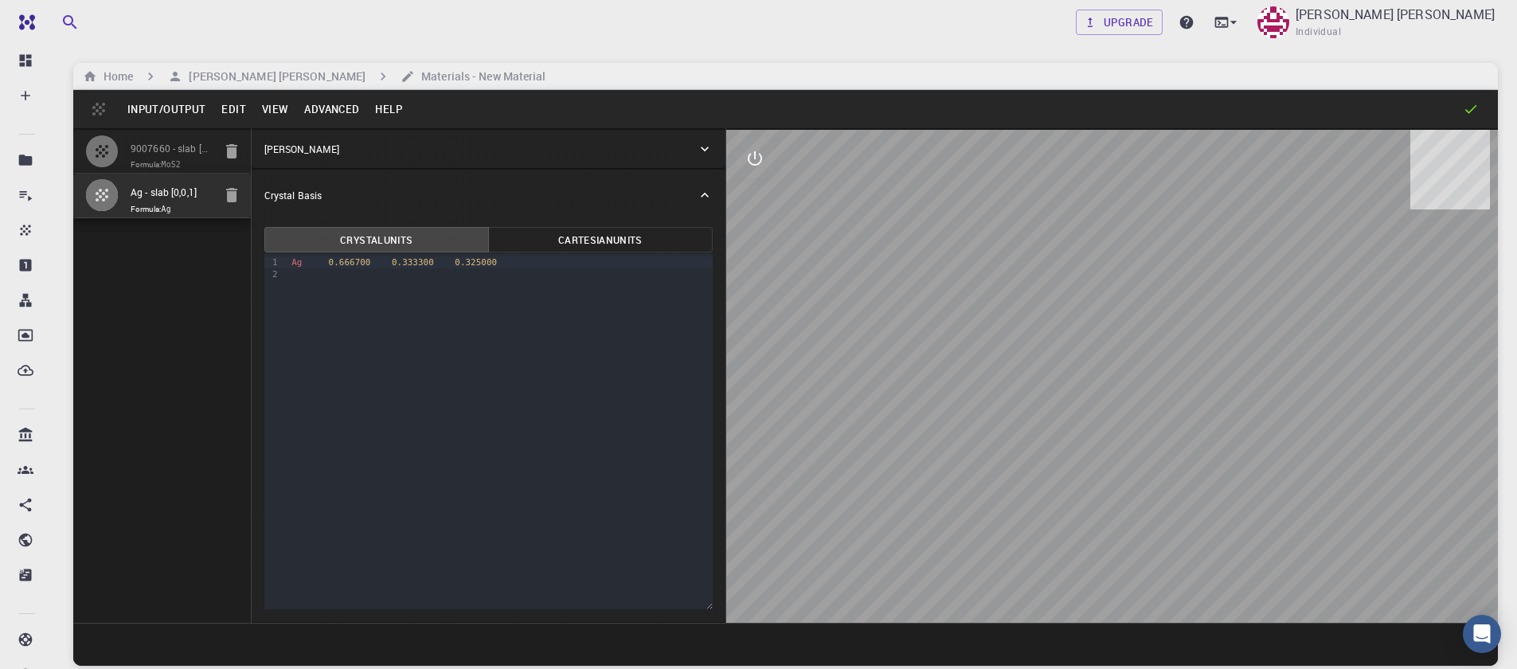
click at [264, 104] on button "View" at bounding box center [275, 108] width 43 height 25
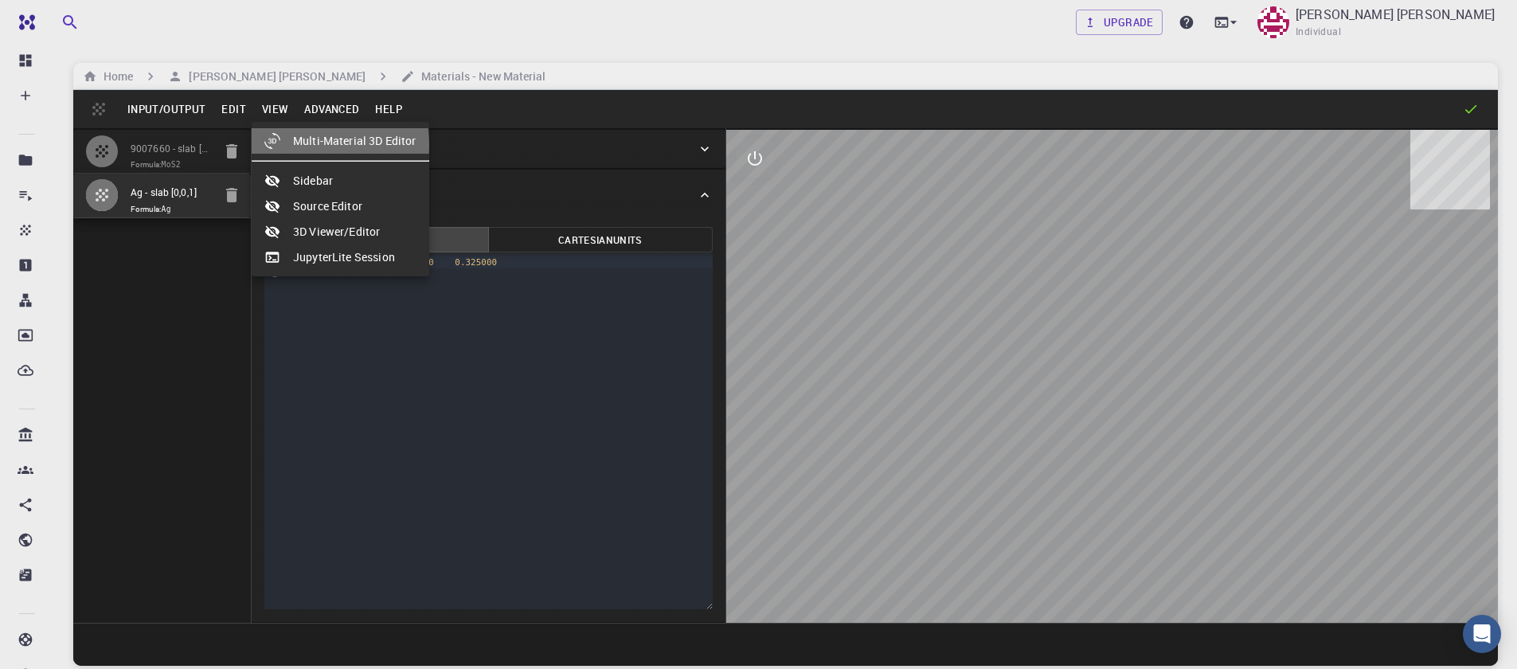
click at [299, 145] on li "Multi-Material 3D Editor" at bounding box center [341, 140] width 178 height 25
select select "Color"
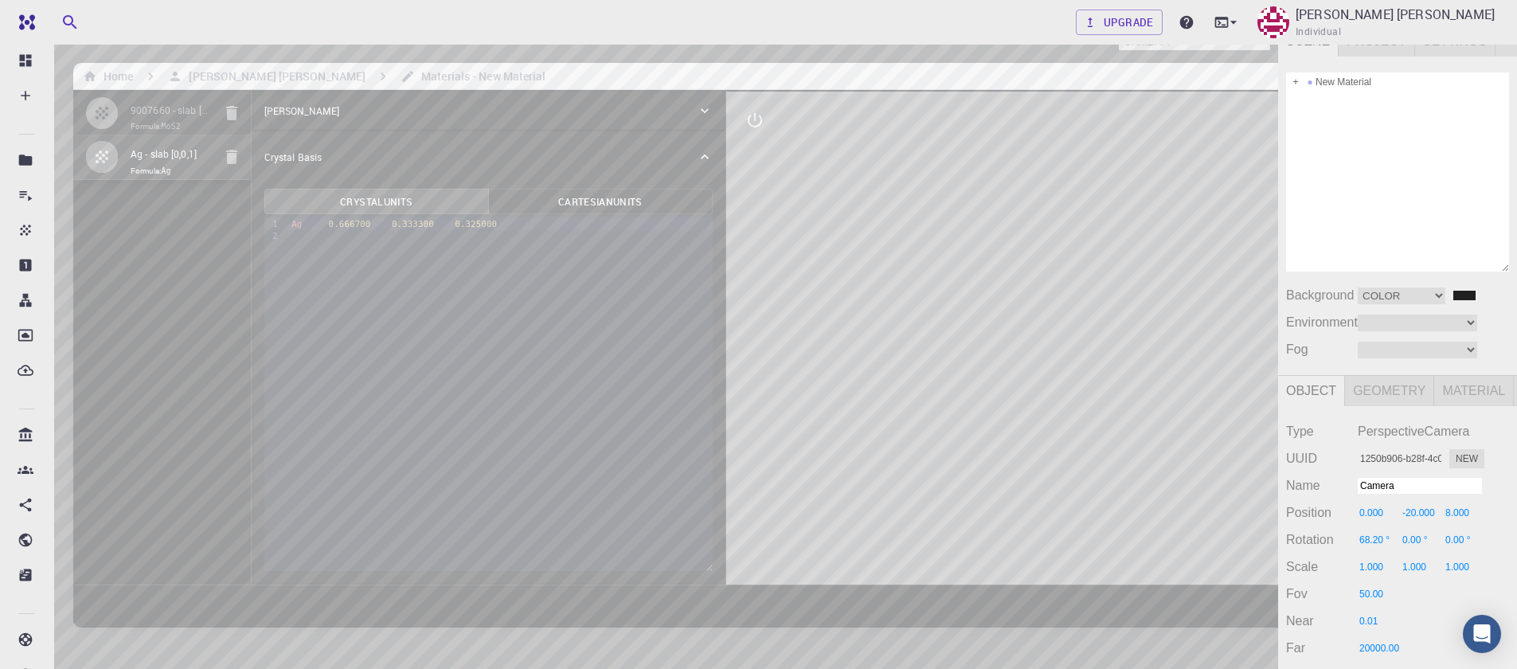
click at [690, 170] on div "Camera OrthographicCamera PerspectiveCamera Objects 17 Vertices 2,023 Triangles…" at bounding box center [639, 388] width 1278 height 726
click at [772, 253] on div "Camera OrthographicCamera PerspectiveCamera Objects 17 Vertices 2,023 Triangles…" at bounding box center [639, 388] width 1278 height 726
click at [1312, 83] on span at bounding box center [1309, 81] width 11 height 11
click at [1288, 82] on div "New Material" at bounding box center [1397, 81] width 223 height 19
click at [1295, 80] on span at bounding box center [1295, 81] width 11 height 11
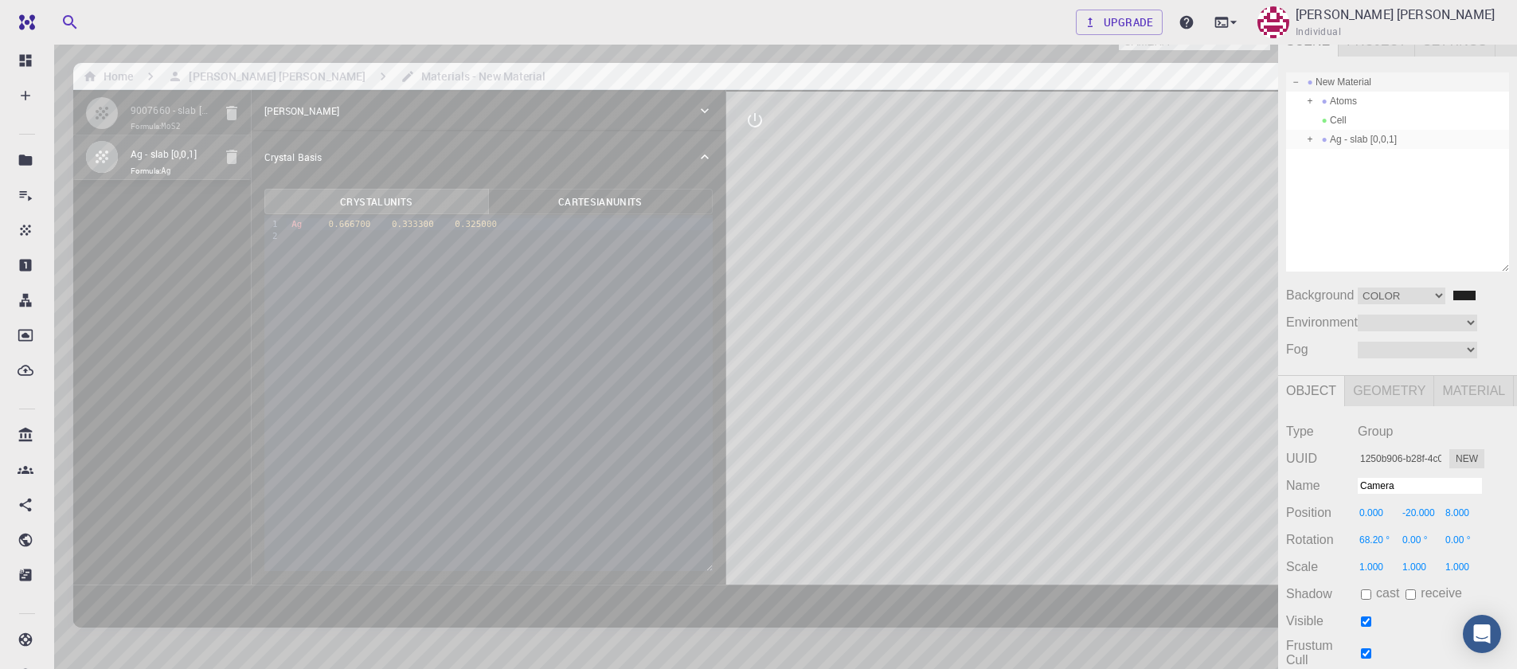
click at [1306, 138] on span at bounding box center [1309, 139] width 11 height 11
click at [1312, 100] on span at bounding box center [1309, 101] width 11 height 11
click at [1351, 103] on div "Atoms" at bounding box center [1397, 101] width 223 height 19
click at [746, 107] on div "Camera OrthographicCamera PerspectiveCamera Objects 17 Vertices 2,023 Triangles…" at bounding box center [639, 388] width 1278 height 726
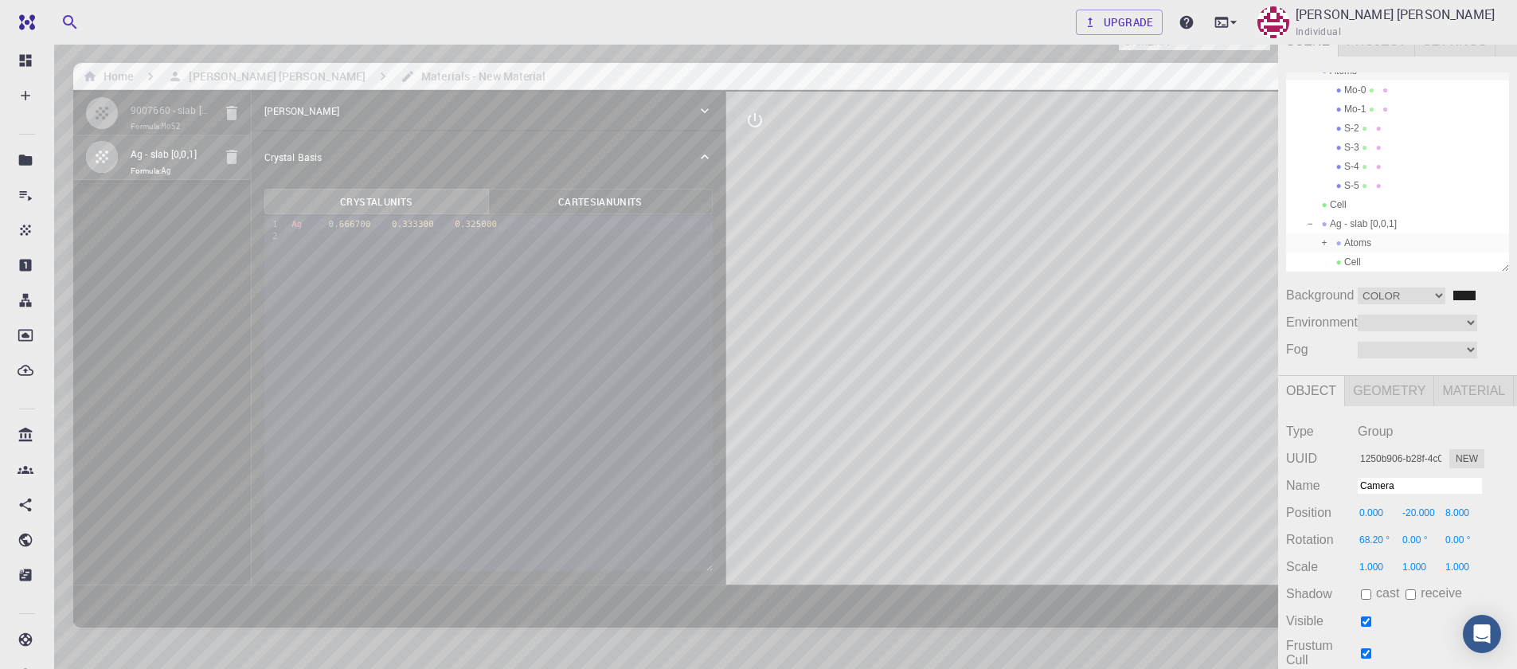
click at [1319, 240] on span at bounding box center [1324, 242] width 11 height 11
click at [1366, 241] on div "Ag-0" at bounding box center [1397, 242] width 223 height 19
click at [676, 192] on div "Camera OrthographicCamera PerspectiveCamera Objects 17 Vertices 2,023 Triangles…" at bounding box center [639, 388] width 1278 height 726
click at [1351, 256] on div "Cell" at bounding box center [1397, 261] width 223 height 19
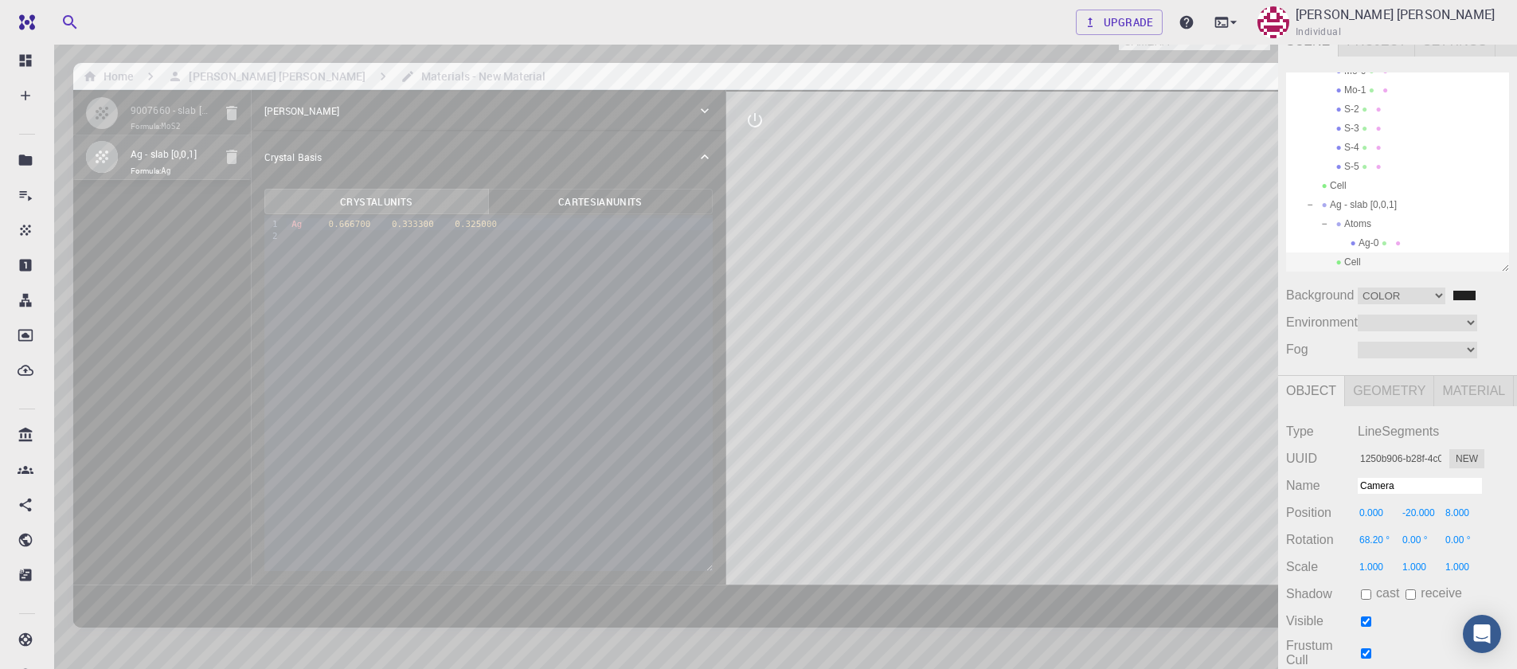
click at [682, 301] on div "Camera OrthographicCamera PerspectiveCamera Objects 17 Vertices 2,023 Triangles…" at bounding box center [639, 388] width 1278 height 726
click at [549, 313] on div "Camera OrthographicCamera PerspectiveCamera Objects 17 Vertices 2,023 Triangles…" at bounding box center [639, 388] width 1278 height 726
click at [639, 345] on div "Camera OrthographicCamera PerspectiveCamera Objects 17 Vertices 2,023 Triangles…" at bounding box center [639, 388] width 1278 height 726
click at [897, 277] on div "Camera OrthographicCamera PerspectiveCamera Objects 17 Vertices 2,023 Triangles…" at bounding box center [639, 388] width 1278 height 726
click at [0, 0] on div "Exit" at bounding box center [0, 0] width 0 height 0
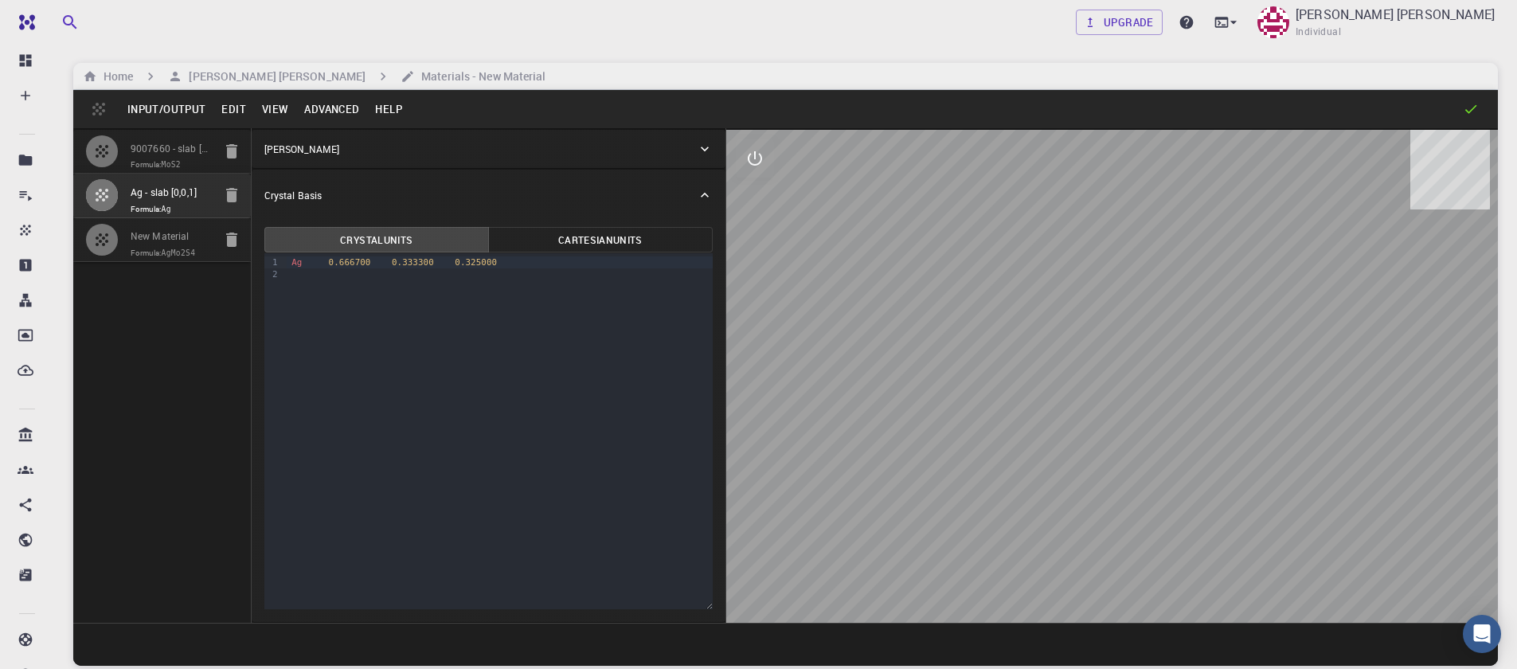
click at [141, 253] on span "Formula: AgMo2S4" at bounding box center [172, 253] width 82 height 13
type input "3.1610000133514404"
type input "3.1609945049040515"
type input "24.59000015258789"
type input "120.00005764579011"
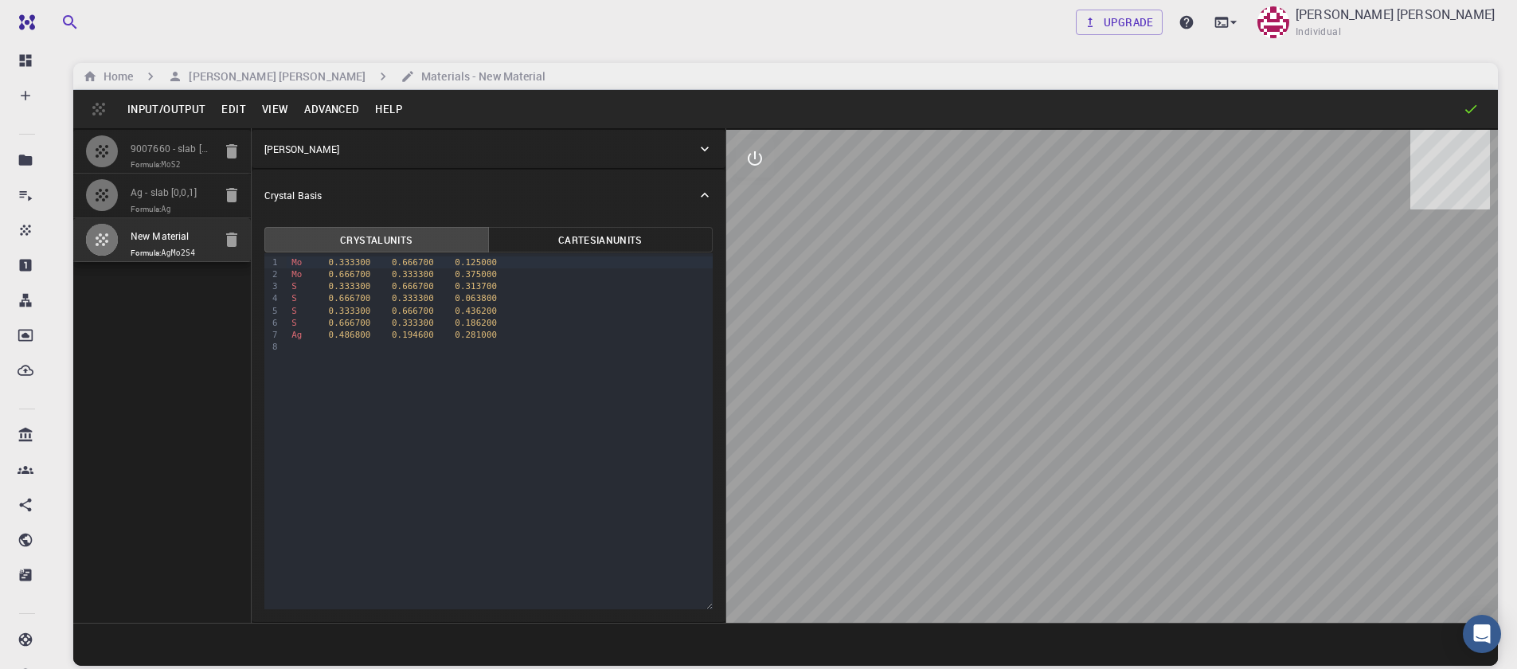
drag, startPoint x: 1102, startPoint y: 473, endPoint x: 1078, endPoint y: 461, distance: 26.7
click at [1046, 467] on div at bounding box center [1112, 376] width 772 height 493
click at [763, 158] on icon "interactive" at bounding box center [754, 158] width 19 height 19
click at [763, 209] on button "view" at bounding box center [755, 197] width 38 height 38
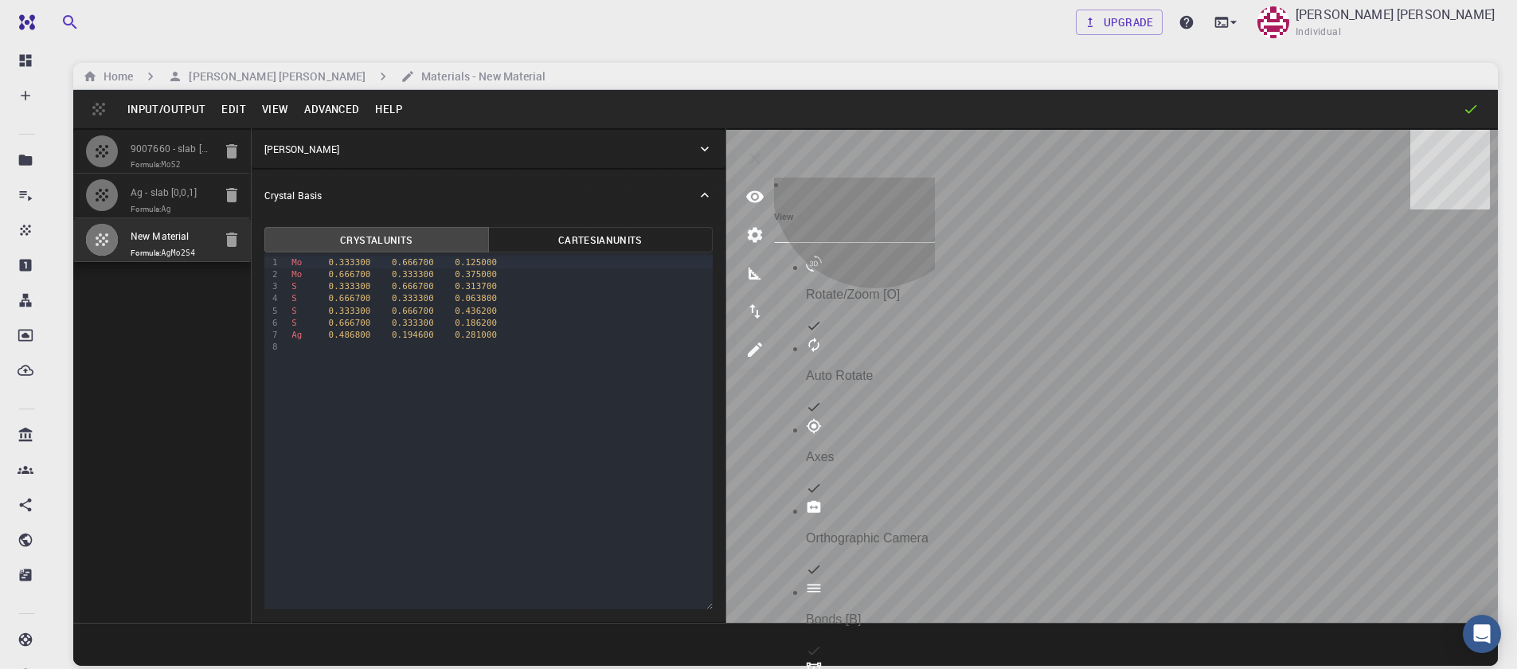
click at [881, 287] on p "Rotate/Zoom [O]" at bounding box center [870, 294] width 129 height 14
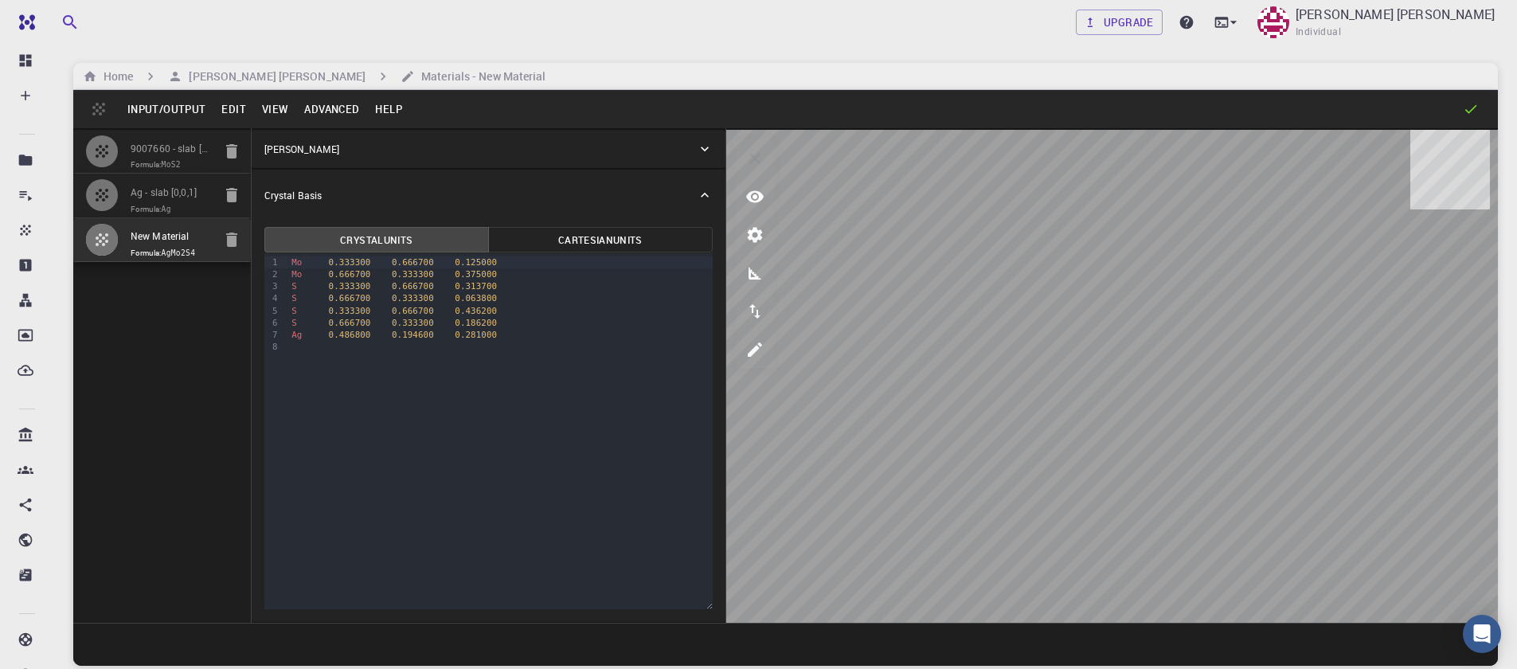
click at [1154, 588] on div "Input/Output Edit View Advanced Help 9007660 - slab [0,0,1] Formula: MoS2 Ag - …" at bounding box center [785, 378] width 1424 height 576
click at [409, 334] on span "0.194600" at bounding box center [413, 335] width 42 height 10
click at [424, 334] on span "0.194600" at bounding box center [413, 335] width 42 height 10
click at [156, 112] on button "Input/Output" at bounding box center [166, 108] width 94 height 25
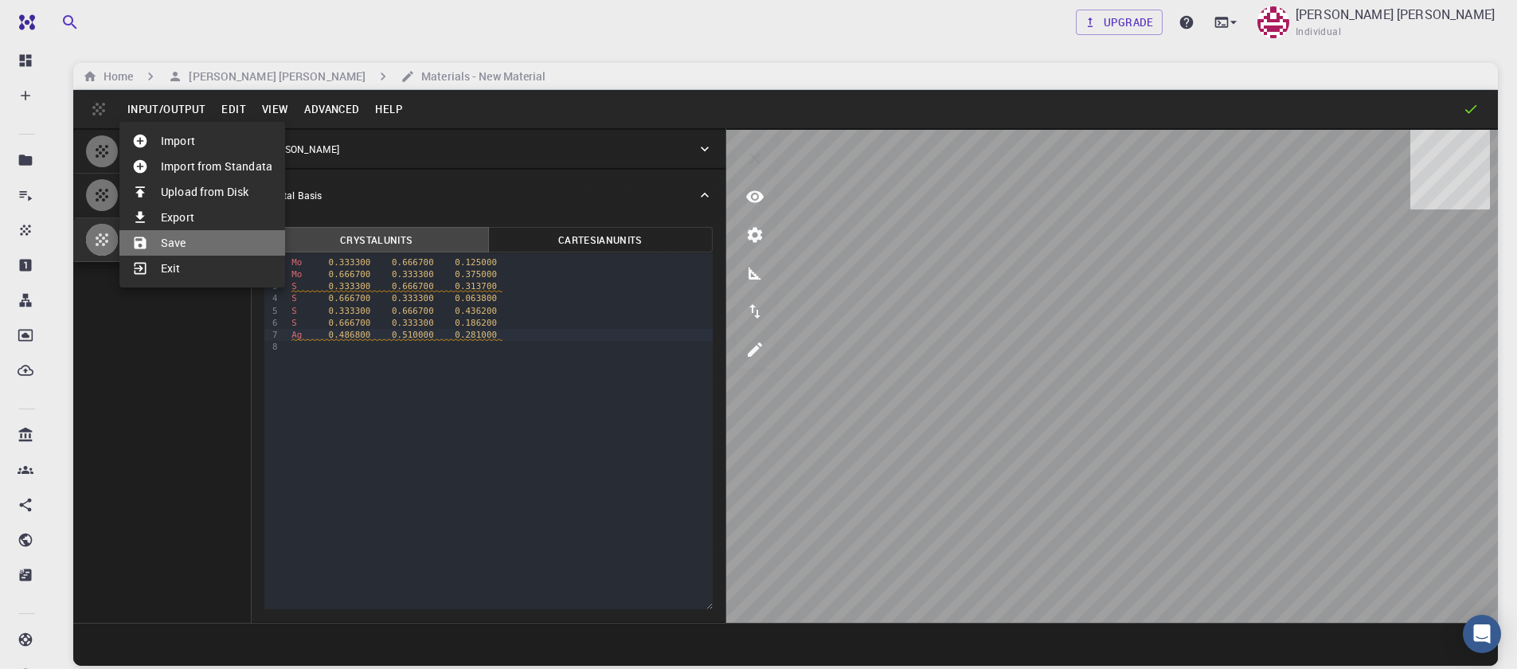
click at [200, 245] on li "Save" at bounding box center [202, 242] width 166 height 25
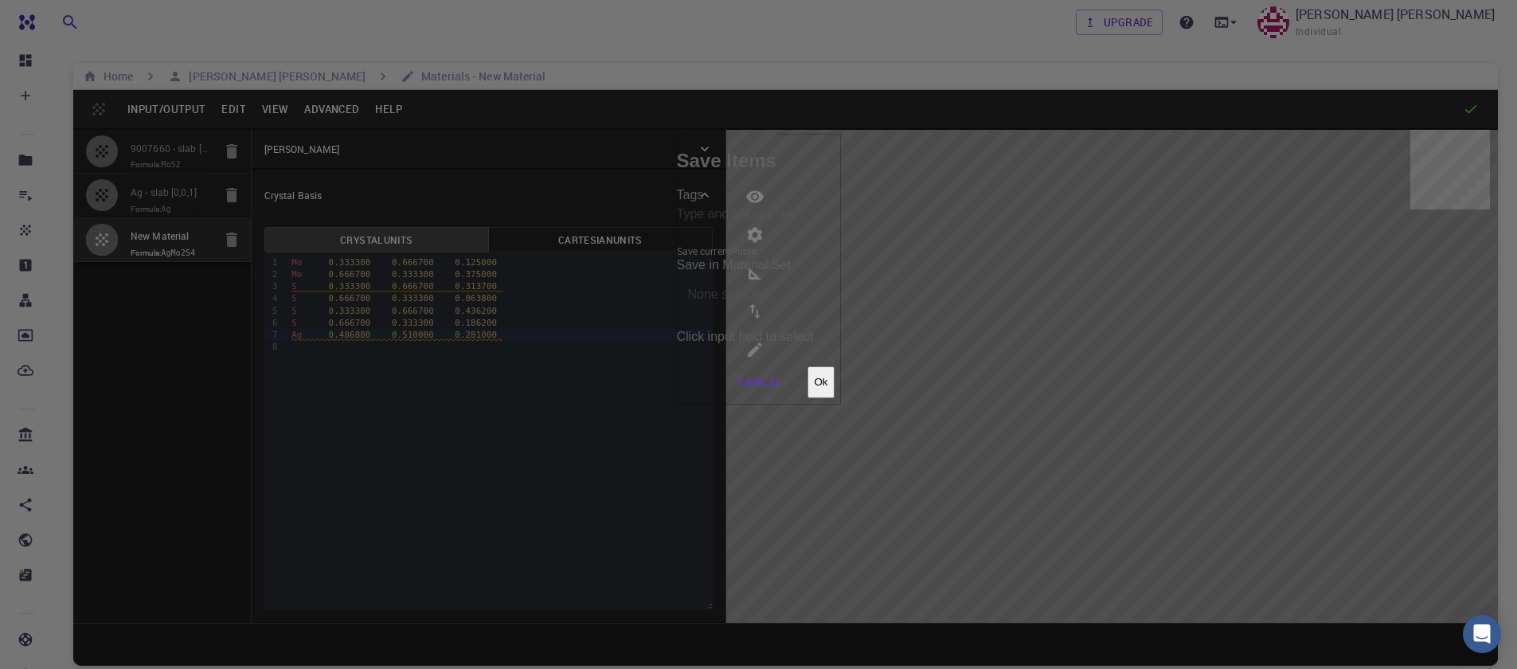
click at [834, 366] on button "Ok" at bounding box center [820, 382] width 26 height 32
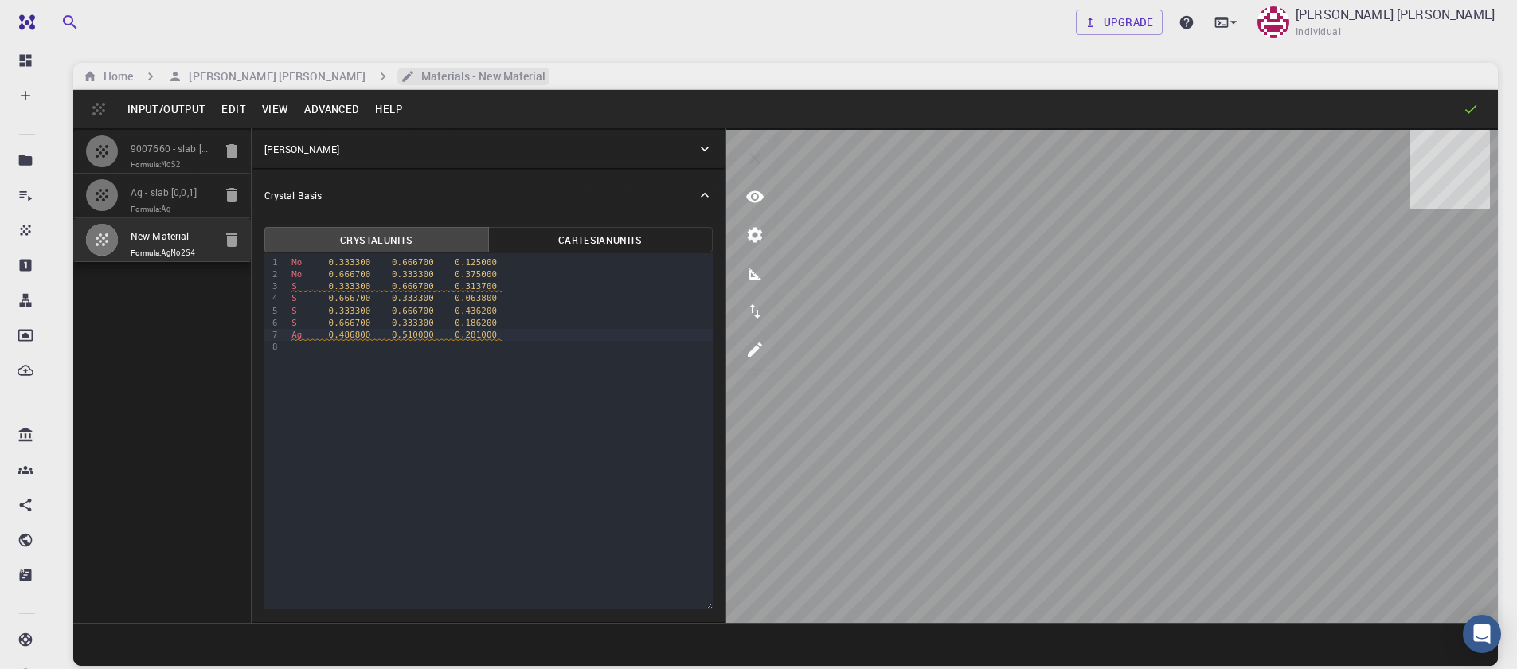
click at [415, 76] on h6 "Materials - New Material" at bounding box center [480, 77] width 131 height 18
click at [275, 74] on h6 "Sanjay Kumar Mahla" at bounding box center [273, 77] width 183 height 18
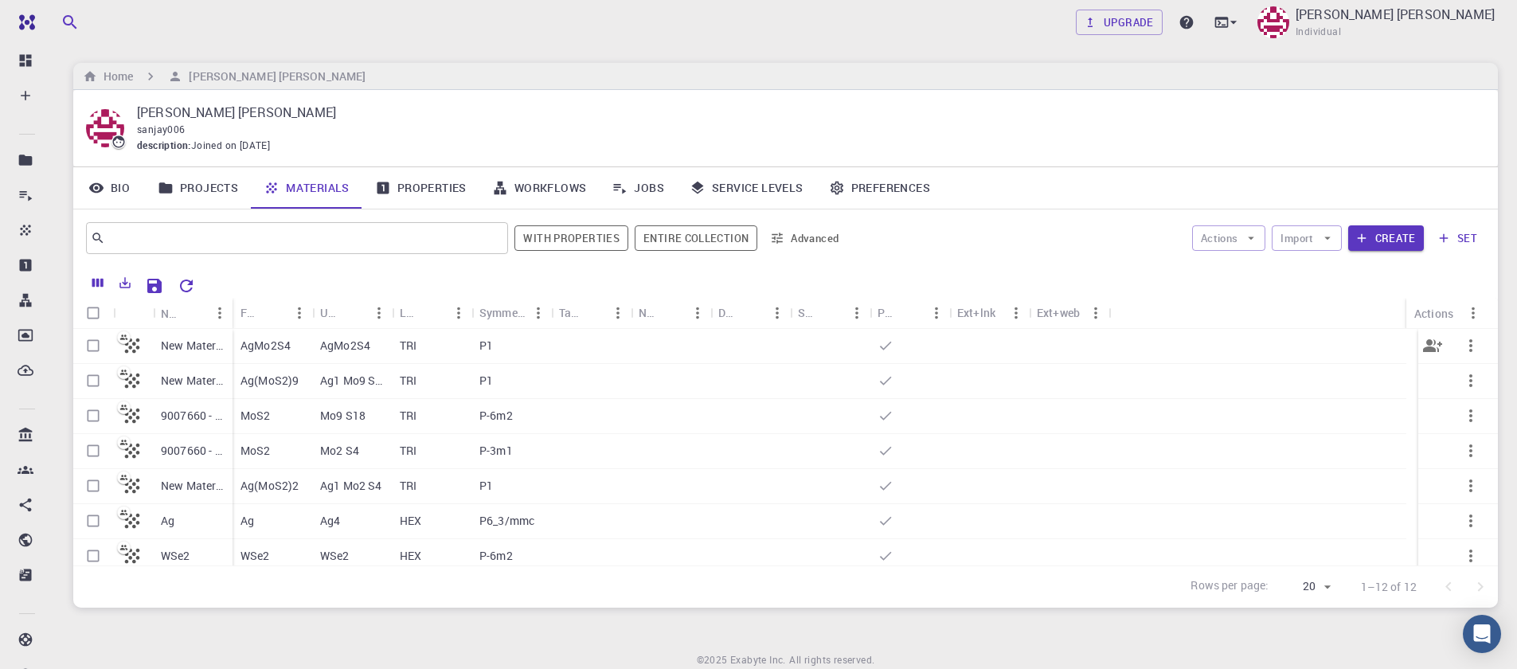
click at [90, 348] on input "Select row" at bounding box center [93, 345] width 30 height 30
checkbox input "true"
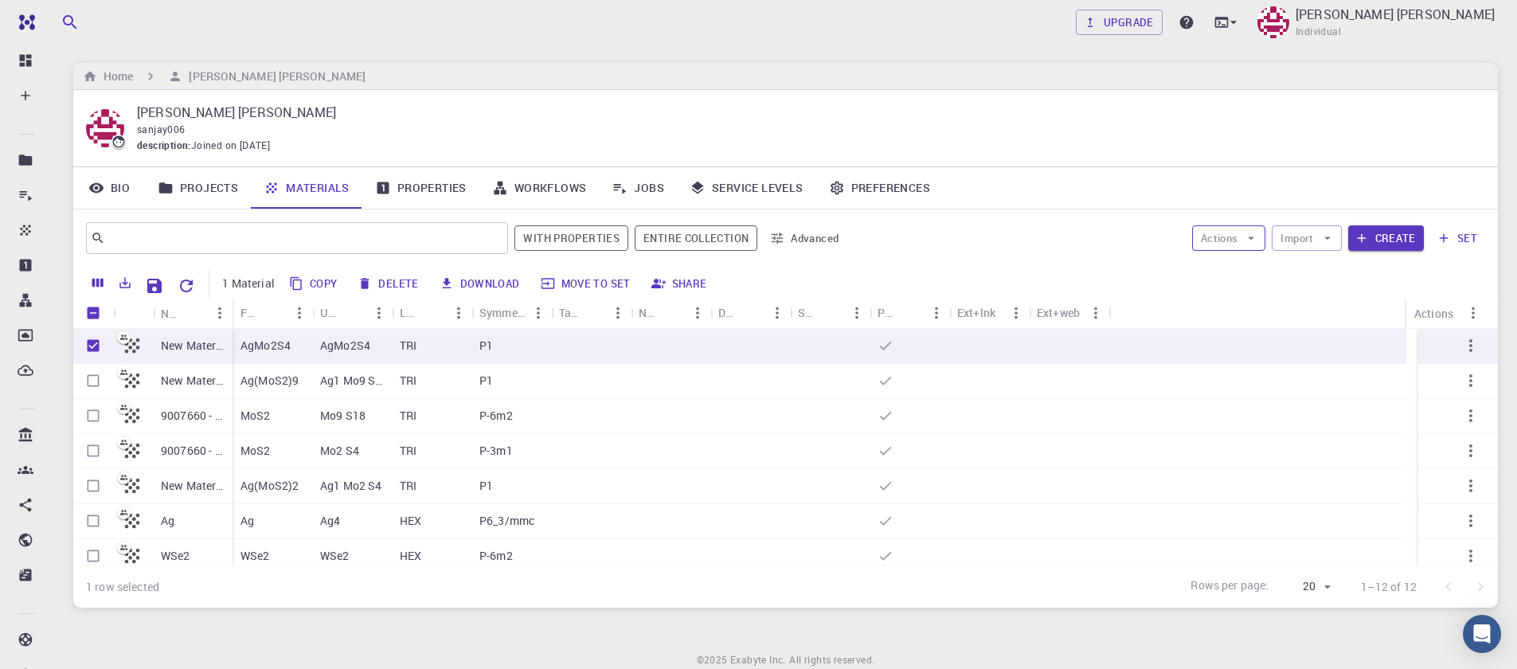
click at [1251, 240] on icon "button" at bounding box center [1251, 238] width 14 height 14
click at [1243, 283] on span "Create Job" at bounding box center [1256, 290] width 62 height 14
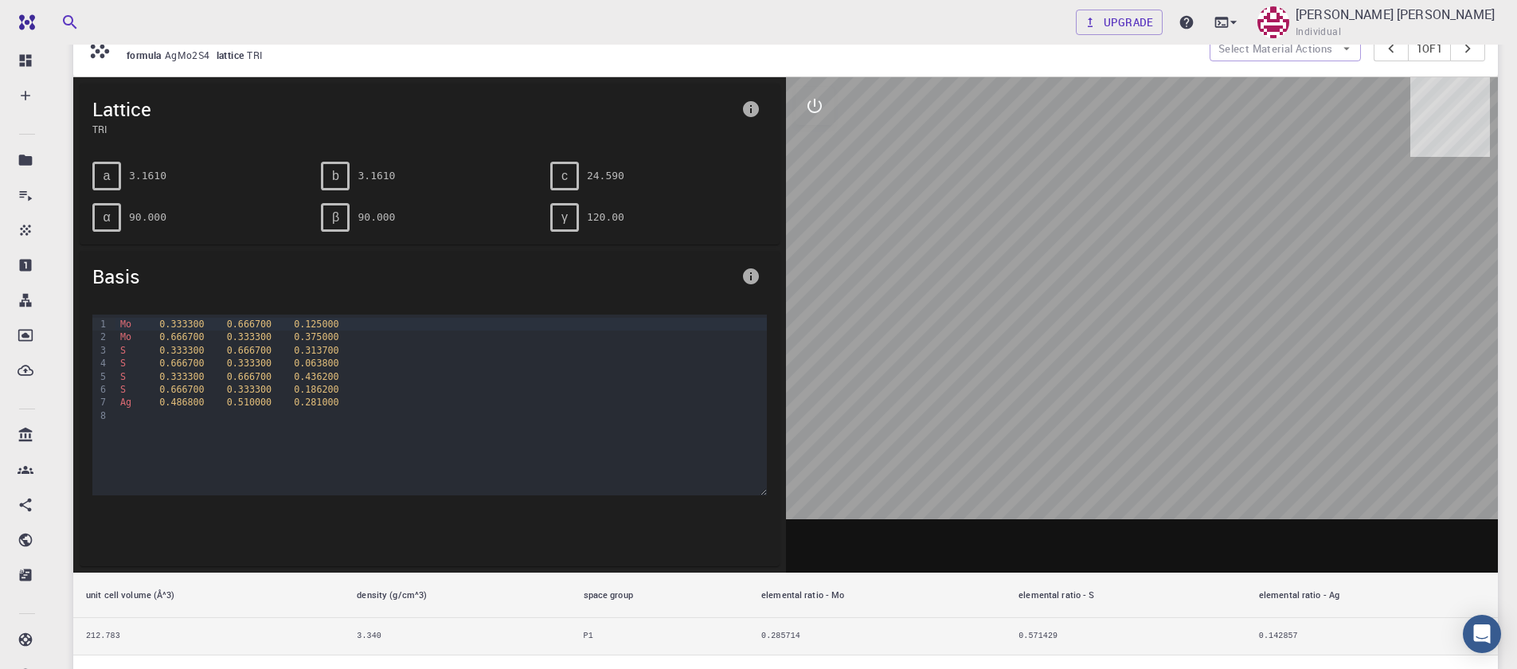
scroll to position [191, 0]
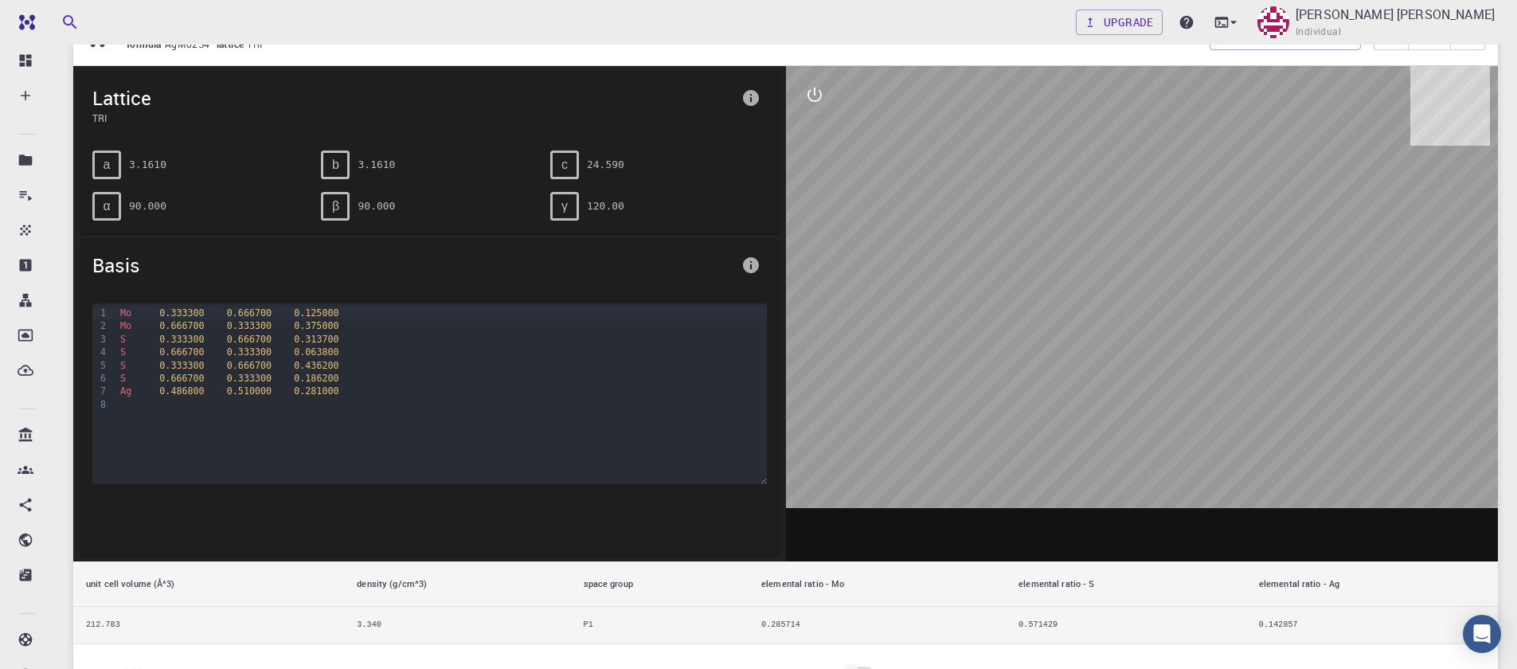
drag, startPoint x: 1160, startPoint y: 389, endPoint x: 1045, endPoint y: 282, distance: 157.7
click at [1158, 385] on div at bounding box center [1142, 313] width 713 height 495
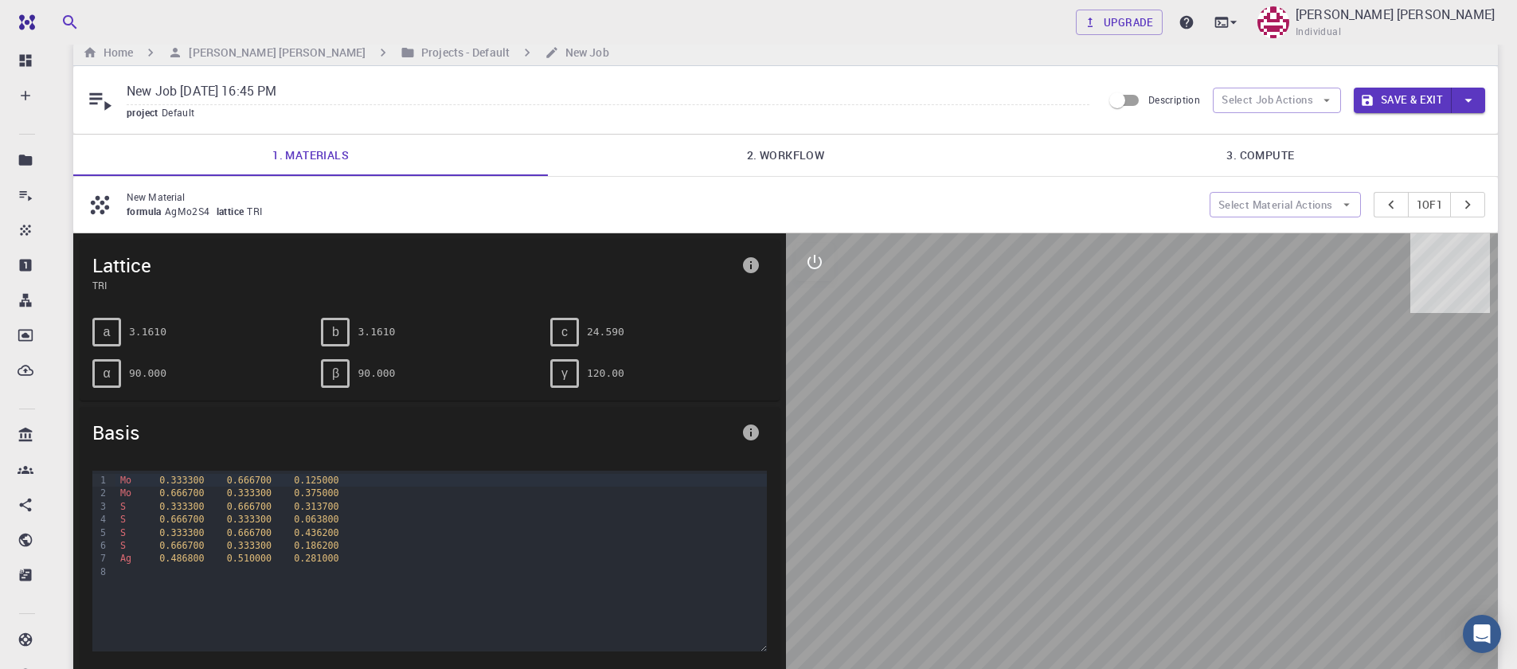
scroll to position [0, 0]
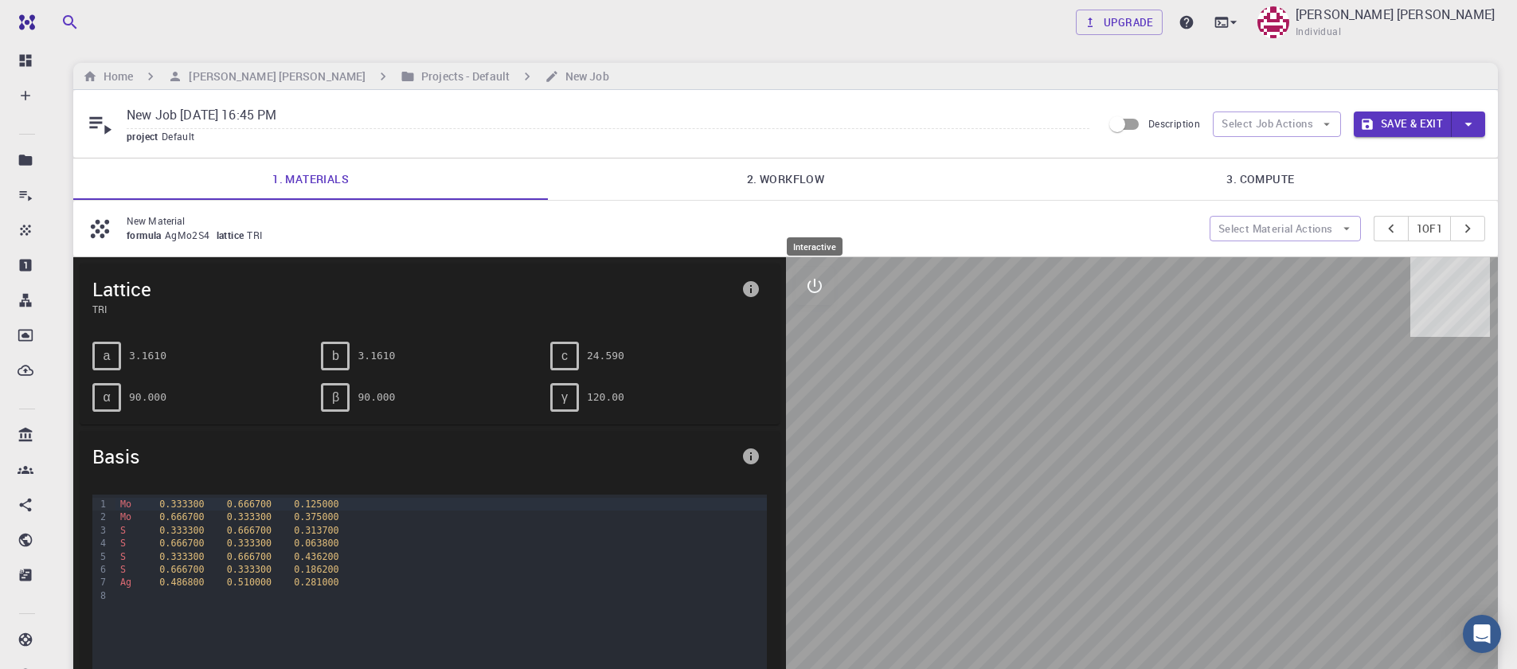
click at [823, 288] on icon "interactive" at bounding box center [814, 285] width 19 height 19
click at [823, 326] on button "view" at bounding box center [814, 324] width 38 height 38
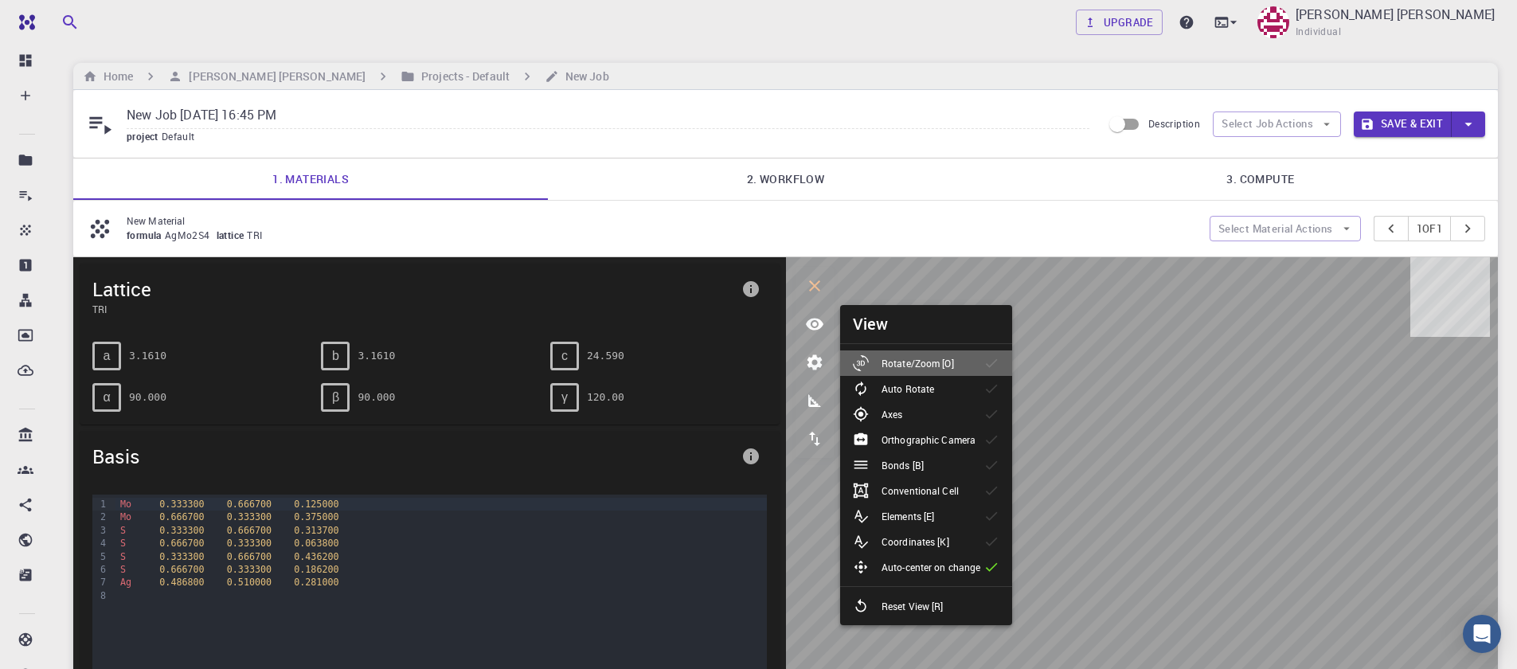
click at [920, 356] on p "Rotate/Zoom [O]" at bounding box center [917, 363] width 72 height 14
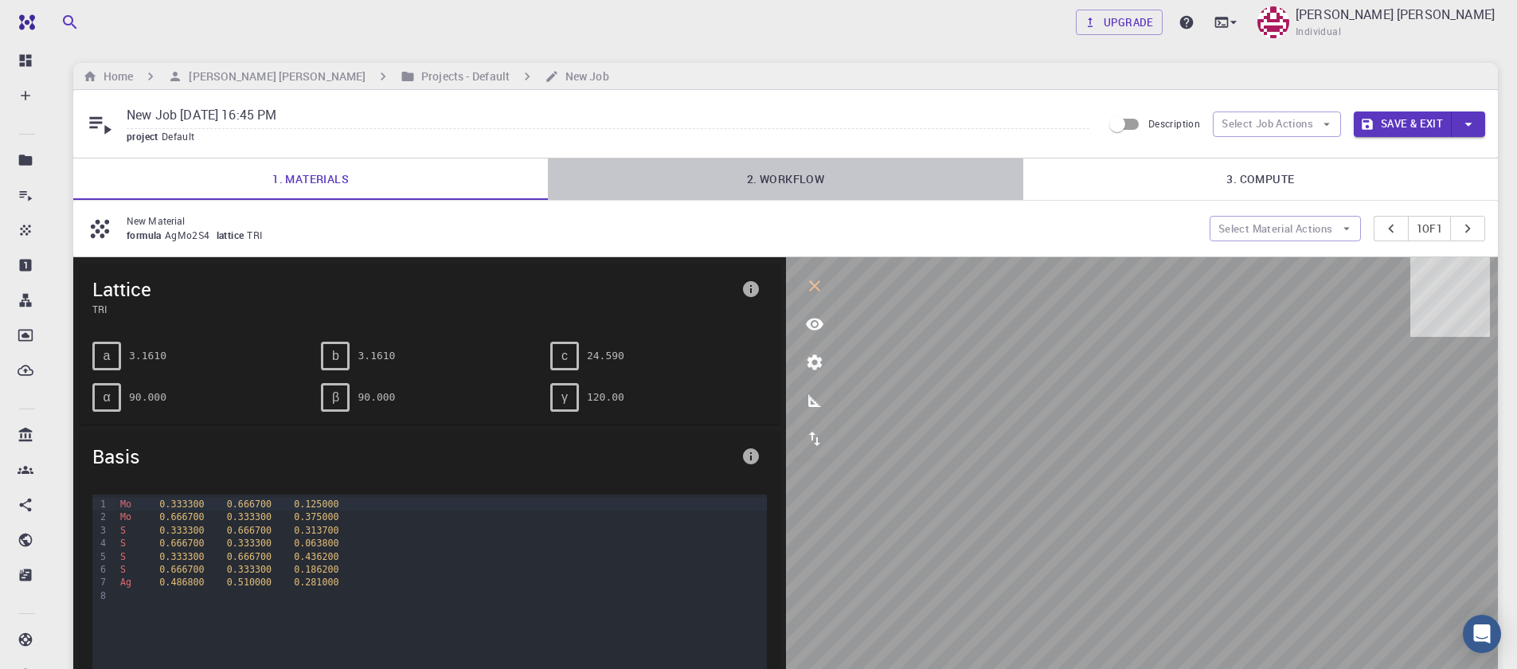
click at [803, 188] on link "2. Workflow" at bounding box center [785, 178] width 475 height 41
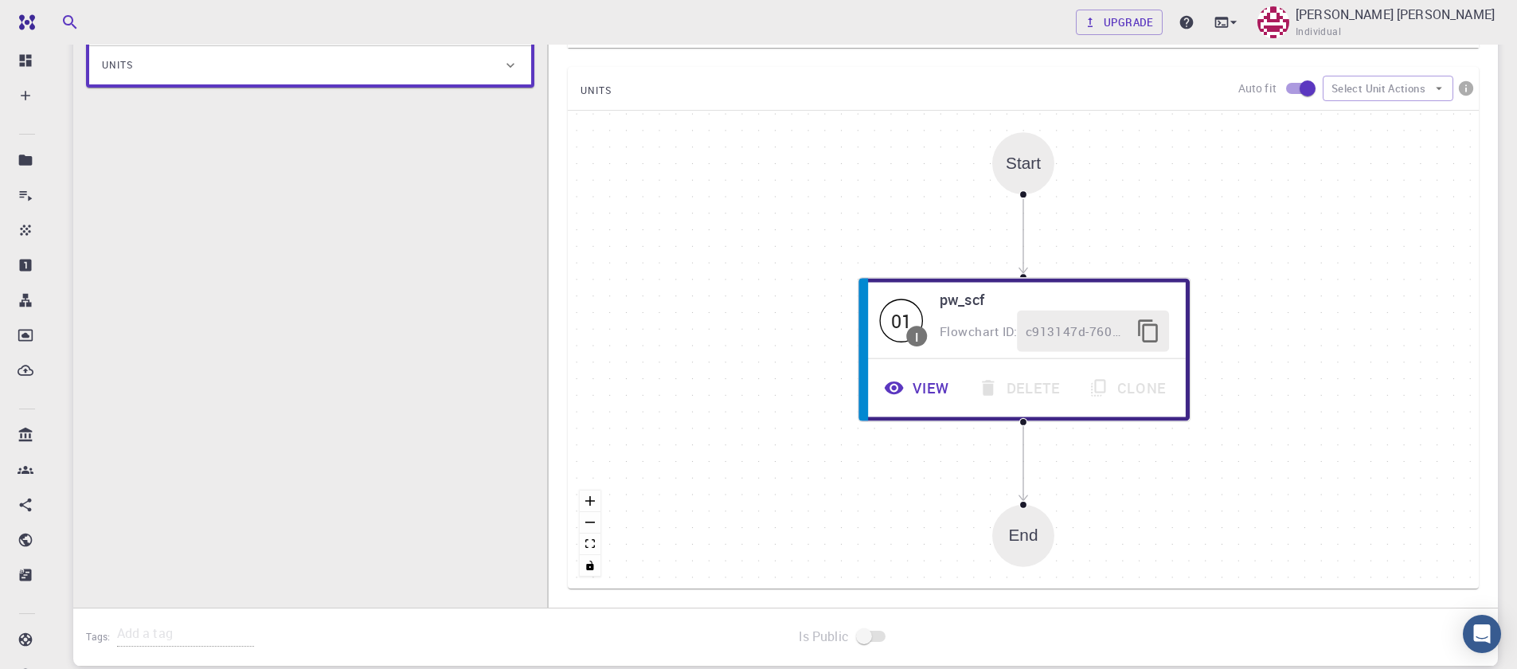
scroll to position [478, 0]
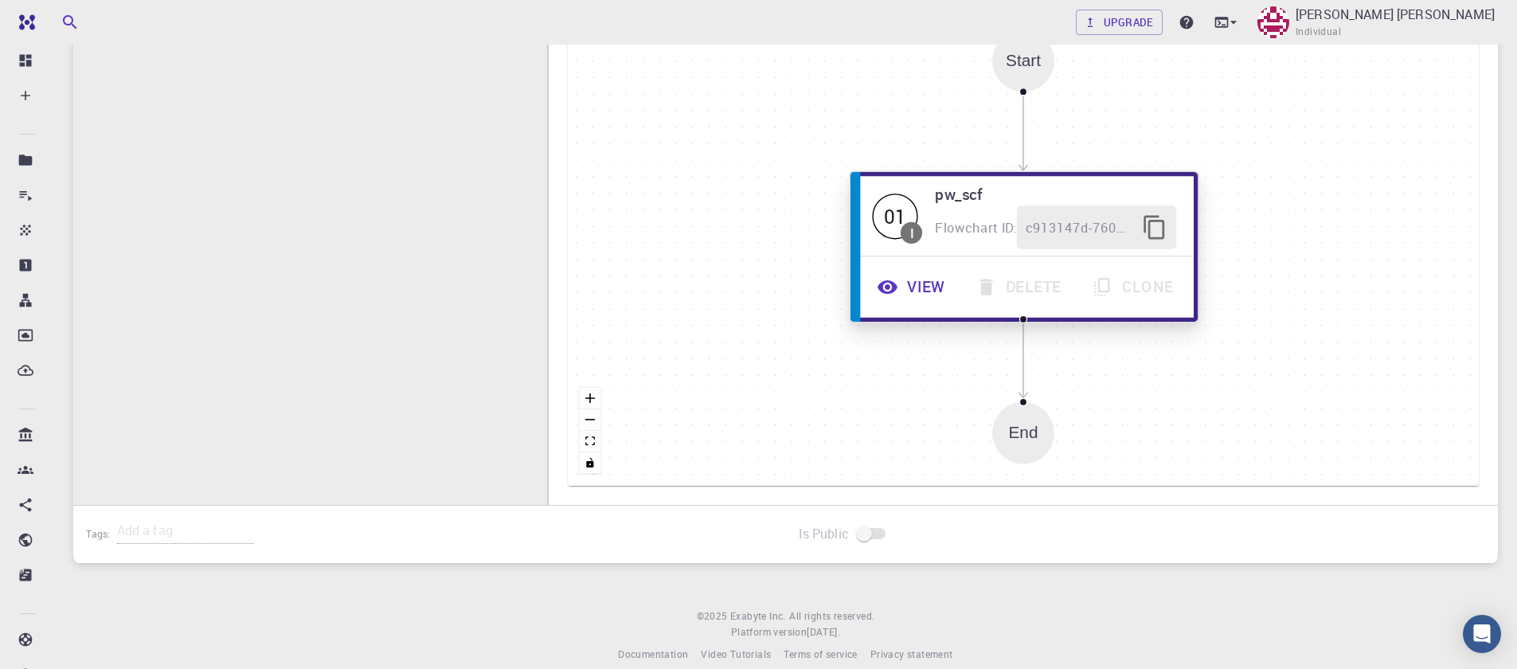
click at [893, 299] on button "View" at bounding box center [913, 287] width 99 height 44
click at [905, 287] on button "View" at bounding box center [913, 286] width 99 height 44
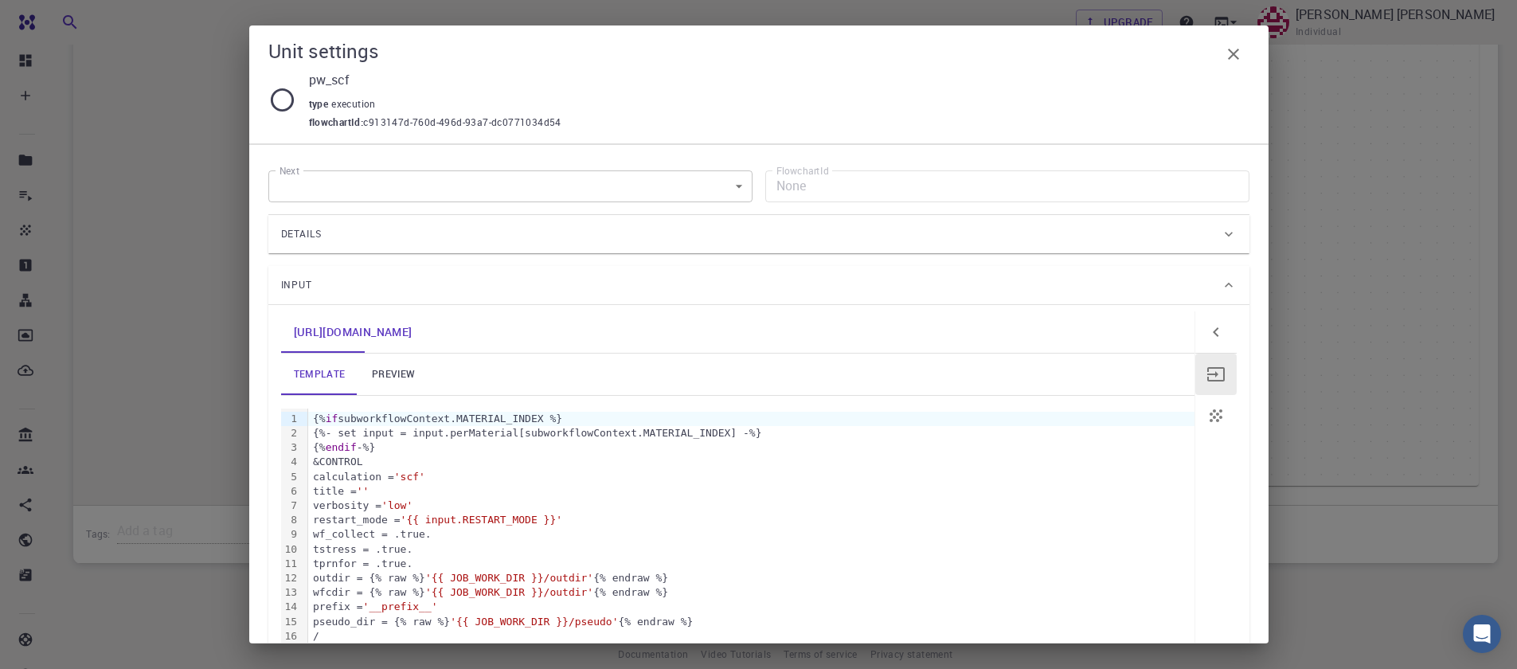
scroll to position [96, 0]
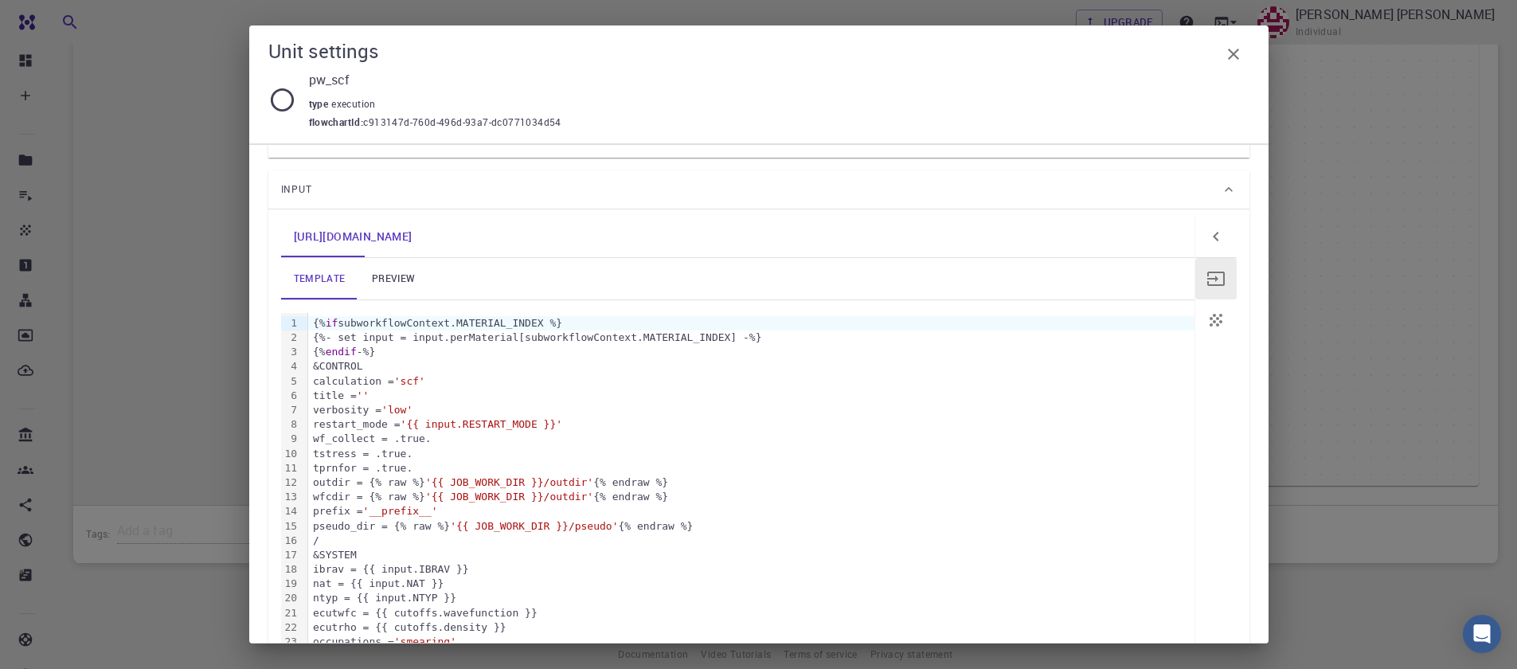
click at [389, 291] on link "preview" at bounding box center [394, 278] width 72 height 41
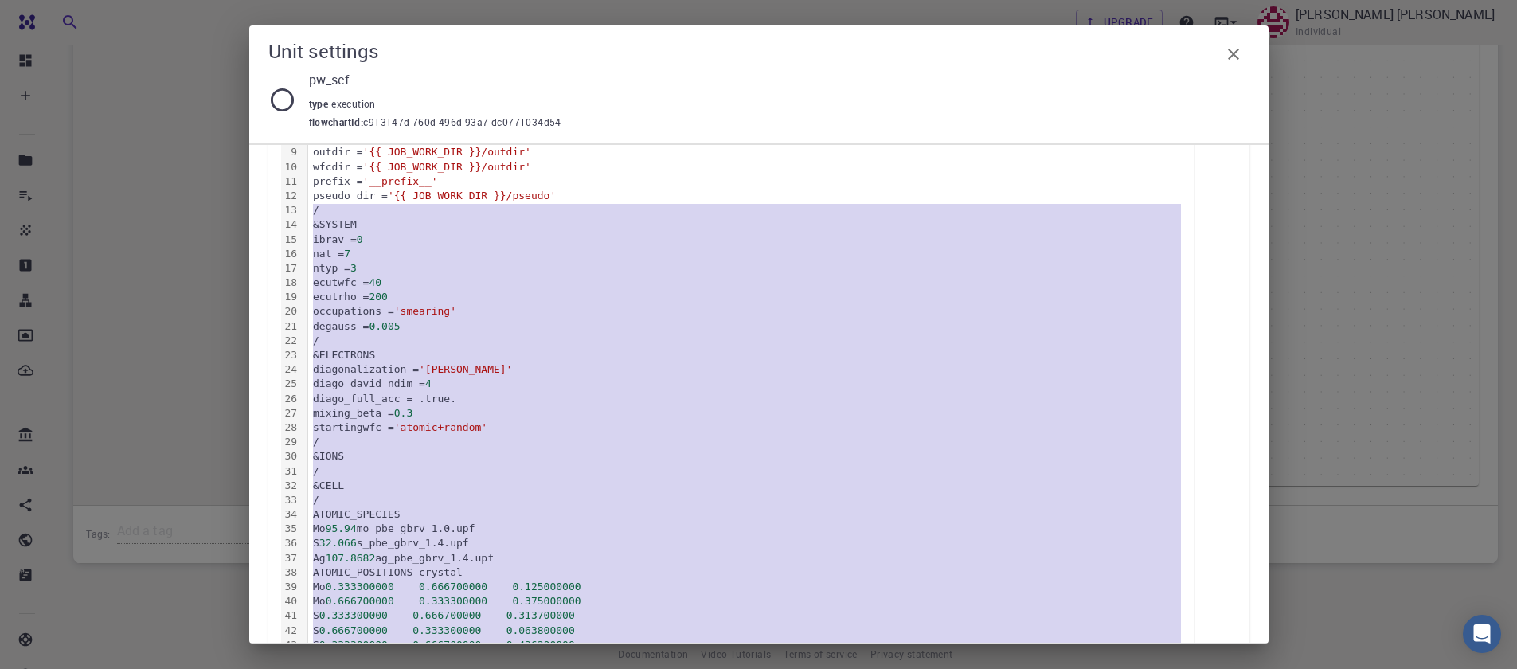
scroll to position [607, 0]
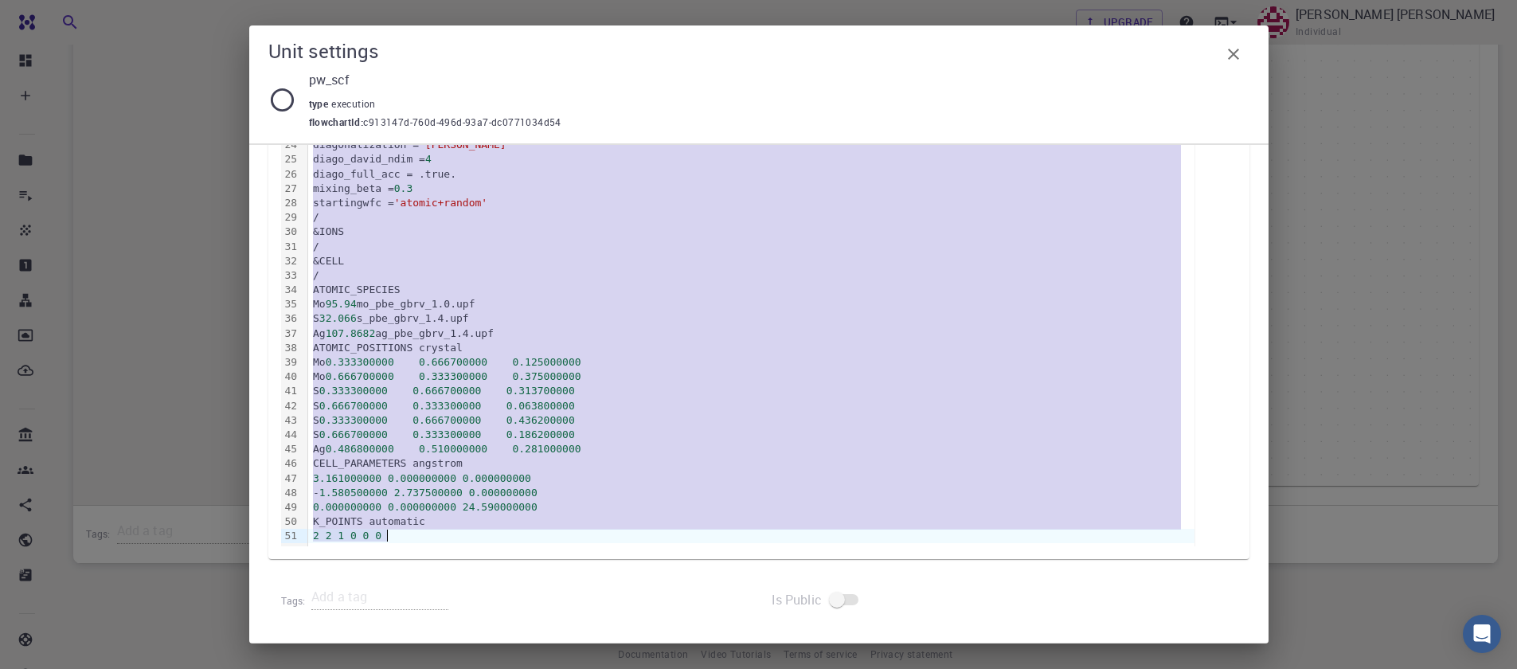
drag, startPoint x: 311, startPoint y: 213, endPoint x: 748, endPoint y: 737, distance: 682.9
click at [748, 668] on html "Free Dashboard Create New Job New Material Create Material Upload File Import f…" at bounding box center [758, 105] width 1517 height 1166
copy div "/ &SYSTEM ibrav = 0 nat = 7 ntyp = 3 ecutwfc = 40 ecutrho = 200 occupations = '…"
click at [411, 351] on div "ATOMIC_POSITIONS crystal" at bounding box center [751, 348] width 886 height 14
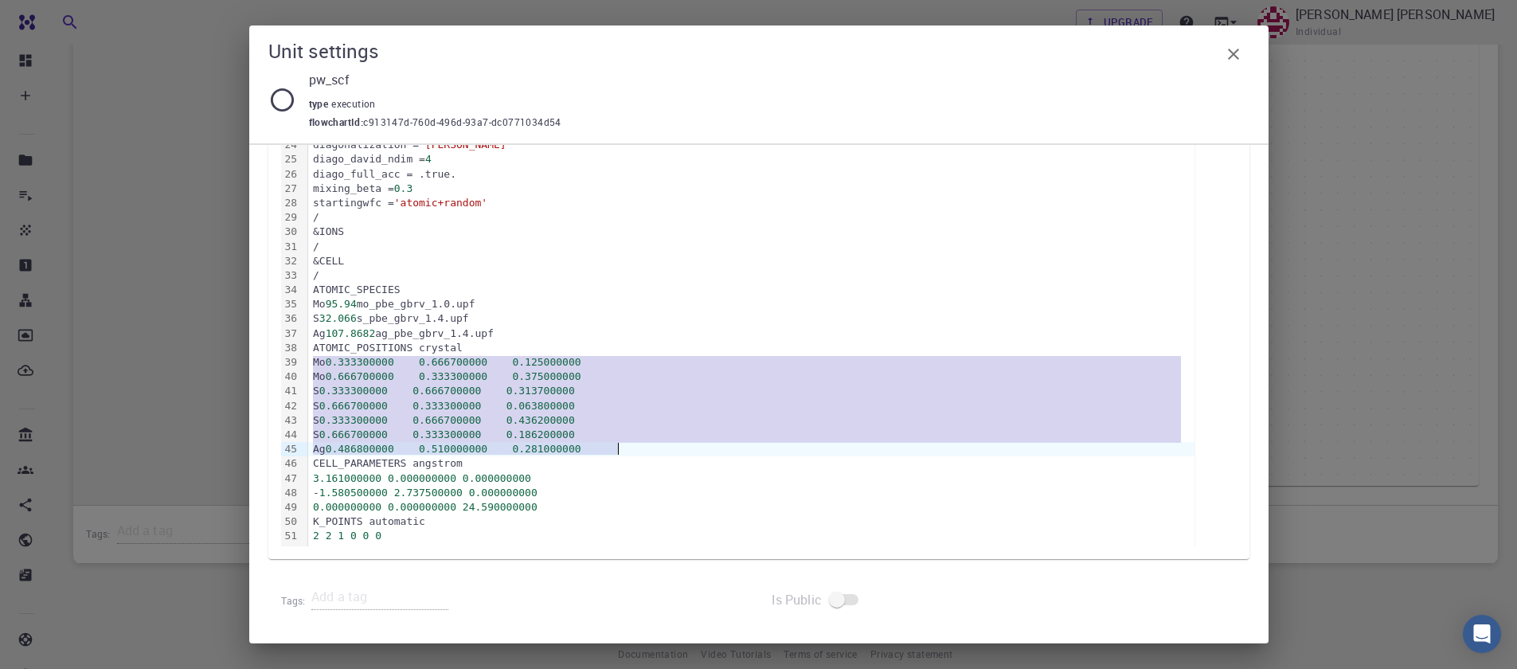
drag, startPoint x: 311, startPoint y: 357, endPoint x: 657, endPoint y: 455, distance: 359.4
click at [657, 455] on div "&CONTROL calculation = 'scf' title = '' verbosity = 'low' restart_mode = 'from_…" at bounding box center [751, 174] width 886 height 745
copy div "Mo 0.333300000 0.666700000 0.125000000 Mo 0.666700000 0.333300000 0.375000000 S…"
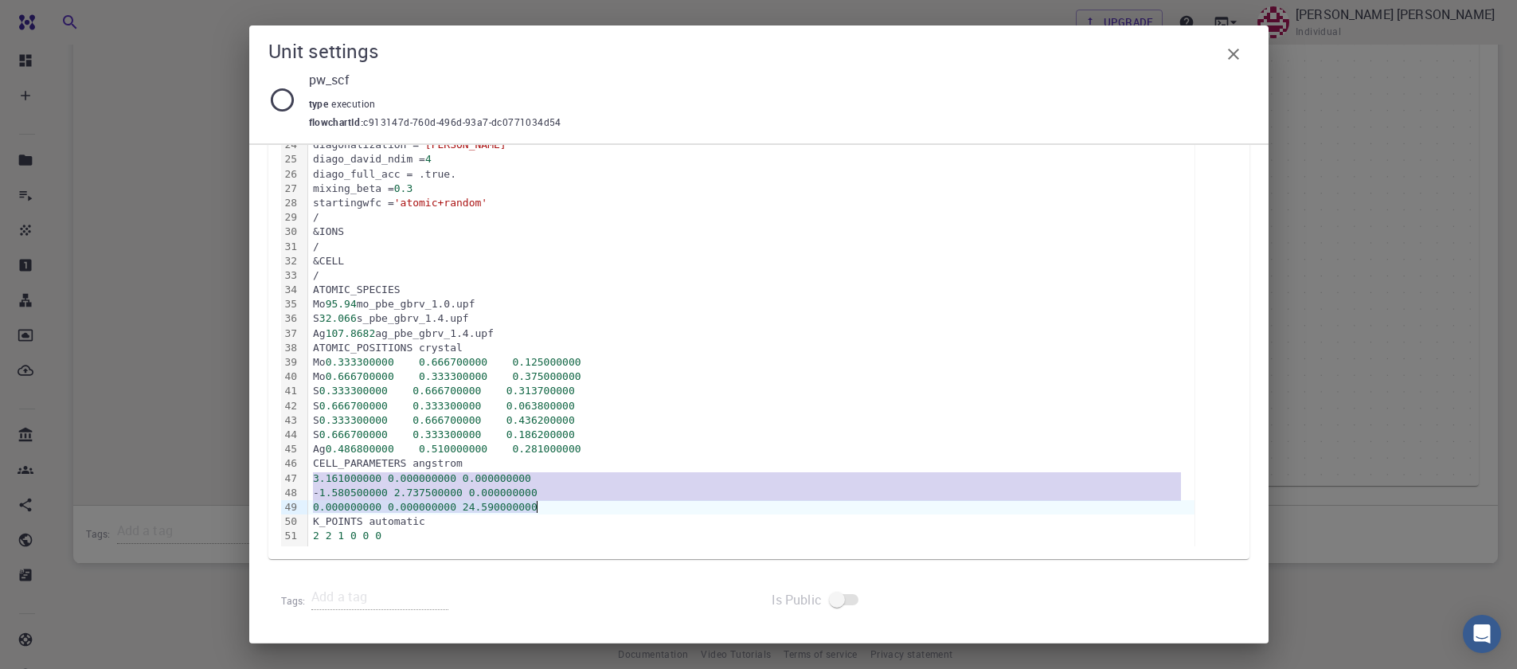
drag, startPoint x: 315, startPoint y: 476, endPoint x: 553, endPoint y: 507, distance: 240.1
click at [553, 507] on div "&CONTROL calculation = 'scf' title = '' verbosity = 'low' restart_mode = 'from_…" at bounding box center [751, 174] width 886 height 745
copy div "3.161000000 0.000000000 0.000000000 - 1.580500000 2.737500000 0.000000000 0.000…"
